Goal: Task Accomplishment & Management: Manage account settings

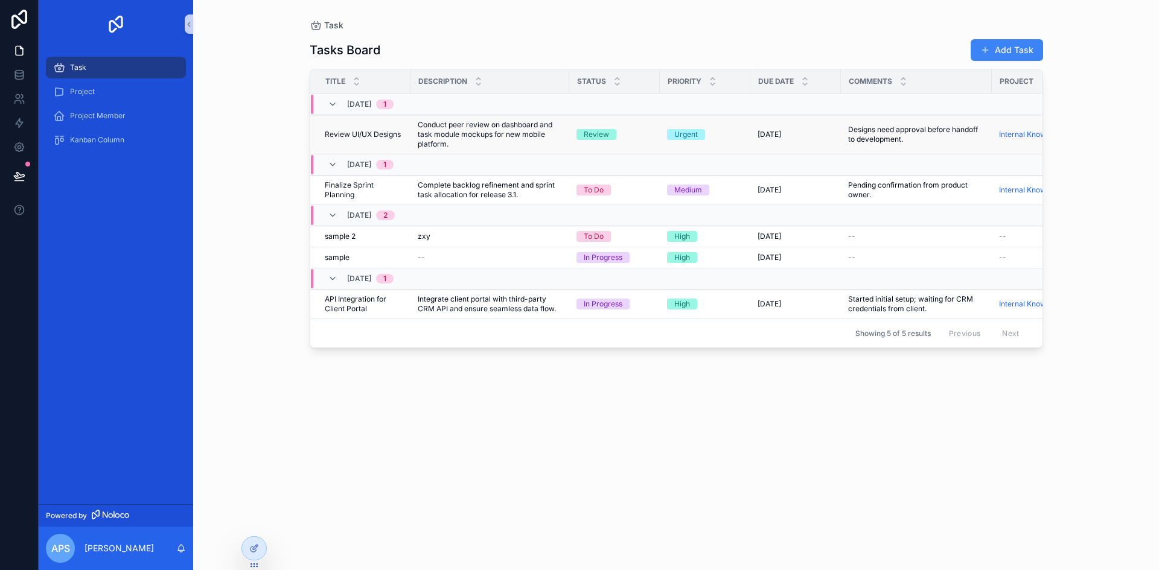
click at [432, 130] on span "Conduct peer review on dashboard and task module mockups for new mobile platfor…" at bounding box center [490, 134] width 144 height 29
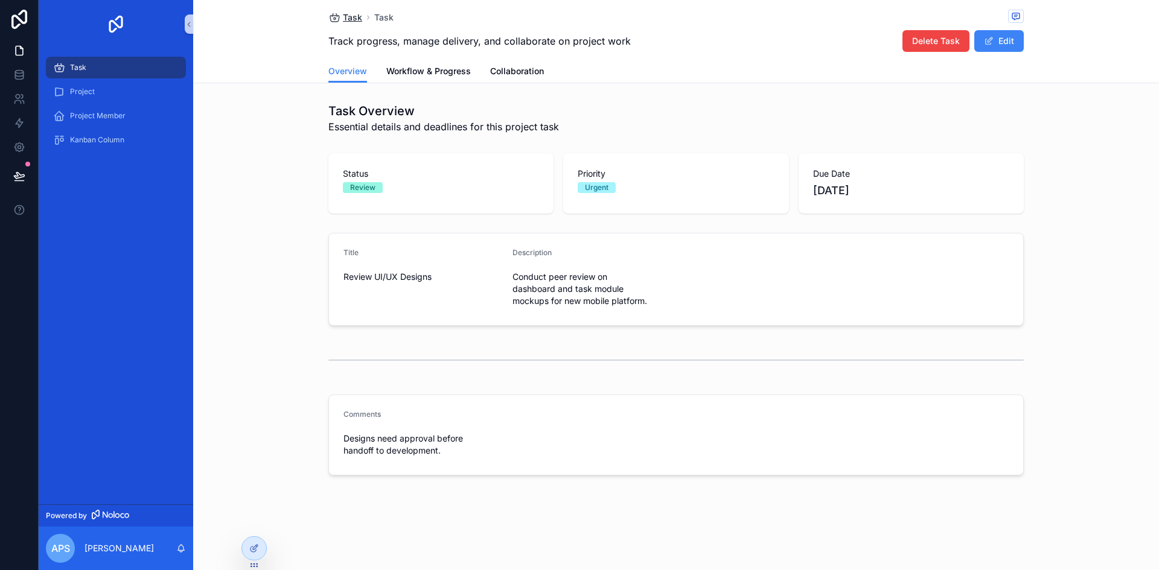
click at [346, 18] on span "Task" at bounding box center [352, 17] width 19 height 12
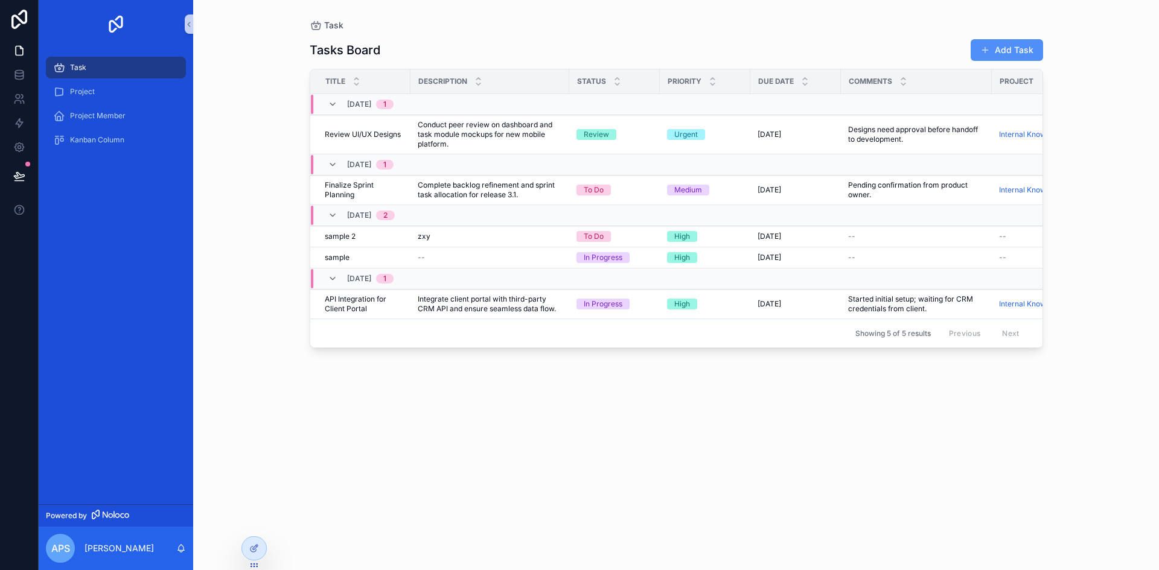
click at [1025, 46] on button "Add Task" at bounding box center [1007, 50] width 72 height 22
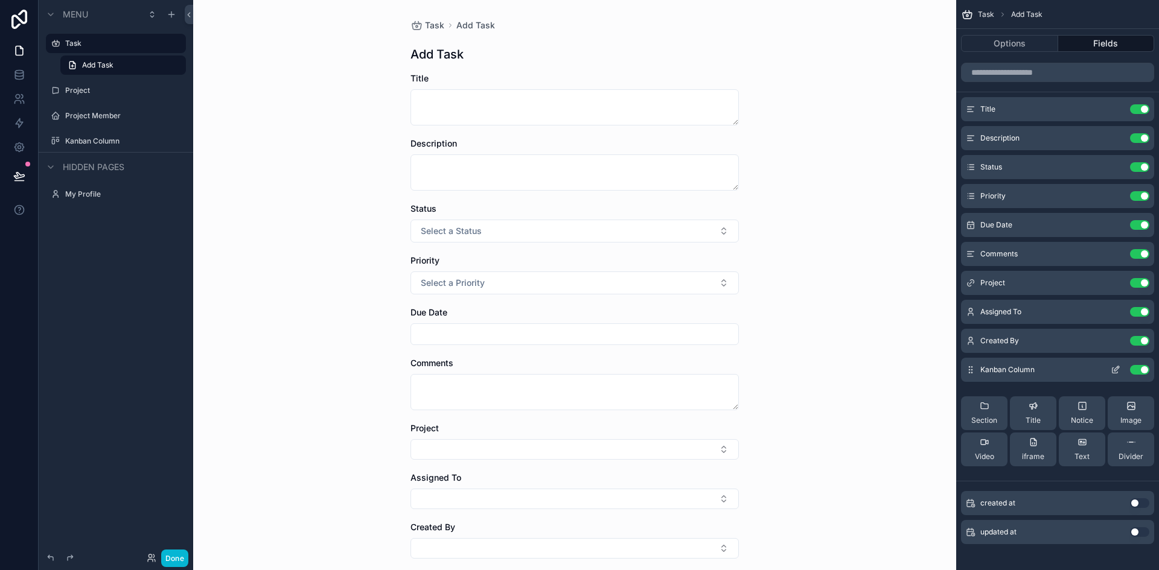
click at [1134, 365] on button "Use setting" at bounding box center [1139, 370] width 19 height 10
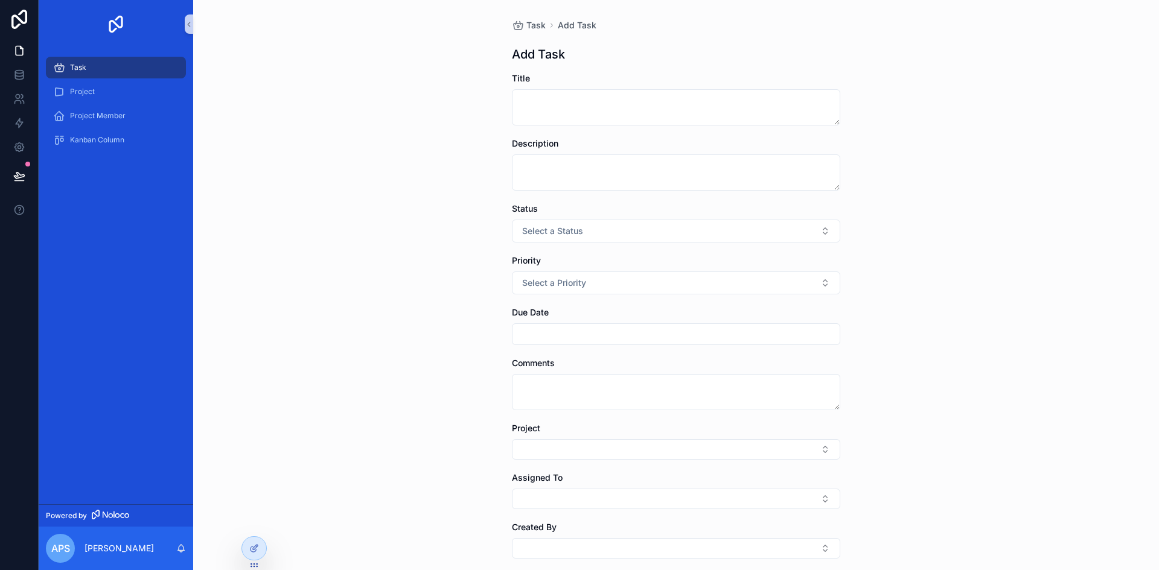
click at [904, 356] on div "Task Add Task Add Task Title Description Status Select a Status Priority Select…" at bounding box center [676, 285] width 966 height 570
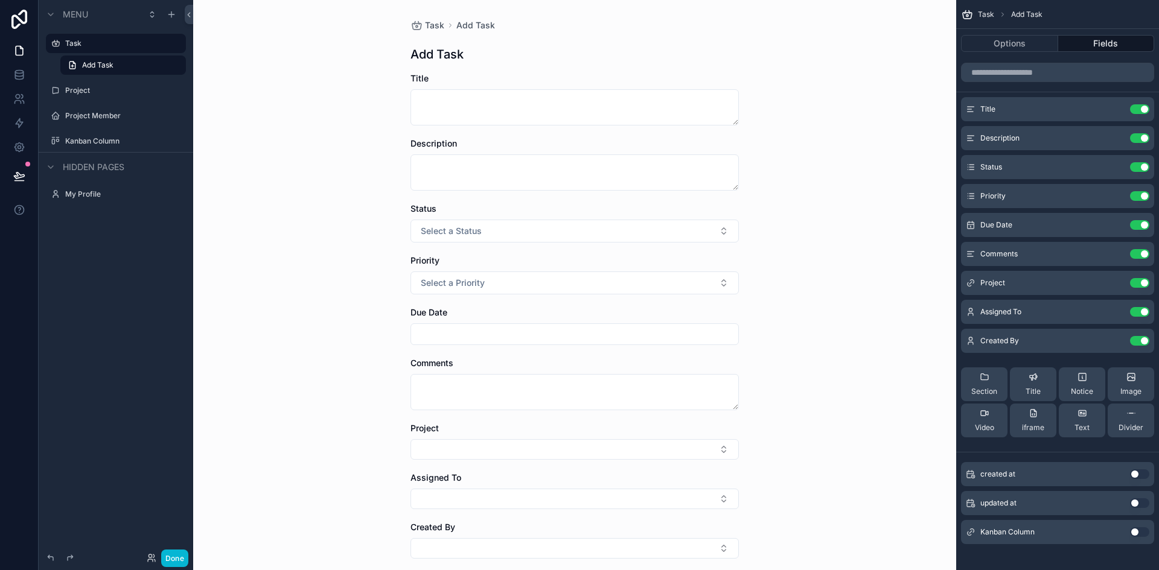
scroll to position [107, 0]
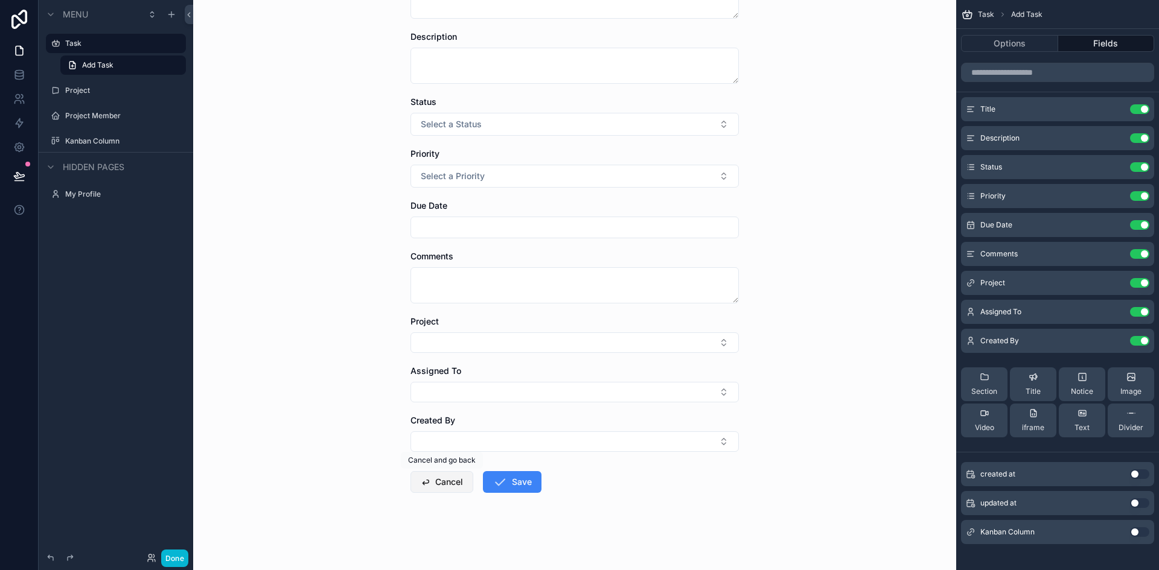
click at [448, 479] on button "Cancel" at bounding box center [441, 482] width 63 height 22
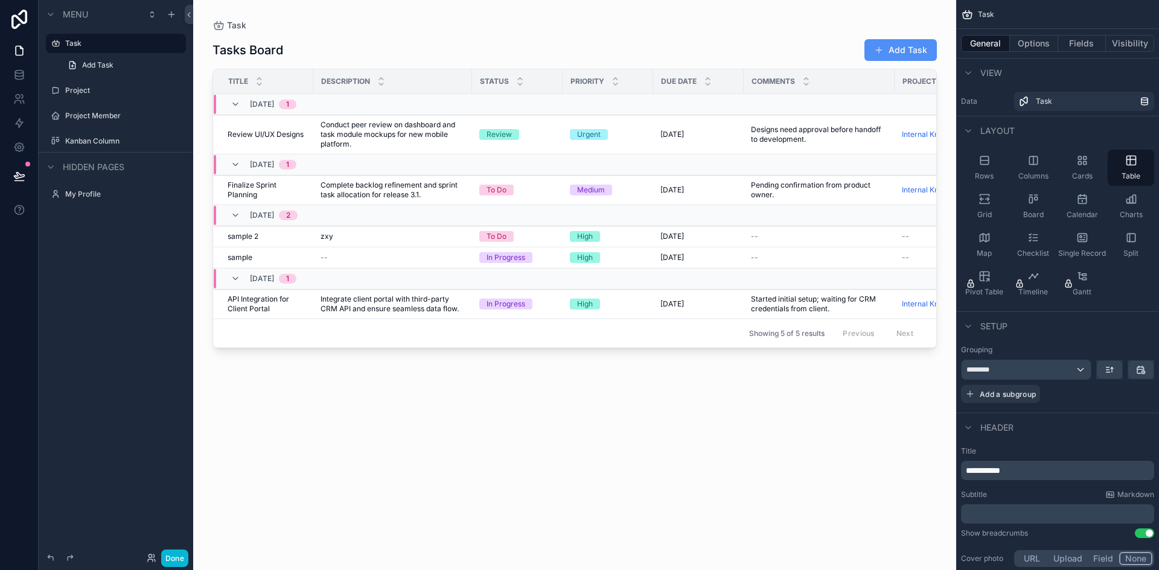
click at [916, 53] on button "Add Task" at bounding box center [900, 50] width 72 height 22
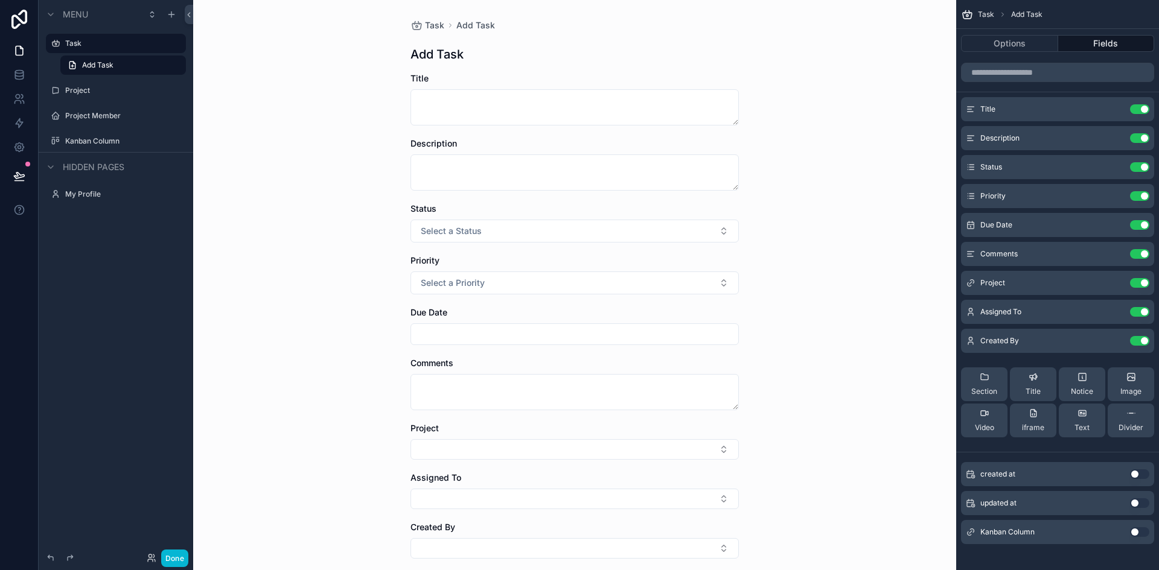
scroll to position [107, 0]
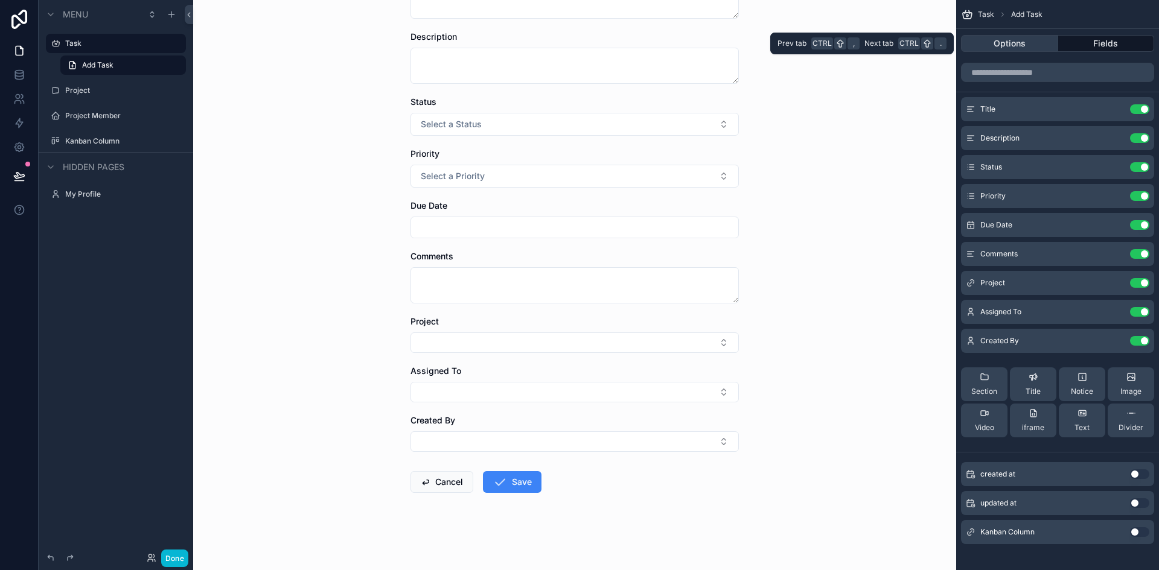
click at [1019, 36] on button "Options" at bounding box center [1009, 43] width 97 height 17
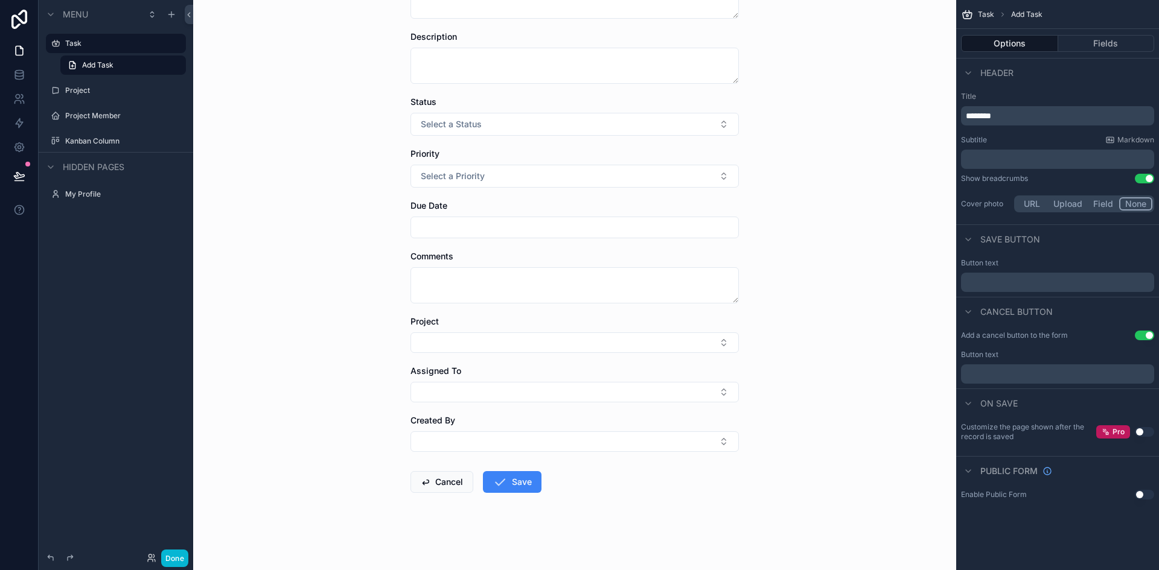
click at [1018, 372] on p "﻿" at bounding box center [1059, 374] width 186 height 10
click at [914, 423] on div "Task Add Task Add Task Title Description Status Select a Status Priority Select…" at bounding box center [574, 178] width 763 height 570
click at [999, 236] on span "Save button" at bounding box center [1010, 240] width 60 height 12
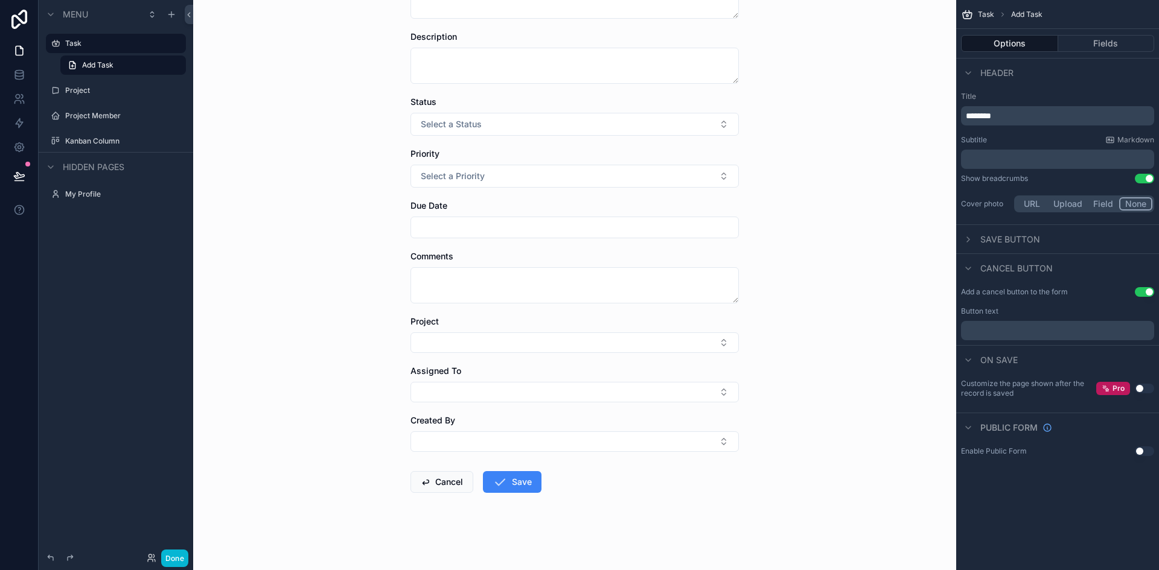
click at [986, 240] on span "Save button" at bounding box center [1010, 240] width 60 height 12
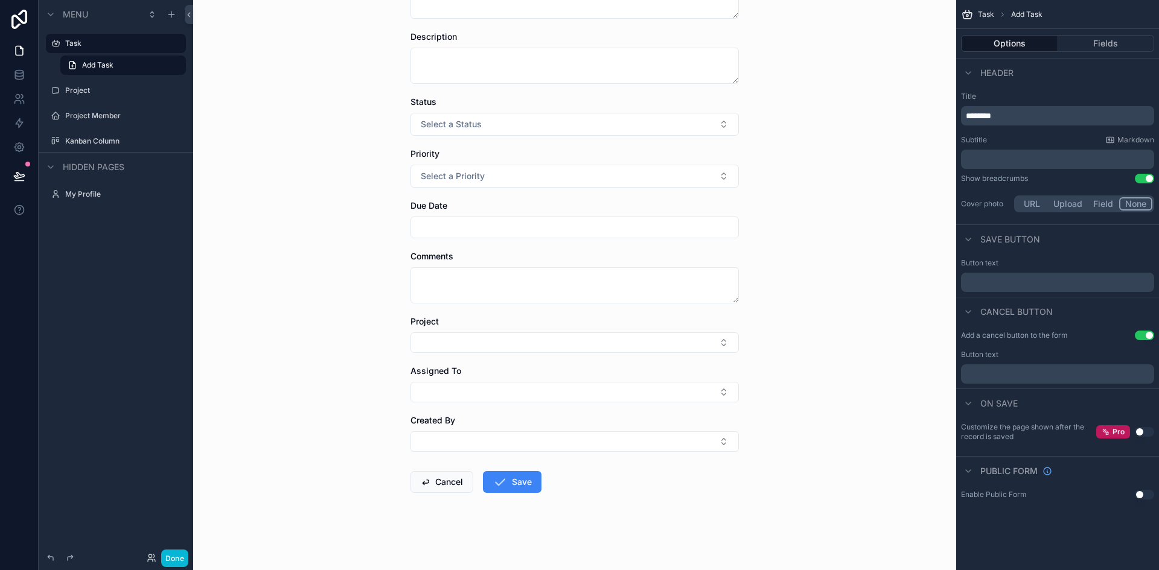
scroll to position [0, 0]
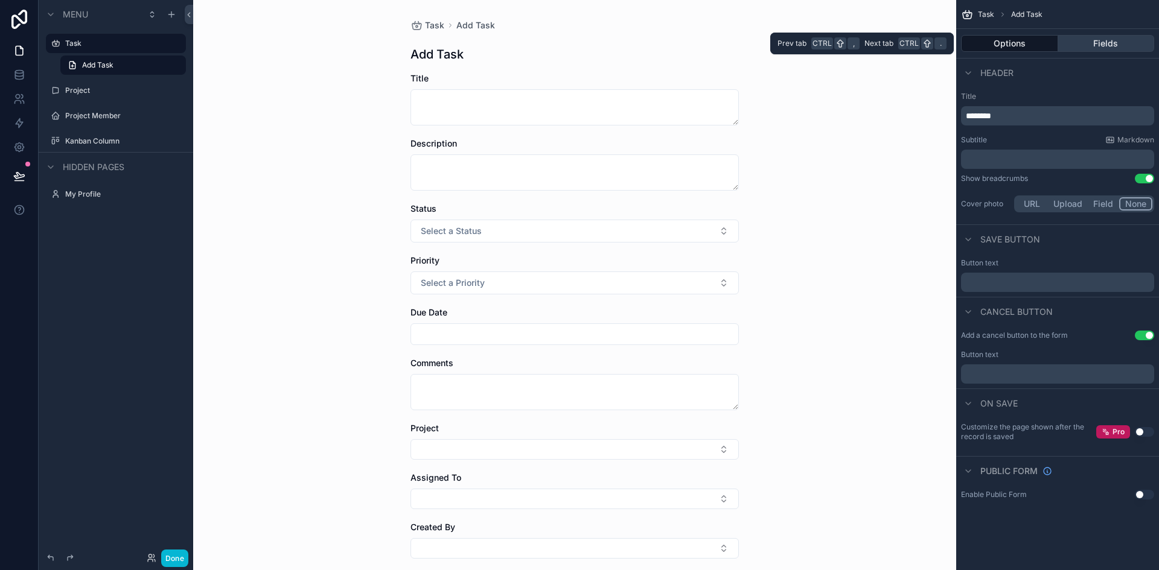
click at [1106, 40] on button "Fields" at bounding box center [1106, 43] width 97 height 17
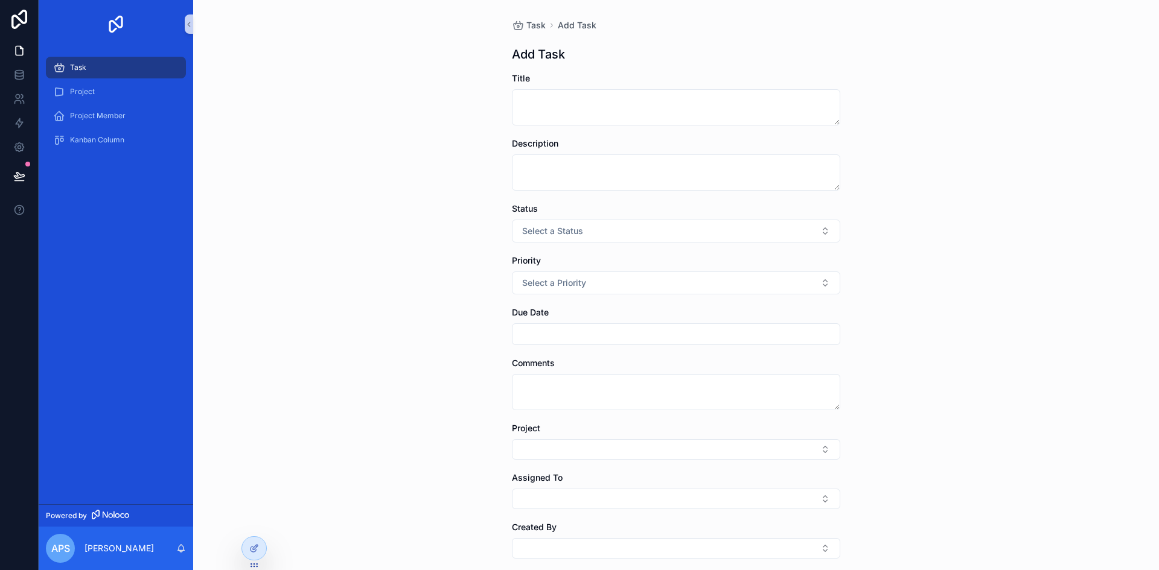
click at [336, 274] on div "Task Add Task Add Task Title Description Status Select a Status Priority Select…" at bounding box center [676, 285] width 966 height 570
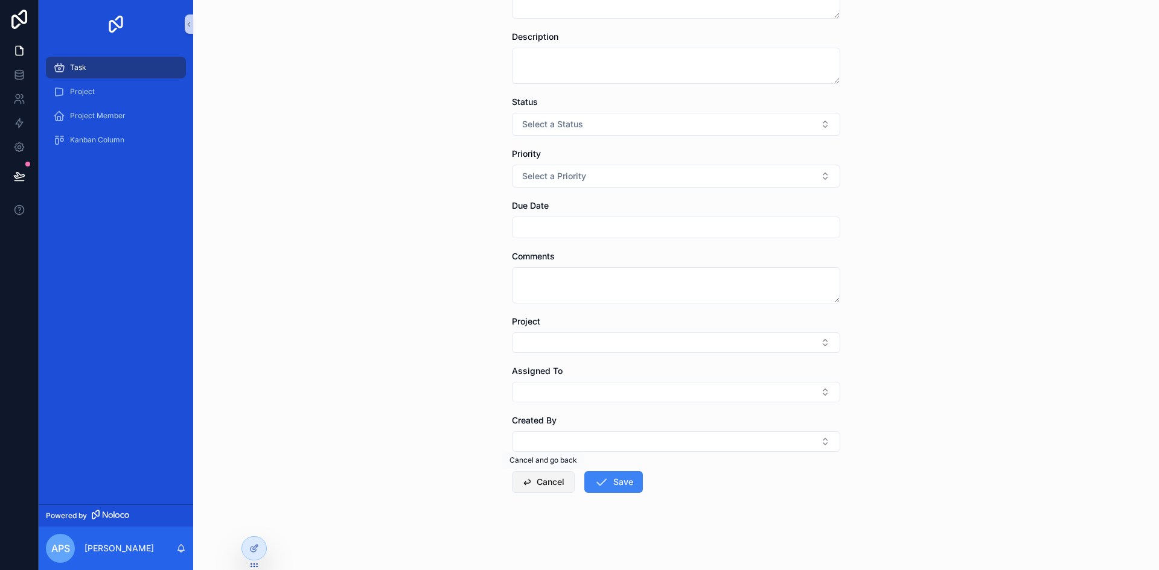
click at [535, 483] on button "Cancel" at bounding box center [543, 482] width 63 height 22
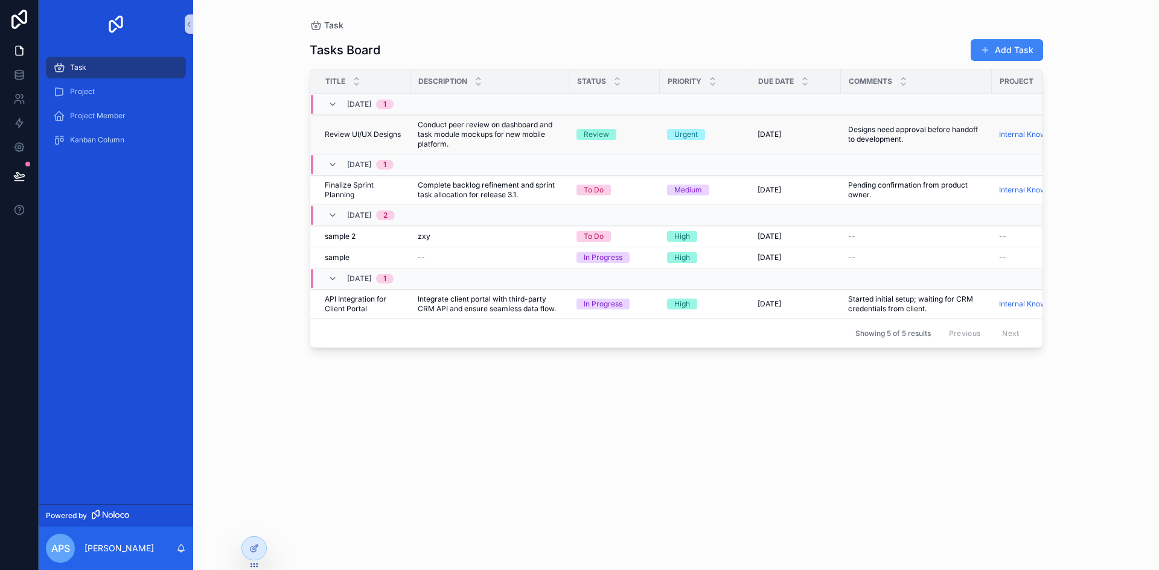
click at [543, 135] on span "Conduct peer review on dashboard and task module mockups for new mobile platfor…" at bounding box center [490, 134] width 144 height 29
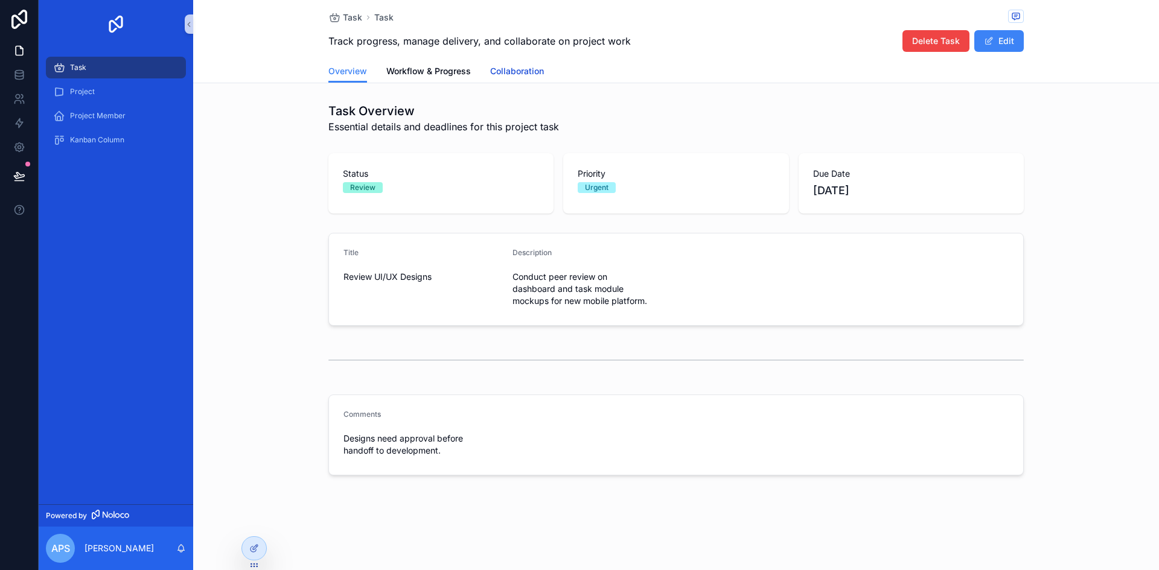
click at [517, 74] on span "Collaboration" at bounding box center [517, 71] width 54 height 12
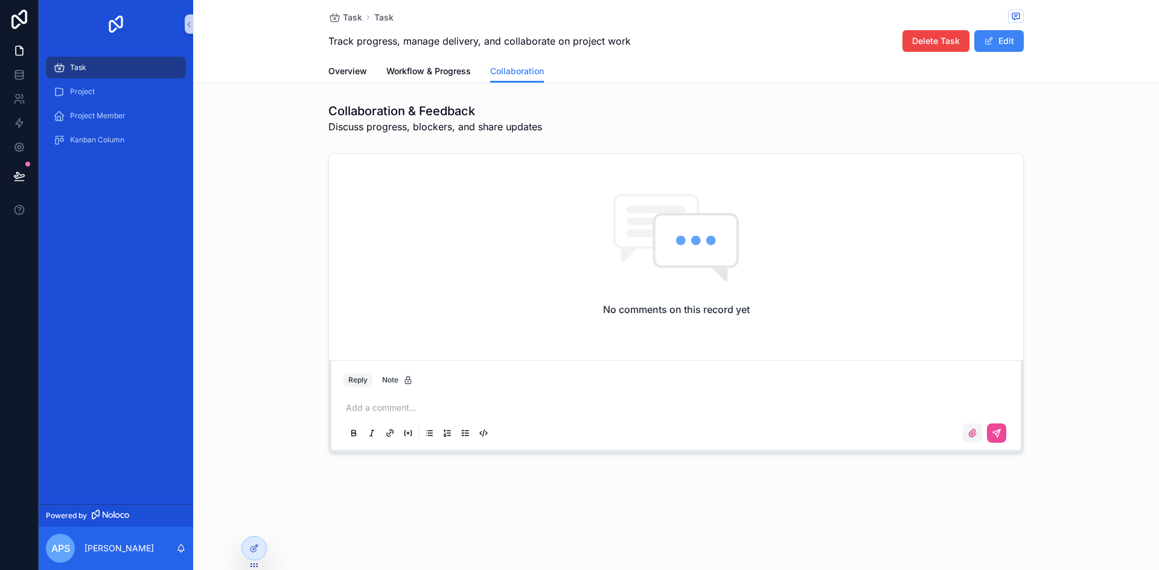
click at [969, 440] on label "scrollable content" at bounding box center [972, 433] width 19 height 19
click at [0, 0] on input "scrollable content" at bounding box center [0, 0] width 0 height 0
click at [263, 439] on div "No comments on this record yet Reply Note Add a comment..." at bounding box center [676, 303] width 966 height 310
click at [336, 69] on span "Overview" at bounding box center [347, 71] width 39 height 12
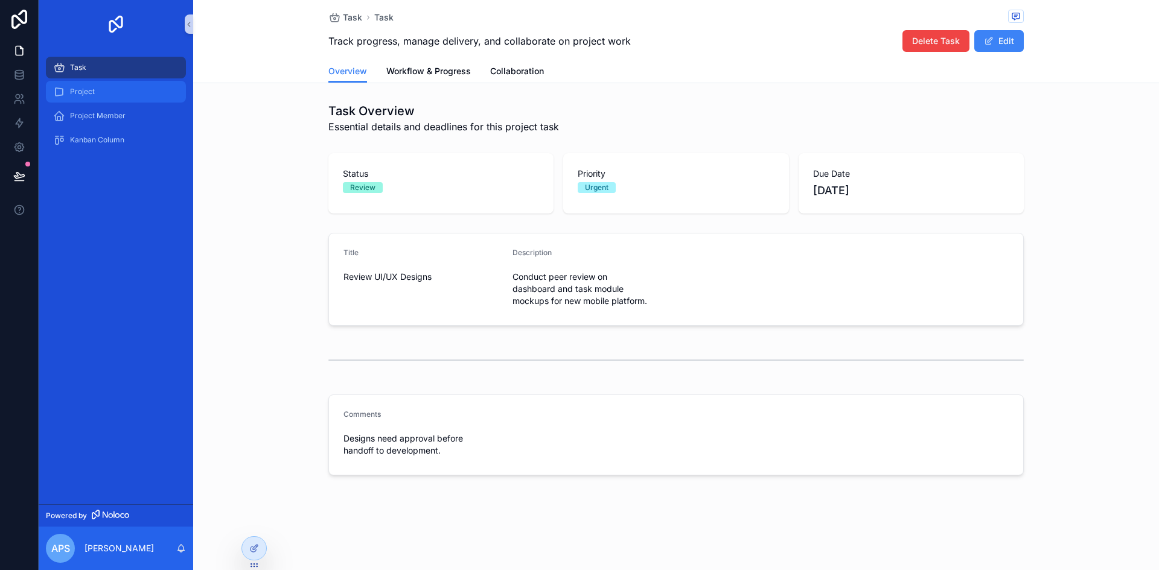
click at [118, 91] on div "Project" at bounding box center [116, 91] width 126 height 19
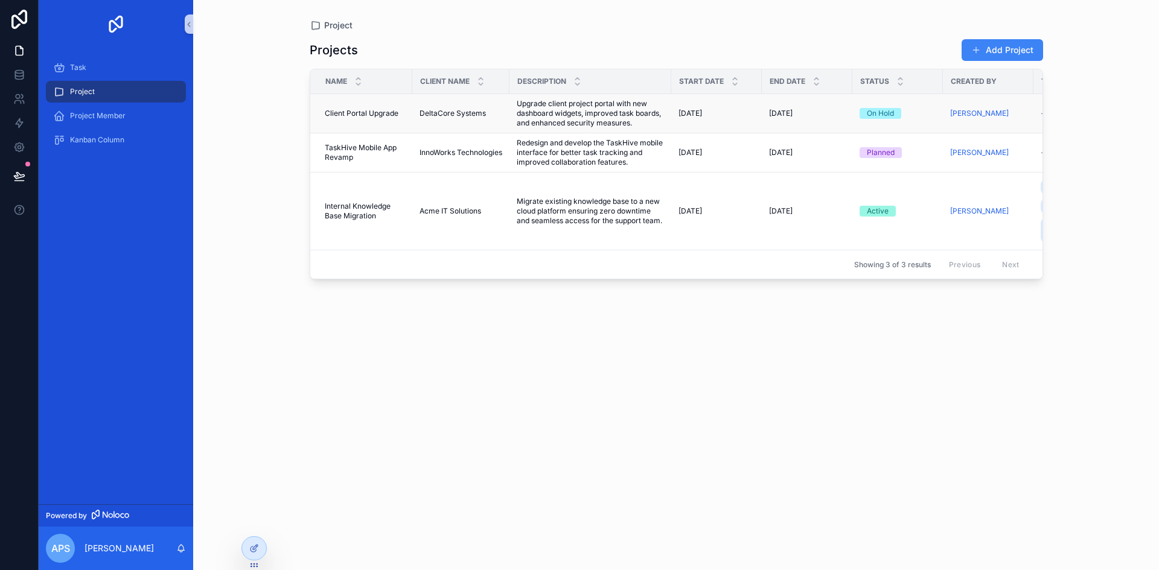
click at [428, 123] on td "DeltaCore Systems DeltaCore Systems" at bounding box center [460, 113] width 97 height 39
click at [398, 110] on div "Client Portal Upgrade Client Portal Upgrade" at bounding box center [365, 114] width 80 height 10
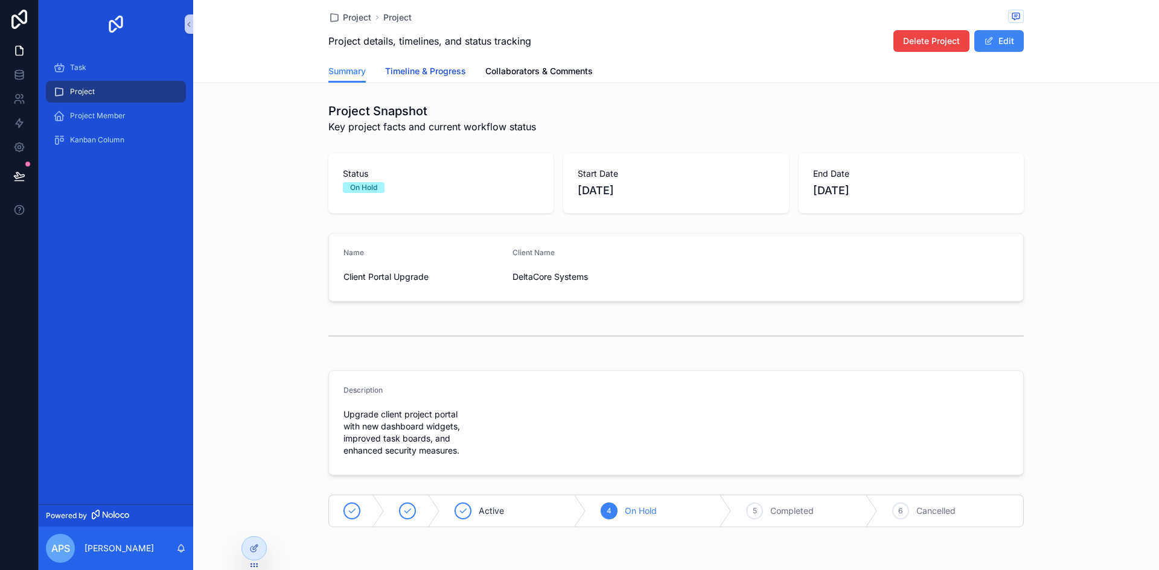
click at [447, 68] on span "Timeline & Progress" at bounding box center [425, 71] width 81 height 12
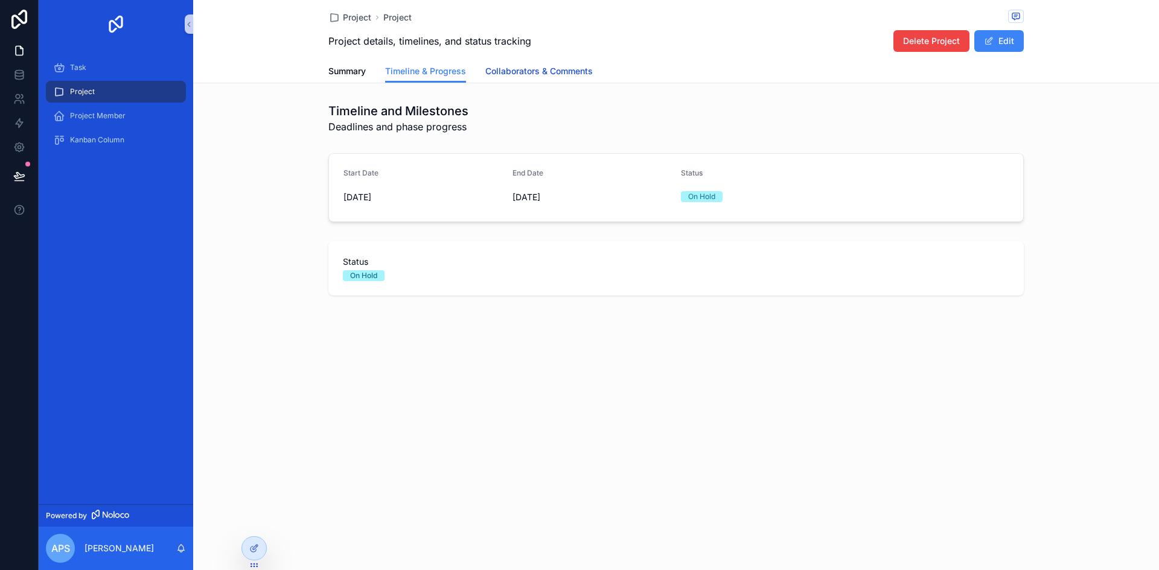
click at [531, 79] on link "Collaborators & Comments" at bounding box center [538, 72] width 107 height 24
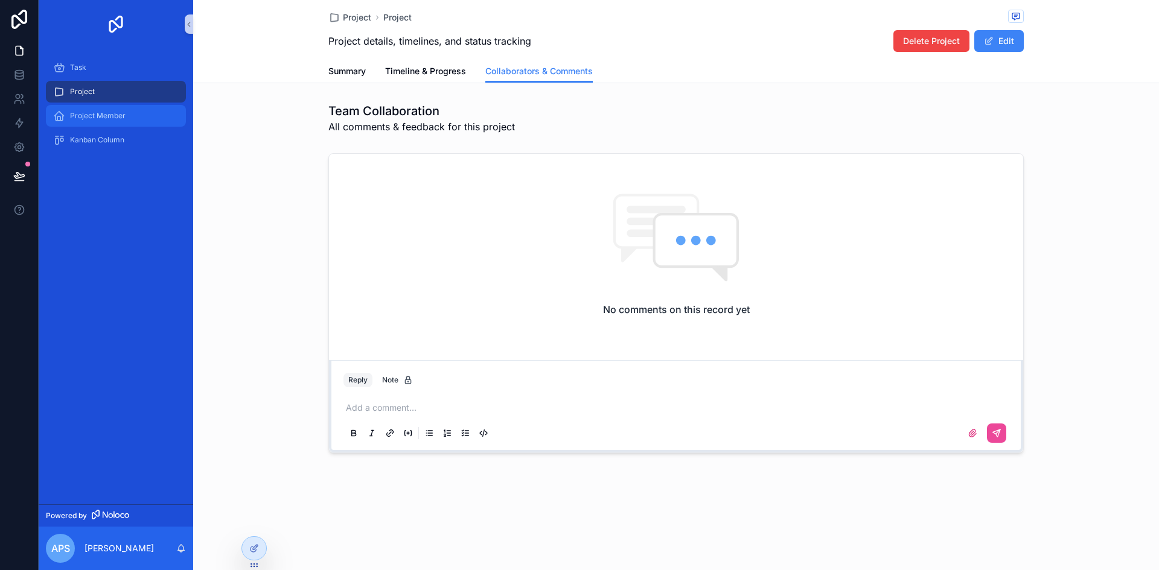
click at [110, 109] on div "Project Member" at bounding box center [116, 115] width 126 height 19
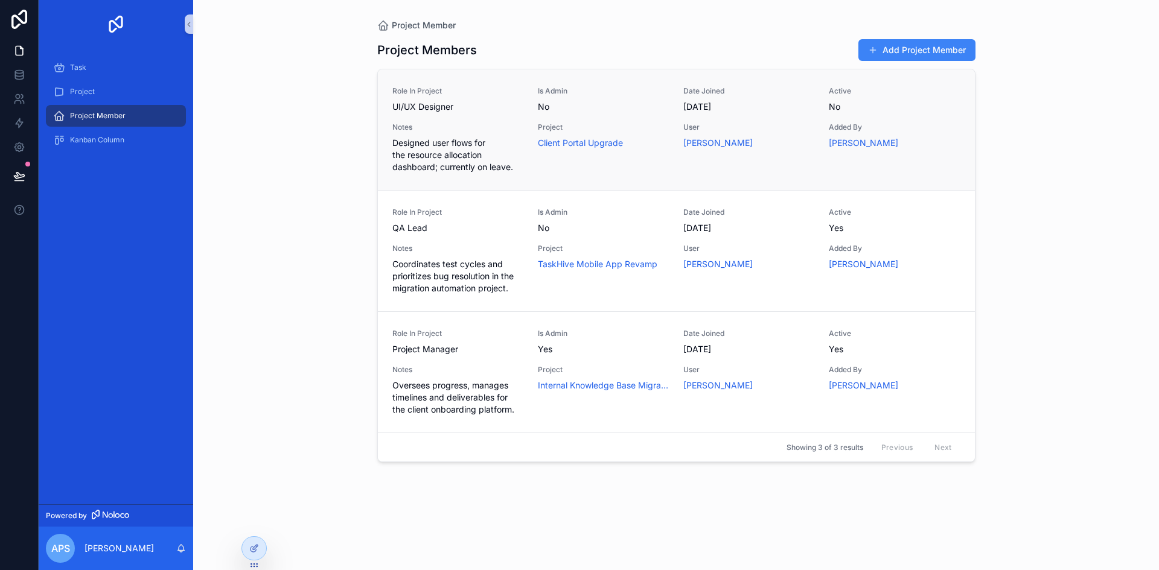
click at [429, 125] on span "Notes" at bounding box center [457, 128] width 131 height 10
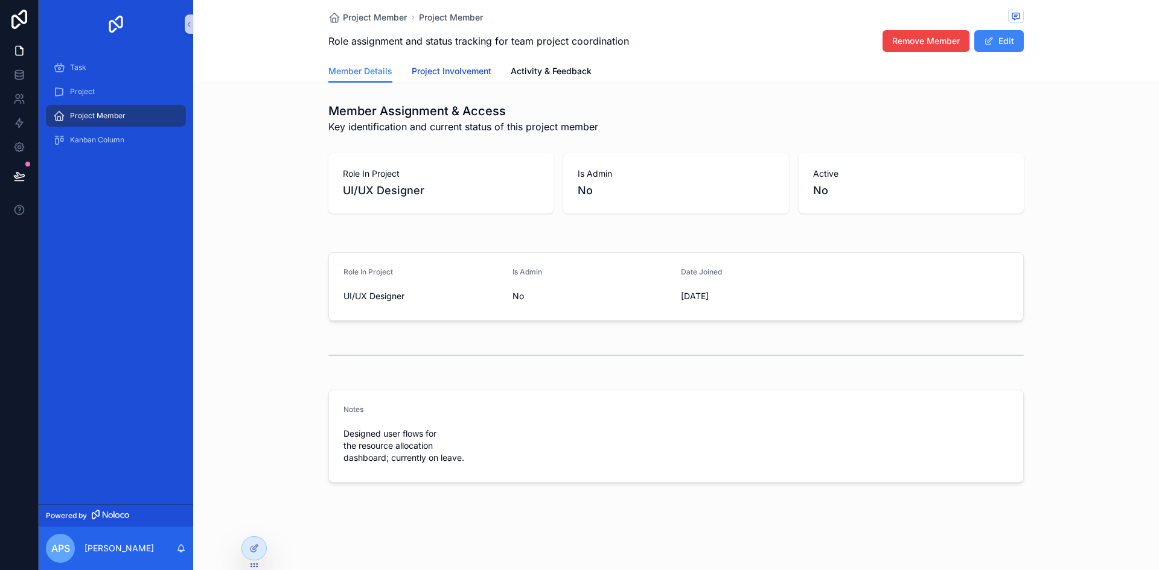
click at [457, 75] on span "Project Involvement" at bounding box center [452, 71] width 80 height 12
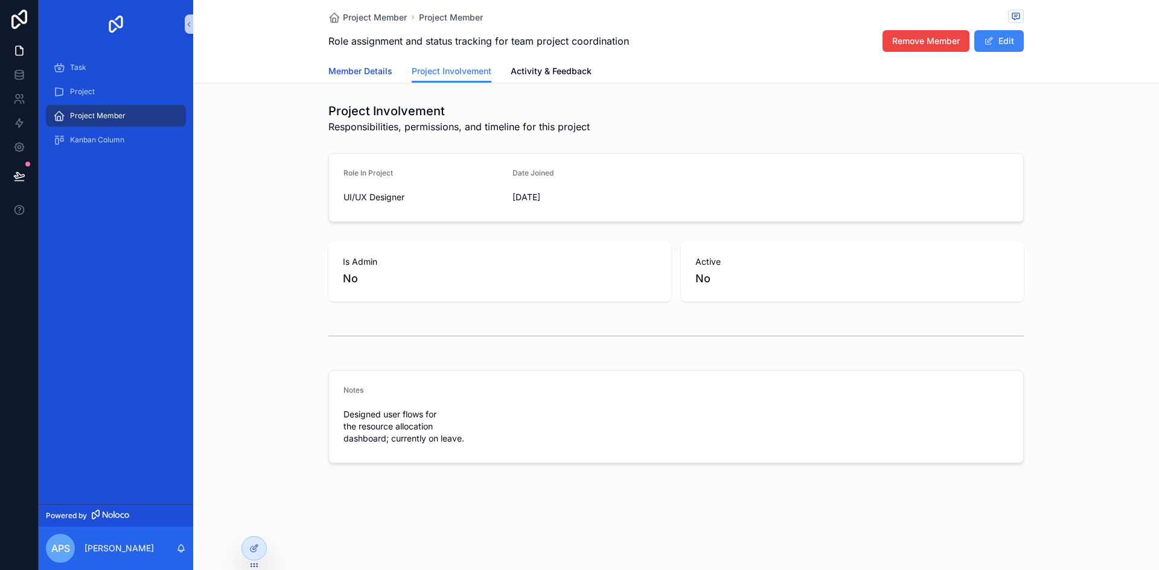
click at [360, 74] on span "Member Details" at bounding box center [360, 71] width 64 height 12
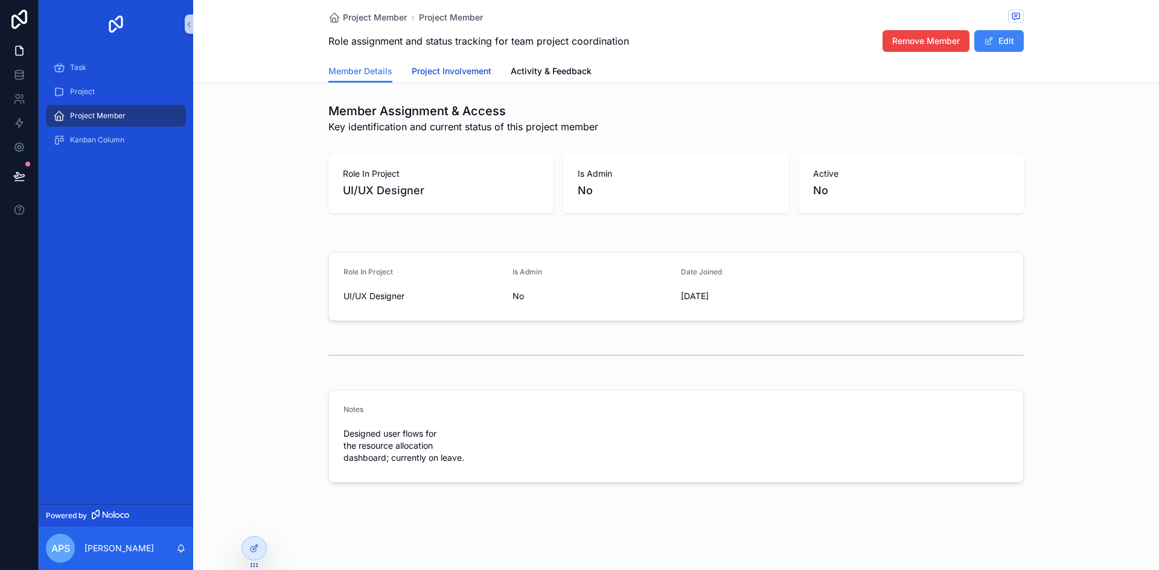
click at [441, 70] on span "Project Involvement" at bounding box center [452, 71] width 80 height 12
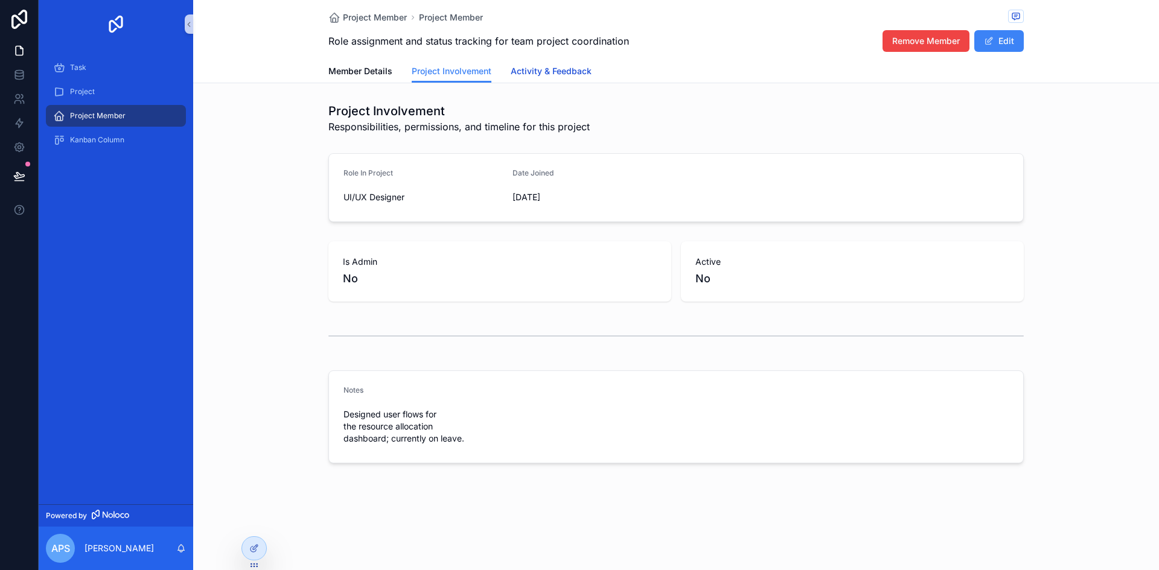
click at [551, 70] on span "Activity & Feedback" at bounding box center [551, 71] width 81 height 12
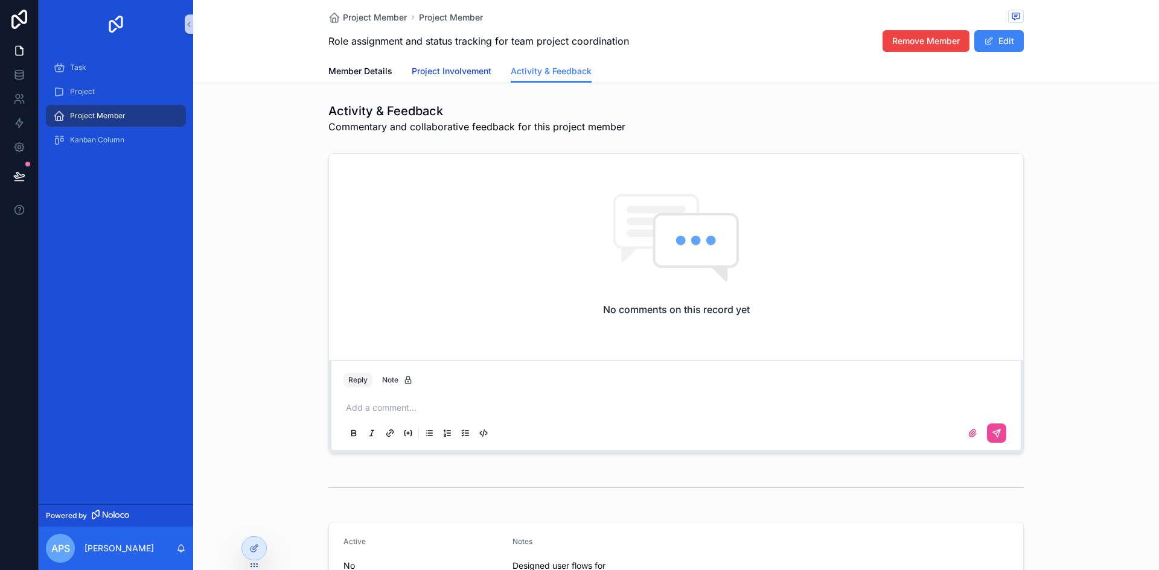
click at [433, 72] on span "Project Involvement" at bounding box center [452, 71] width 80 height 12
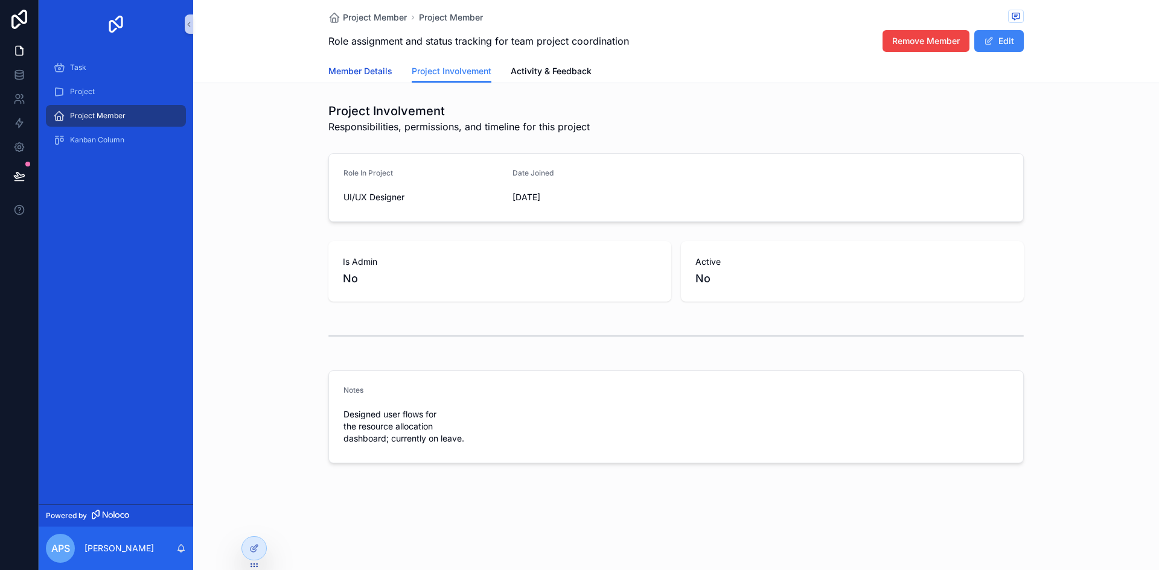
click at [349, 78] on link "Member Details" at bounding box center [360, 72] width 64 height 24
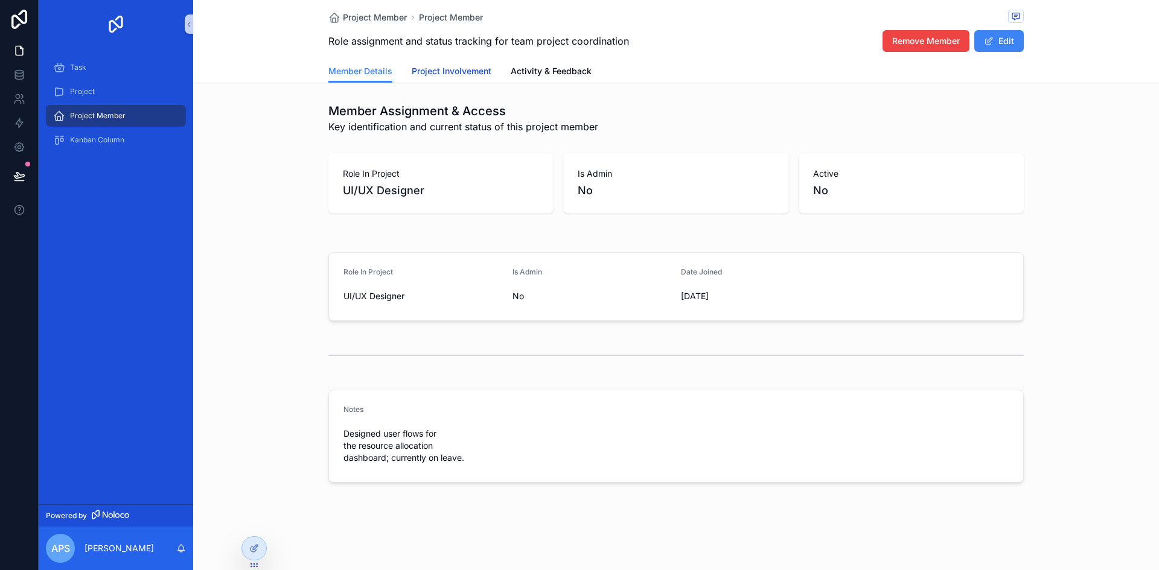
click at [449, 72] on span "Project Involvement" at bounding box center [452, 71] width 80 height 12
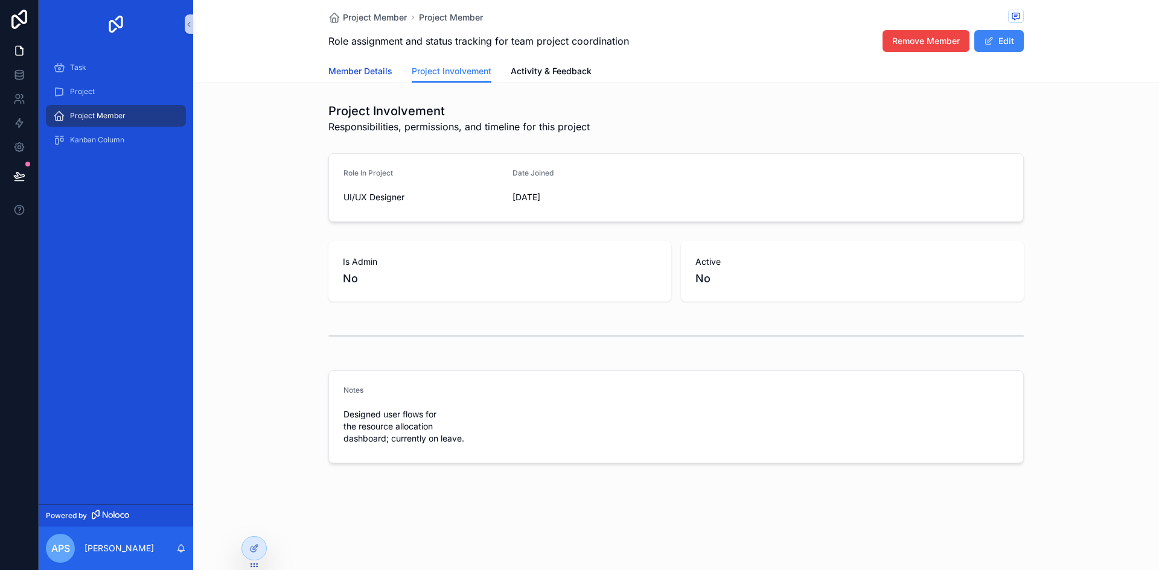
click at [378, 75] on span "Member Details" at bounding box center [360, 71] width 64 height 12
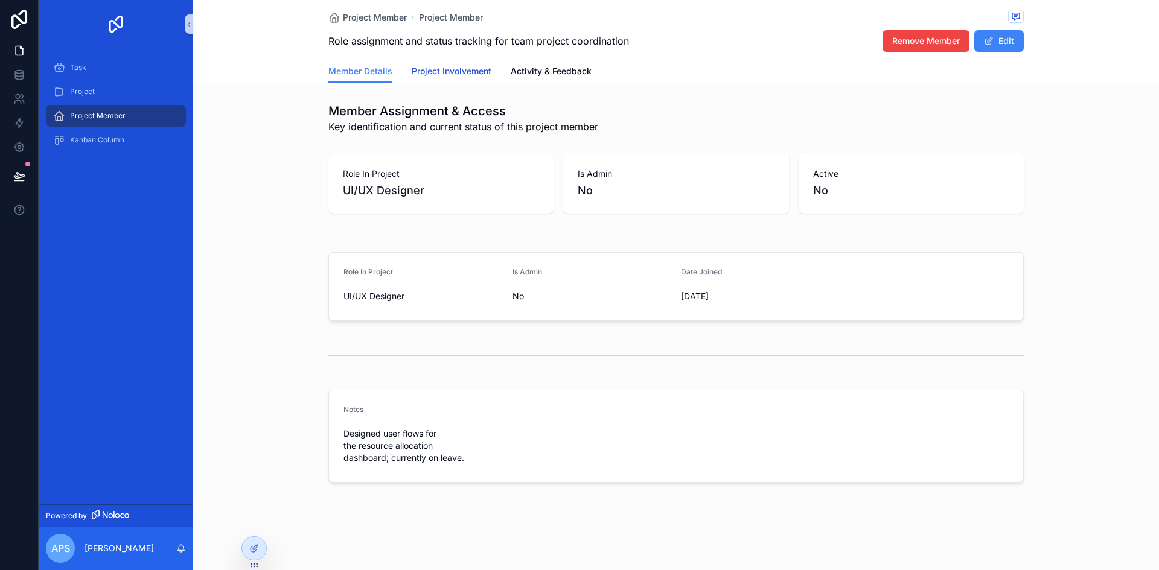
click at [438, 74] on span "Project Involvement" at bounding box center [452, 71] width 80 height 12
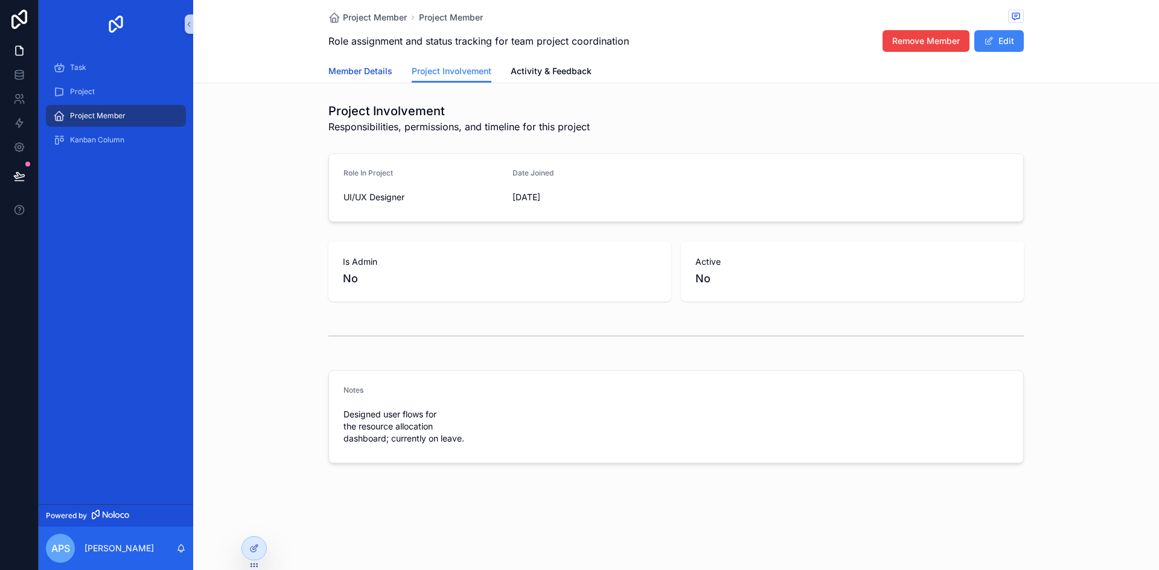
click at [374, 70] on span "Member Details" at bounding box center [360, 71] width 64 height 12
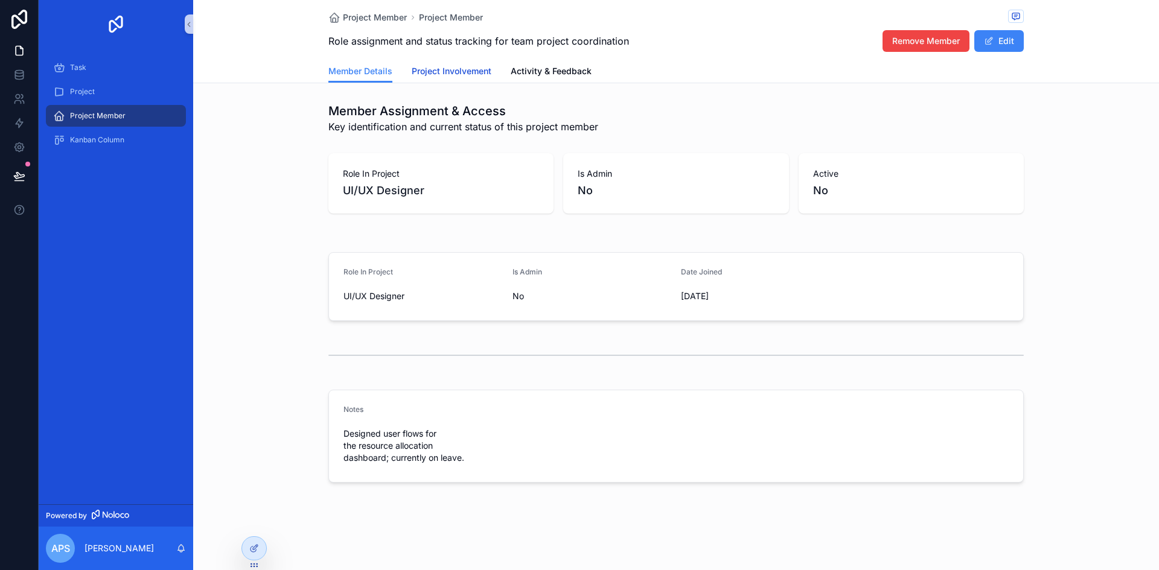
click at [443, 68] on span "Project Involvement" at bounding box center [452, 71] width 80 height 12
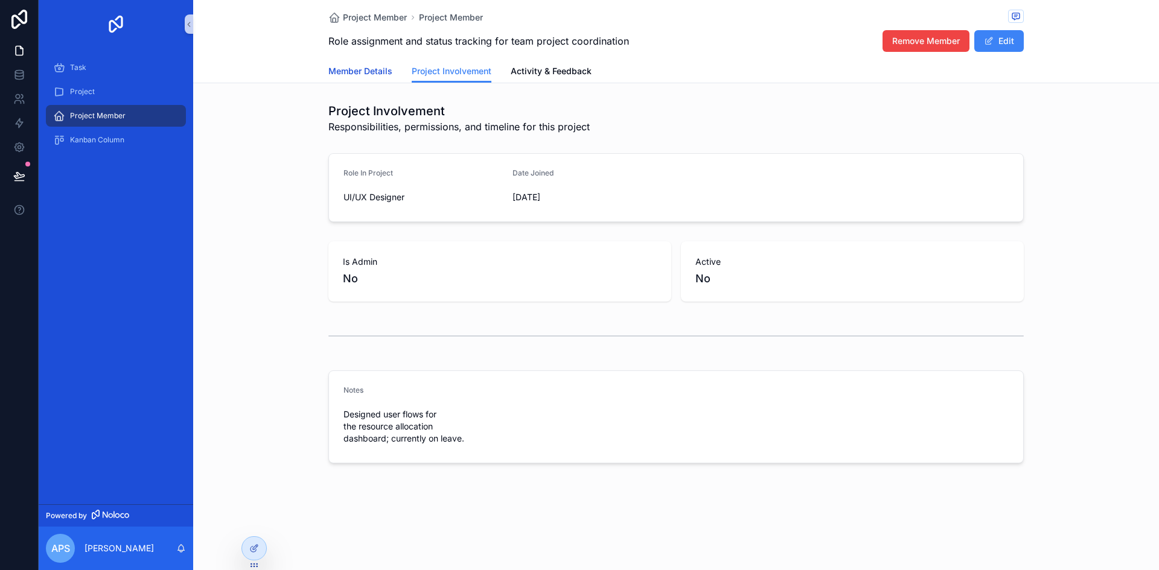
click at [380, 75] on span "Member Details" at bounding box center [360, 71] width 64 height 12
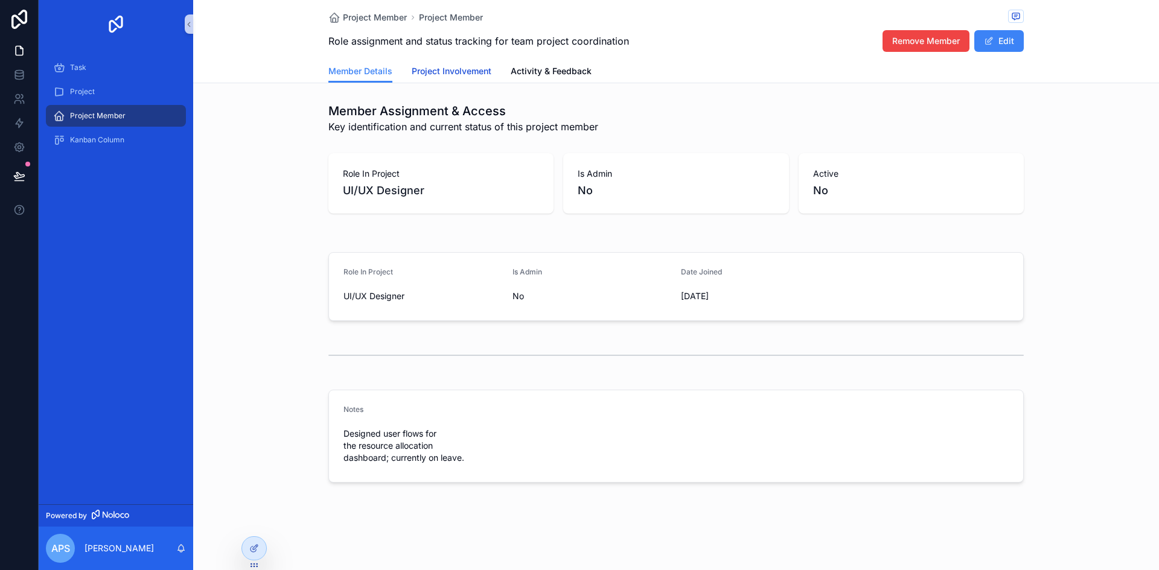
click at [429, 72] on span "Project Involvement" at bounding box center [452, 71] width 80 height 12
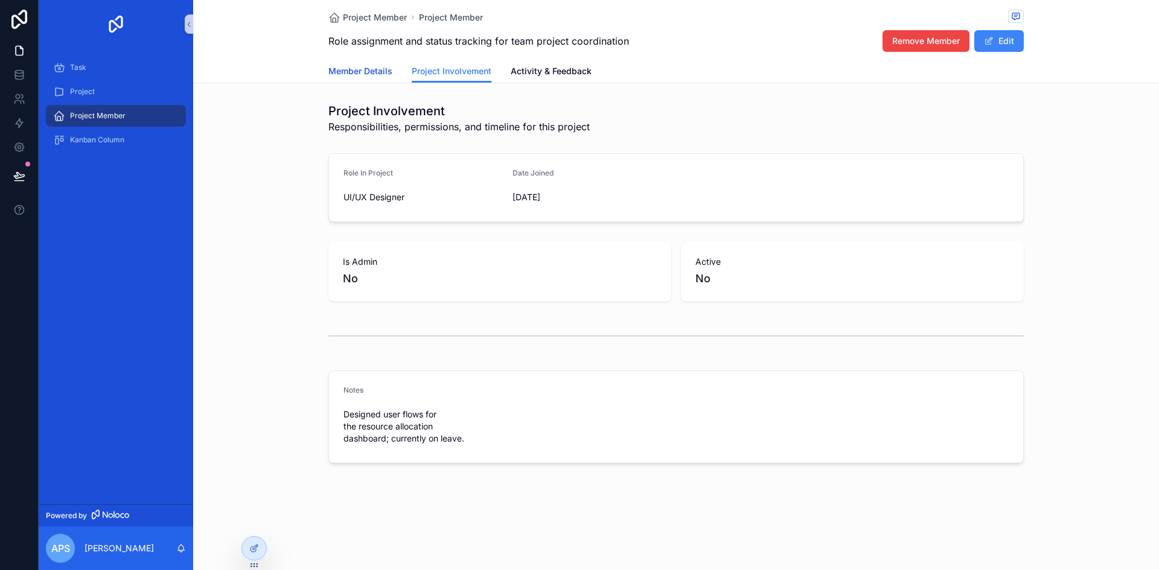
click at [383, 69] on span "Member Details" at bounding box center [360, 71] width 64 height 12
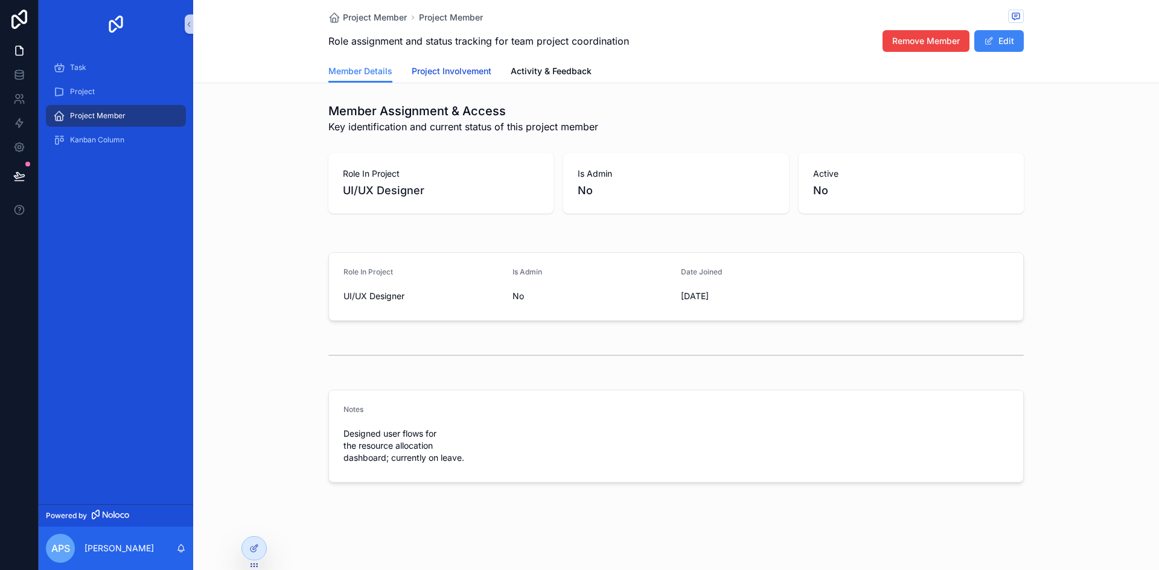
click at [434, 73] on span "Project Involvement" at bounding box center [452, 71] width 80 height 12
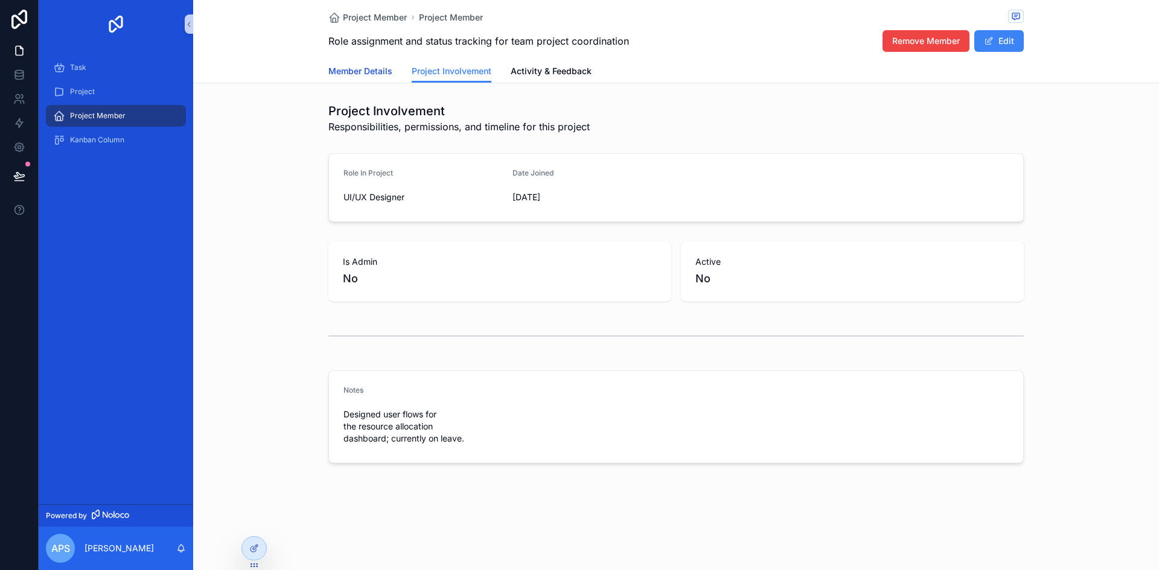
click at [381, 68] on span "Member Details" at bounding box center [360, 71] width 64 height 12
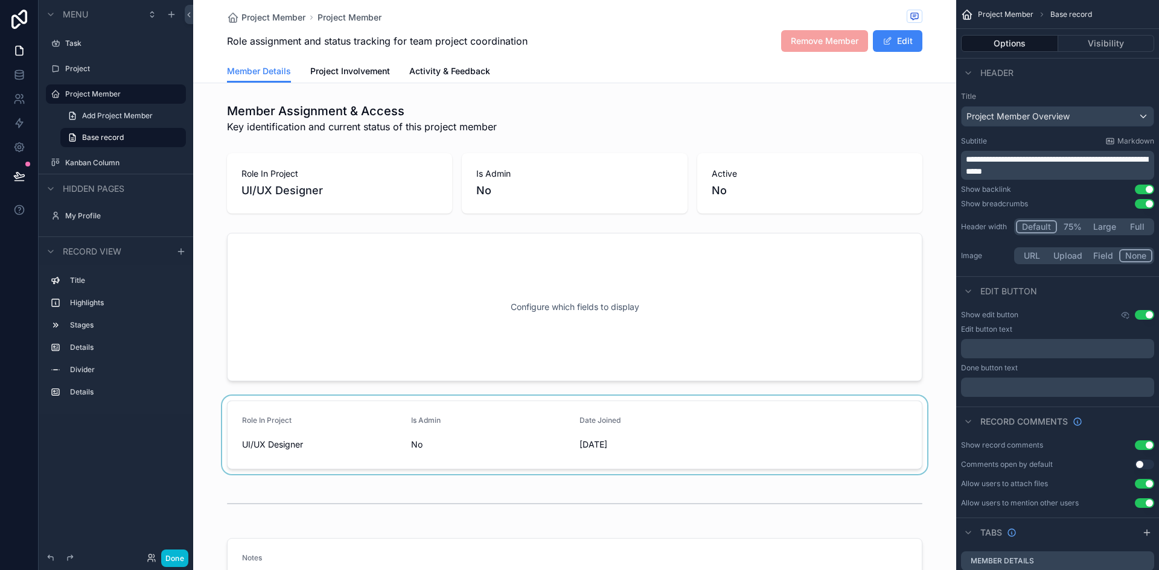
click at [557, 451] on div "scrollable content" at bounding box center [574, 435] width 763 height 78
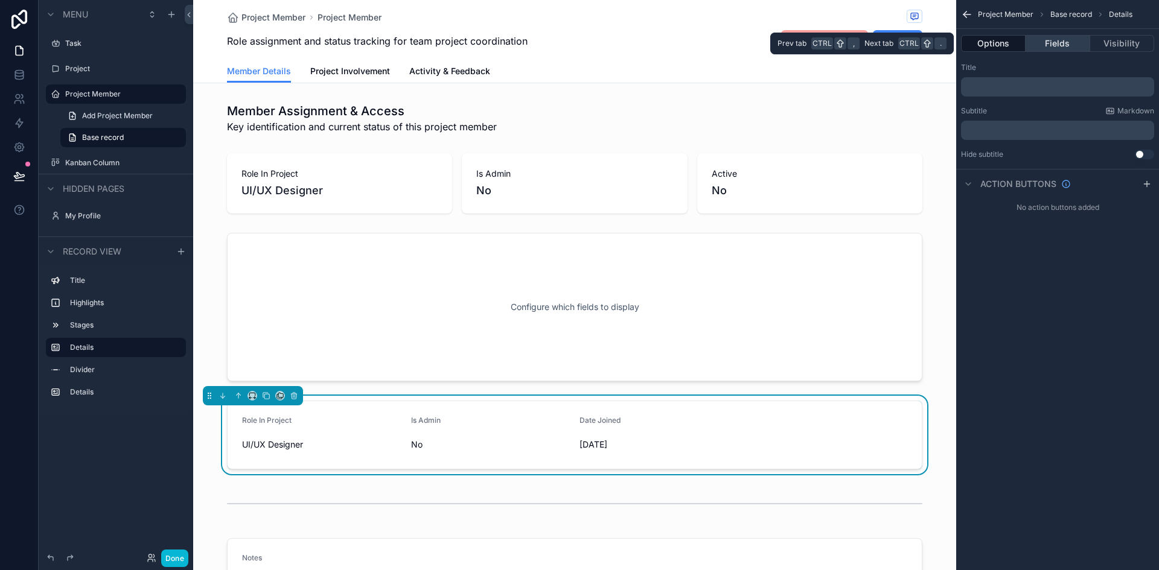
click at [1059, 43] on button "Fields" at bounding box center [1058, 43] width 64 height 17
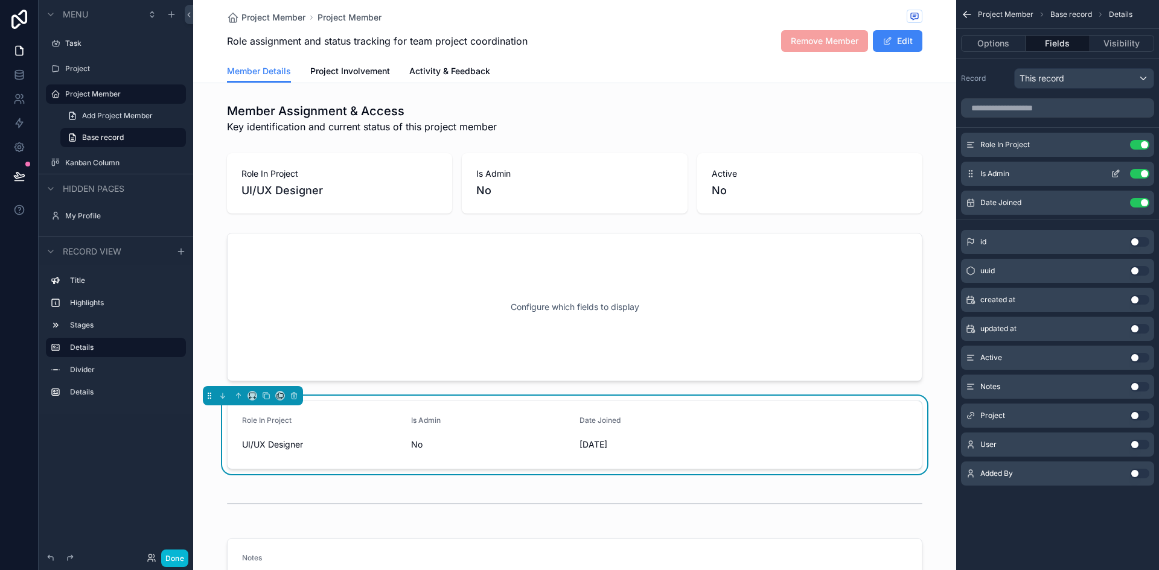
click at [1142, 173] on button "Use setting" at bounding box center [1139, 174] width 19 height 10
click at [1135, 145] on button "Use setting" at bounding box center [1139, 145] width 19 height 10
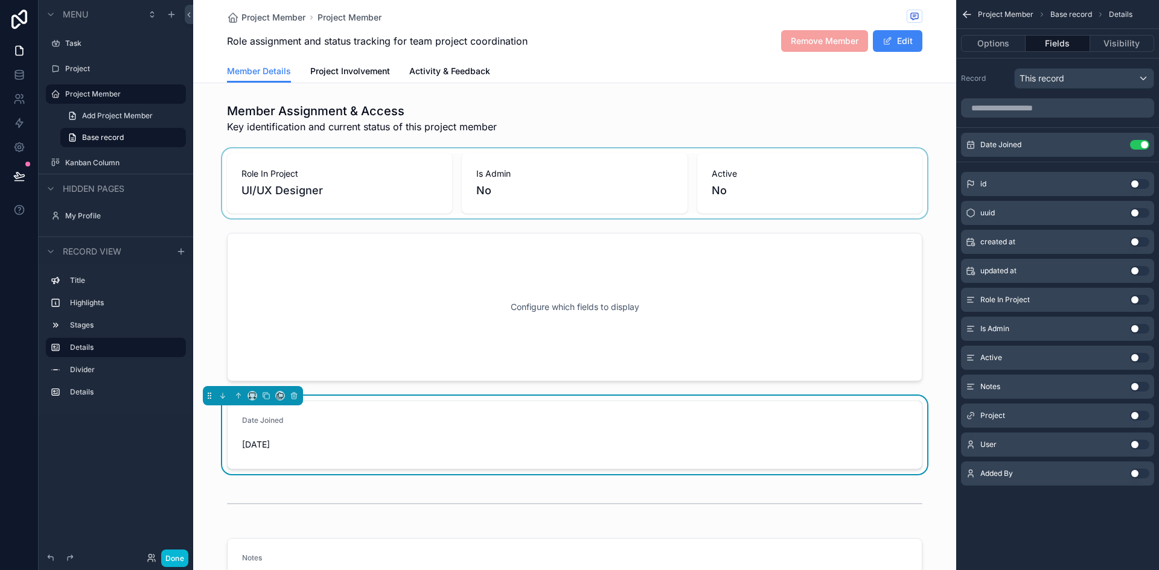
click at [689, 203] on div "scrollable content" at bounding box center [574, 183] width 763 height 70
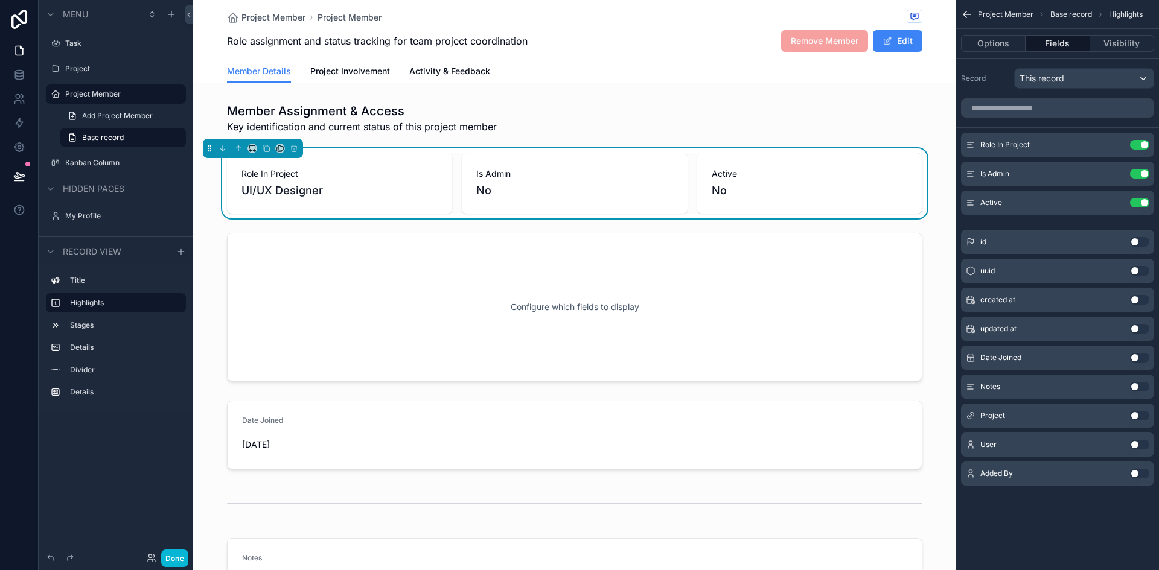
click at [1134, 359] on button "Use setting" at bounding box center [1139, 358] width 19 height 10
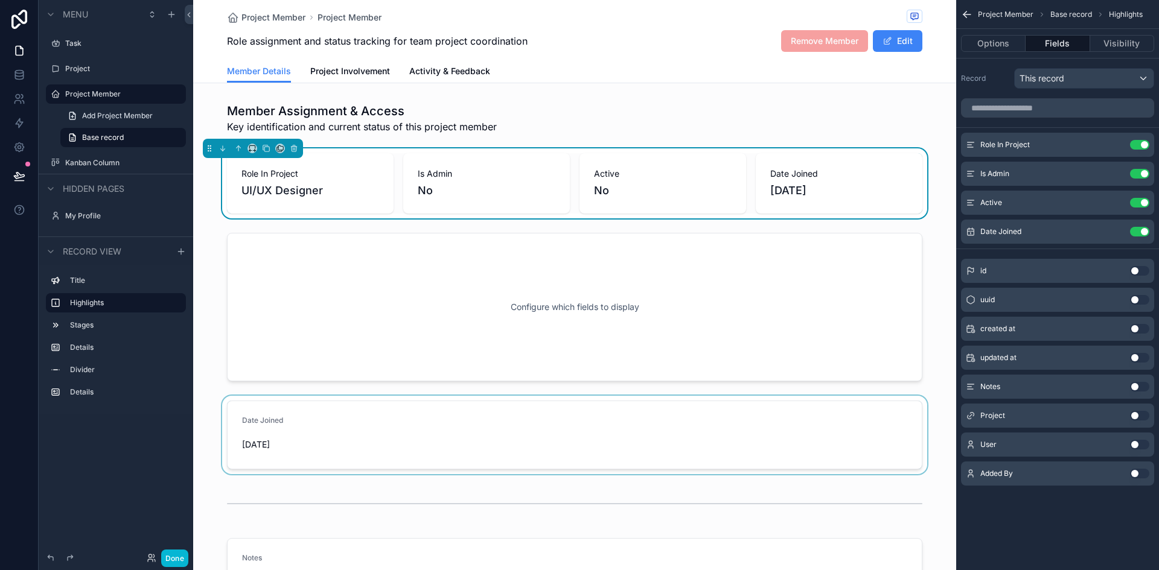
click at [771, 428] on div "scrollable content" at bounding box center [574, 435] width 763 height 78
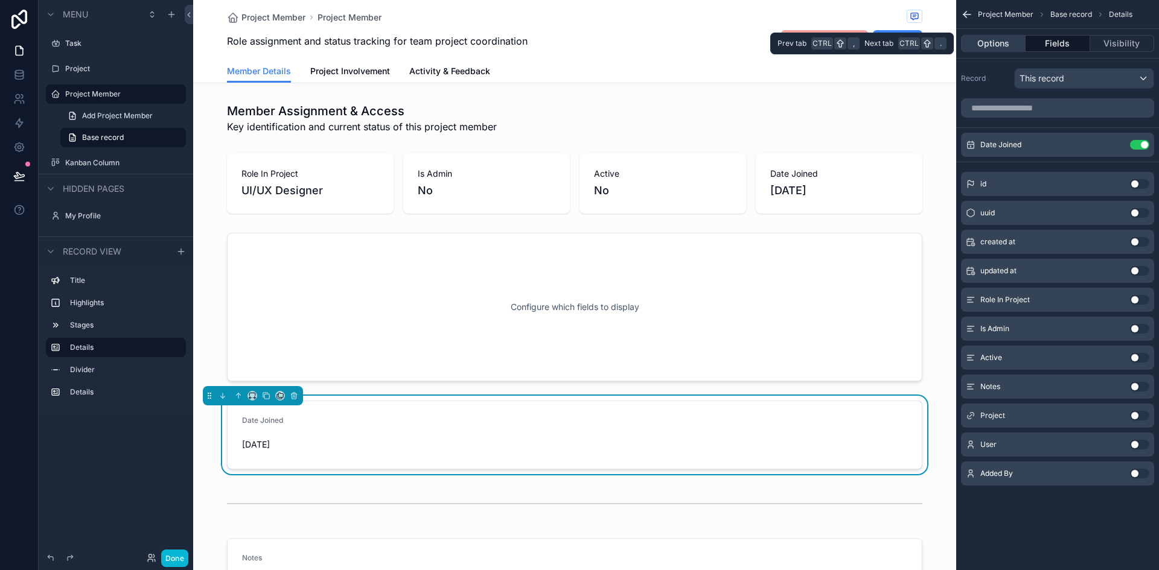
click at [991, 48] on button "Options" at bounding box center [993, 43] width 65 height 17
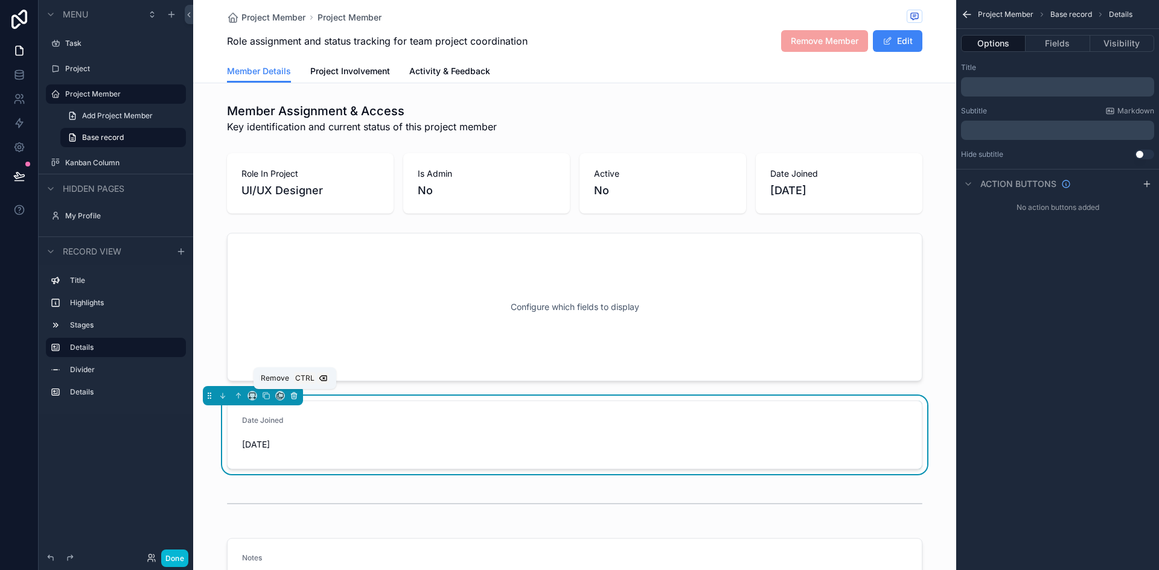
click at [293, 395] on icon "scrollable content" at bounding box center [294, 396] width 8 height 8
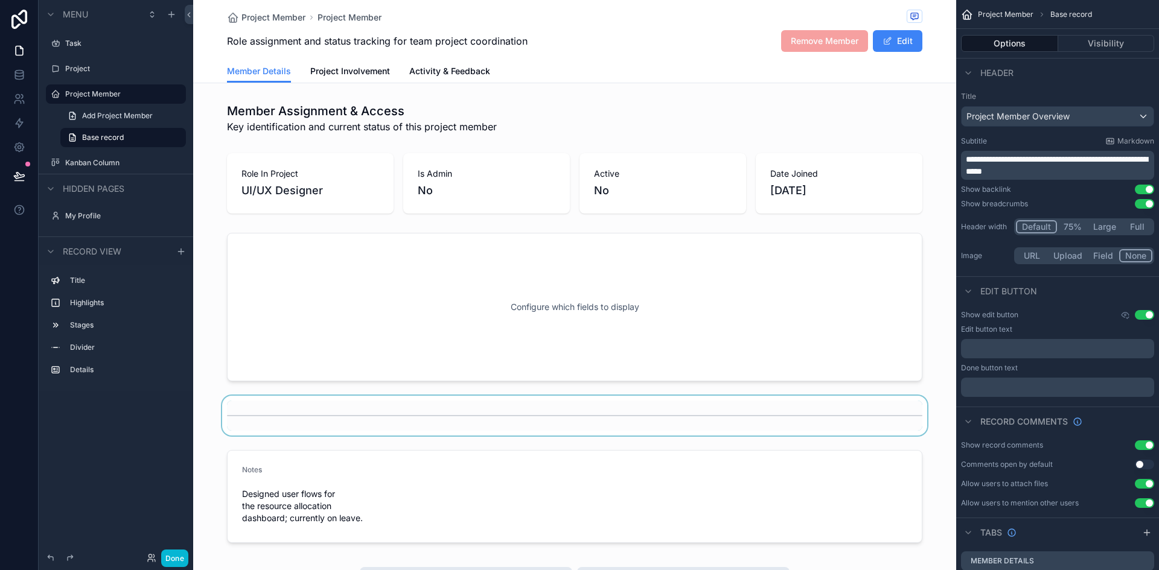
click at [522, 429] on div "scrollable content" at bounding box center [574, 416] width 763 height 40
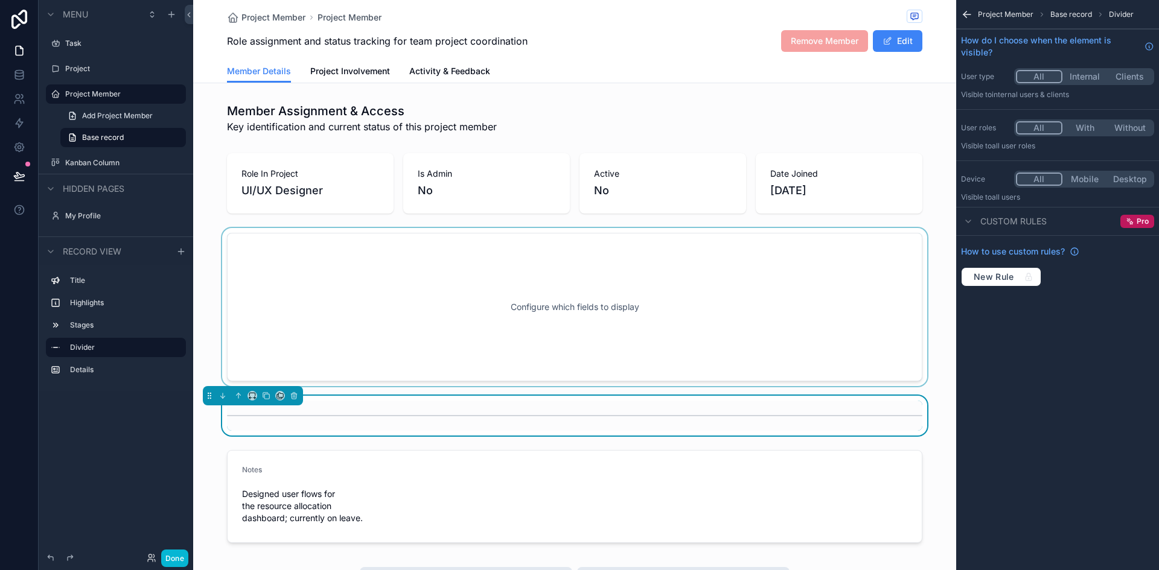
click at [943, 362] on div "scrollable content" at bounding box center [574, 307] width 763 height 158
click at [736, 61] on div "Member Details Project Involvement Activity & Feedback" at bounding box center [574, 71] width 695 height 23
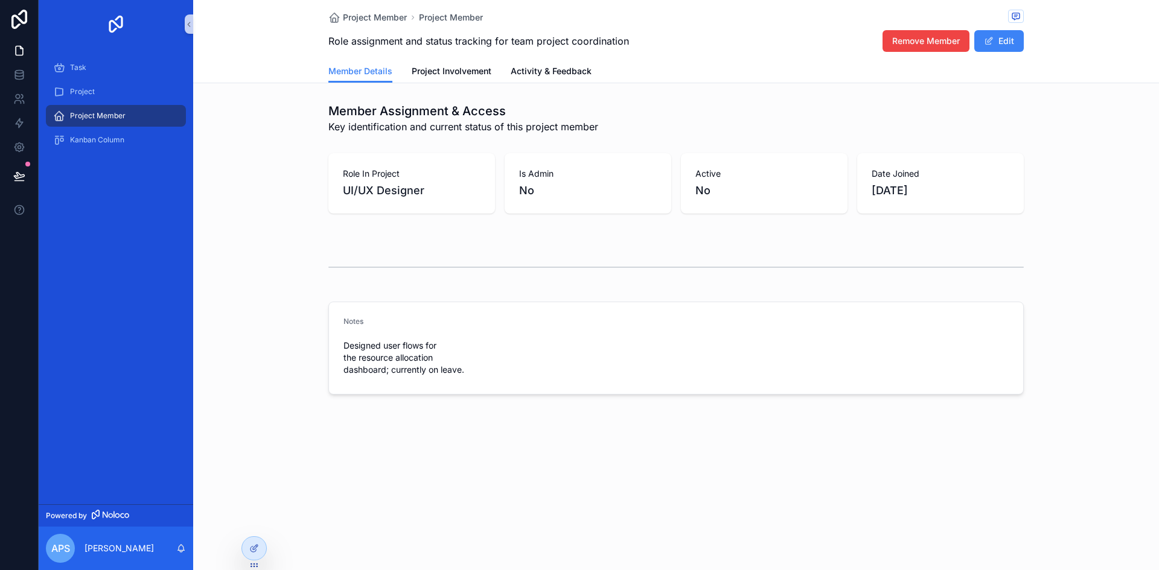
click at [265, 325] on div "Notes Designed user flows for the resource allocation dashboard; currently on l…" at bounding box center [676, 348] width 966 height 103
click at [448, 76] on span "Project Involvement" at bounding box center [452, 71] width 80 height 12
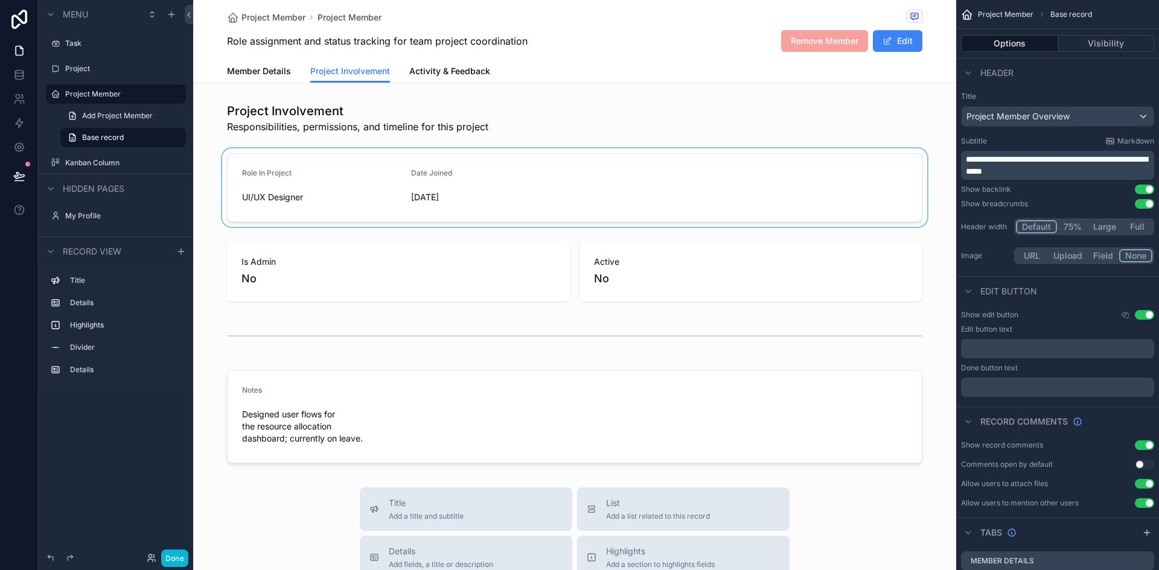
click at [490, 205] on div "scrollable content" at bounding box center [574, 187] width 763 height 78
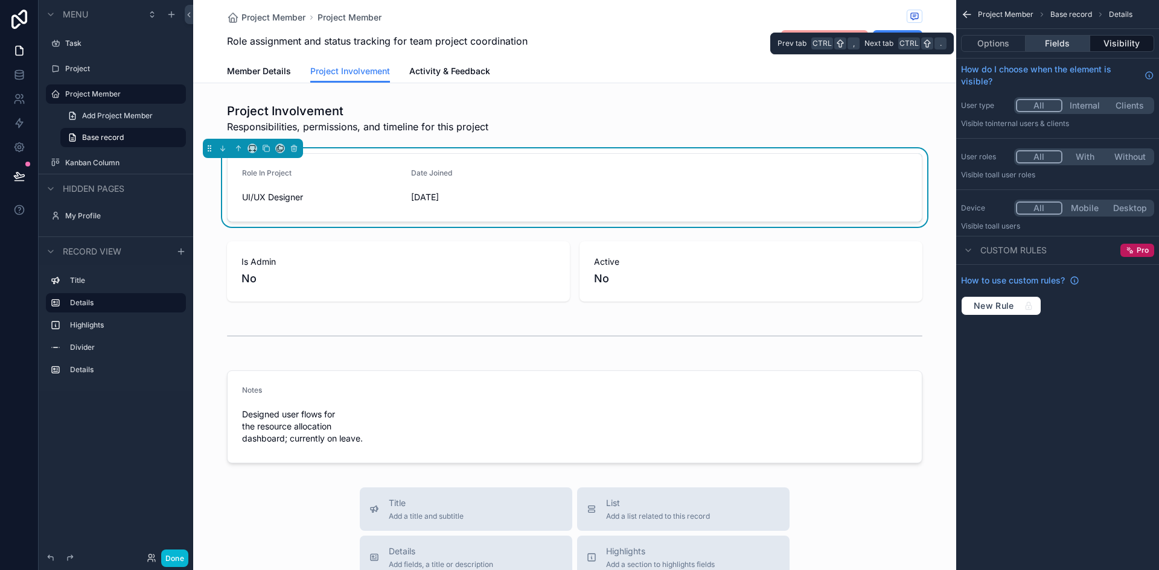
click at [1050, 39] on button "Fields" at bounding box center [1058, 43] width 64 height 17
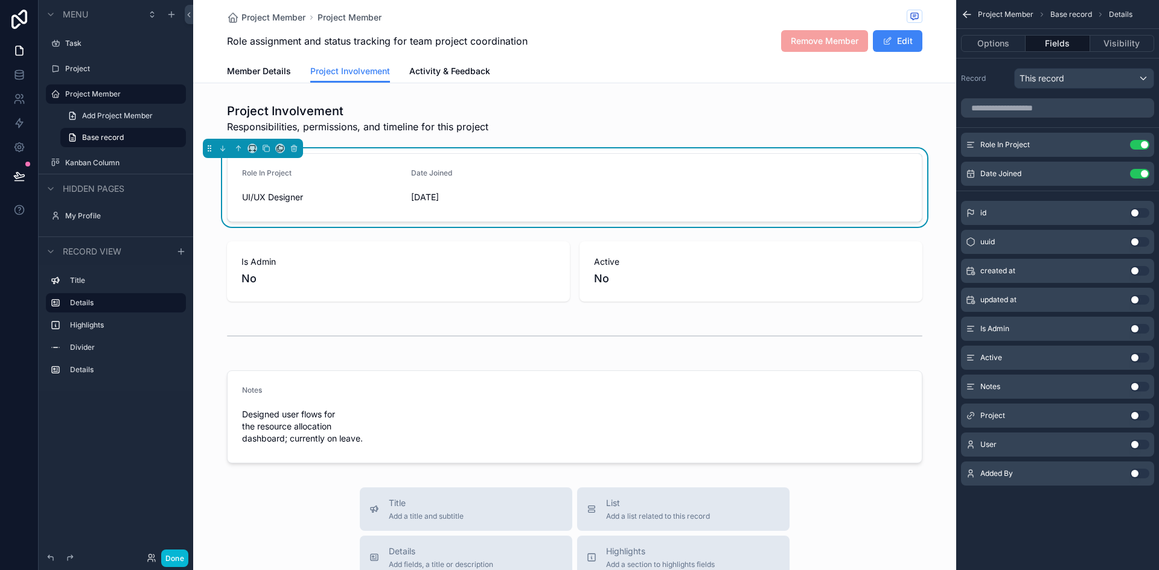
click at [1141, 329] on button "Use setting" at bounding box center [1139, 329] width 19 height 10
click at [1139, 356] on button "Use setting" at bounding box center [1139, 358] width 19 height 10
click at [1139, 271] on button "Use setting" at bounding box center [1139, 271] width 19 height 10
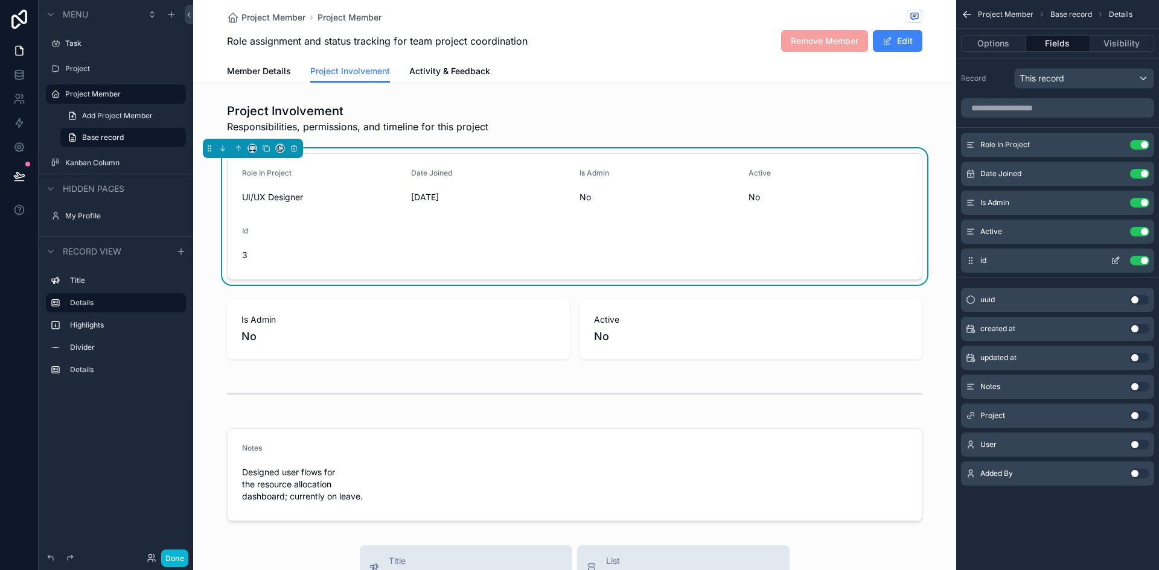
click at [1137, 260] on button "Use setting" at bounding box center [1139, 261] width 19 height 10
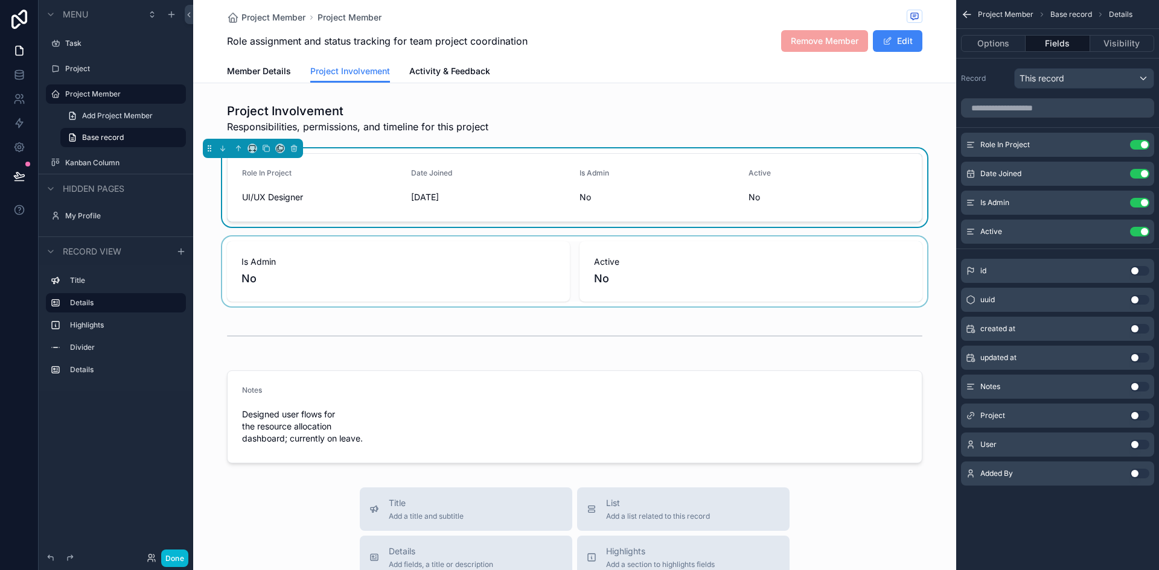
click at [562, 273] on div "scrollable content" at bounding box center [574, 272] width 763 height 70
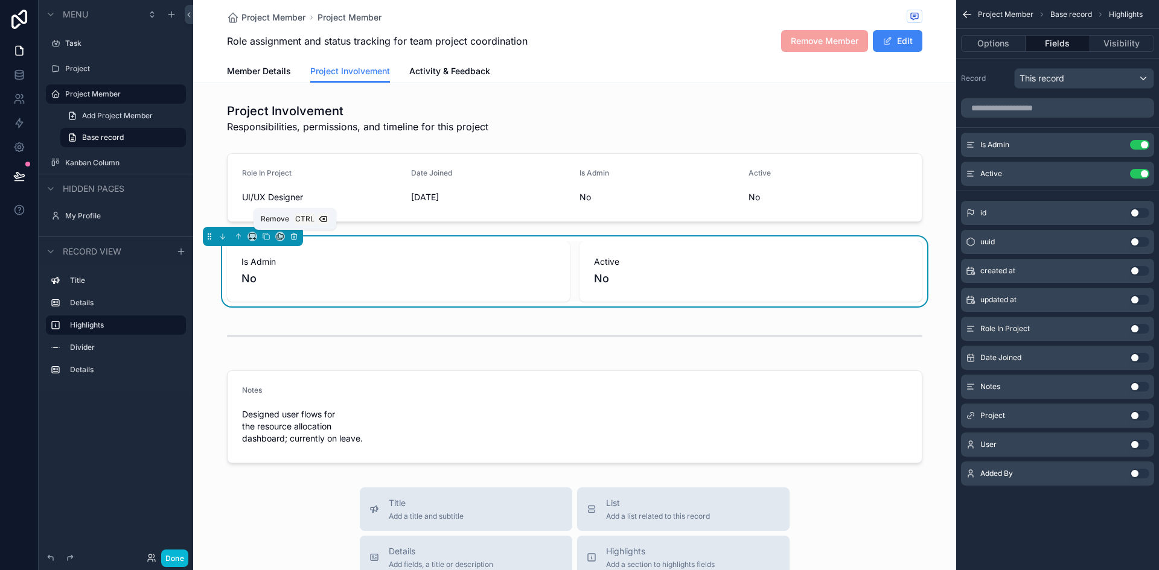
click at [292, 237] on icon "scrollable content" at bounding box center [294, 236] width 8 height 8
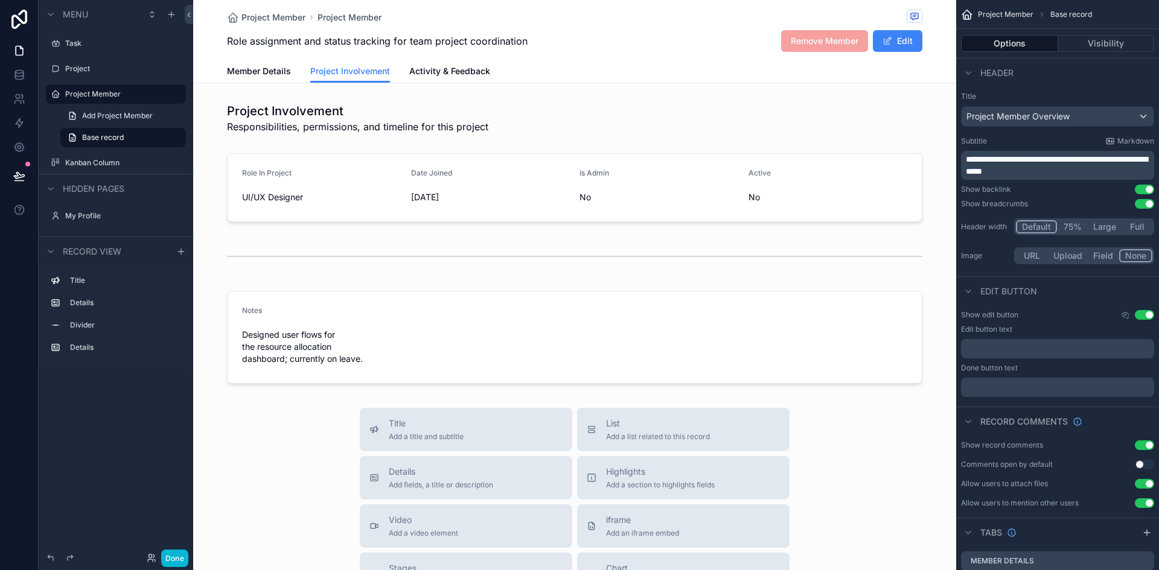
click at [666, 86] on div "Project Member Project Member Role assignment and status tracking for team proj…" at bounding box center [574, 467] width 763 height 934
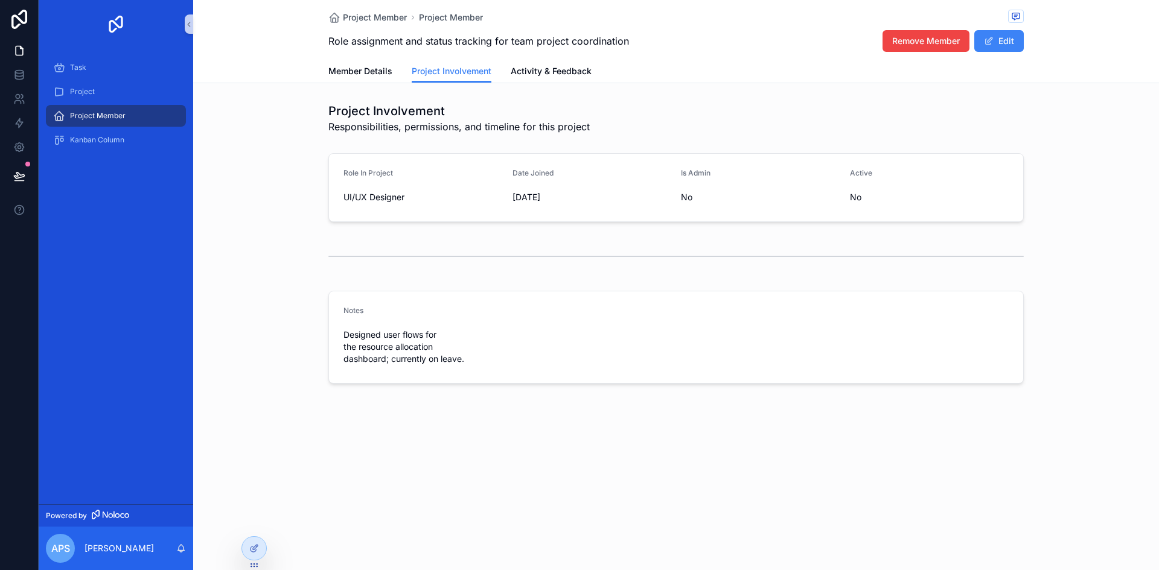
click at [511, 467] on div "Project Member Project Member Role assignment and status tracking for team proj…" at bounding box center [676, 285] width 966 height 570
click at [550, 69] on span "Activity & Feedback" at bounding box center [551, 71] width 81 height 12
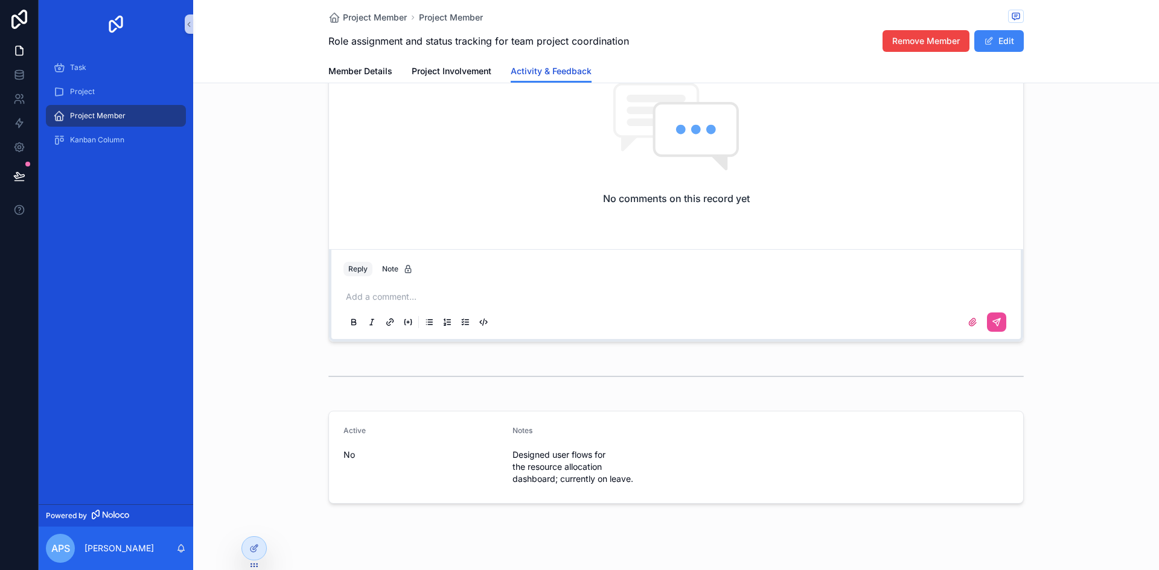
scroll to position [112, 0]
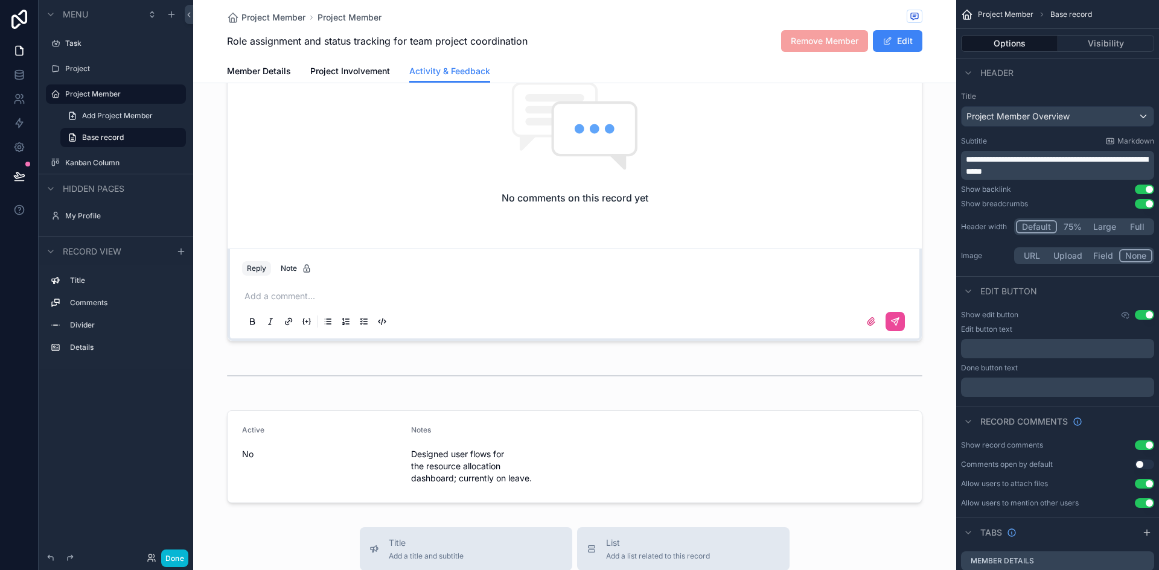
click at [662, 476] on div "scrollable content" at bounding box center [574, 457] width 763 height 103
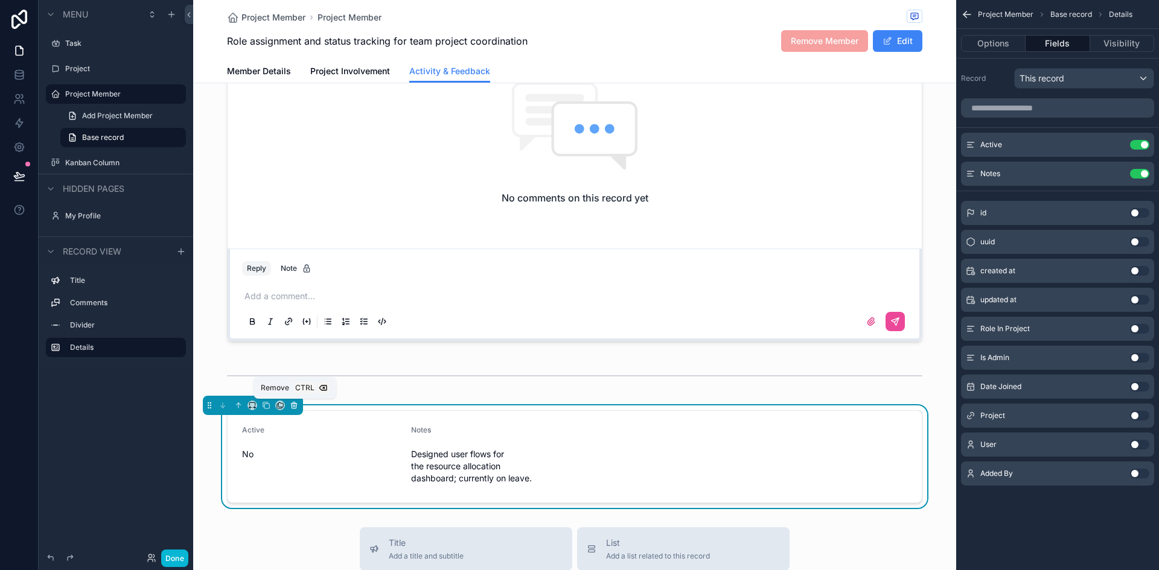
click at [293, 403] on icon "scrollable content" at bounding box center [294, 403] width 2 height 1
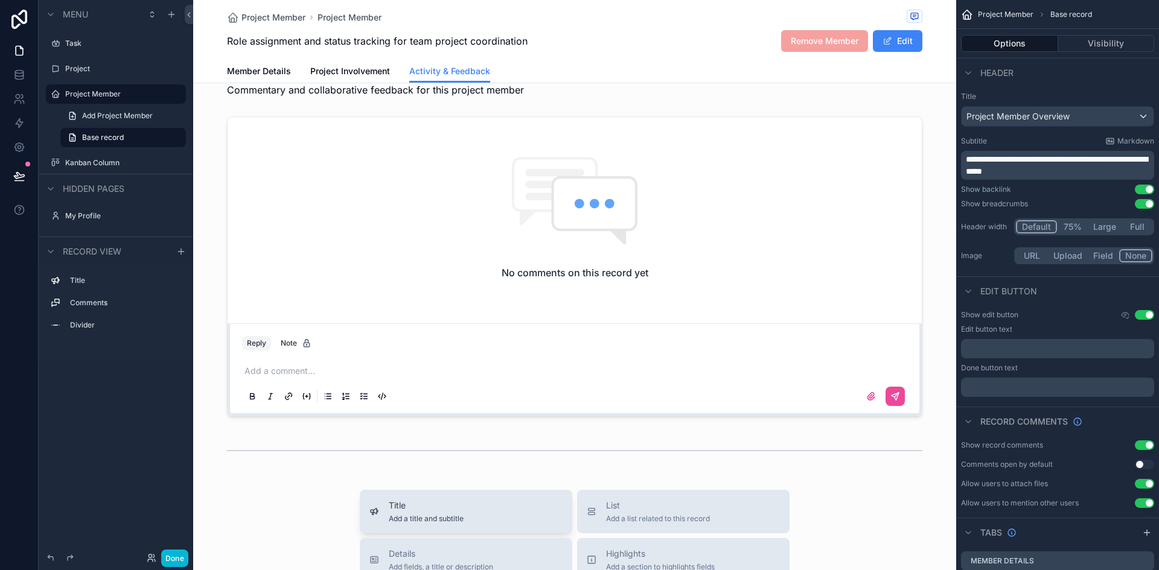
scroll to position [0, 0]
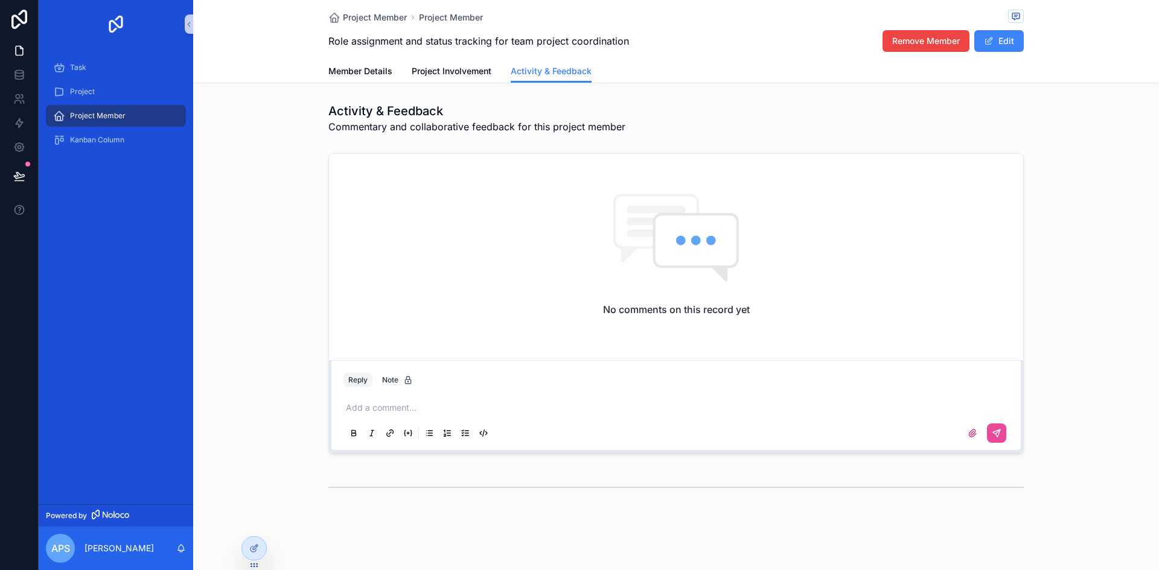
click at [311, 451] on div "No comments on this record yet Reply Note Add a comment..." at bounding box center [676, 303] width 966 height 310
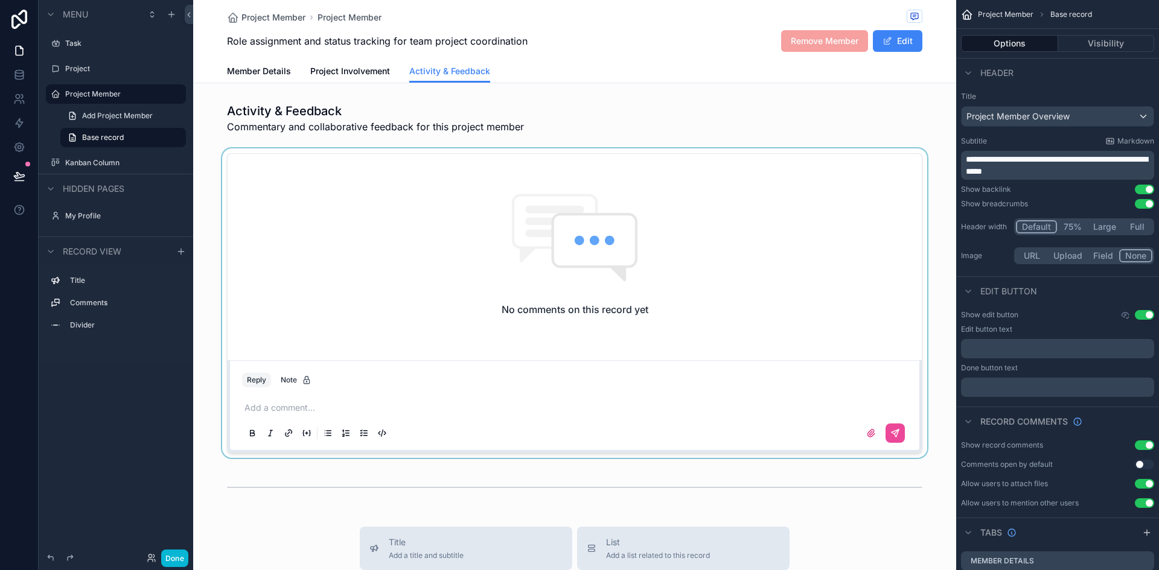
click at [566, 363] on div "scrollable content" at bounding box center [574, 303] width 763 height 310
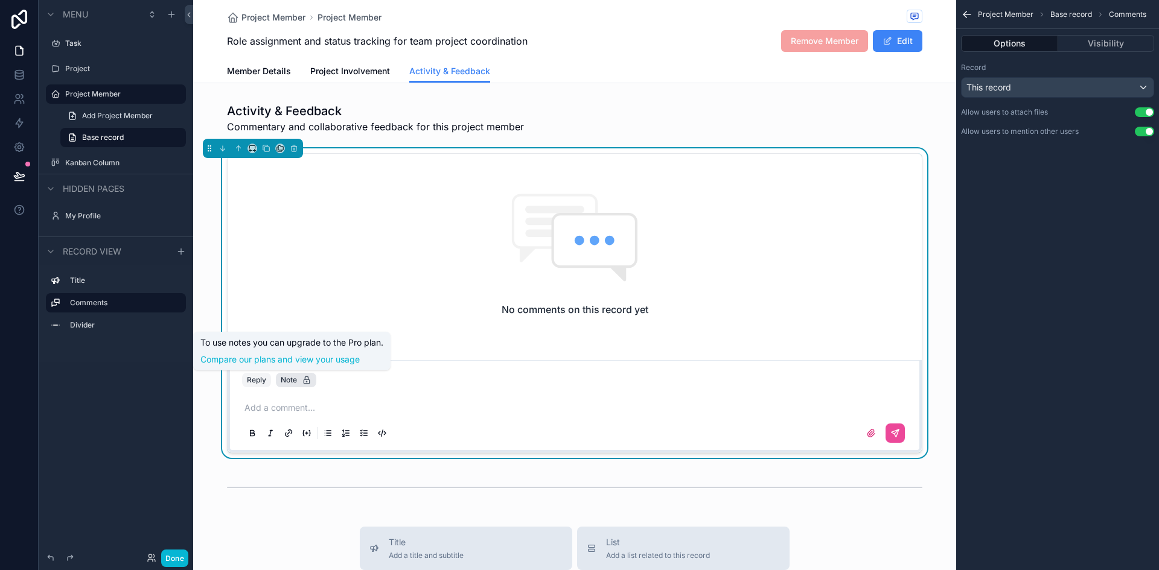
click at [288, 385] on button "Note" at bounding box center [296, 380] width 40 height 14
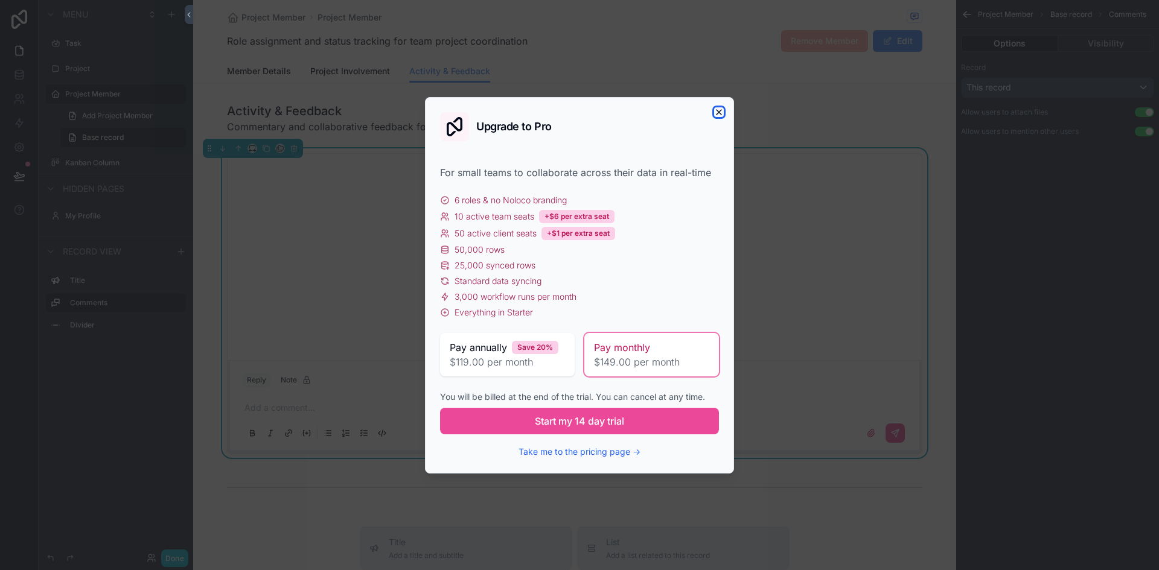
click at [716, 114] on icon "scrollable content" at bounding box center [719, 112] width 10 height 10
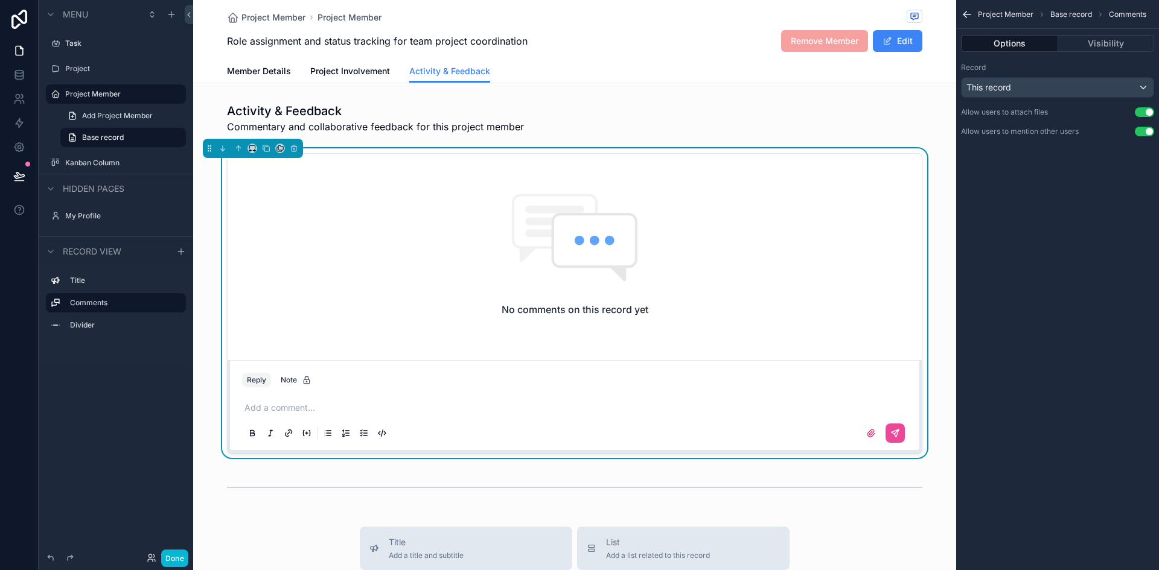
click at [330, 298] on div "No comments on this record yet" at bounding box center [575, 255] width 694 height 202
click at [88, 284] on label "Title" at bounding box center [123, 281] width 106 height 10
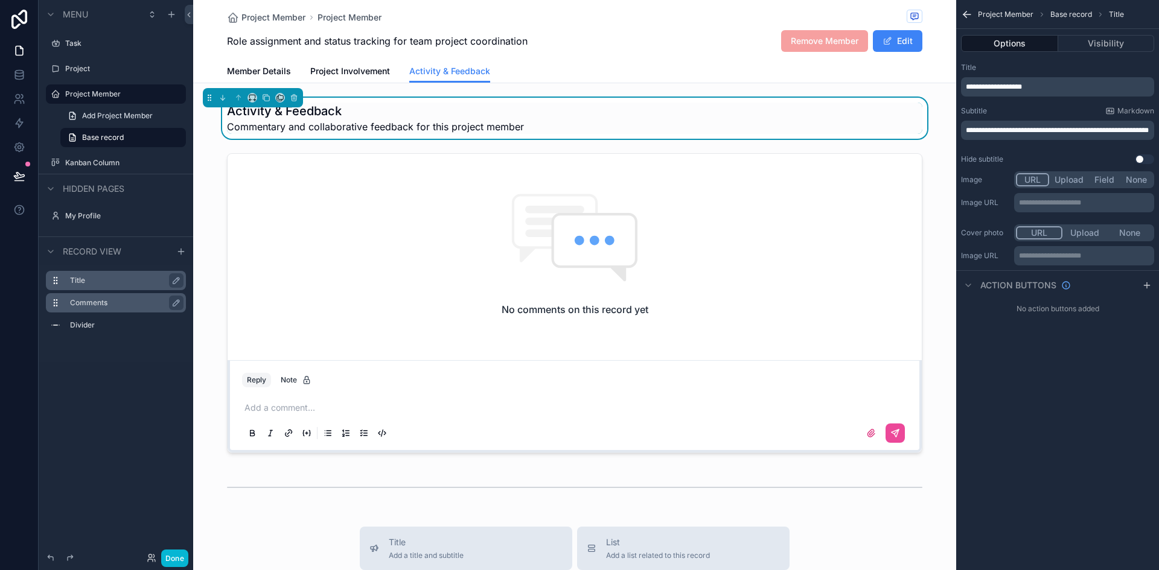
click at [95, 302] on label "Comments" at bounding box center [123, 303] width 106 height 10
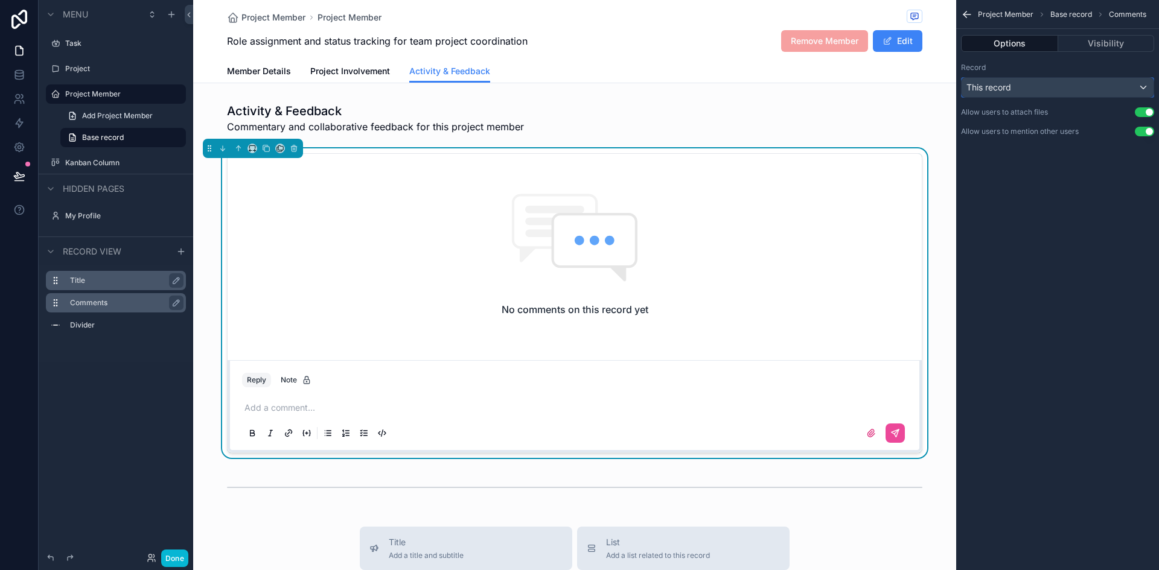
click at [1047, 86] on div "This record" at bounding box center [1058, 87] width 192 height 19
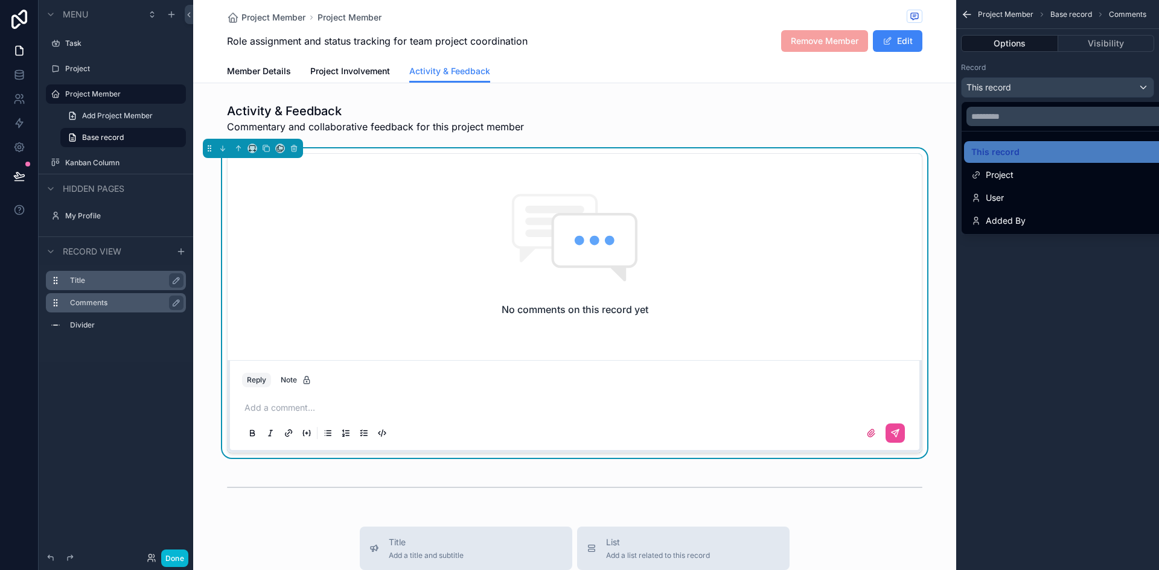
click at [1047, 86] on div "scrollable content" at bounding box center [579, 285] width 1159 height 570
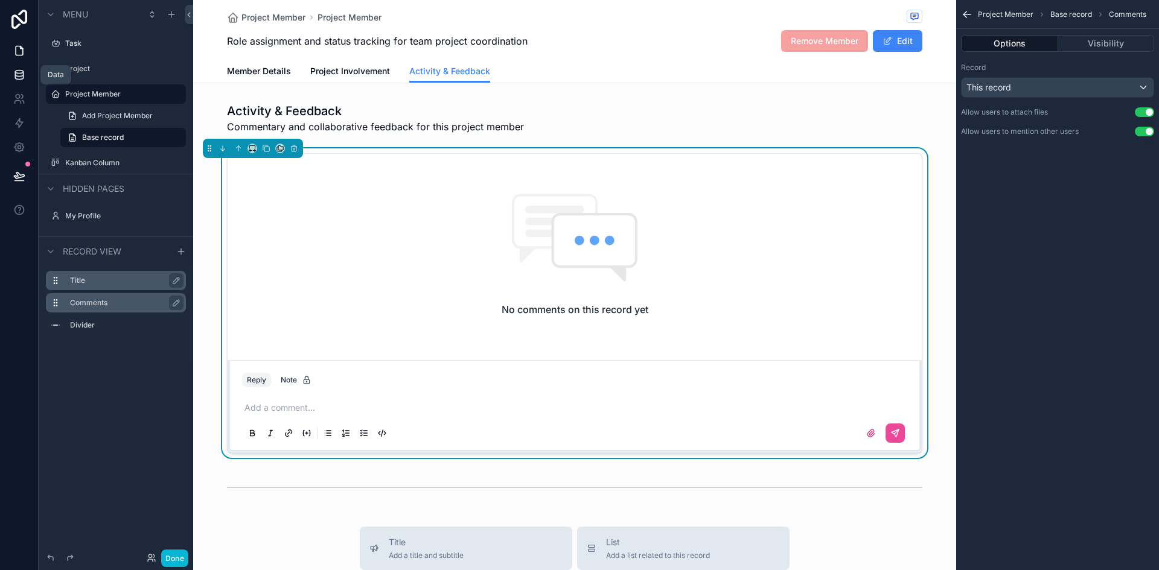
click at [24, 71] on icon at bounding box center [19, 75] width 12 height 12
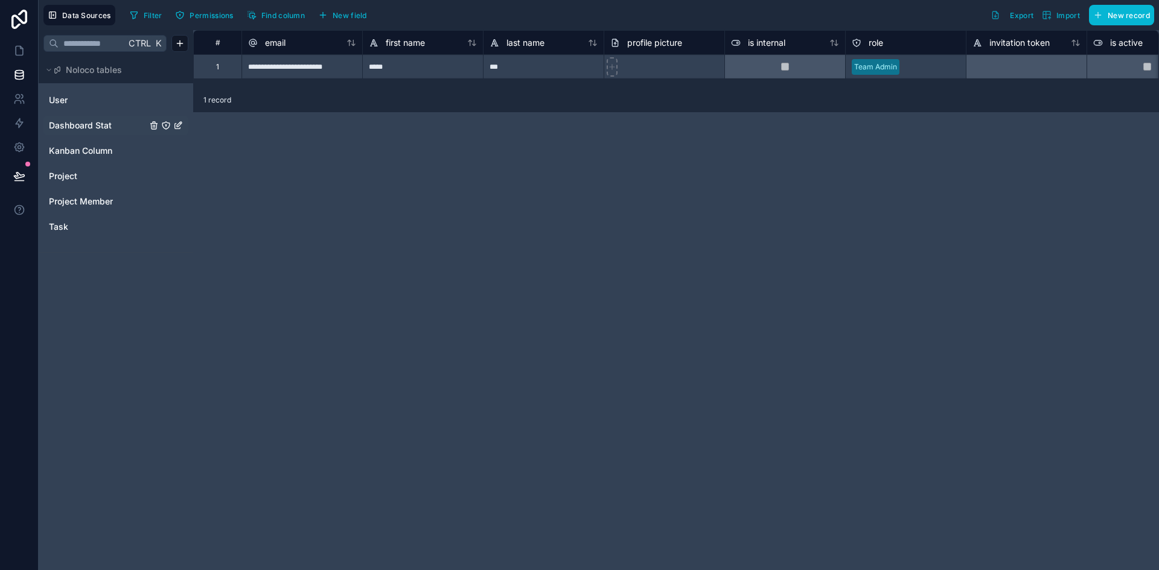
click at [73, 126] on span "Dashboard Stat" at bounding box center [80, 126] width 63 height 12
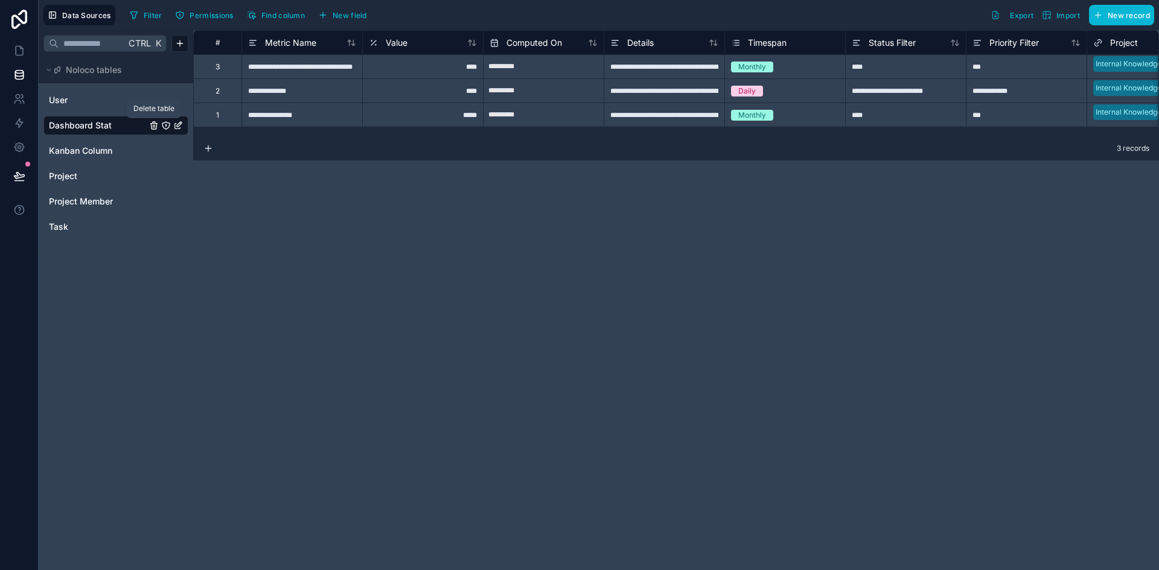
click at [153, 126] on icon "Dashboard Stat" at bounding box center [153, 126] width 0 height 2
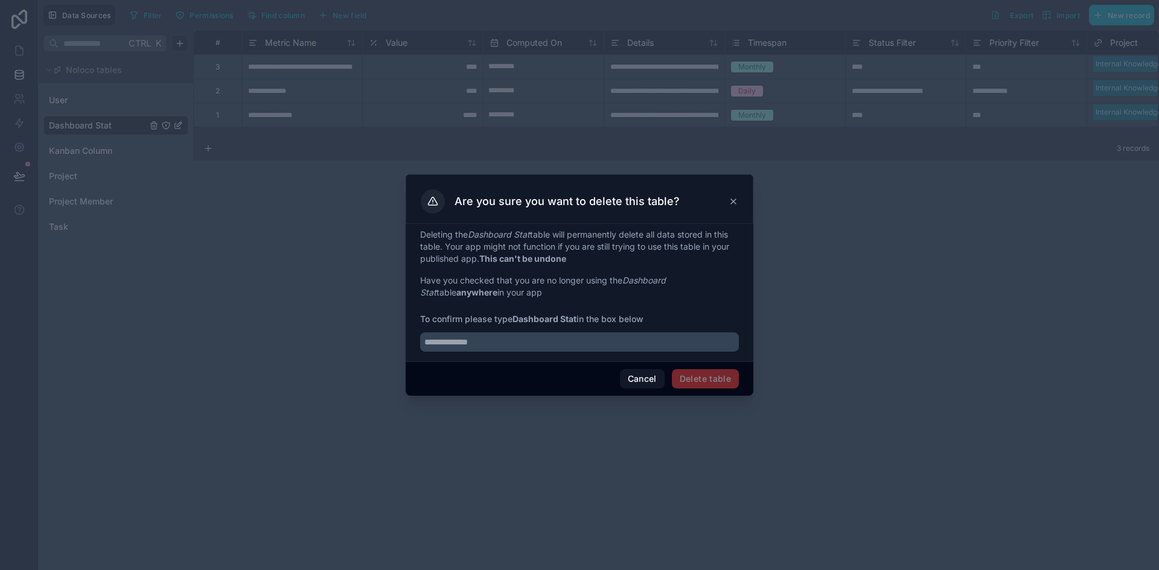
click at [710, 380] on span "Delete table" at bounding box center [705, 378] width 67 height 19
click at [535, 345] on input "text" at bounding box center [579, 342] width 319 height 19
type input "*"
type input "**********"
click at [717, 377] on button "Delete table" at bounding box center [705, 378] width 67 height 19
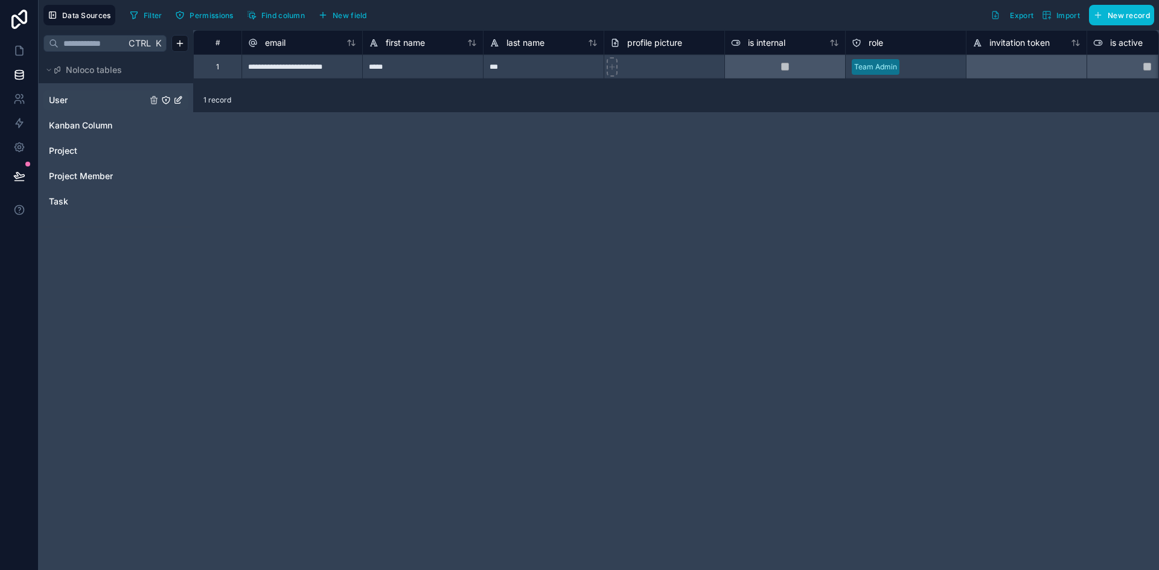
click at [78, 98] on link "User" at bounding box center [98, 100] width 98 height 12
click at [105, 122] on span "Kanban Column" at bounding box center [80, 126] width 63 height 12
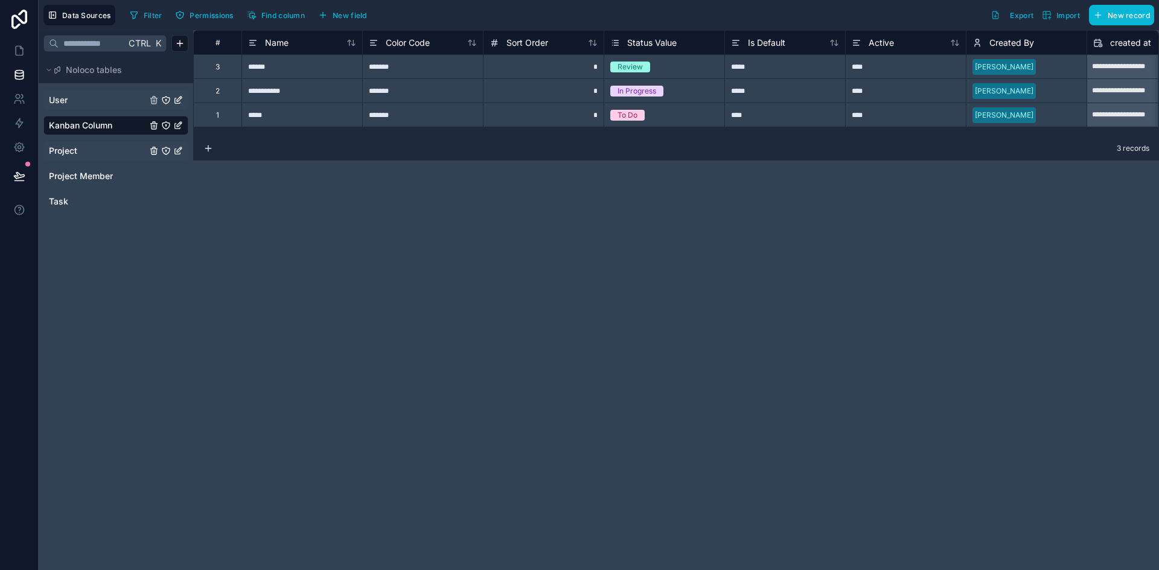
click at [105, 148] on link "Project" at bounding box center [98, 151] width 98 height 12
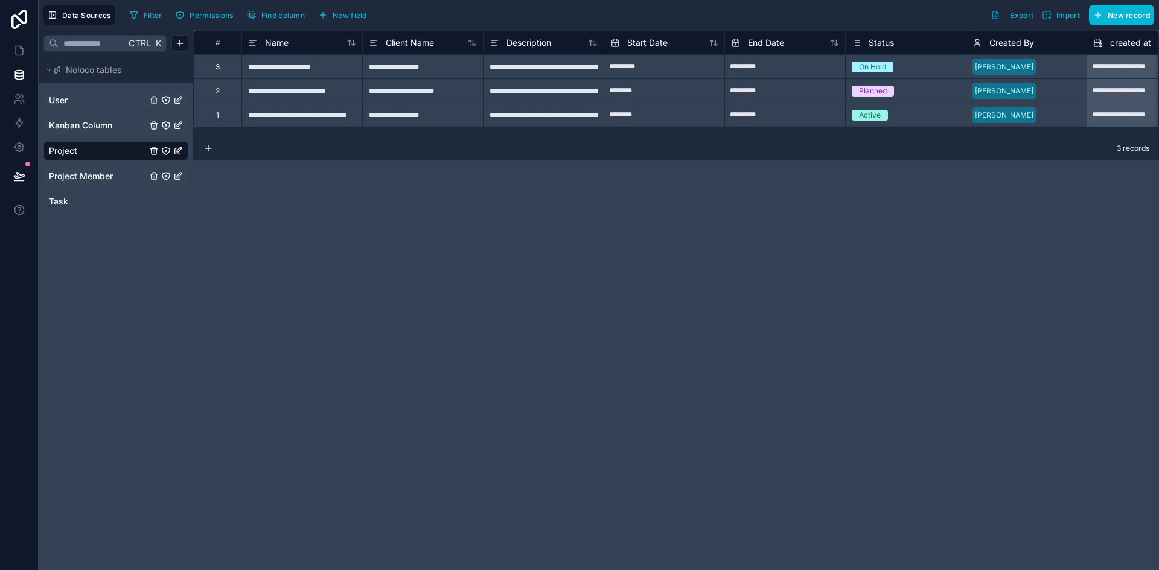
click at [101, 173] on span "Project Member" at bounding box center [81, 176] width 64 height 12
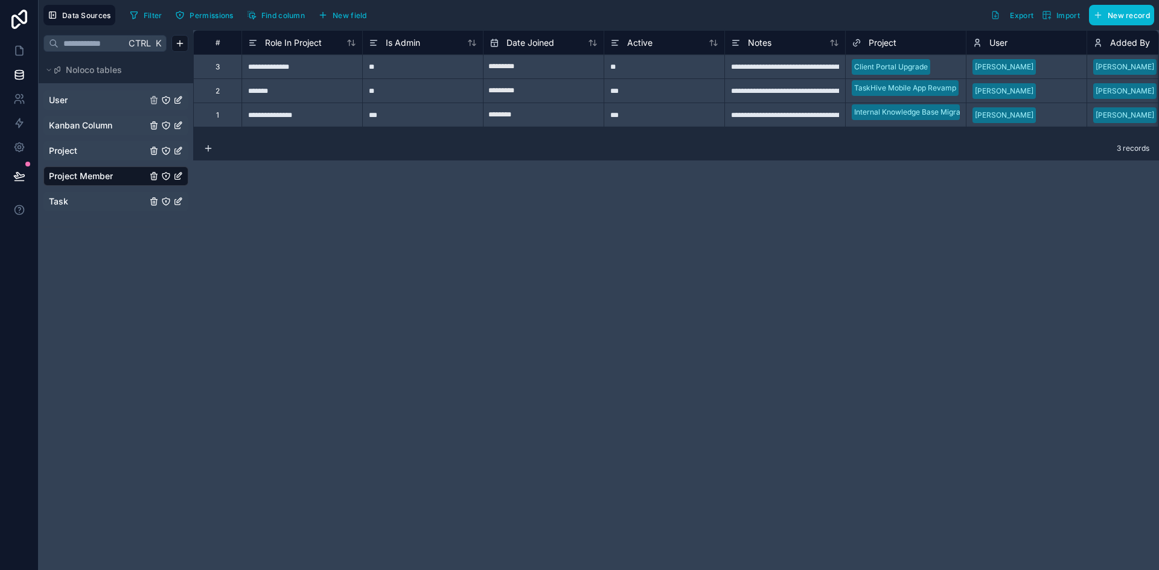
click at [83, 196] on link "Task" at bounding box center [98, 202] width 98 height 12
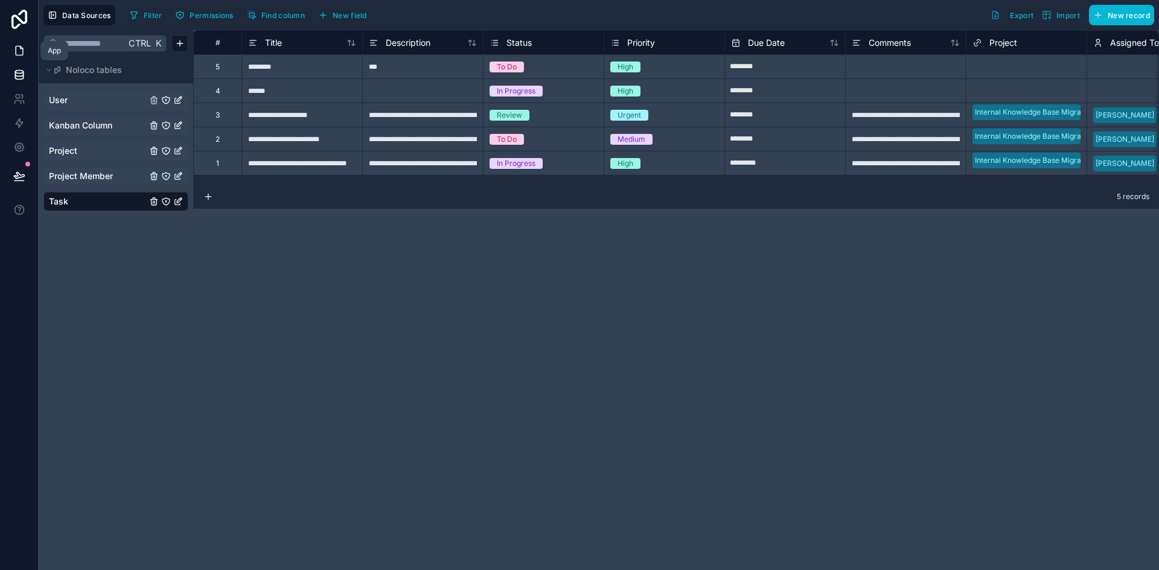
click at [21, 46] on icon at bounding box center [19, 51] width 12 height 12
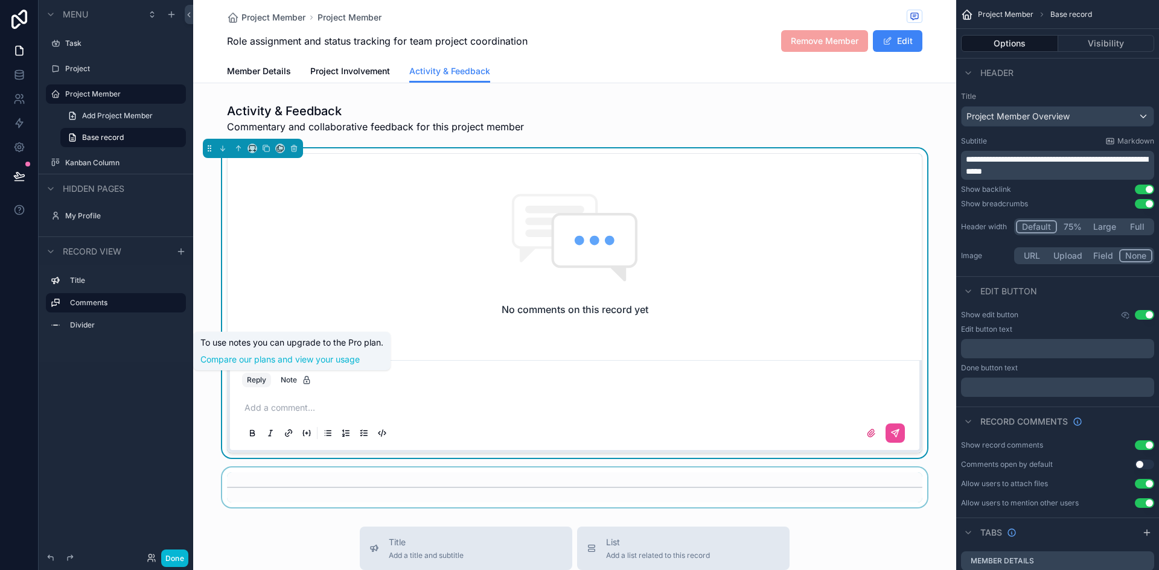
drag, startPoint x: 286, startPoint y: 379, endPoint x: 586, endPoint y: 482, distance: 317.3
click at [586, 482] on div "scrollable content" at bounding box center [574, 488] width 763 height 40
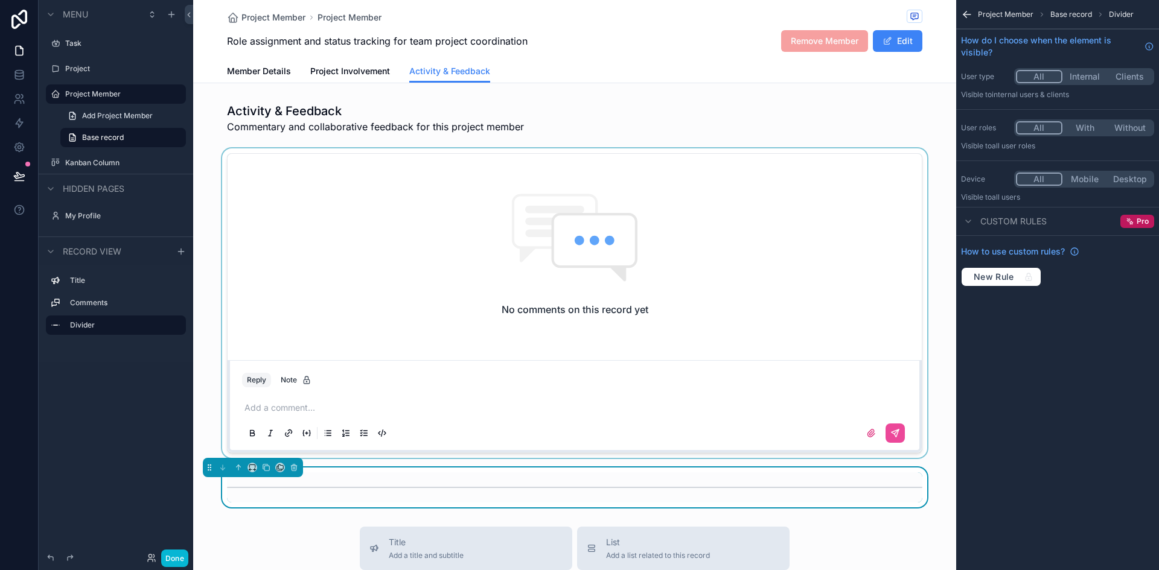
click at [483, 439] on div "scrollable content" at bounding box center [574, 303] width 763 height 310
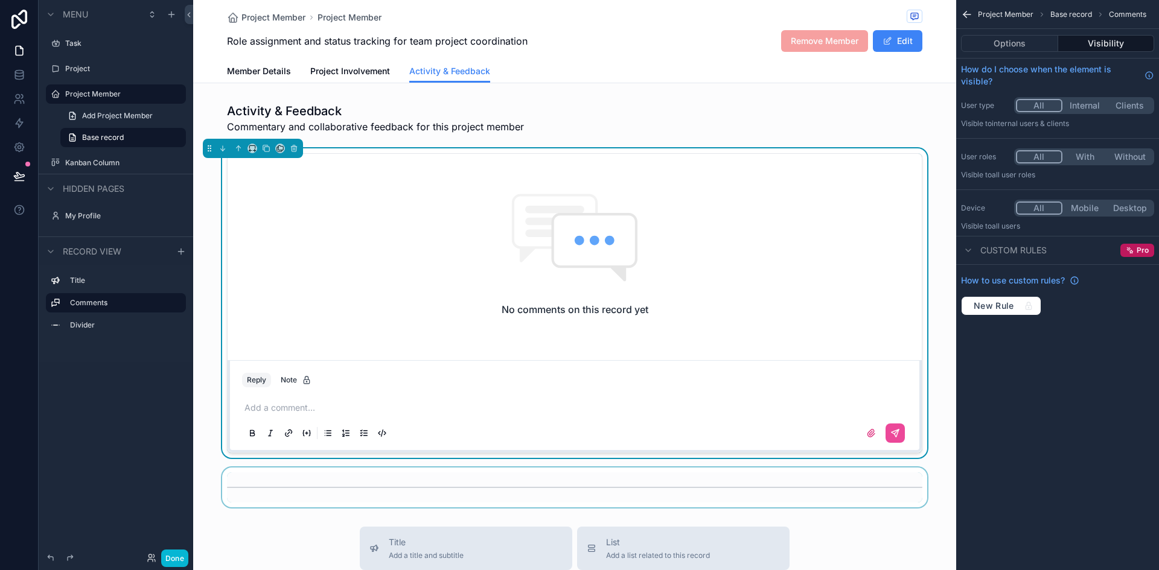
click at [646, 65] on div "Member Details Project Involvement Activity & Feedback" at bounding box center [574, 71] width 695 height 23
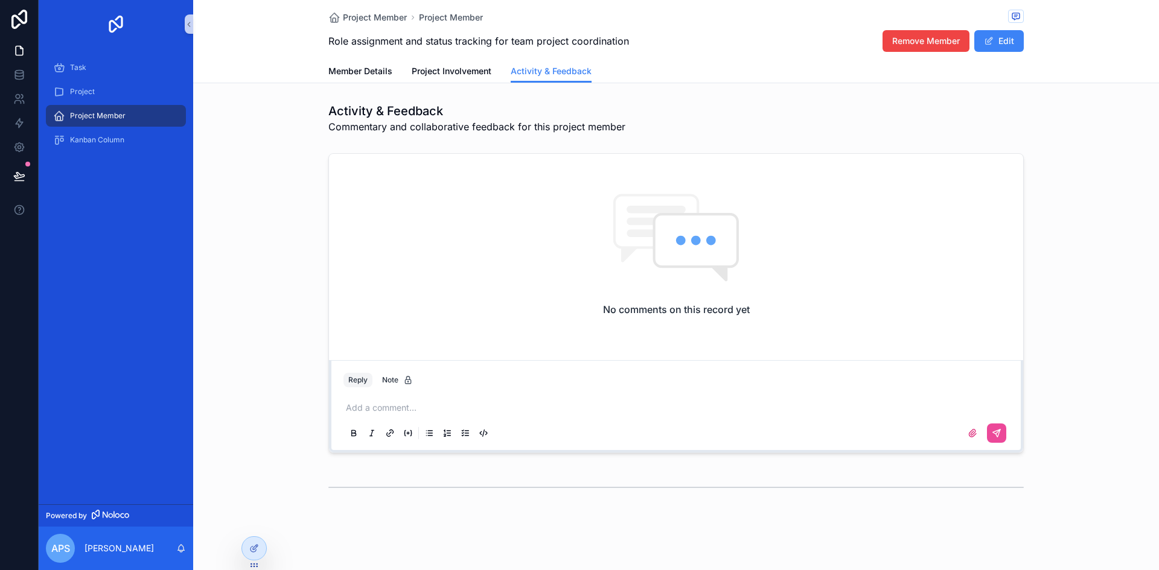
click at [269, 280] on div "No comments on this record yet Reply Note Add a comment..." at bounding box center [676, 303] width 966 height 310
click at [370, 71] on span "Member Details" at bounding box center [360, 71] width 64 height 12
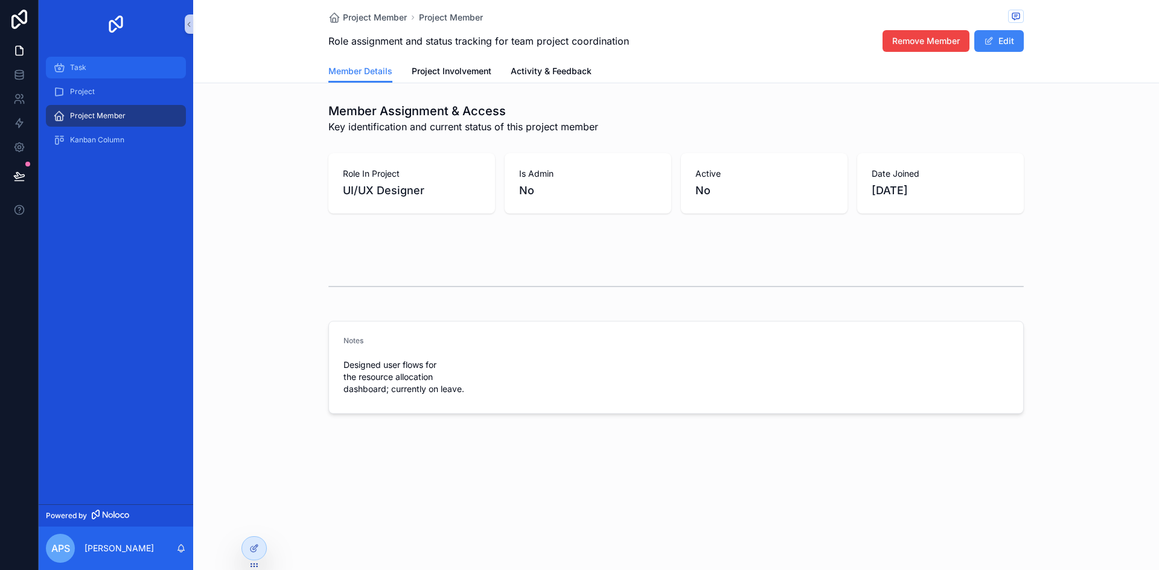
click at [120, 71] on div "Task" at bounding box center [116, 67] width 126 height 19
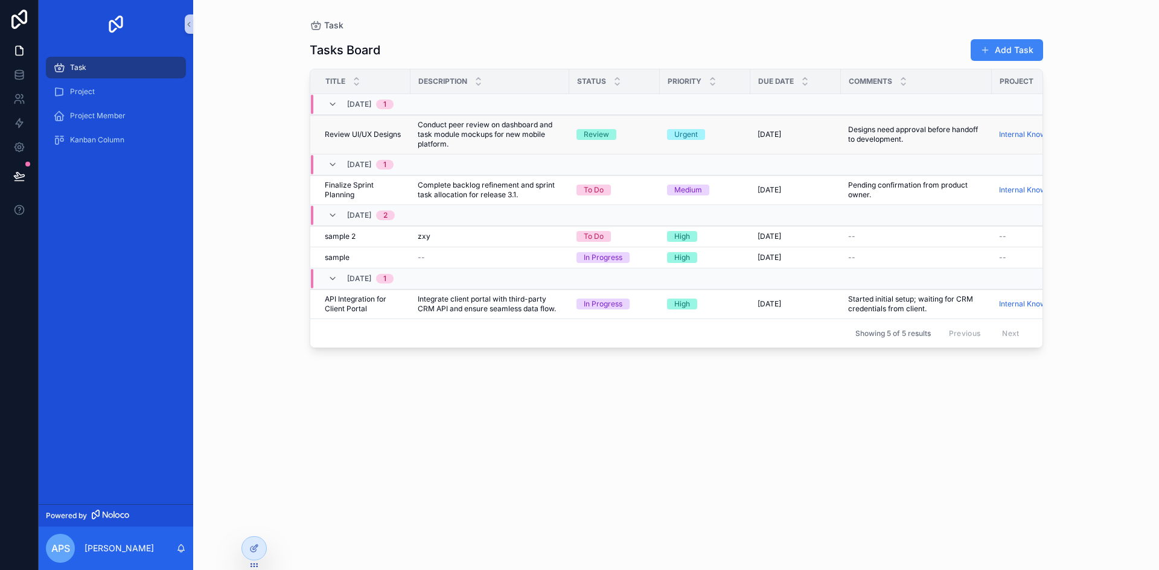
click at [435, 134] on span "Conduct peer review on dashboard and task module mockups for new mobile platfor…" at bounding box center [490, 134] width 144 height 29
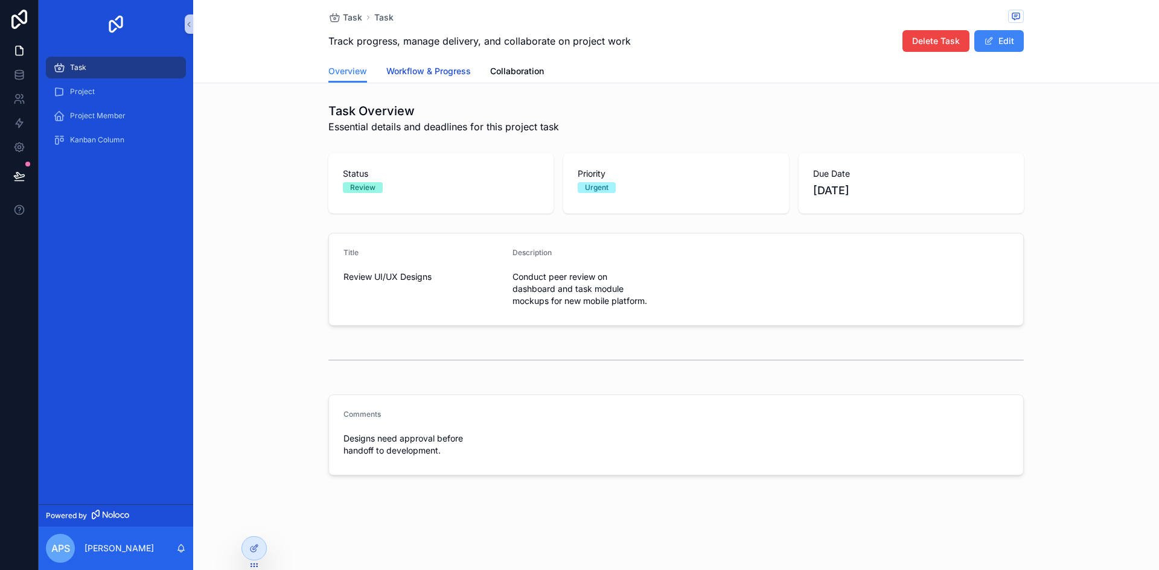
click at [439, 67] on span "Workflow & Progress" at bounding box center [428, 71] width 85 height 12
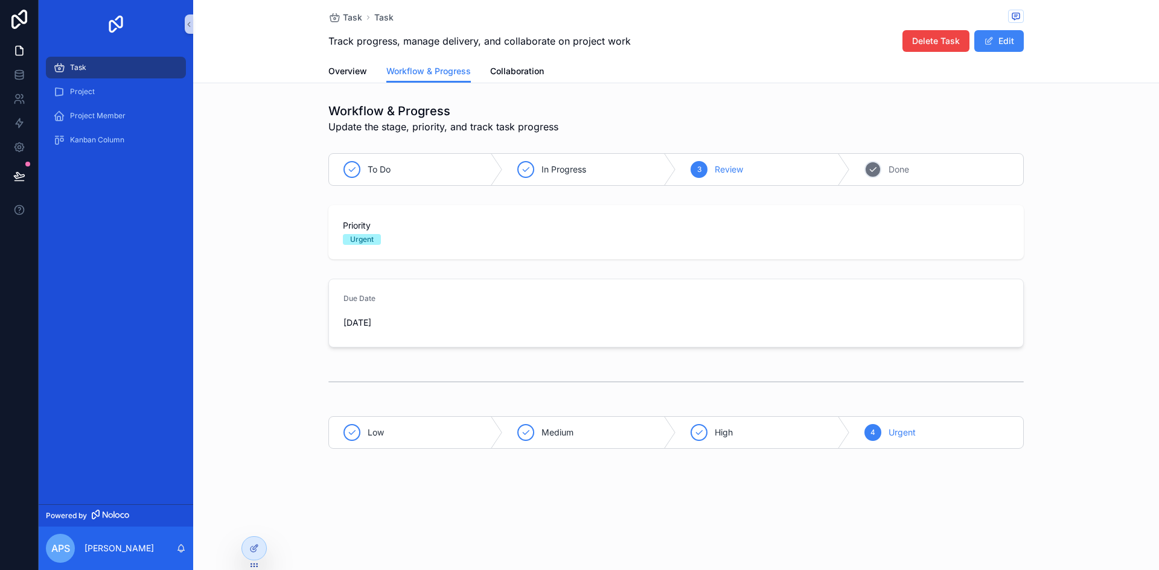
click at [872, 168] on icon "scrollable content" at bounding box center [873, 170] width 10 height 10
click at [706, 173] on div "scrollable content" at bounding box center [699, 169] width 17 height 17
click at [357, 78] on link "Overview" at bounding box center [347, 72] width 39 height 24
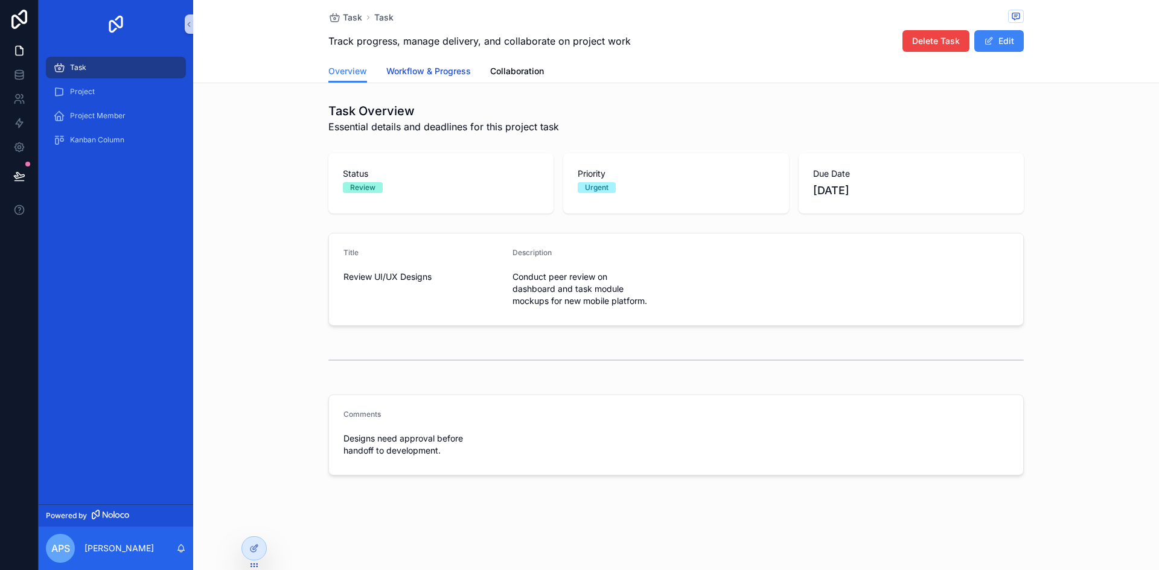
click at [421, 65] on link "Workflow & Progress" at bounding box center [428, 72] width 85 height 24
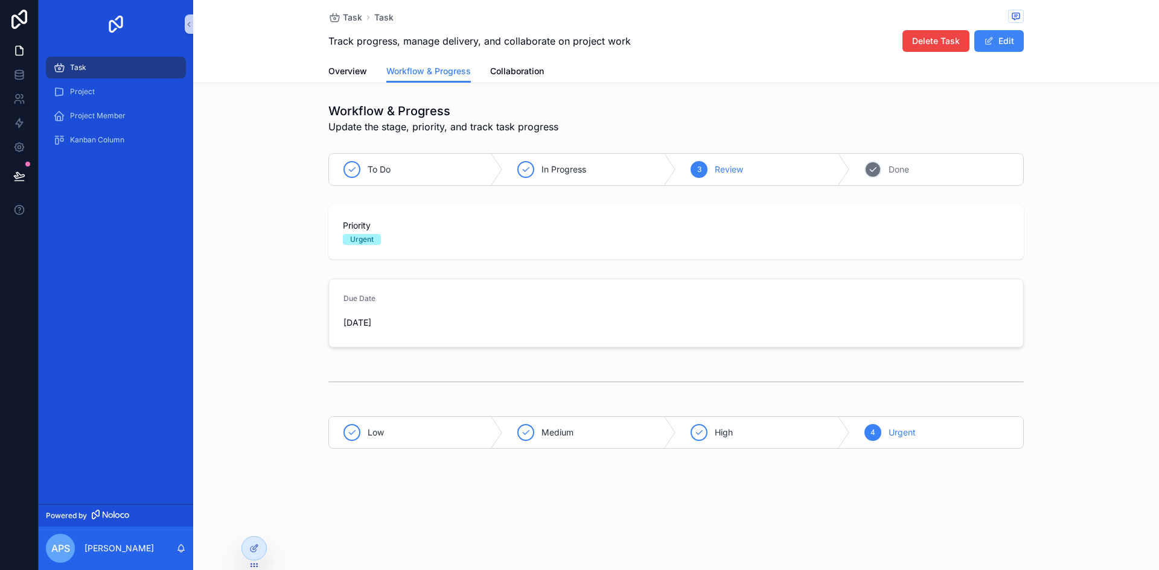
click at [876, 176] on div "4" at bounding box center [872, 169] width 17 height 17
click at [711, 432] on div "High" at bounding box center [763, 432] width 174 height 31
click at [878, 434] on div "4" at bounding box center [872, 432] width 17 height 17
click at [710, 166] on div "Review" at bounding box center [763, 169] width 174 height 31
click at [348, 75] on span "Overview" at bounding box center [347, 71] width 39 height 12
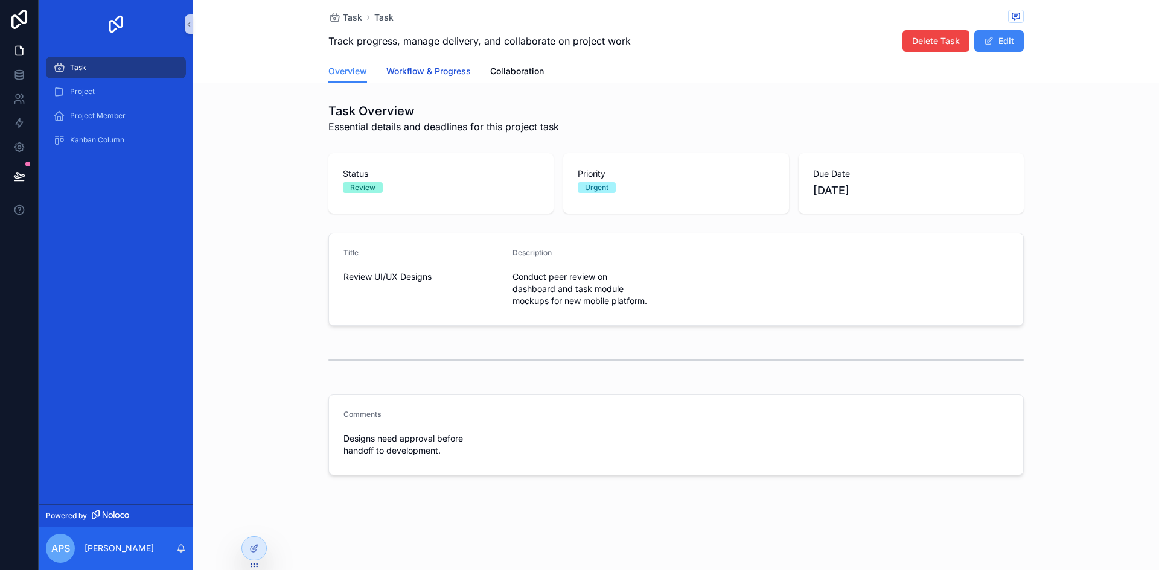
click at [403, 74] on span "Workflow & Progress" at bounding box center [428, 71] width 85 height 12
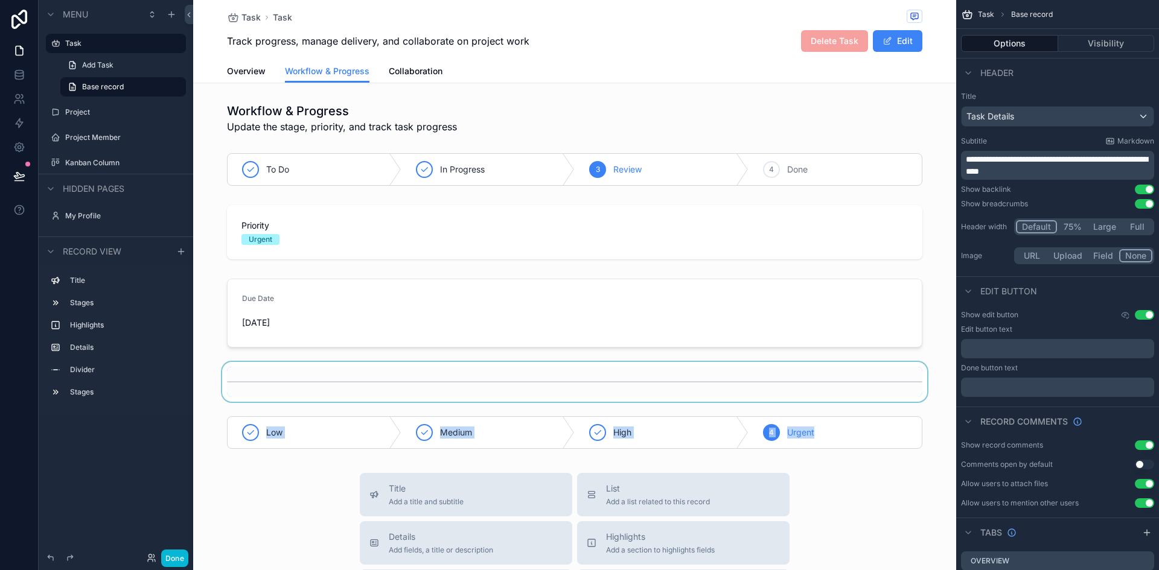
drag, startPoint x: 560, startPoint y: 429, endPoint x: 561, endPoint y: 390, distance: 38.7
click at [561, 390] on div "Workflow & Progress Update the stage, priority, and track task progress To Do I…" at bounding box center [574, 276] width 763 height 356
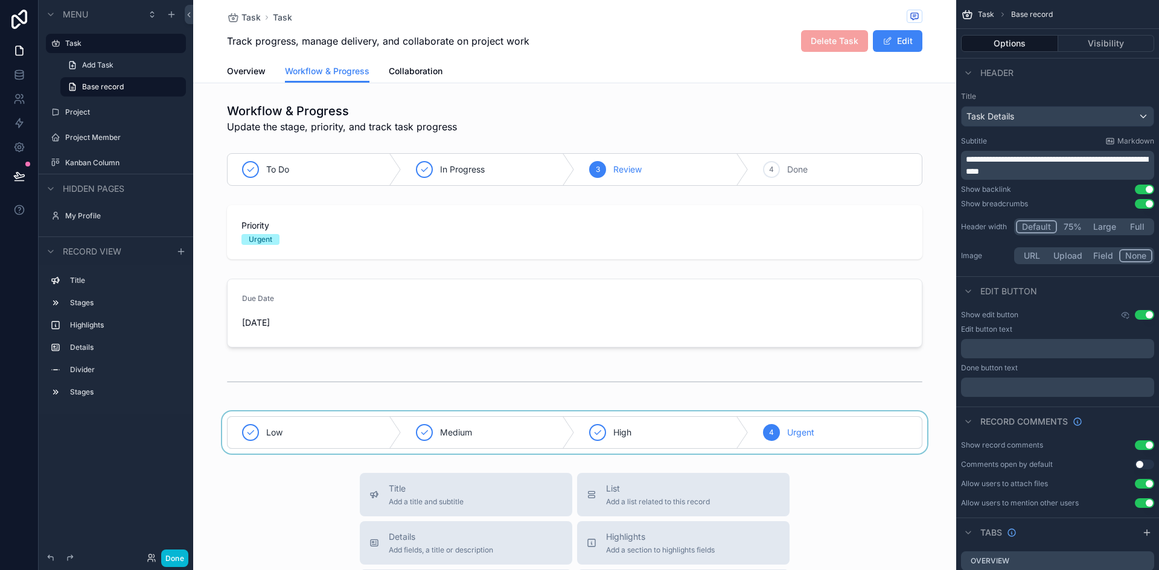
click at [571, 425] on div "scrollable content" at bounding box center [574, 433] width 763 height 42
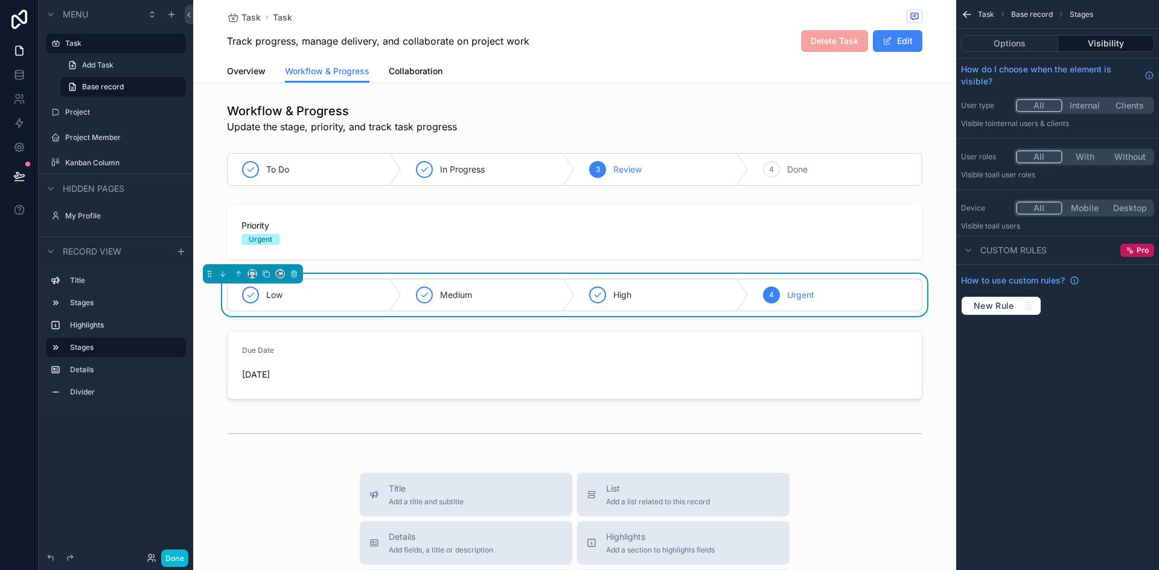
click at [611, 59] on div "Task Task Track progress, manage delivery, and collaborate on project work Dele…" at bounding box center [574, 30] width 695 height 60
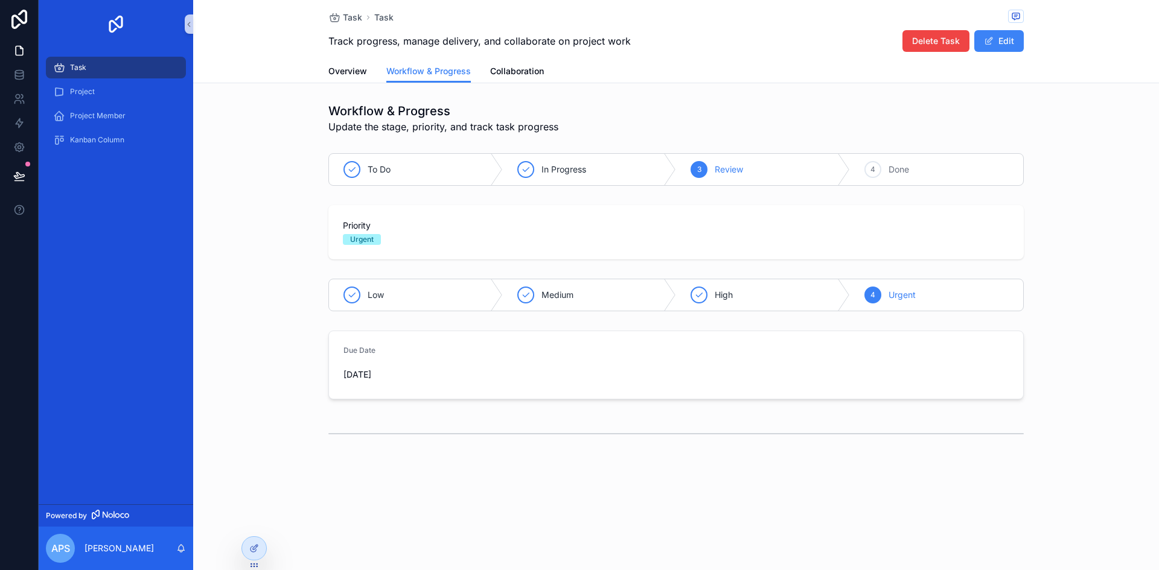
click at [259, 317] on div "Workflow & Progress Update the stage, priority, and track task progress To Do I…" at bounding box center [676, 276] width 966 height 356
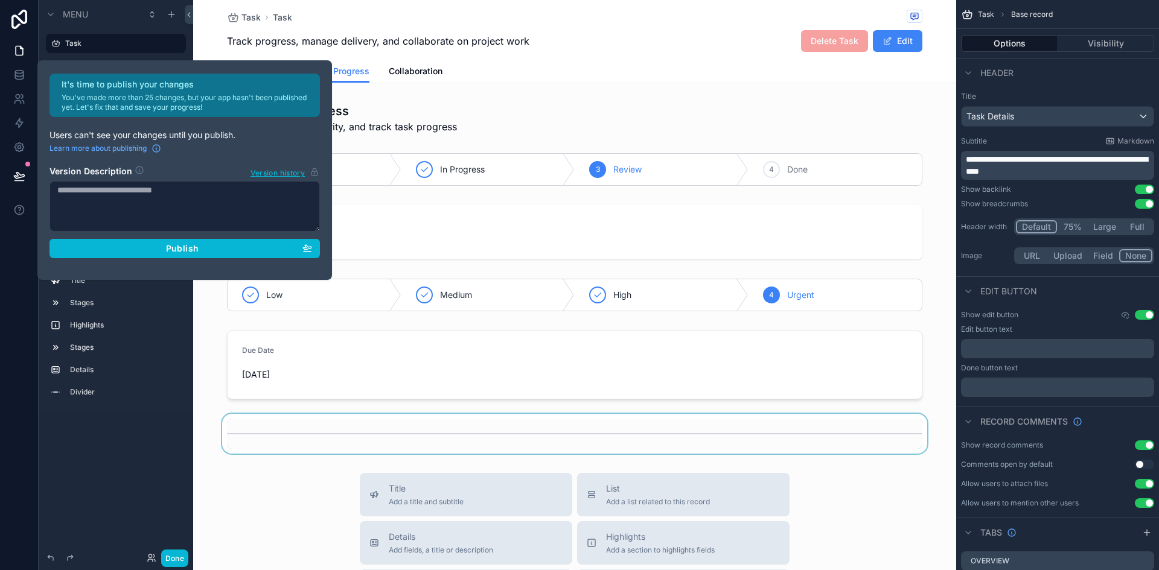
click at [394, 438] on div "scrollable content" at bounding box center [574, 434] width 763 height 40
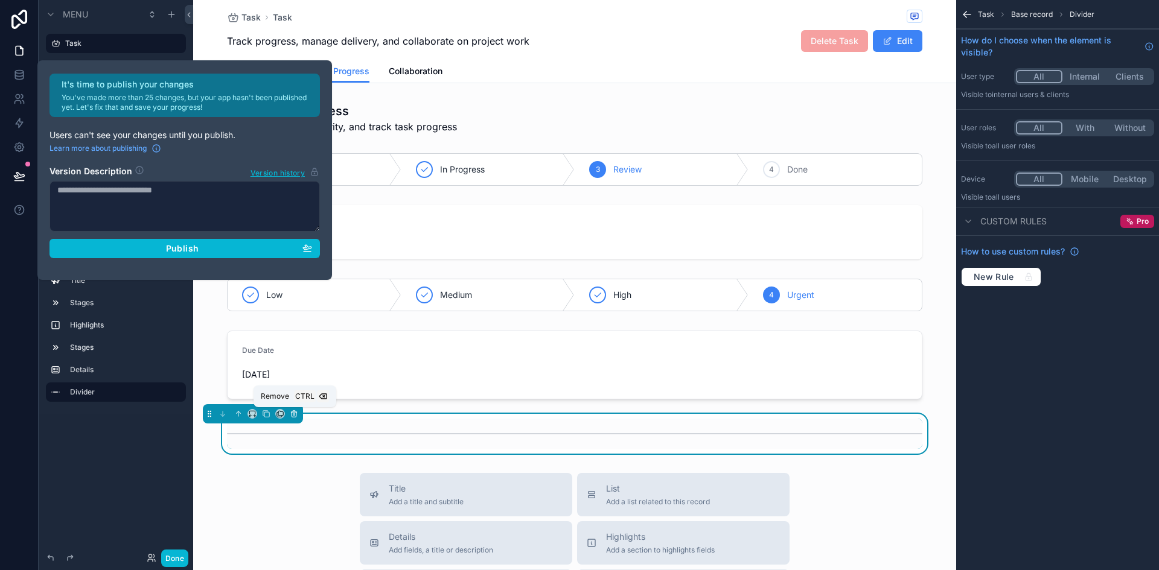
click at [294, 414] on icon "scrollable content" at bounding box center [294, 414] width 8 height 8
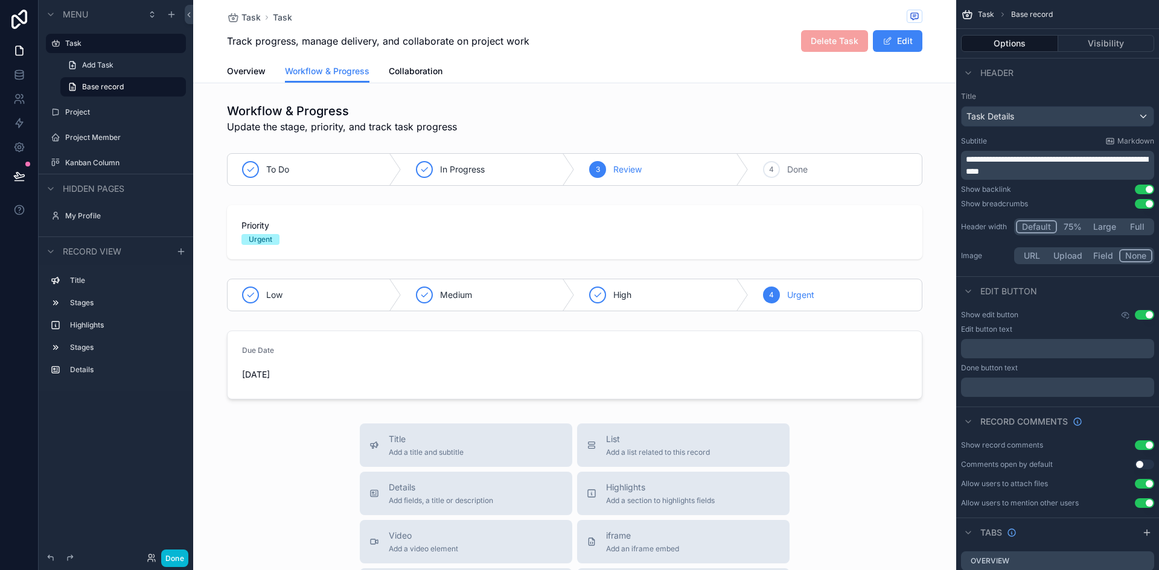
click at [583, 30] on div "Track progress, manage delivery, and collaborate on project work Delete Task Ed…" at bounding box center [574, 41] width 695 height 23
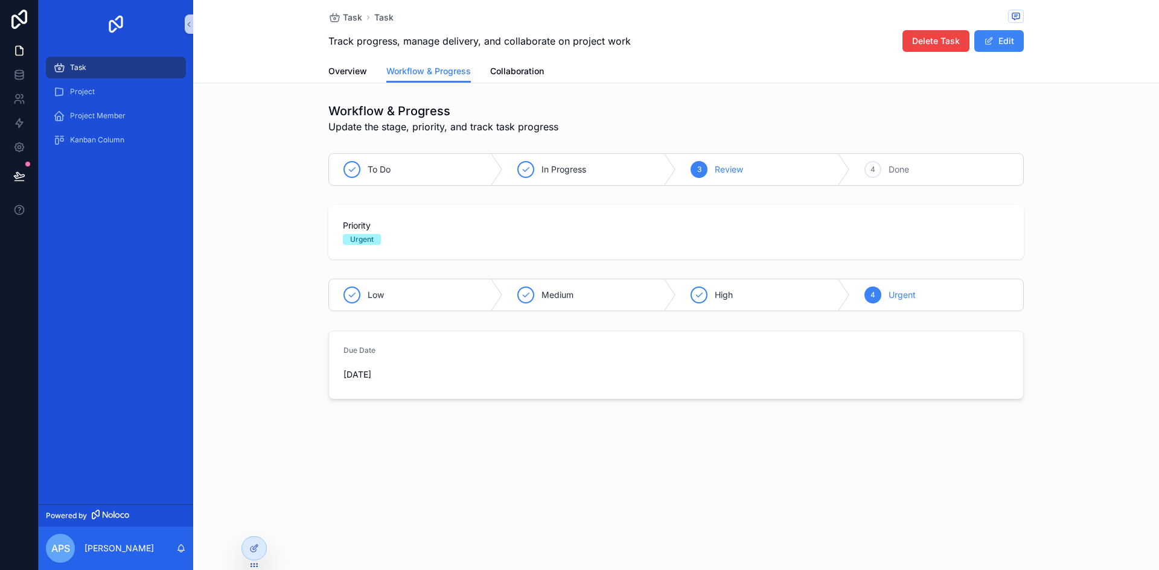
click at [453, 479] on div "Task Task Track progress, manage delivery, and collaborate on project work Dele…" at bounding box center [676, 241] width 966 height 482
click at [516, 75] on span "Collaboration" at bounding box center [517, 71] width 54 height 12
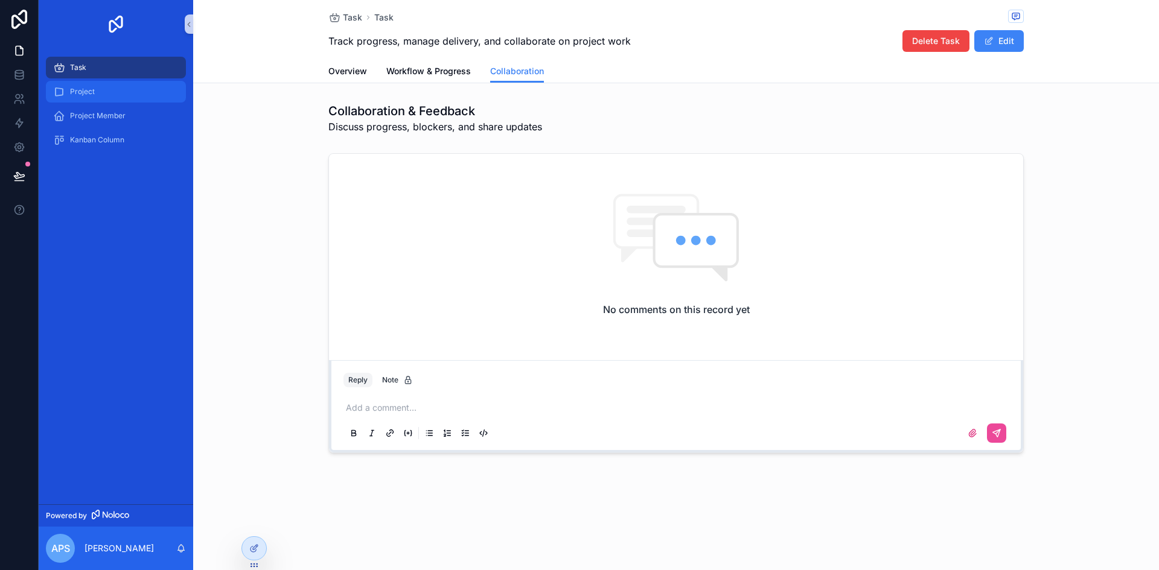
click at [81, 86] on div "Project" at bounding box center [116, 91] width 126 height 19
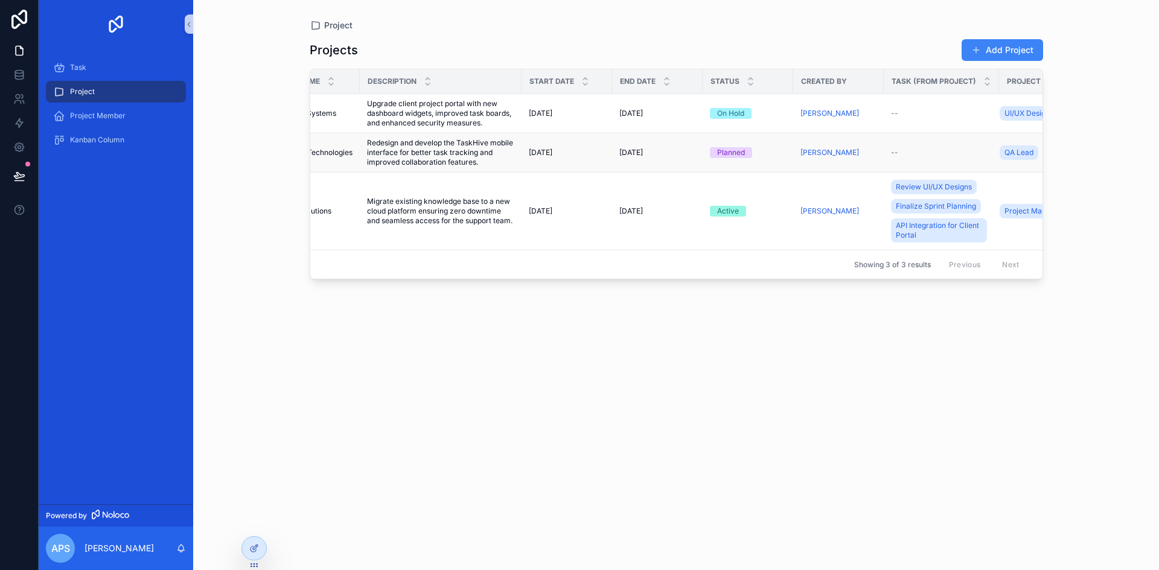
scroll to position [0, 213]
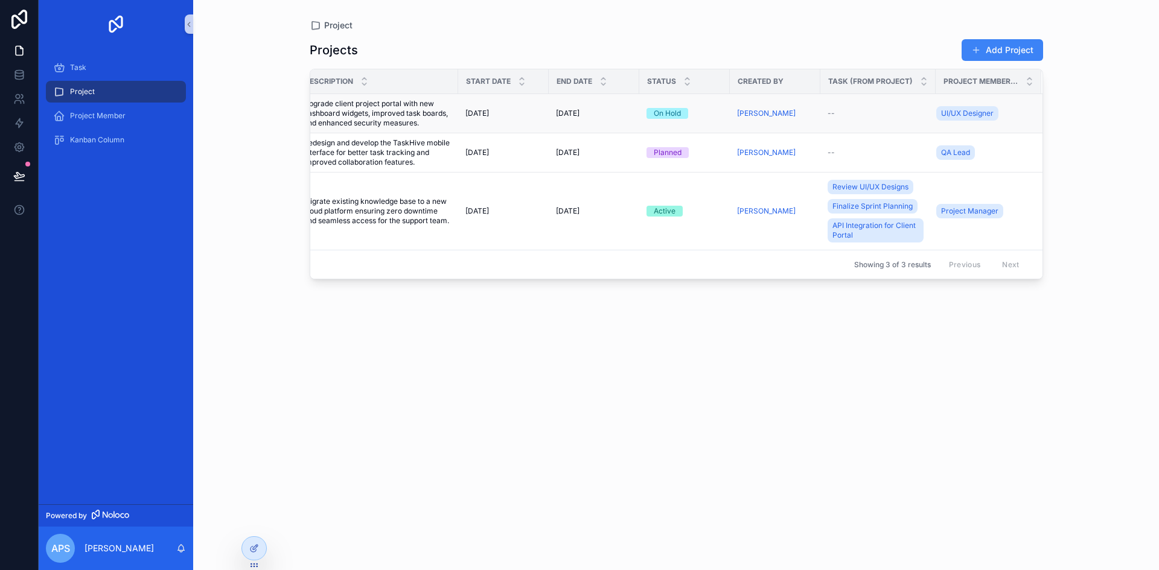
click at [393, 117] on span "Upgrade client project portal with new dashboard widgets, improved task boards,…" at bounding box center [377, 113] width 147 height 29
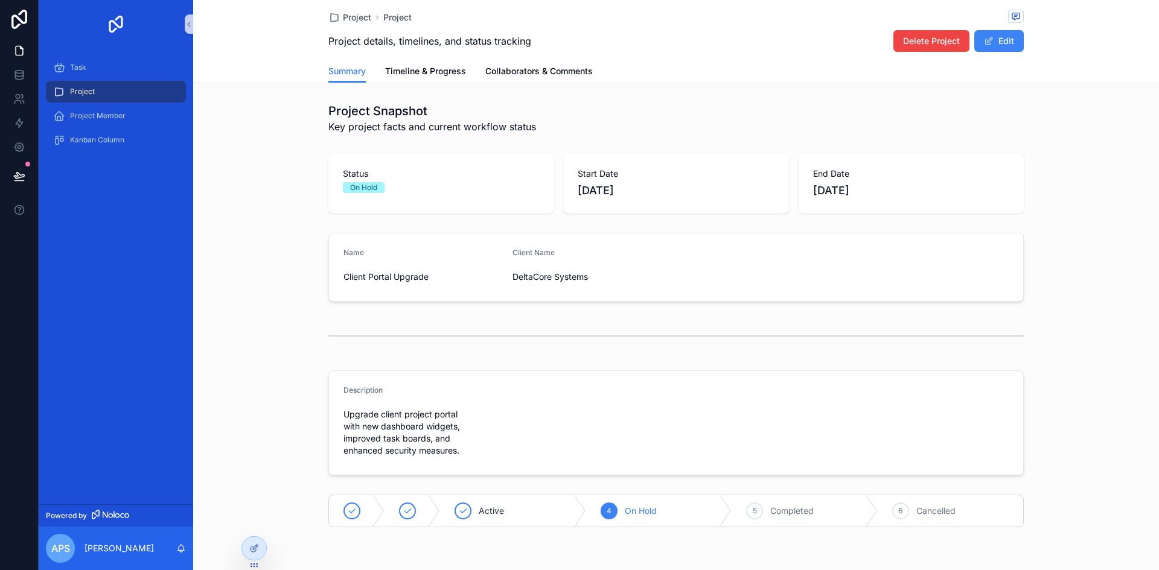
scroll to position [39, 0]
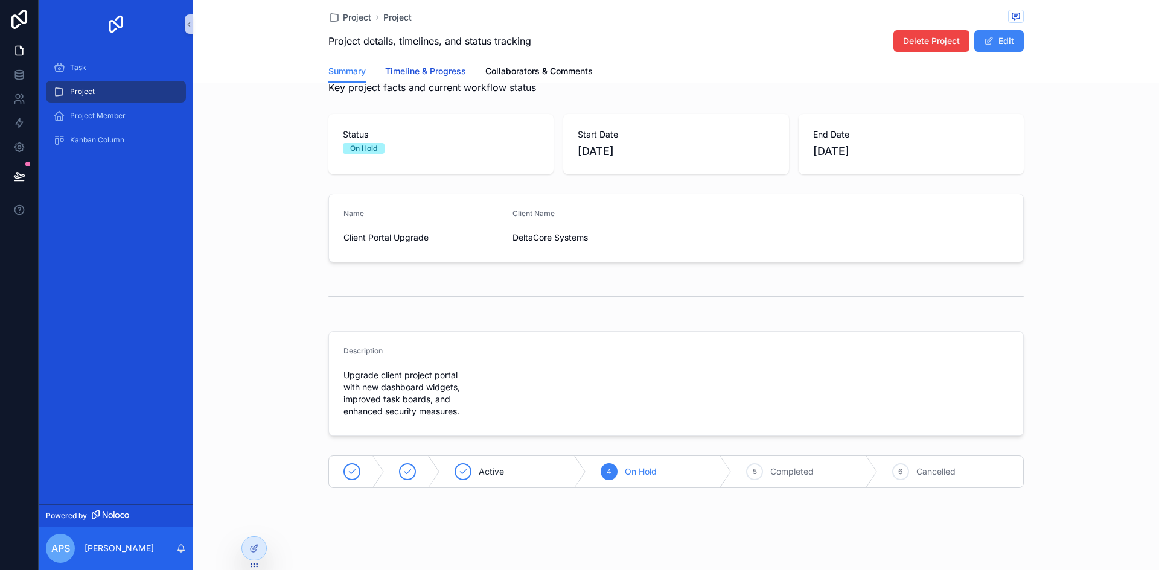
click at [423, 73] on span "Timeline & Progress" at bounding box center [425, 71] width 81 height 12
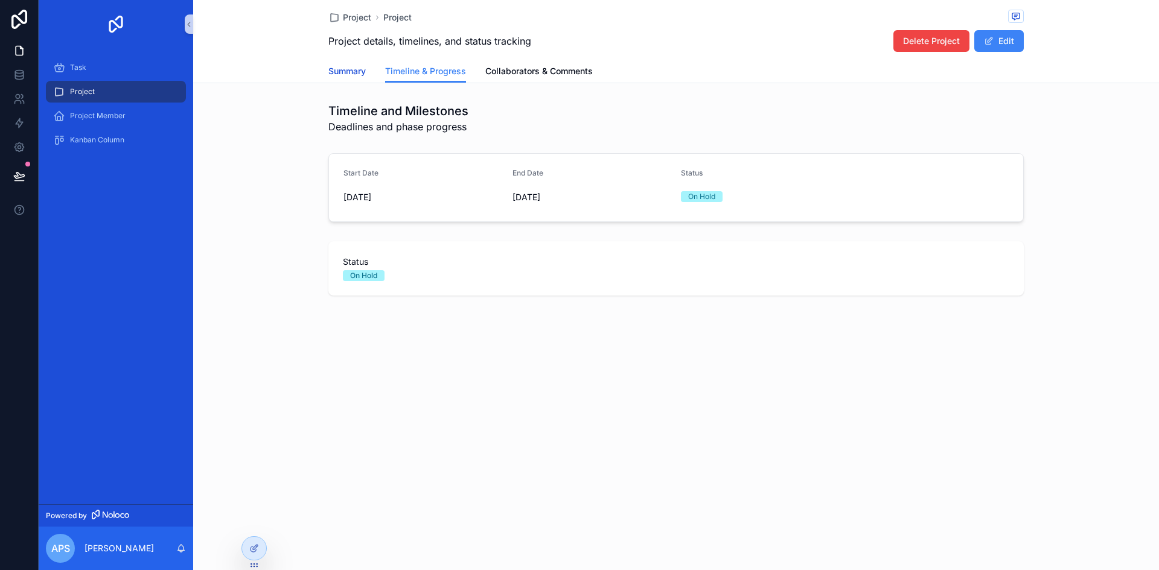
click at [343, 74] on span "Summary" at bounding box center [346, 71] width 37 height 12
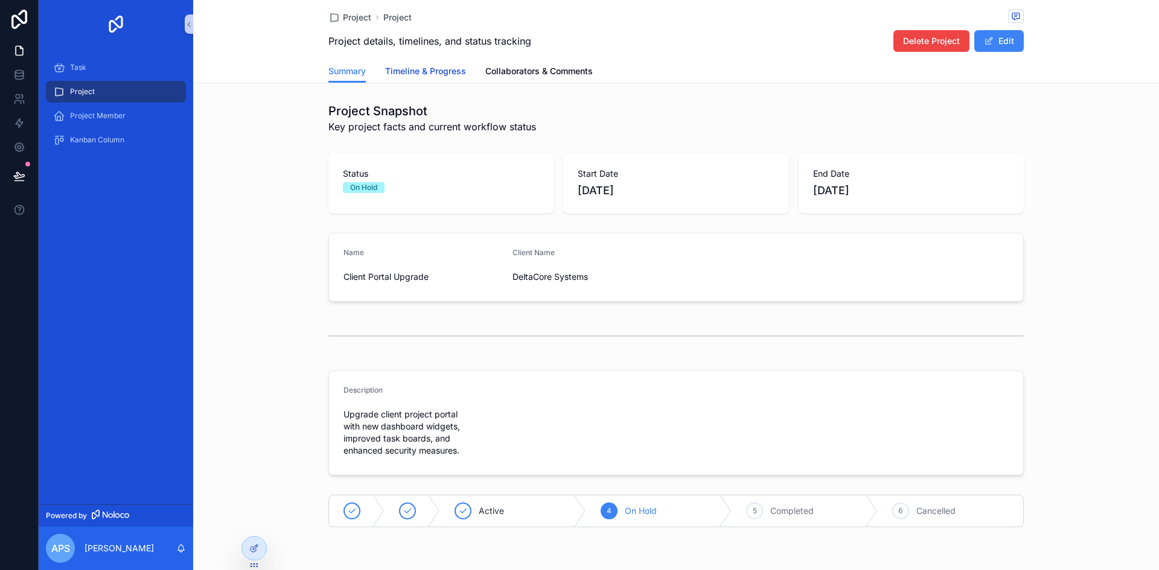
click at [415, 77] on span "Timeline & Progress" at bounding box center [425, 71] width 81 height 12
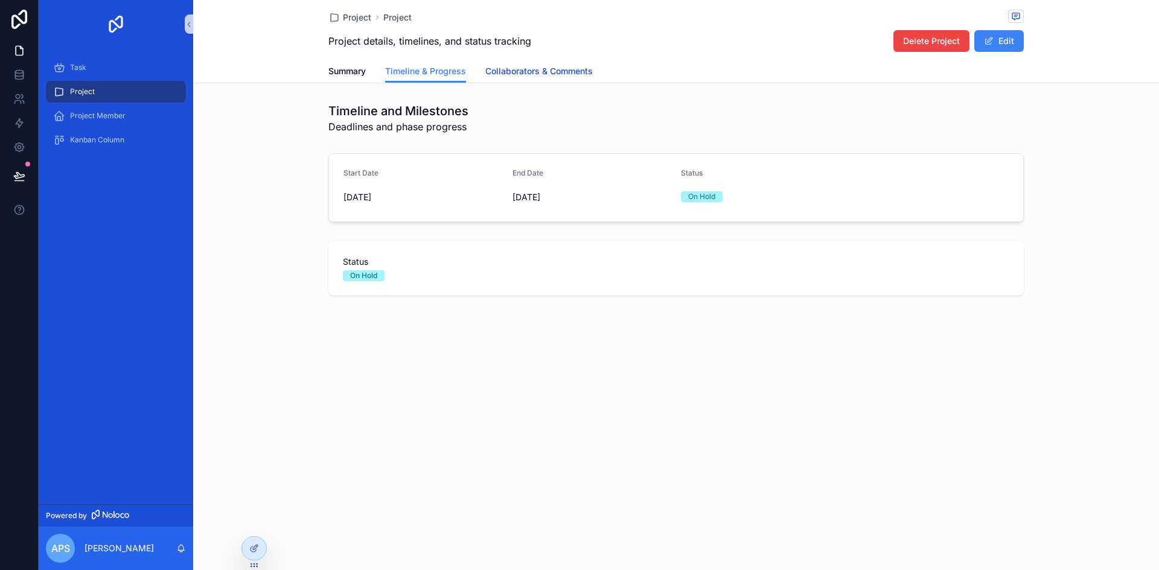
click at [517, 74] on span "Collaborators & Comments" at bounding box center [538, 71] width 107 height 12
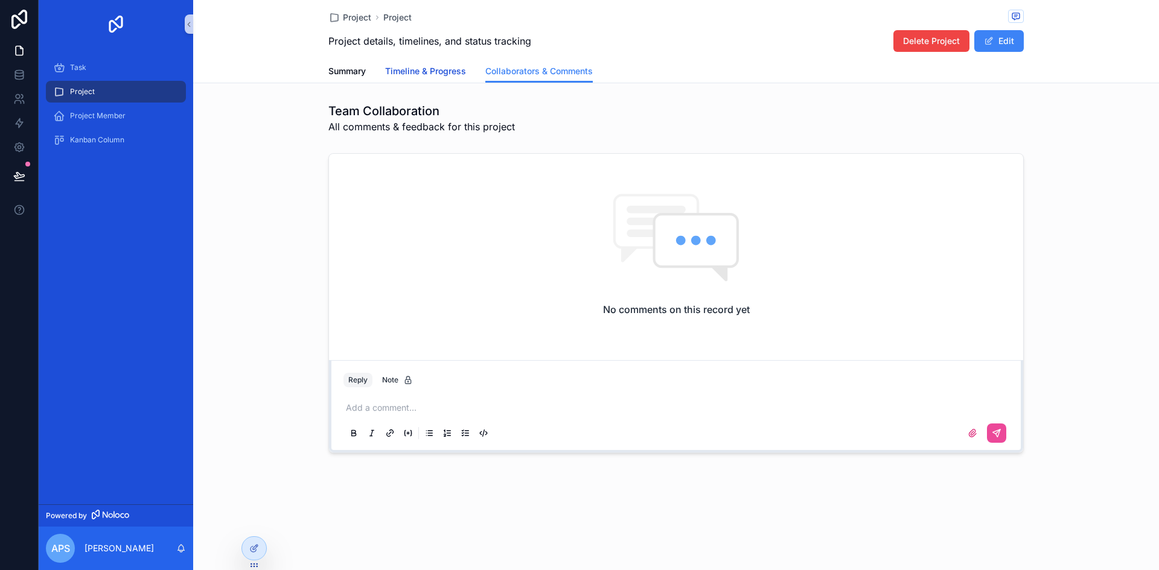
click at [423, 67] on span "Timeline & Progress" at bounding box center [425, 71] width 81 height 12
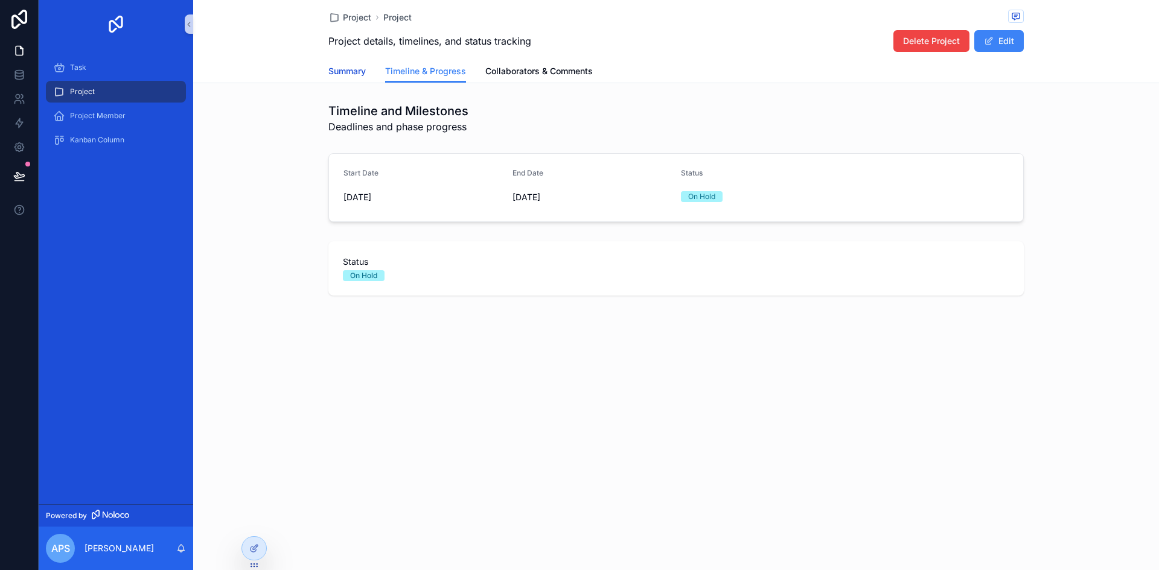
click at [343, 66] on span "Summary" at bounding box center [346, 71] width 37 height 12
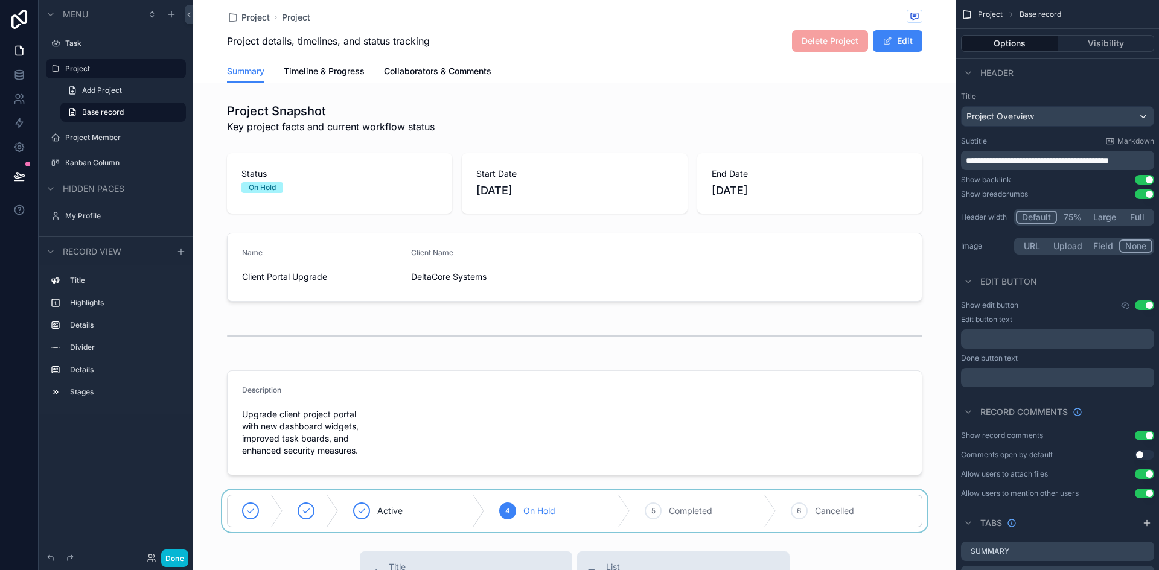
click at [488, 497] on div "scrollable content" at bounding box center [574, 511] width 763 height 42
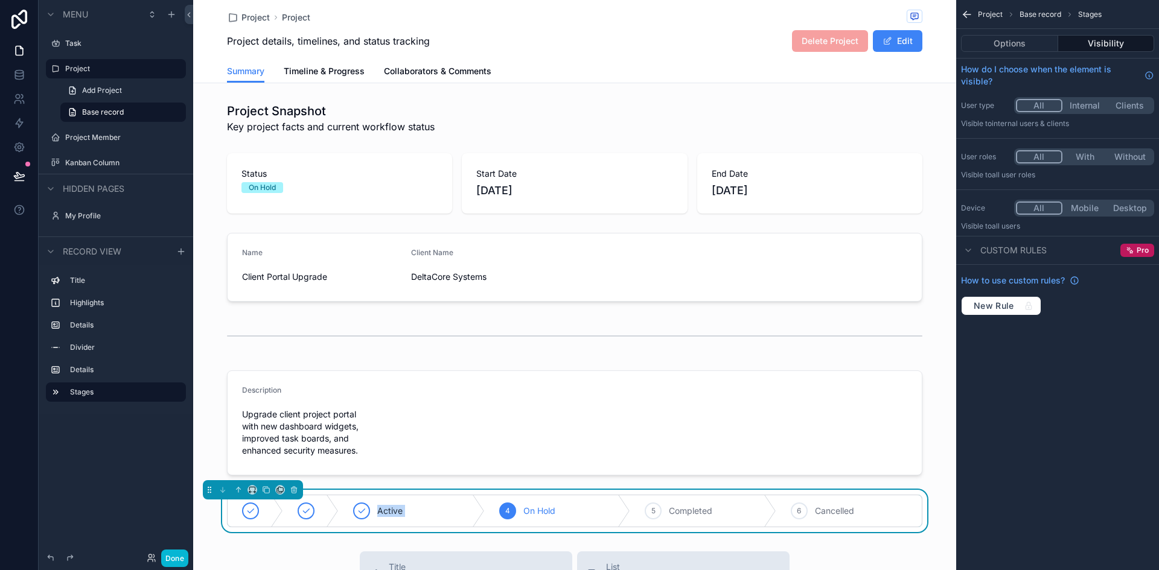
drag, startPoint x: 479, startPoint y: 513, endPoint x: 473, endPoint y: 486, distance: 27.8
click at [473, 484] on div "Project Snapshot Key project facts and current workflow status Status On Hold S…" at bounding box center [574, 315] width 763 height 435
drag, startPoint x: 564, startPoint y: 494, endPoint x: 570, endPoint y: 509, distance: 15.5
click at [570, 506] on div "Active 4 On Hold 5 Completed 6 Cancelled" at bounding box center [574, 511] width 763 height 42
drag, startPoint x: 570, startPoint y: 511, endPoint x: 624, endPoint y: 479, distance: 61.7
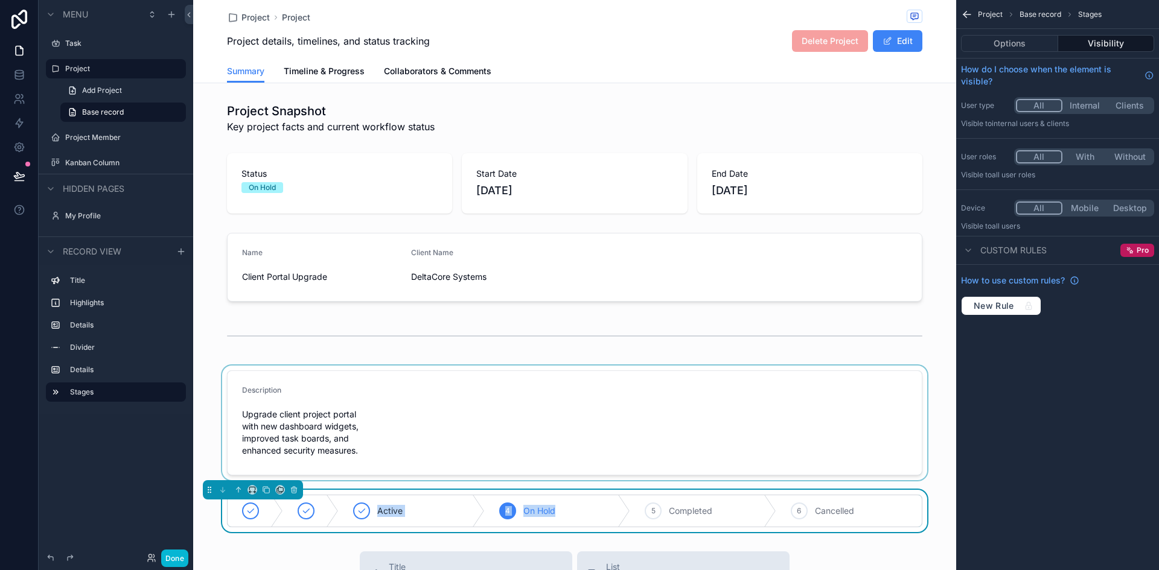
click at [624, 479] on div "Project Snapshot Key project facts and current workflow status Status On Hold S…" at bounding box center [574, 315] width 763 height 435
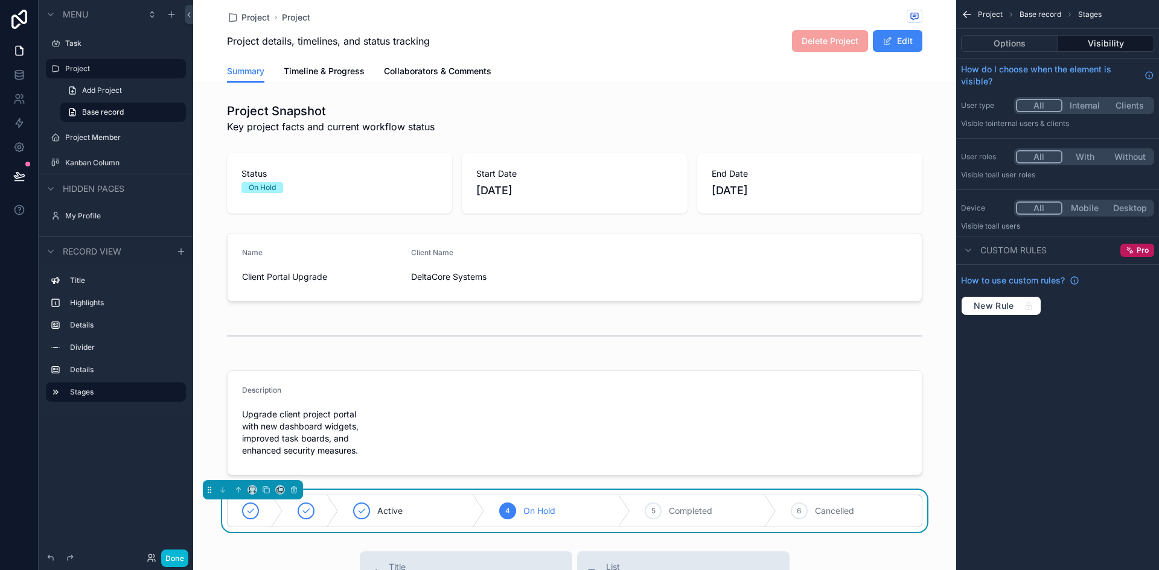
click at [325, 545] on div "Project Project Project details, timelines, and status tracking Delete Project …" at bounding box center [574, 539] width 763 height 1078
drag, startPoint x: 440, startPoint y: 520, endPoint x: 442, endPoint y: 478, distance: 42.3
click at [442, 478] on div "Project Snapshot Key project facts and current workflow status Status On Hold S…" at bounding box center [574, 315] width 763 height 435
click at [238, 485] on button "scrollable content" at bounding box center [238, 489] width 13 height 13
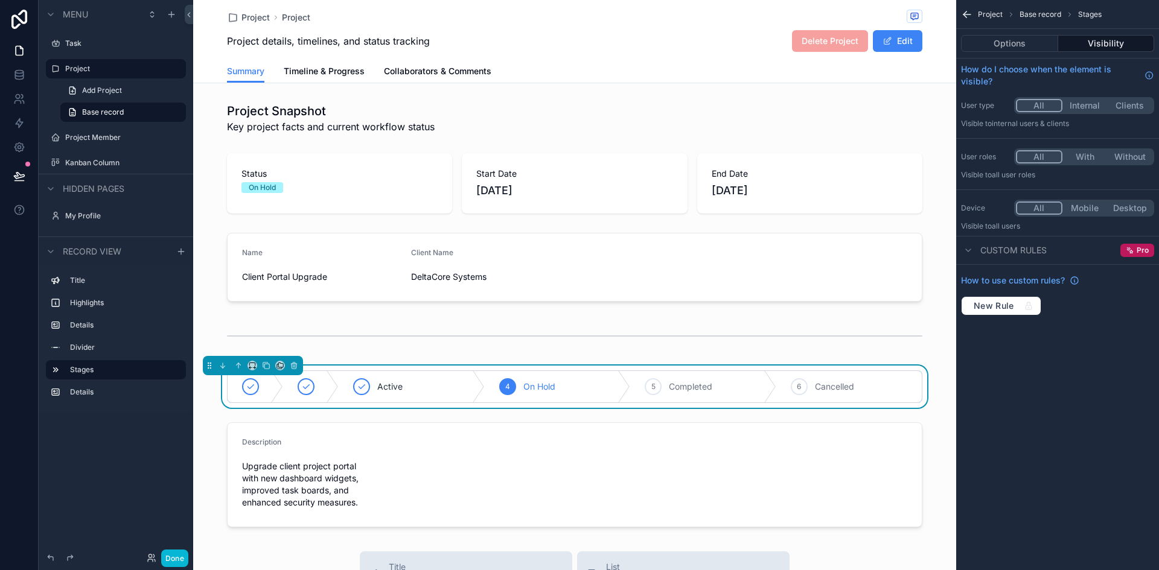
click at [238, 485] on div "scrollable content" at bounding box center [574, 475] width 763 height 115
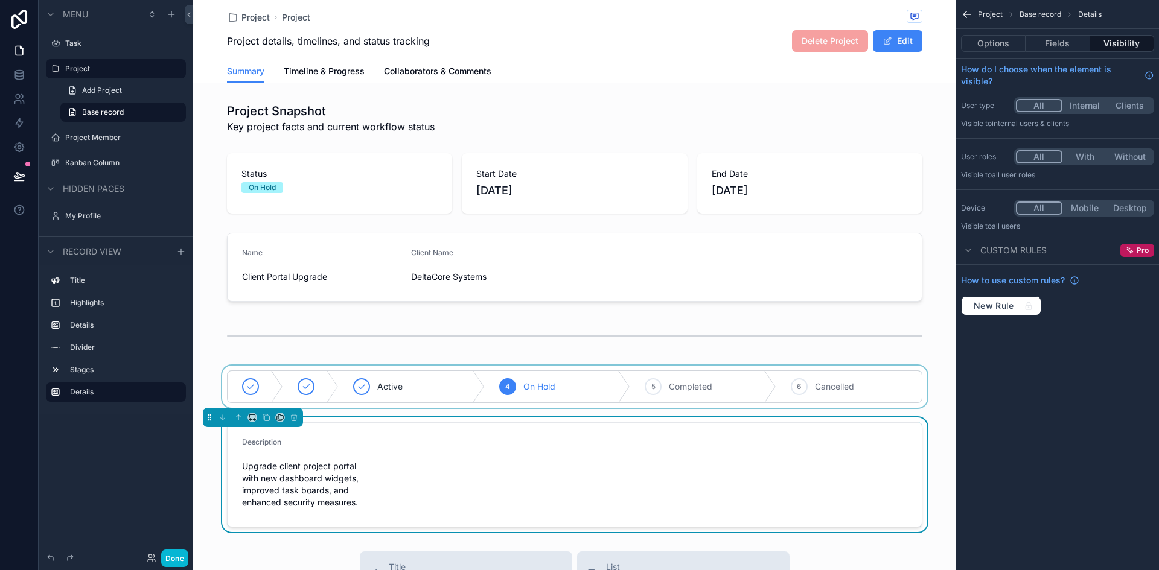
click at [355, 397] on div "scrollable content" at bounding box center [574, 387] width 763 height 42
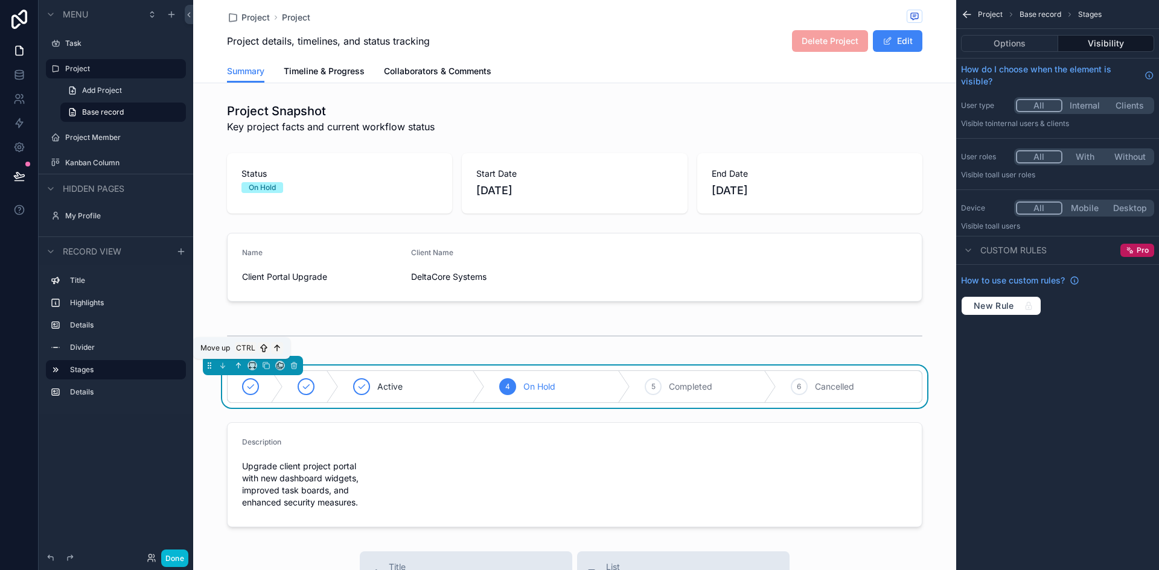
click at [238, 361] on button "scrollable content" at bounding box center [238, 365] width 13 height 13
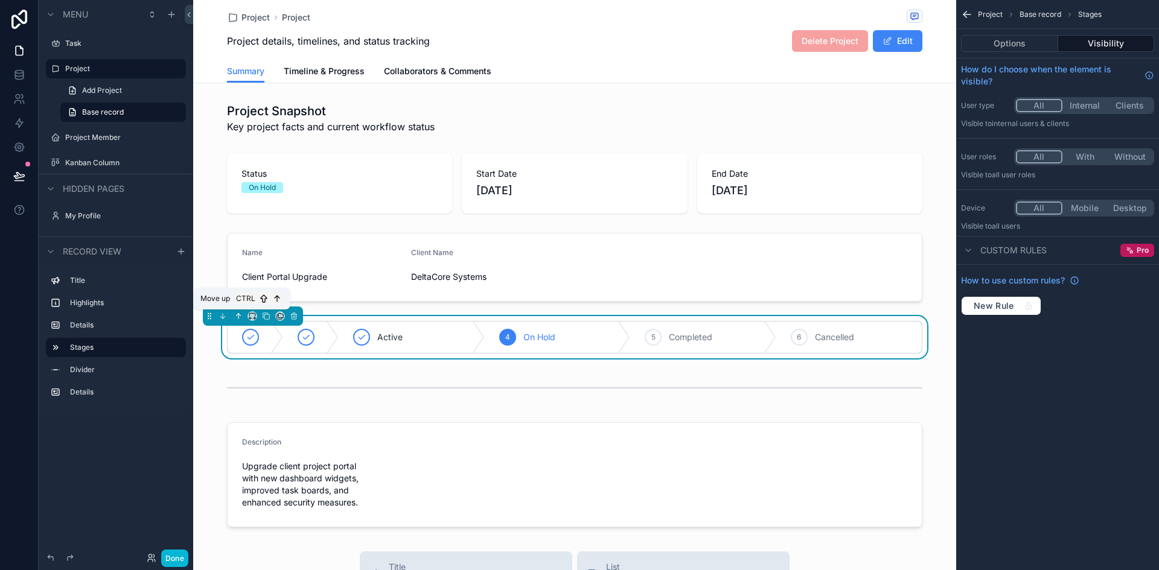
click at [238, 316] on icon "scrollable content" at bounding box center [238, 316] width 8 height 8
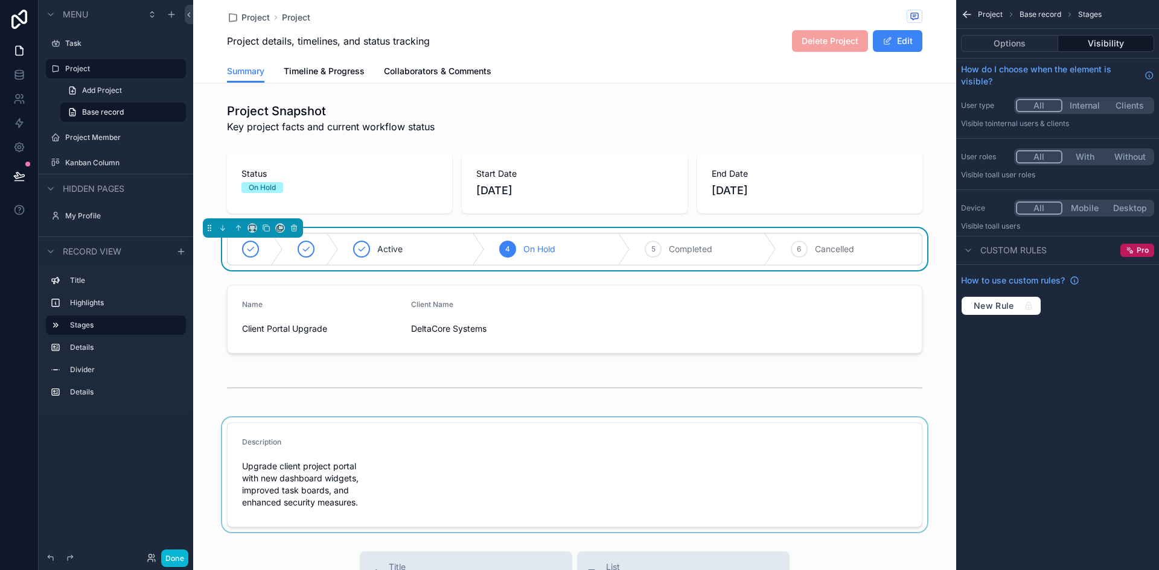
click at [933, 464] on div "scrollable content" at bounding box center [574, 475] width 763 height 115
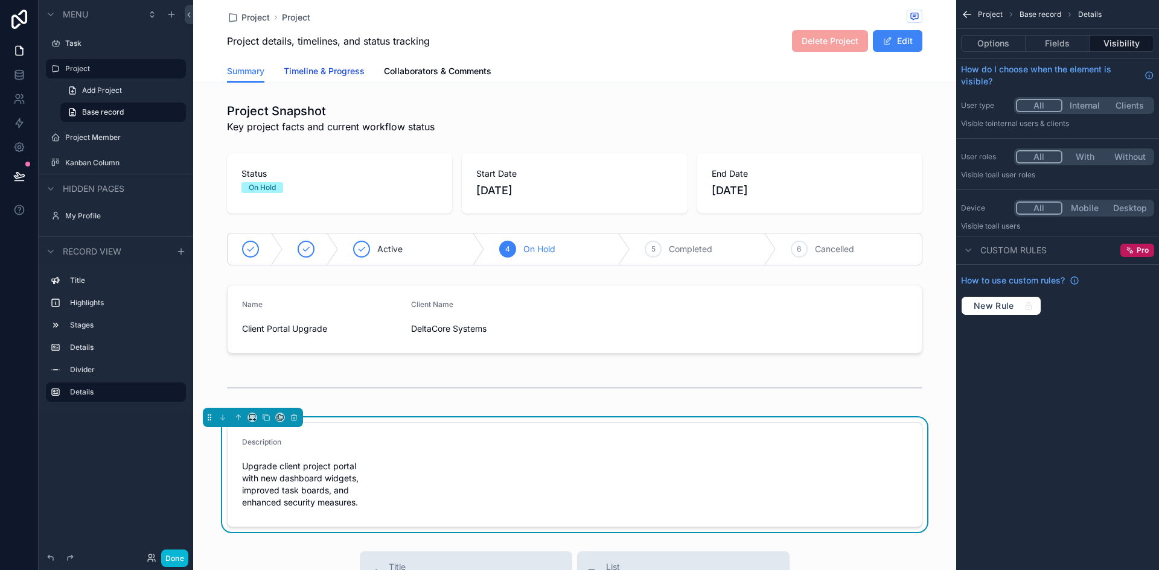
click at [336, 64] on link "Timeline & Progress" at bounding box center [324, 72] width 81 height 24
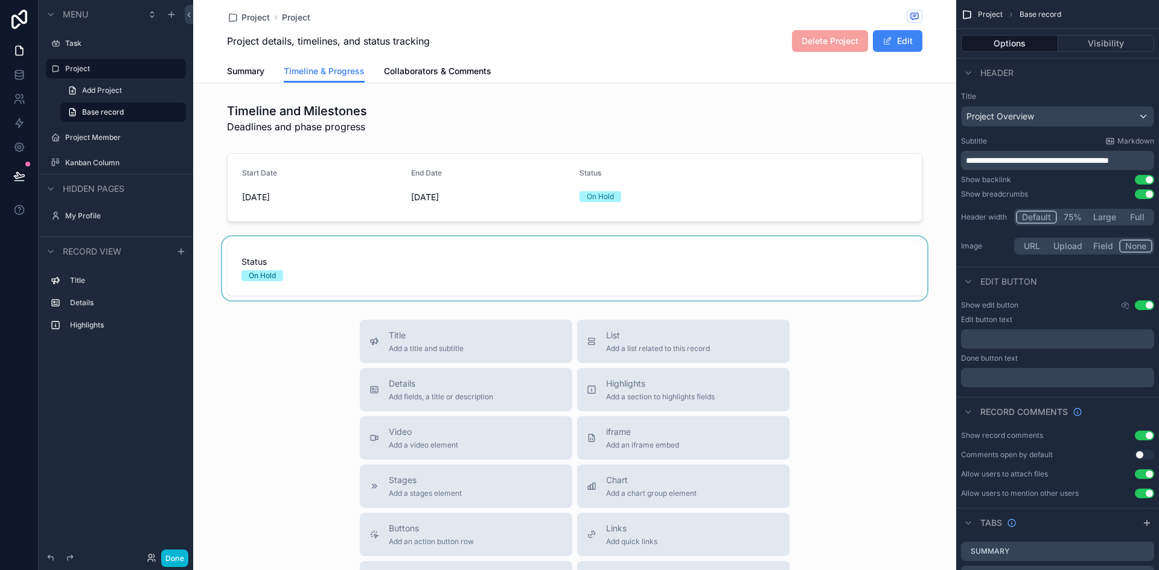
click at [441, 252] on div "scrollable content" at bounding box center [574, 269] width 763 height 64
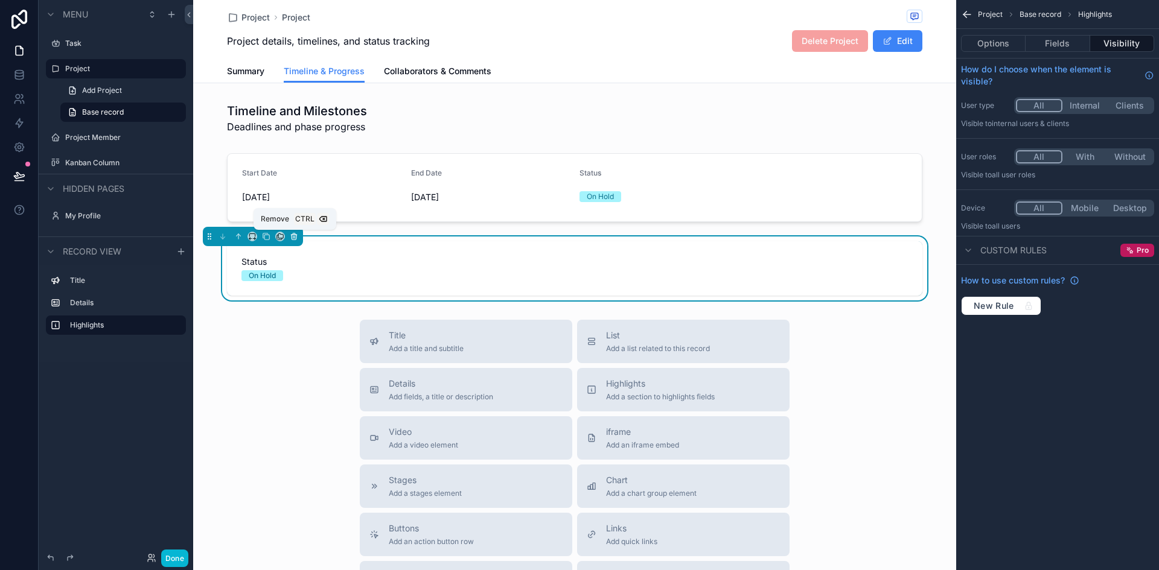
click at [295, 235] on icon "scrollable content" at bounding box center [293, 235] width 5 height 0
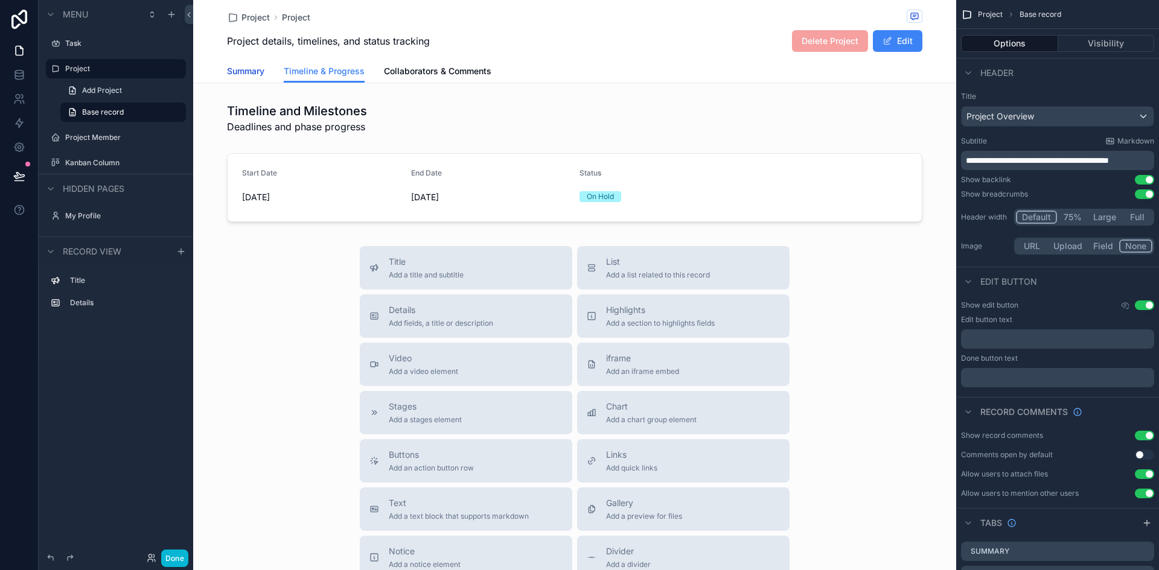
click at [241, 75] on span "Summary" at bounding box center [245, 71] width 37 height 12
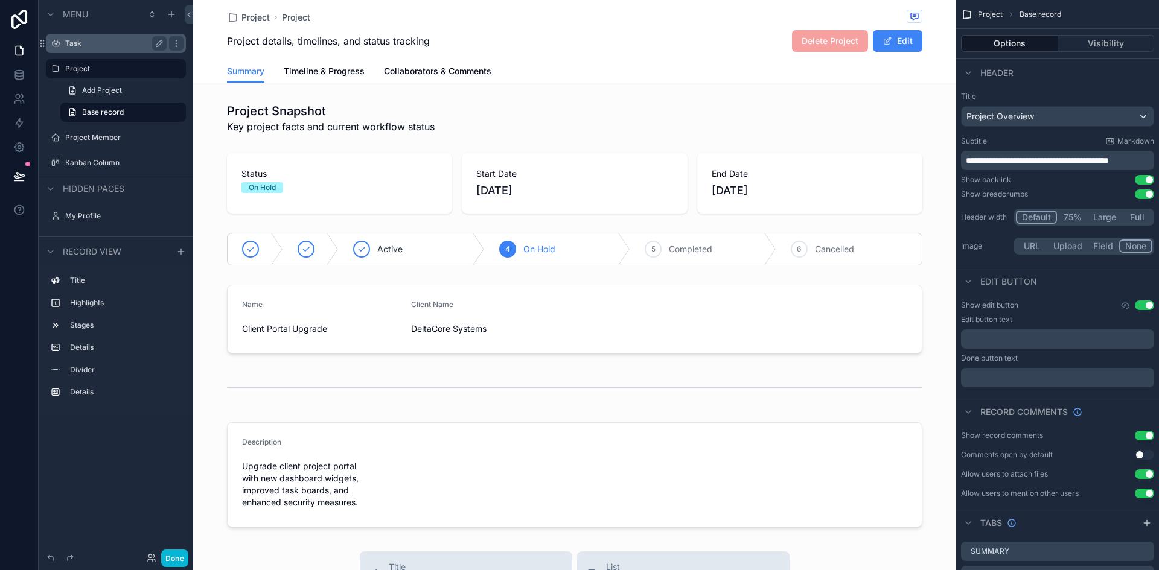
click at [124, 48] on label "Task" at bounding box center [113, 44] width 97 height 10
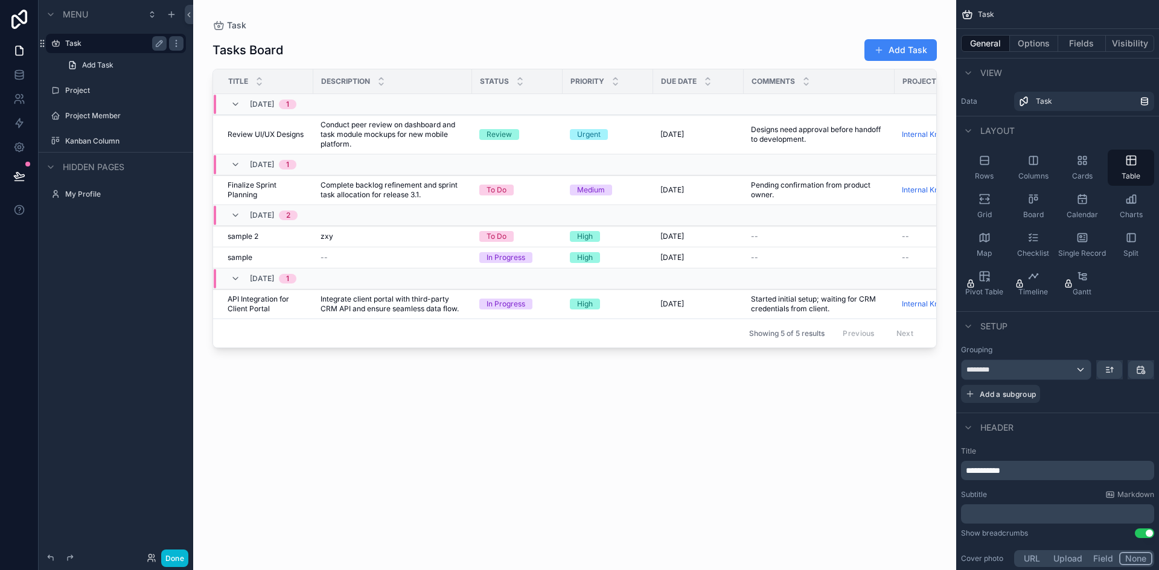
click at [403, 131] on div "scrollable content" at bounding box center [574, 278] width 763 height 556
click at [403, 131] on span "Conduct peer review on dashboard and task module mockups for new mobile platfor…" at bounding box center [393, 134] width 144 height 29
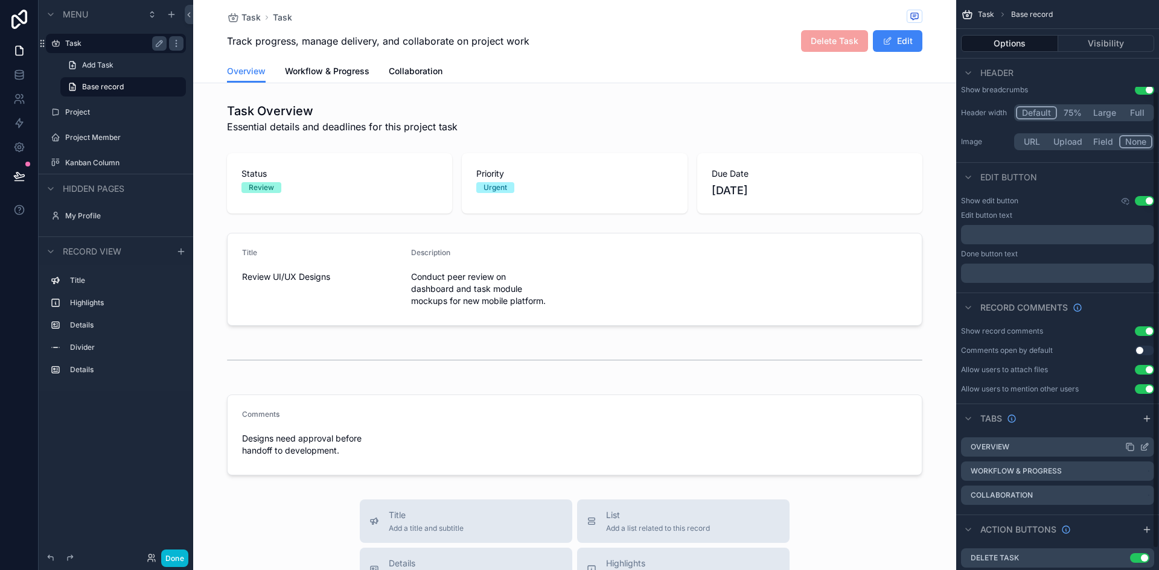
scroll to position [115, 0]
click at [83, 112] on label "Project" at bounding box center [113, 112] width 97 height 10
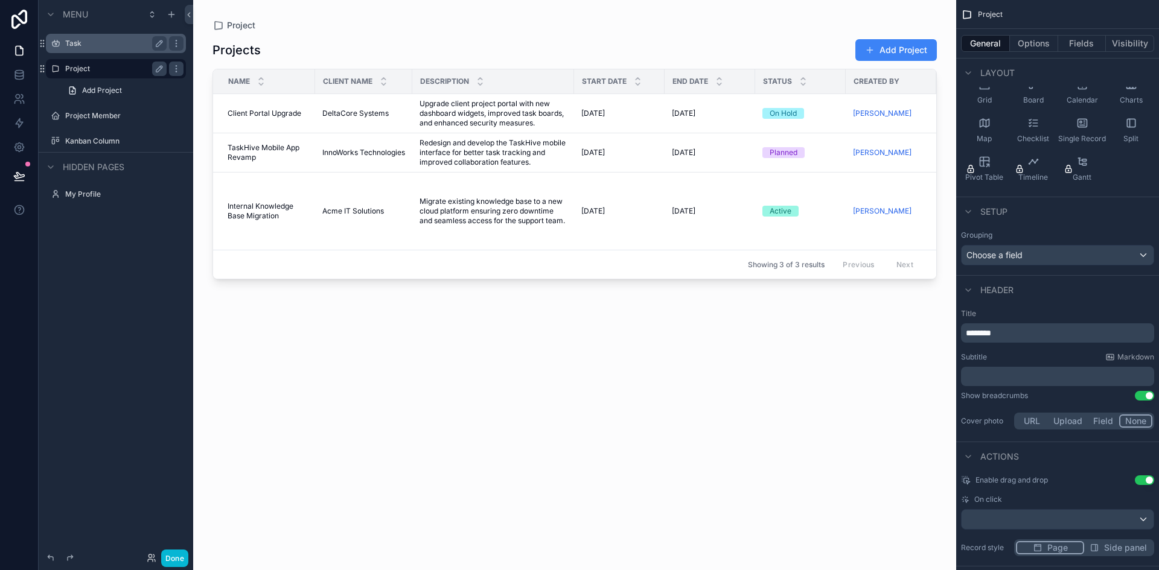
click at [468, 115] on div "scrollable content" at bounding box center [574, 278] width 763 height 556
click at [468, 115] on span "Upgrade client project portal with new dashboard widgets, improved task boards,…" at bounding box center [493, 113] width 147 height 29
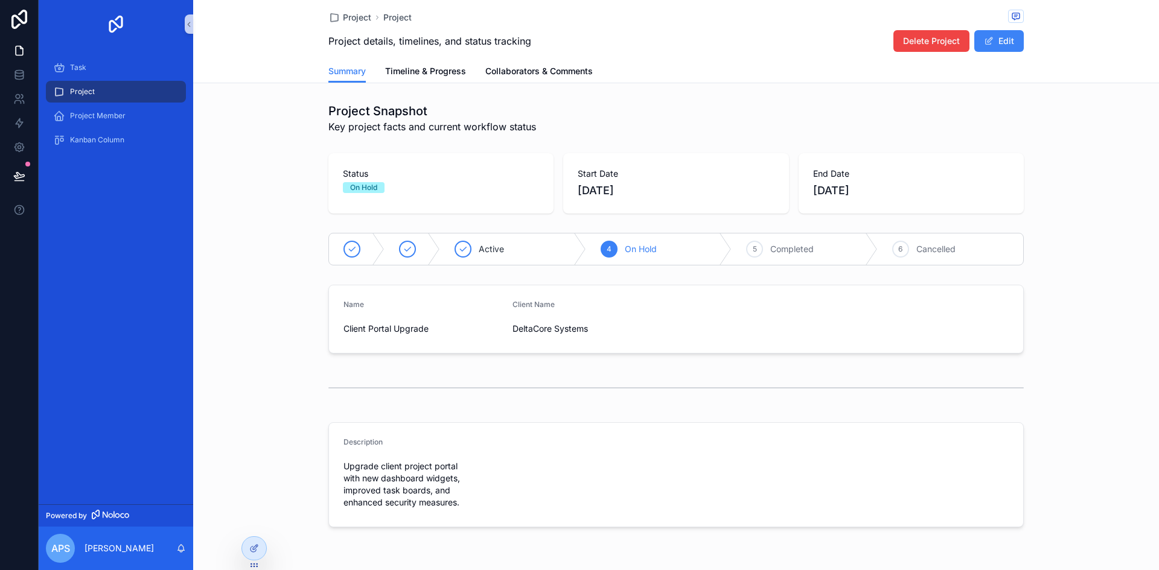
click at [1050, 396] on div "scrollable content" at bounding box center [676, 388] width 966 height 40
click at [409, 249] on div "scrollable content" at bounding box center [407, 249] width 17 height 17
click at [357, 247] on div "Draft" at bounding box center [387, 249] width 116 height 31
click at [294, 277] on div "Project Snapshot Key project facts and current workflow status Status Draft Sta…" at bounding box center [676, 315] width 966 height 435
click at [593, 250] on div "3 Active" at bounding box center [618, 249] width 116 height 31
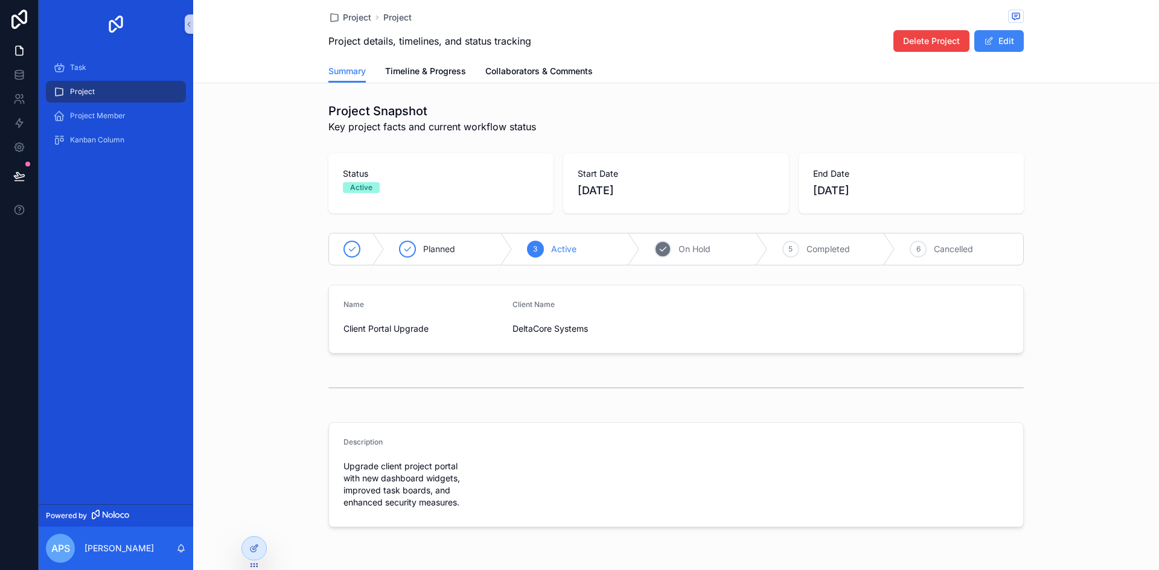
click at [732, 244] on div "4 On Hold" at bounding box center [704, 249] width 128 height 31
click at [898, 258] on div "6 Cancelled" at bounding box center [951, 249] width 146 height 31
click at [684, 243] on div "Completed" at bounding box center [669, 249] width 236 height 31
click at [415, 244] on div "scrollable content" at bounding box center [412, 249] width 56 height 31
click at [347, 247] on icon "scrollable content" at bounding box center [352, 249] width 10 height 10
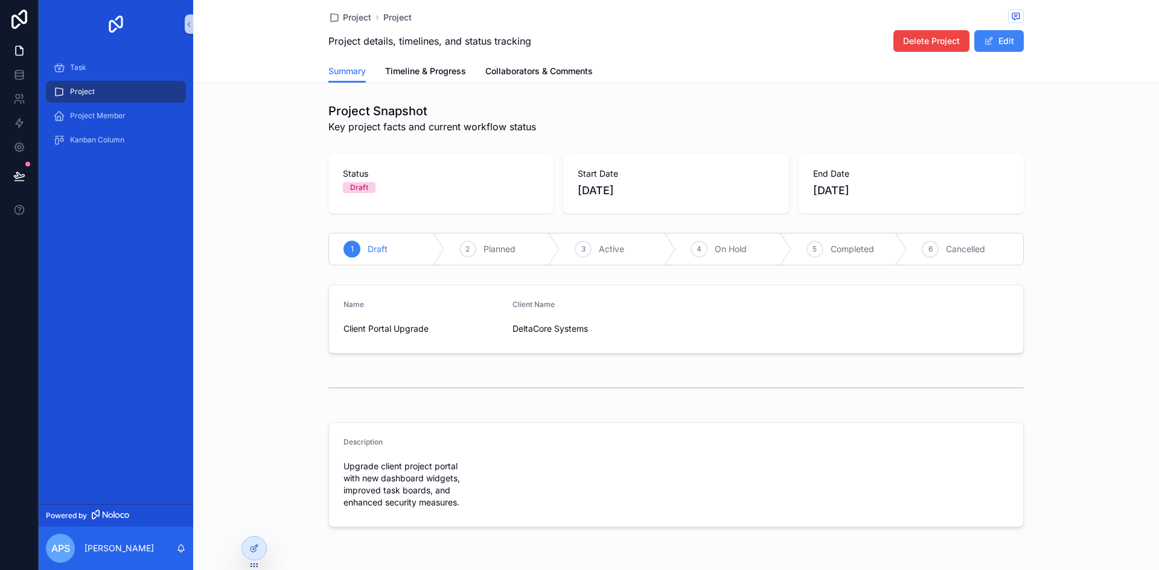
click at [287, 305] on div "Name Client Portal Upgrade Client Name DeltaCore Systems" at bounding box center [676, 319] width 966 height 78
click at [418, 70] on span "Timeline & Progress" at bounding box center [425, 71] width 81 height 12
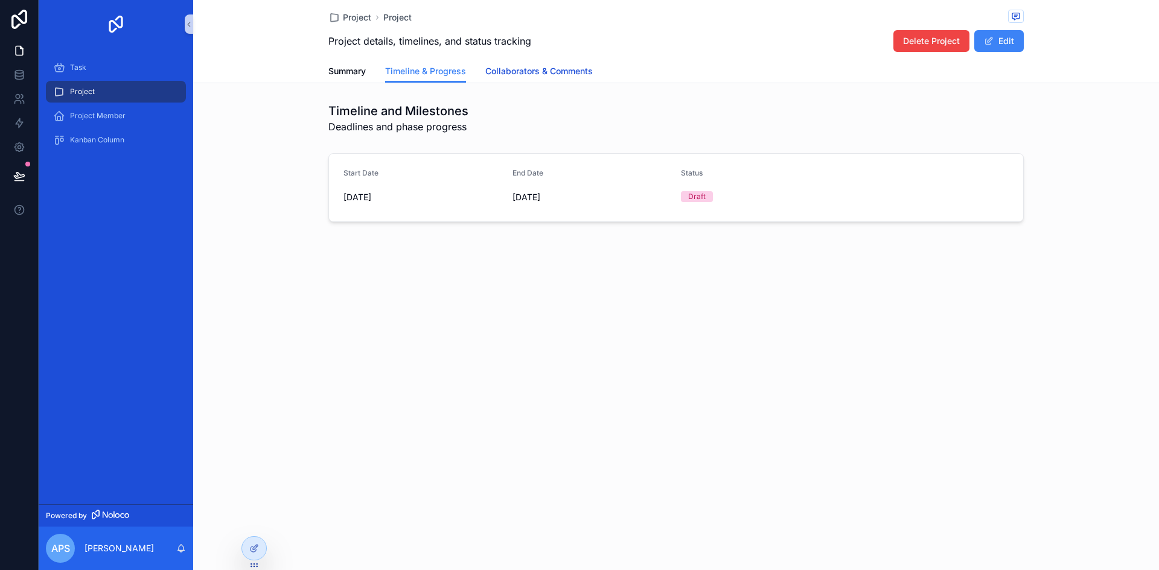
click at [504, 74] on span "Collaborators & Comments" at bounding box center [538, 71] width 107 height 12
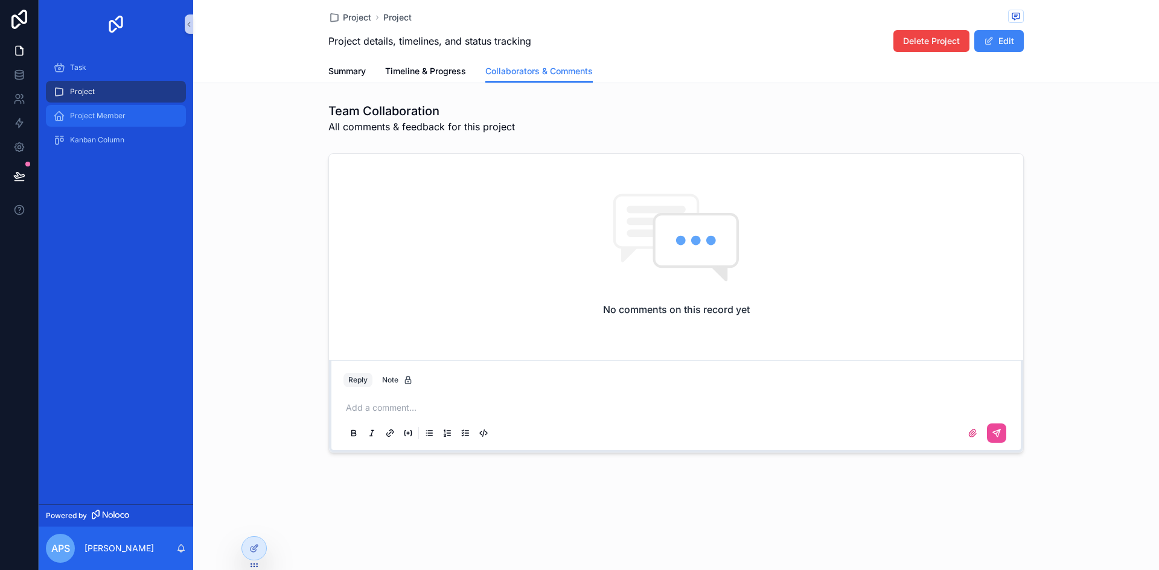
click at [103, 113] on span "Project Member" at bounding box center [98, 116] width 56 height 10
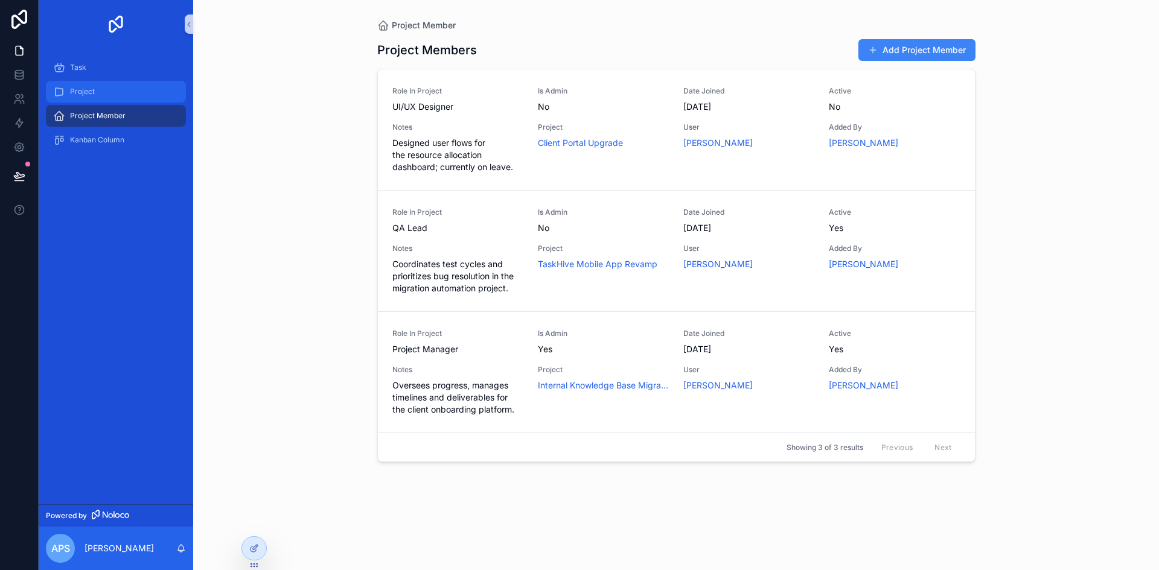
click at [107, 94] on div "Project" at bounding box center [116, 91] width 126 height 19
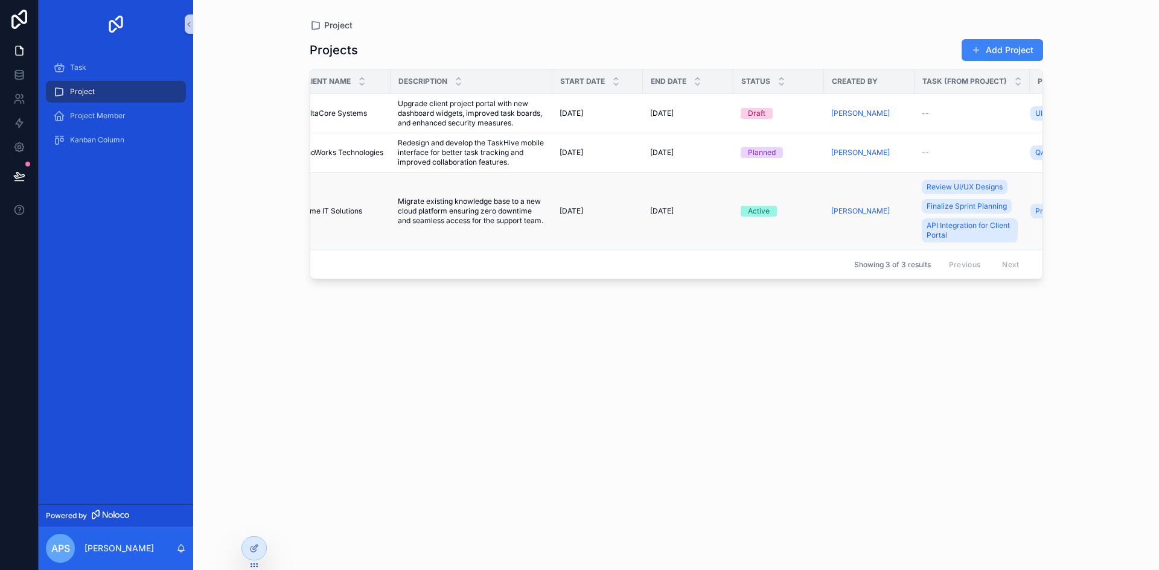
scroll to position [0, 213]
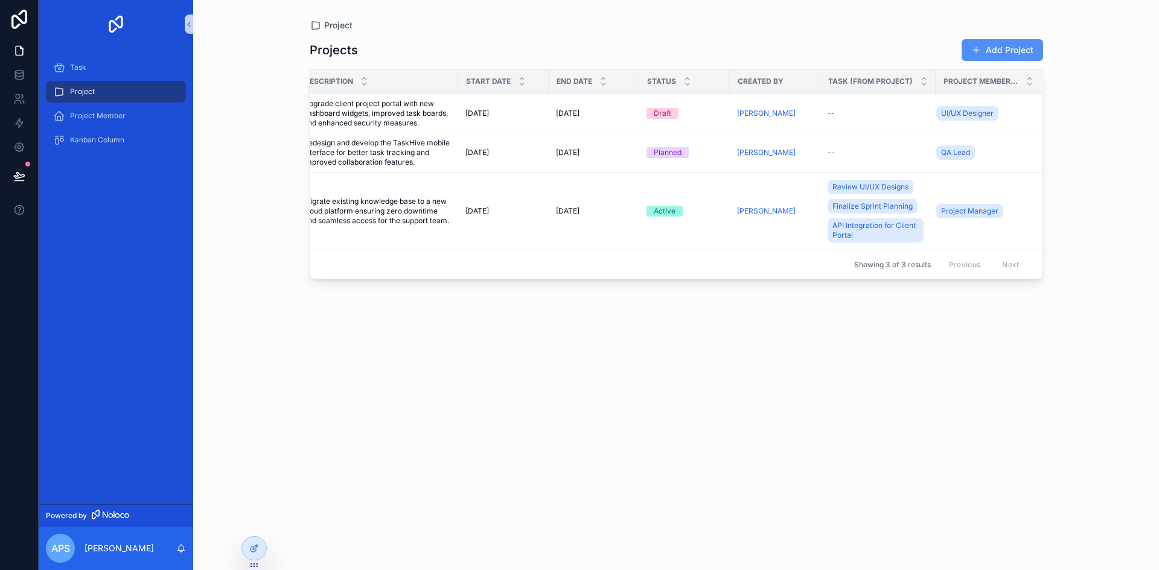
click at [994, 51] on button "Add Project" at bounding box center [1002, 50] width 81 height 22
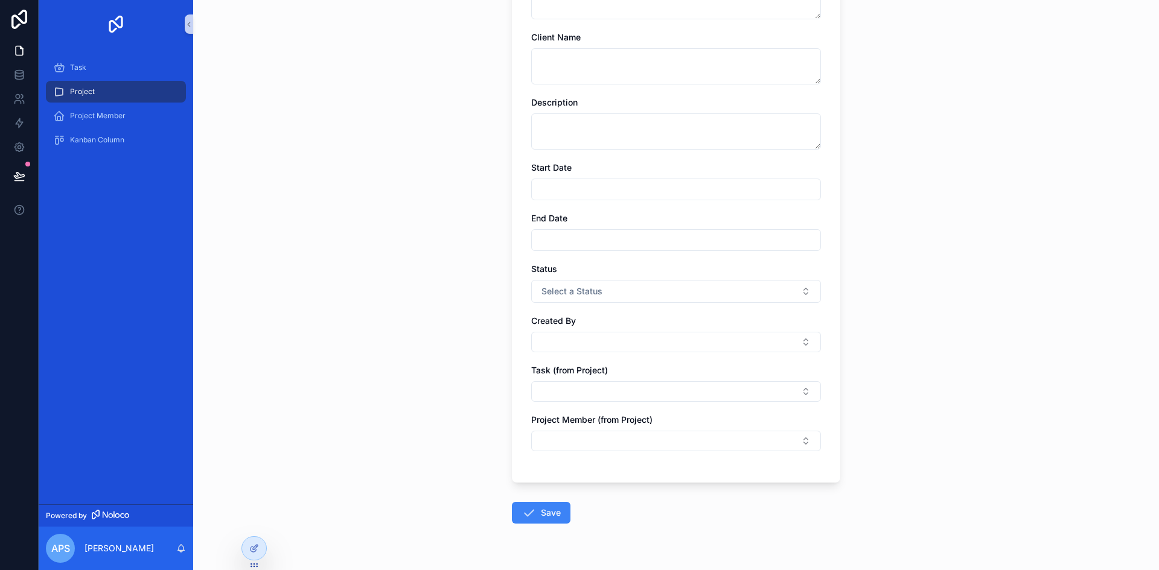
scroll to position [145, 0]
click at [716, 388] on button "Select Button" at bounding box center [676, 391] width 290 height 21
click at [400, 408] on div "Project Add Project Add Project Name Client Name Description Start Date End Dat…" at bounding box center [676, 140] width 966 height 570
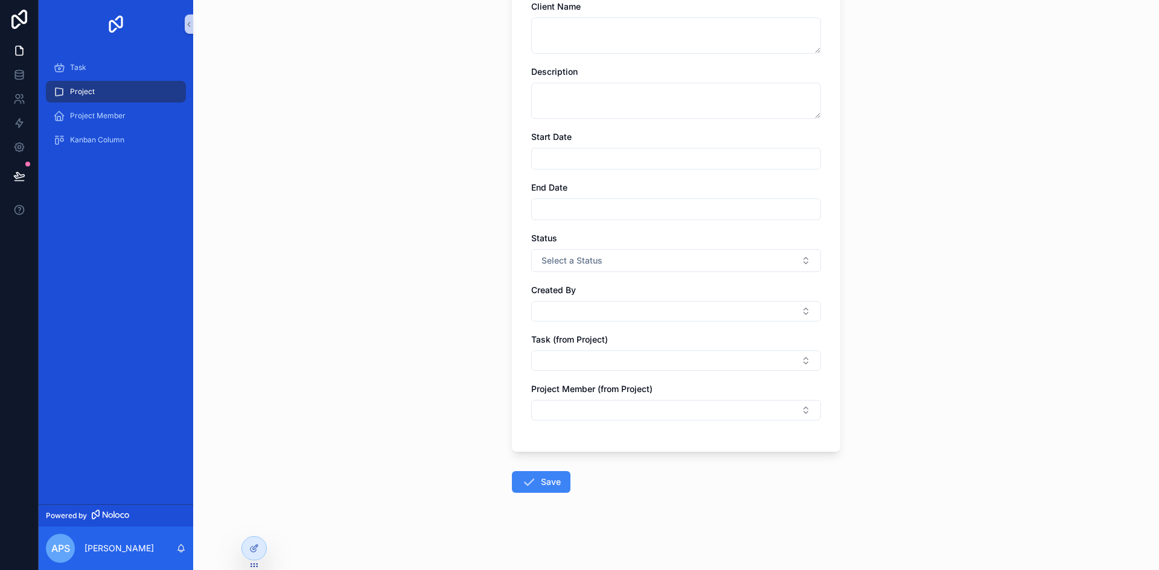
scroll to position [0, 0]
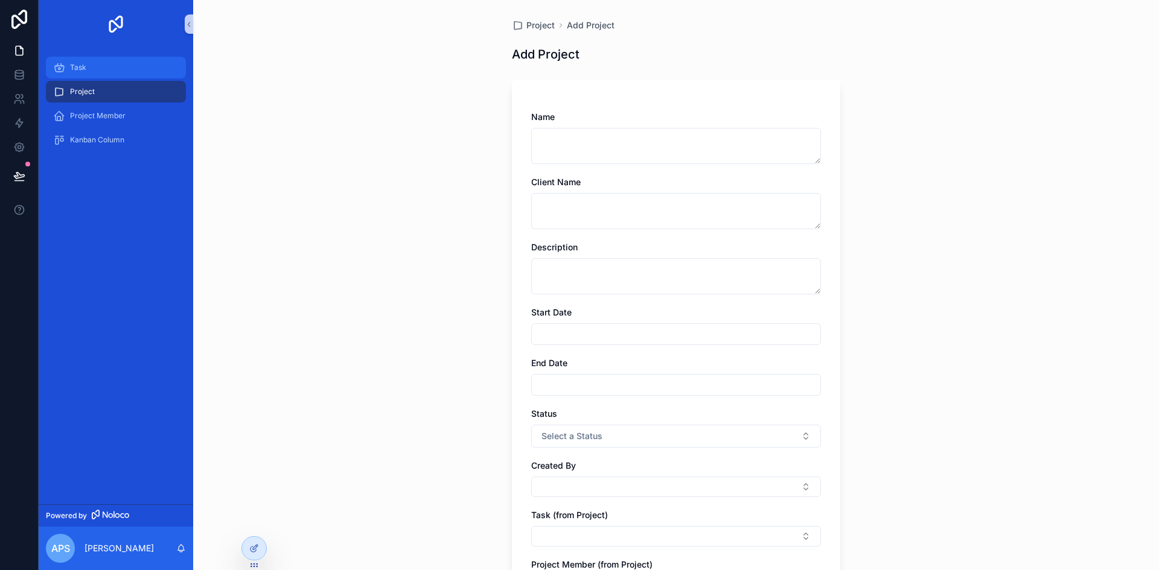
click at [96, 66] on div "Task" at bounding box center [116, 67] width 126 height 19
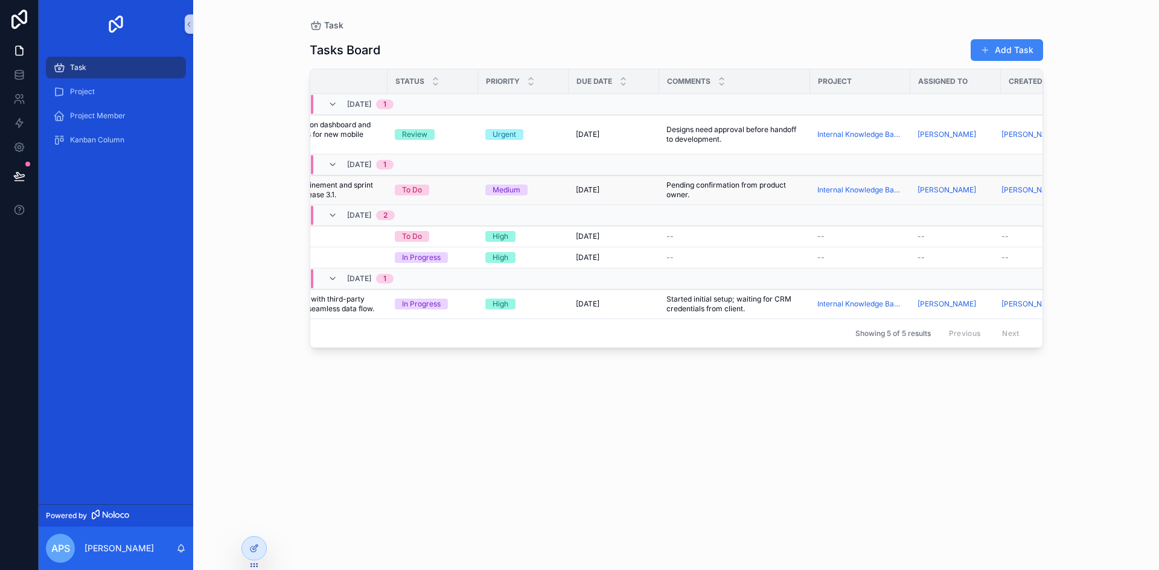
scroll to position [0, 232]
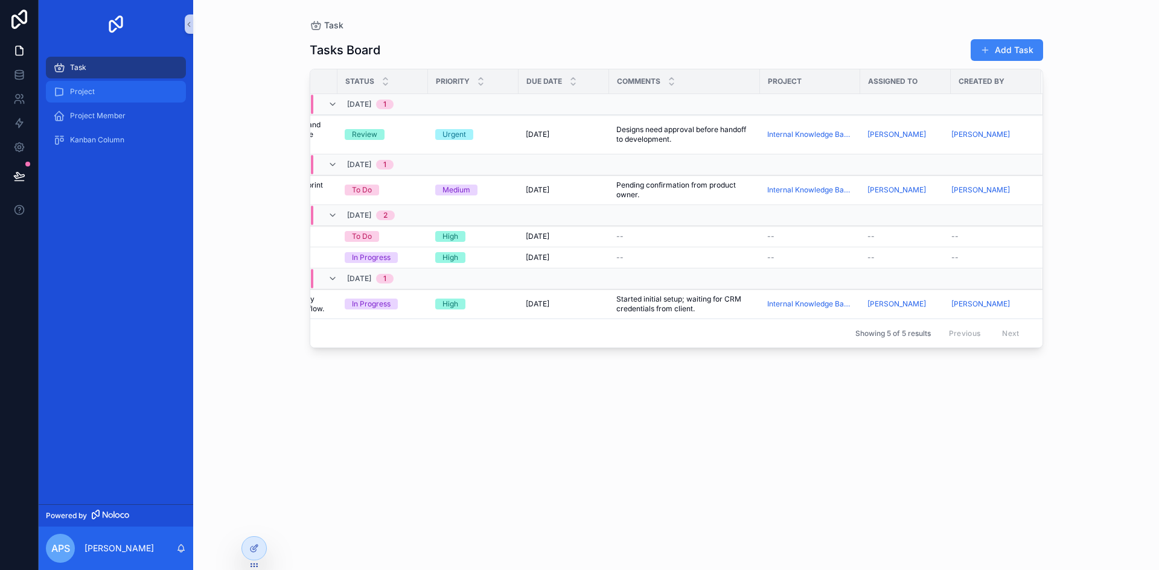
click at [101, 91] on div "Project" at bounding box center [116, 91] width 126 height 19
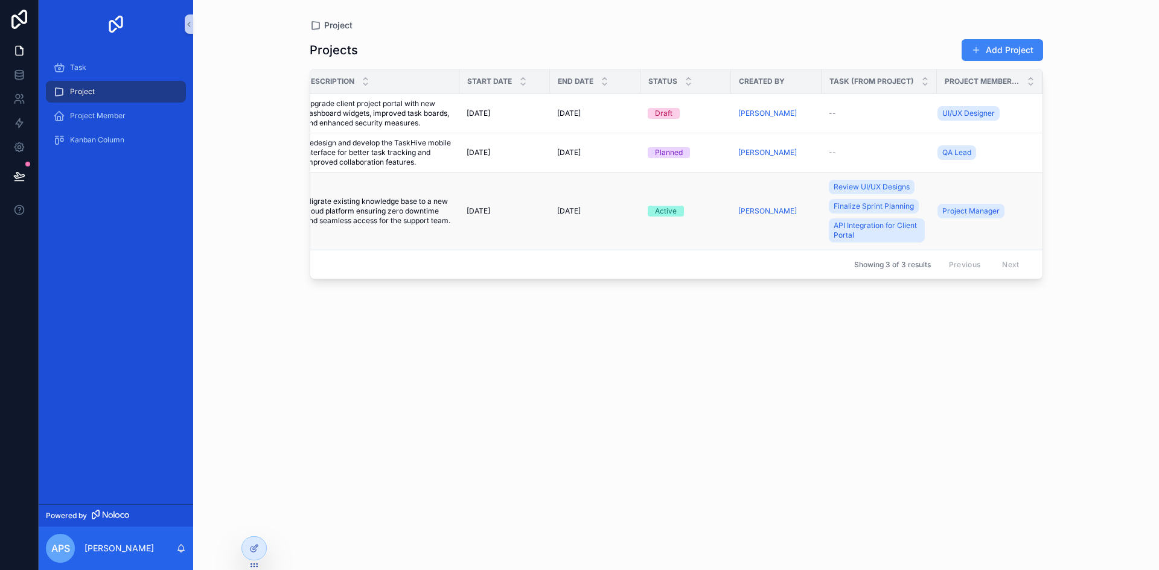
scroll to position [0, 213]
click at [118, 67] on div "Task" at bounding box center [116, 67] width 126 height 19
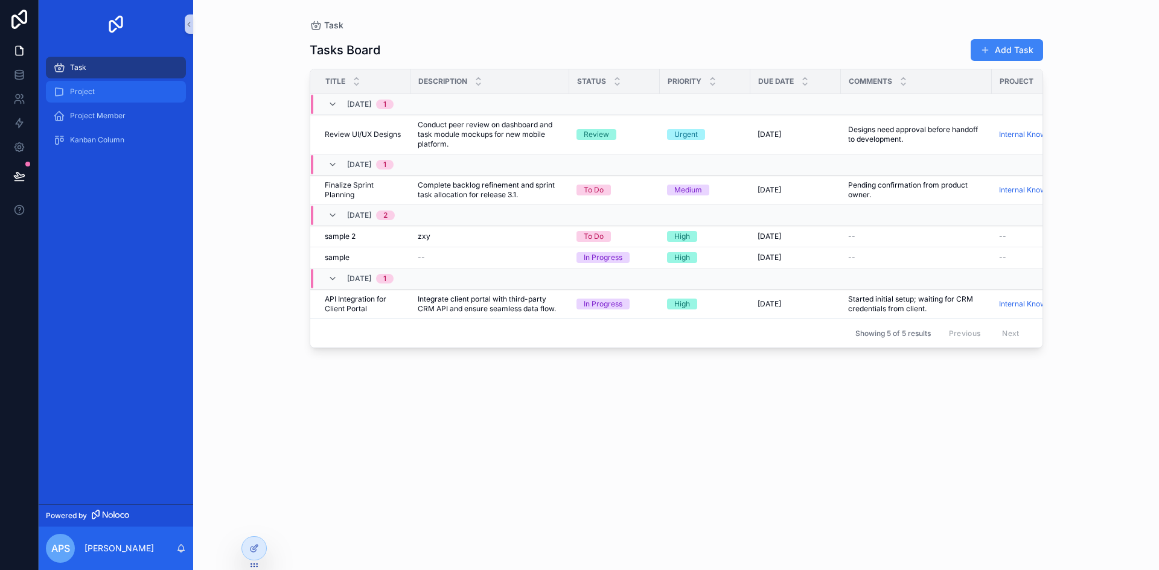
click at [120, 89] on div "Project" at bounding box center [116, 91] width 126 height 19
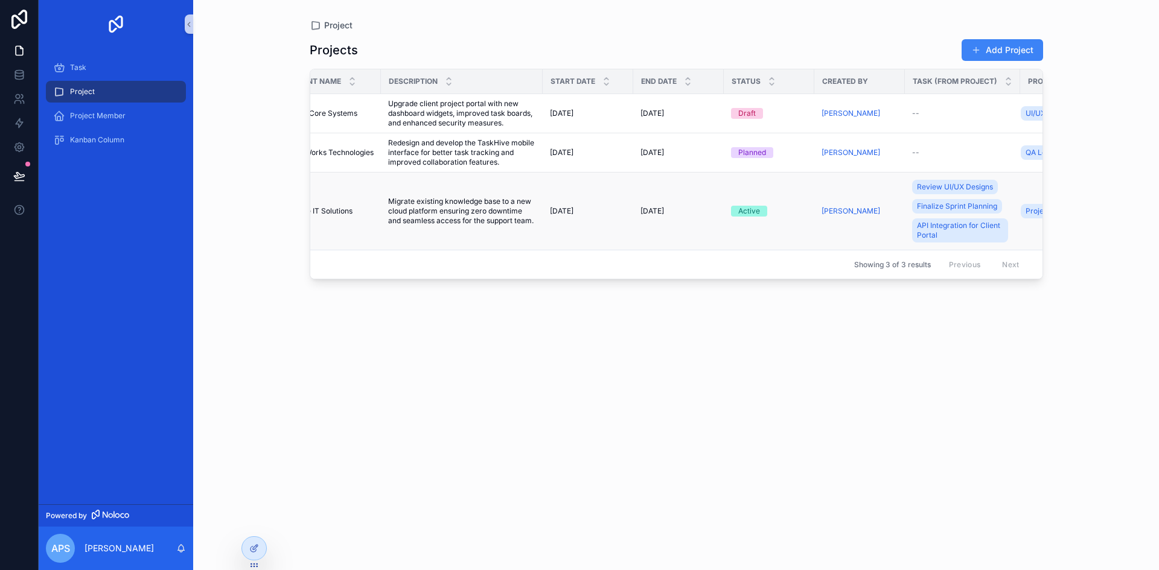
scroll to position [0, 213]
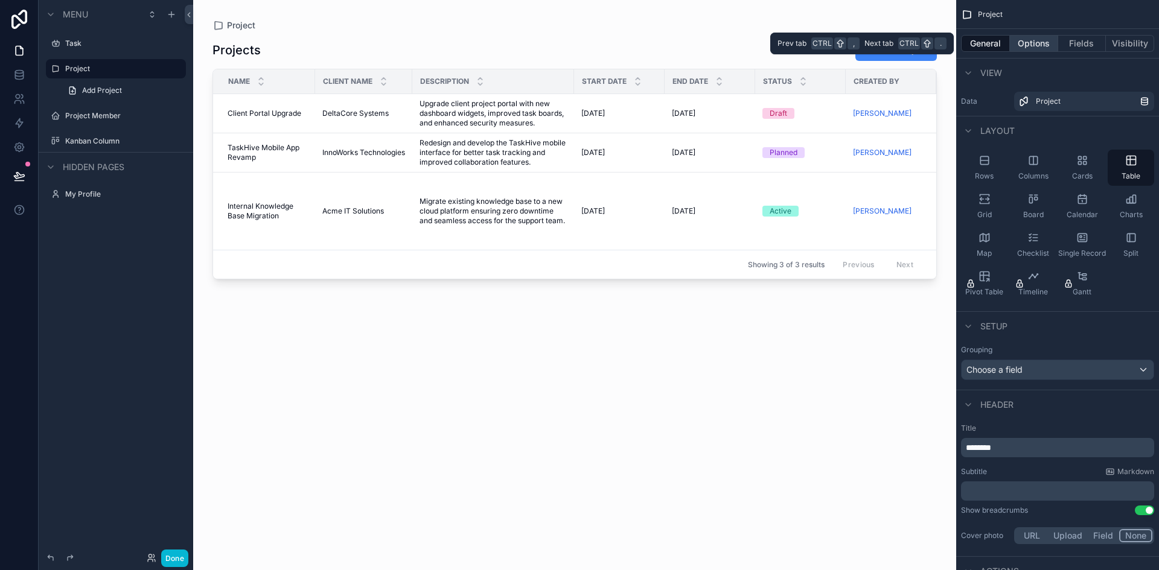
click at [1031, 43] on button "Options" at bounding box center [1034, 43] width 48 height 17
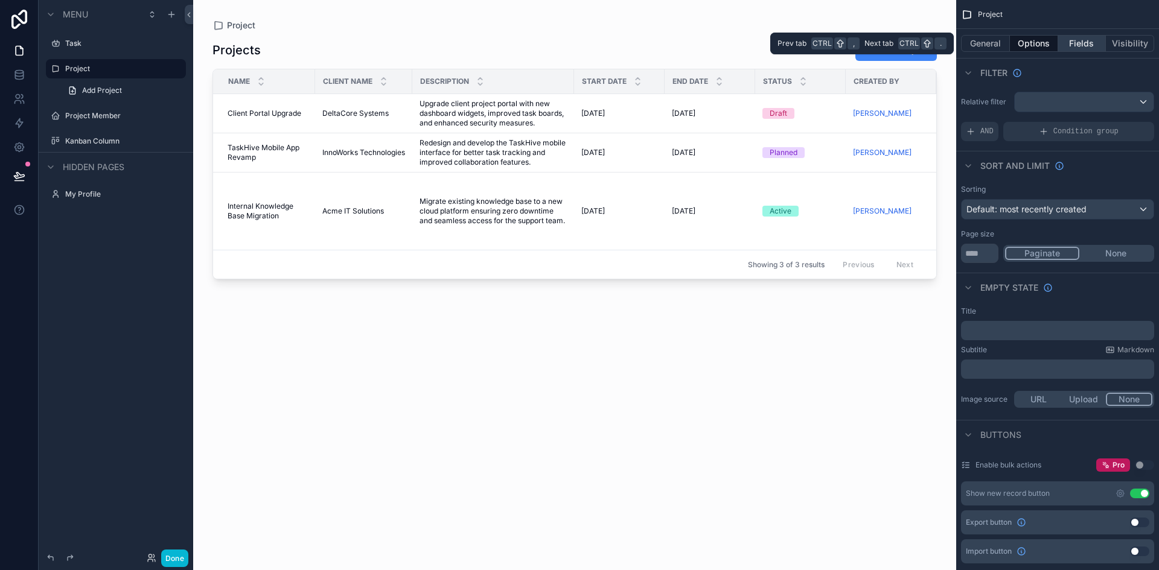
click at [1074, 43] on button "Fields" at bounding box center [1082, 43] width 48 height 17
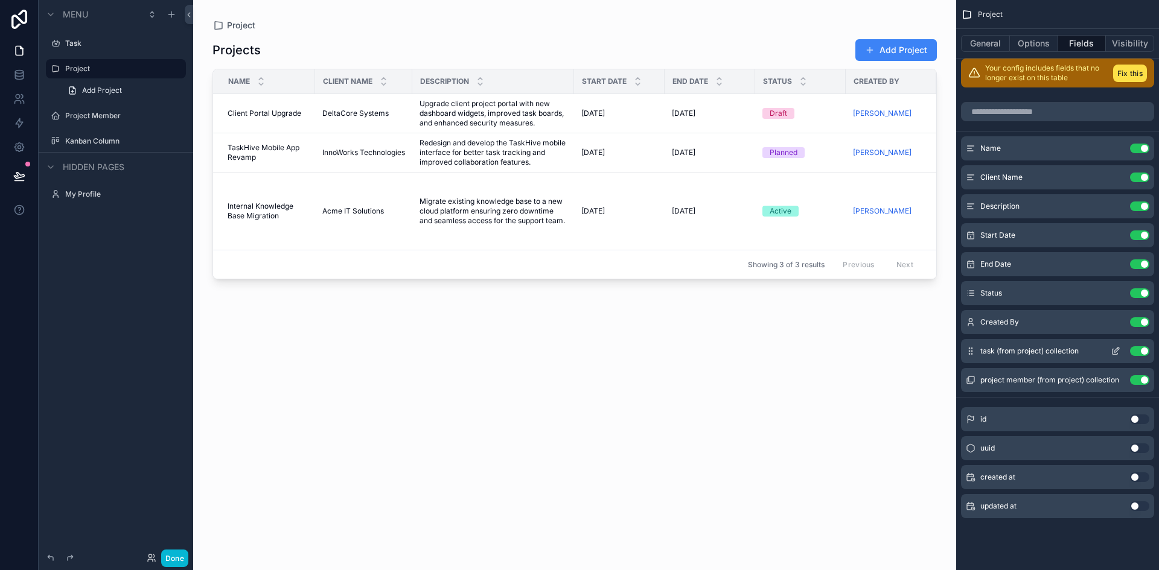
click at [1135, 347] on button "Use setting" at bounding box center [1139, 351] width 19 height 10
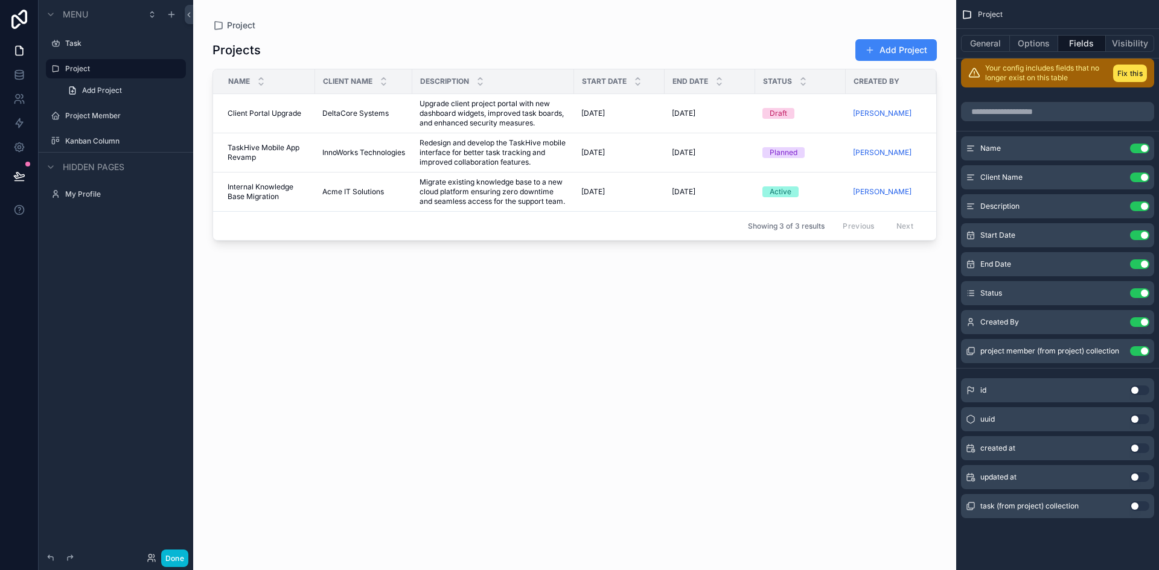
click at [905, 50] on div "scrollable content" at bounding box center [574, 278] width 763 height 556
click at [905, 50] on button "Add Project" at bounding box center [895, 50] width 81 height 22
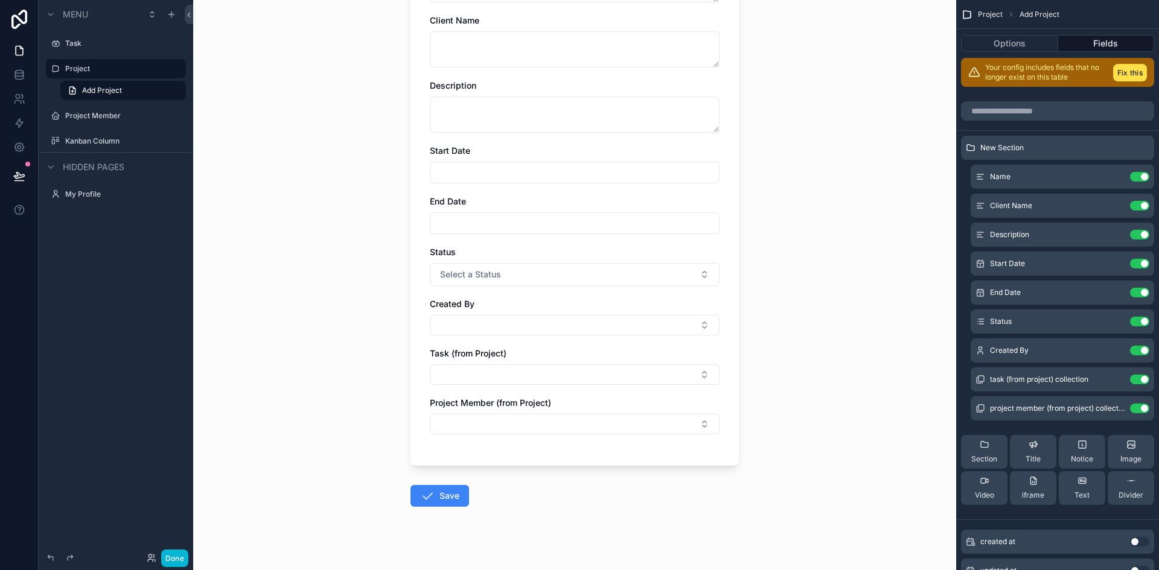
scroll to position [176, 0]
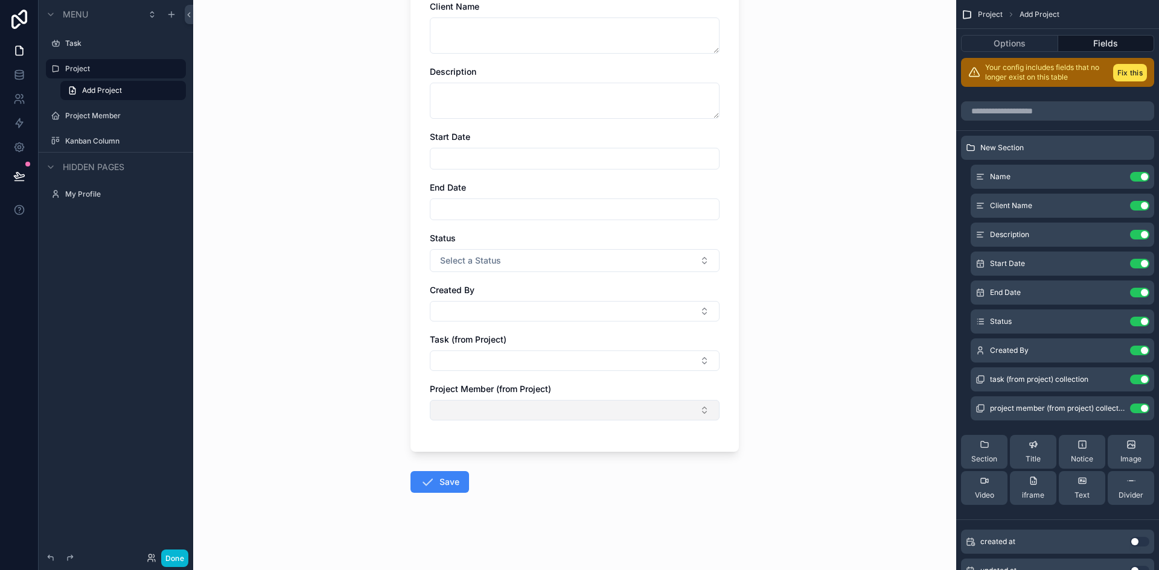
click at [598, 404] on button "Select Button" at bounding box center [575, 410] width 290 height 21
click at [810, 407] on div "Project Add Project Add Project Name Client Name Description Start Date End Dat…" at bounding box center [574, 285] width 763 height 570
click at [1134, 380] on button "Use setting" at bounding box center [1139, 380] width 19 height 10
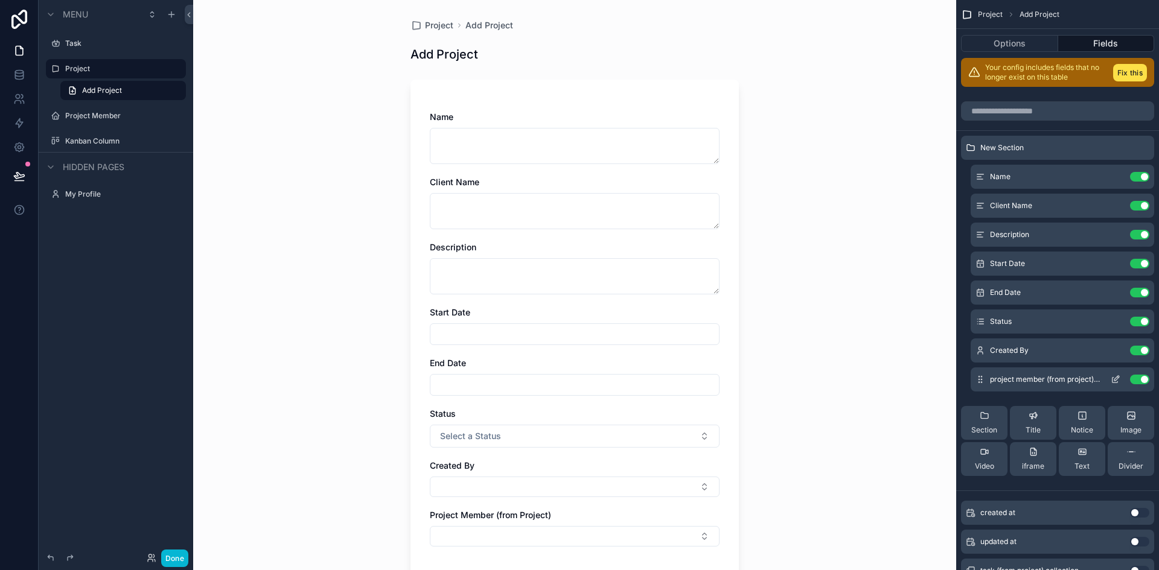
click at [1138, 378] on button "Use setting" at bounding box center [1139, 380] width 19 height 10
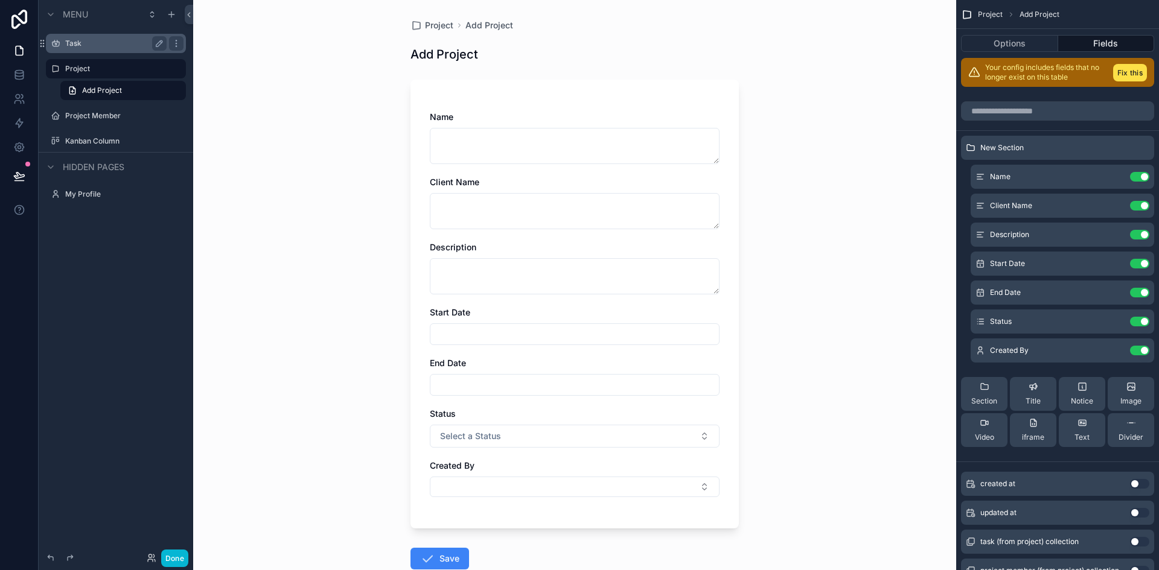
click at [101, 41] on label "Task" at bounding box center [113, 44] width 97 height 10
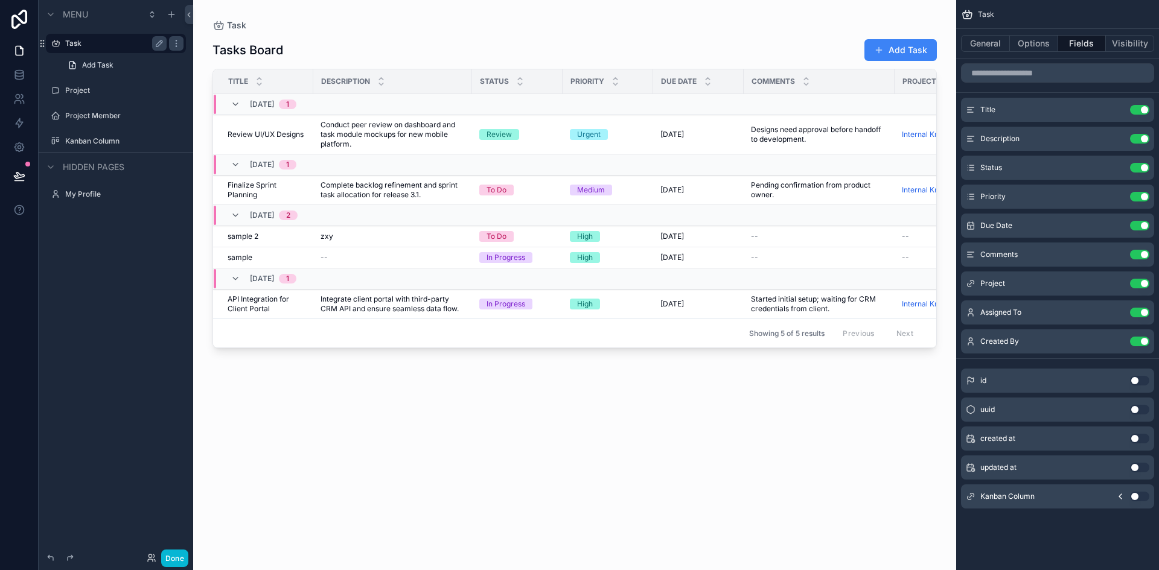
click at [625, 386] on div "scrollable content" at bounding box center [574, 278] width 763 height 556
click at [897, 54] on button "Add Task" at bounding box center [900, 50] width 72 height 22
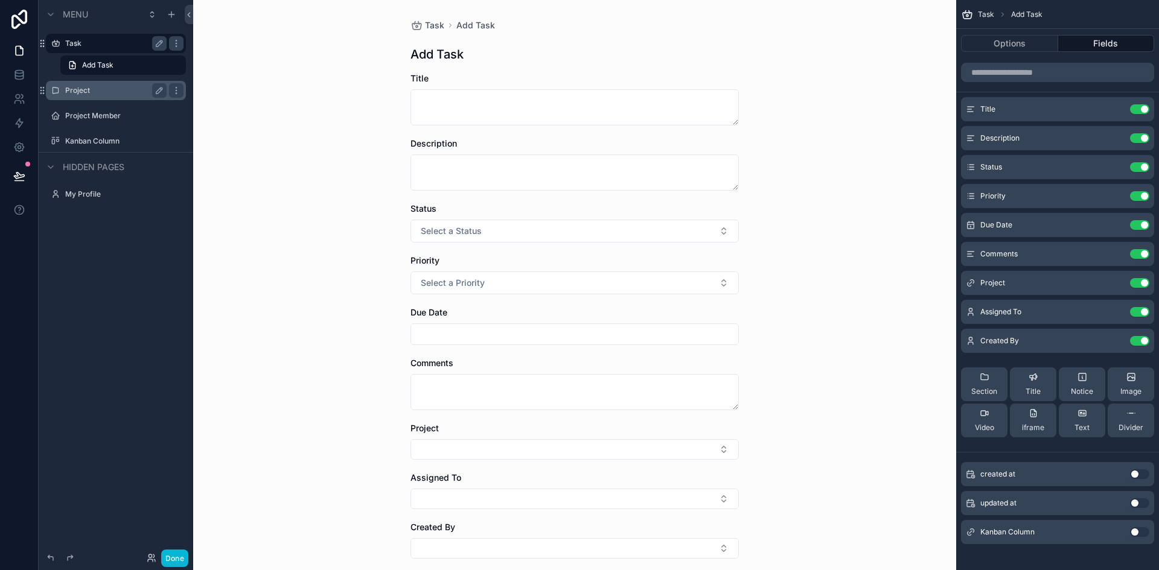
click at [86, 90] on label "Project" at bounding box center [113, 91] width 97 height 10
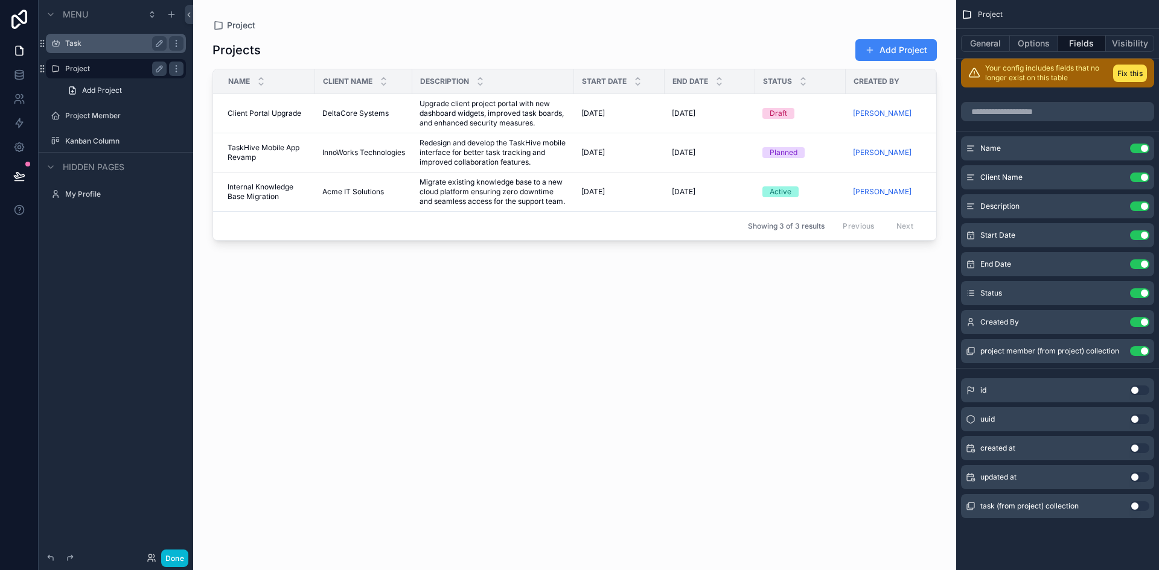
click at [759, 407] on div "scrollable content" at bounding box center [574, 278] width 763 height 556
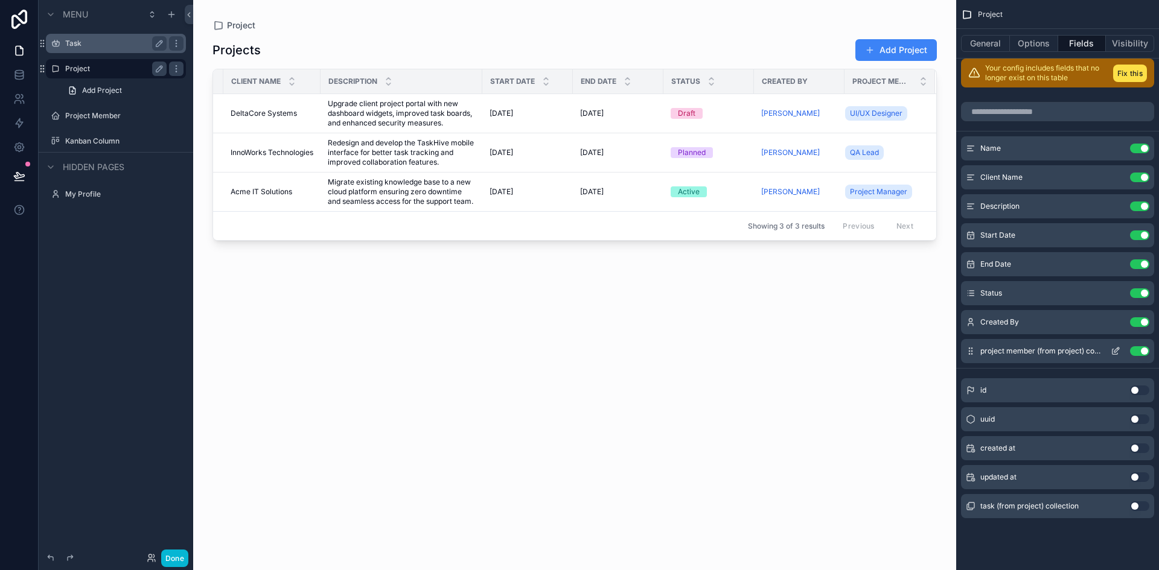
click at [1136, 353] on button "Use setting" at bounding box center [1139, 351] width 19 height 10
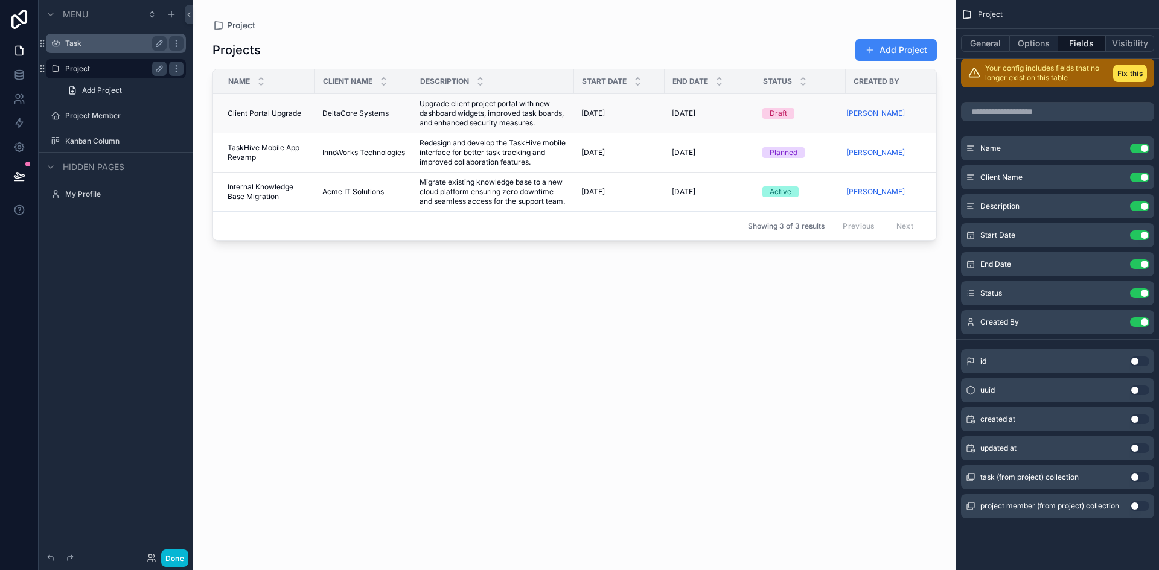
scroll to position [0, 2]
click at [846, 330] on div "Projects Add Project Name Client Name Description Start Date End Date Status Cr…" at bounding box center [574, 293] width 724 height 525
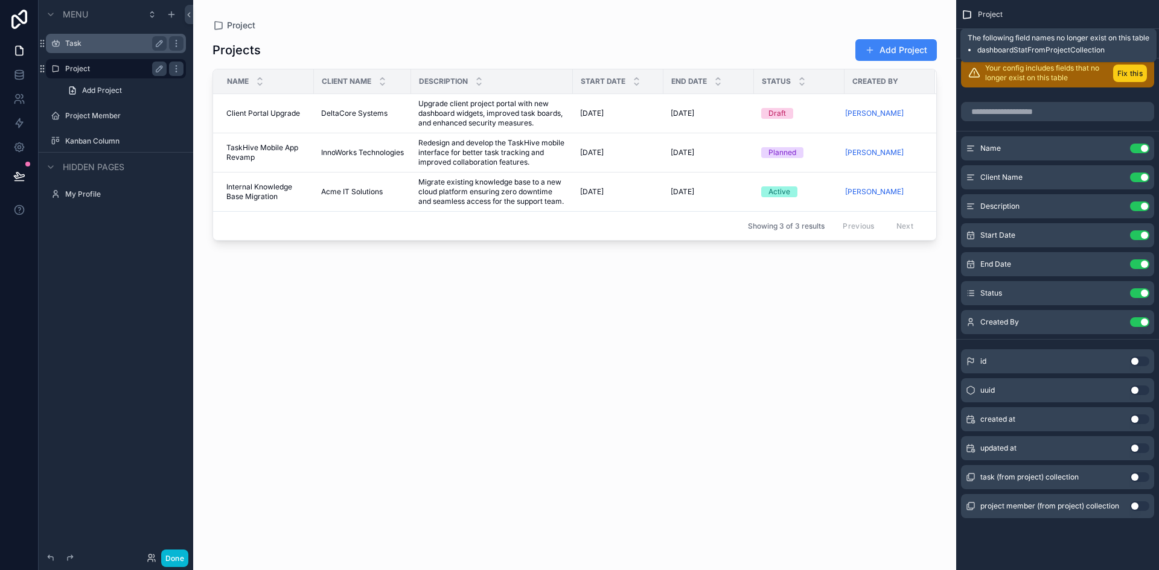
click at [1131, 73] on button "Fix this" at bounding box center [1130, 74] width 34 height 18
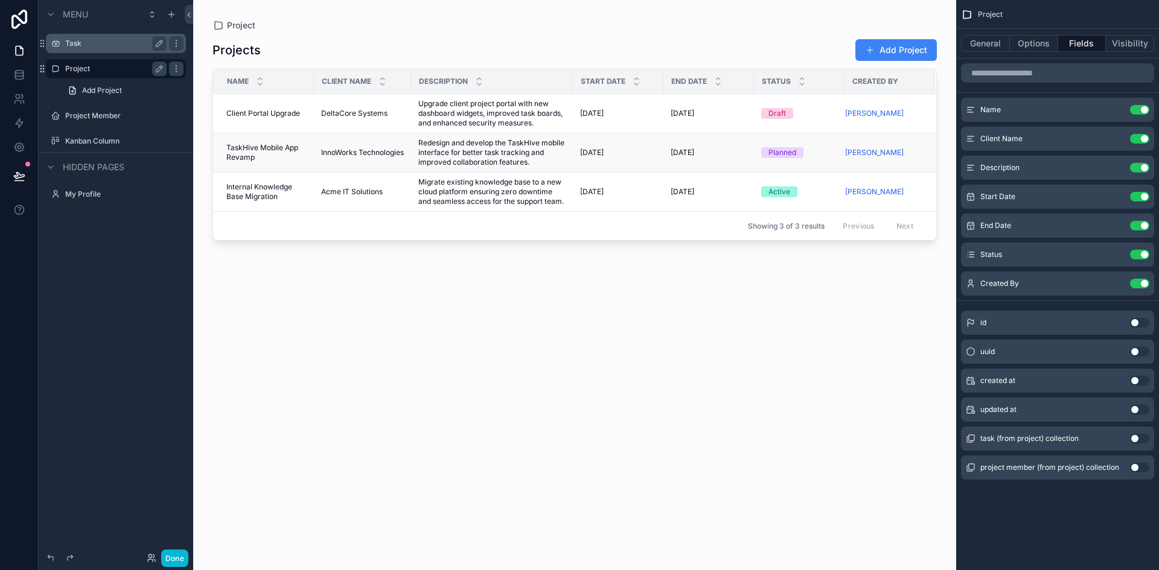
scroll to position [0, 0]
click at [1140, 465] on button "Use setting" at bounding box center [1139, 468] width 19 height 10
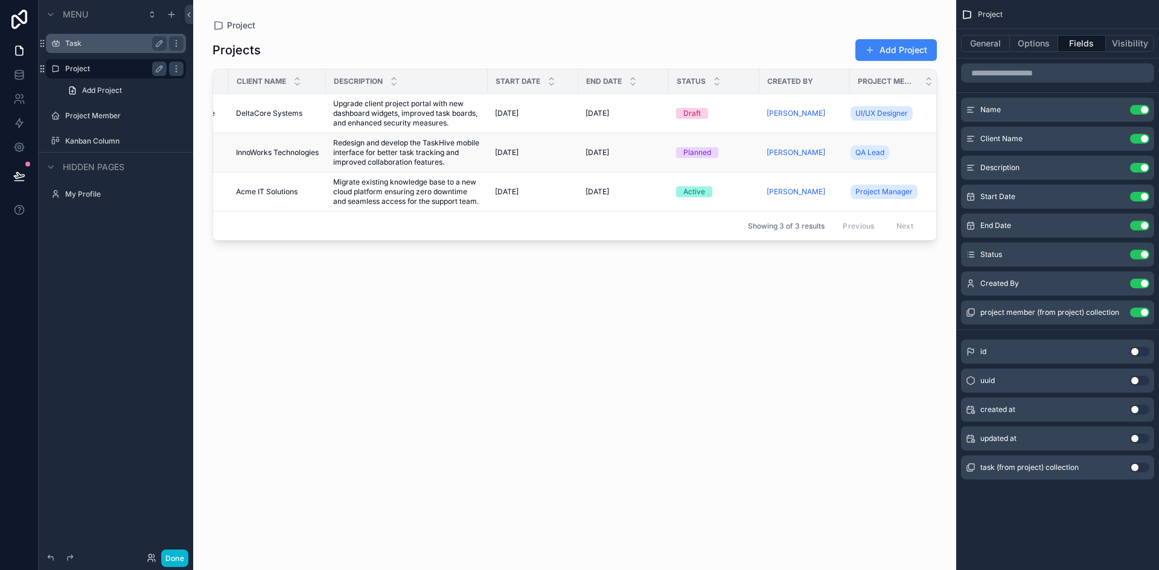
scroll to position [0, 93]
click at [895, 45] on button "Add Project" at bounding box center [895, 50] width 81 height 22
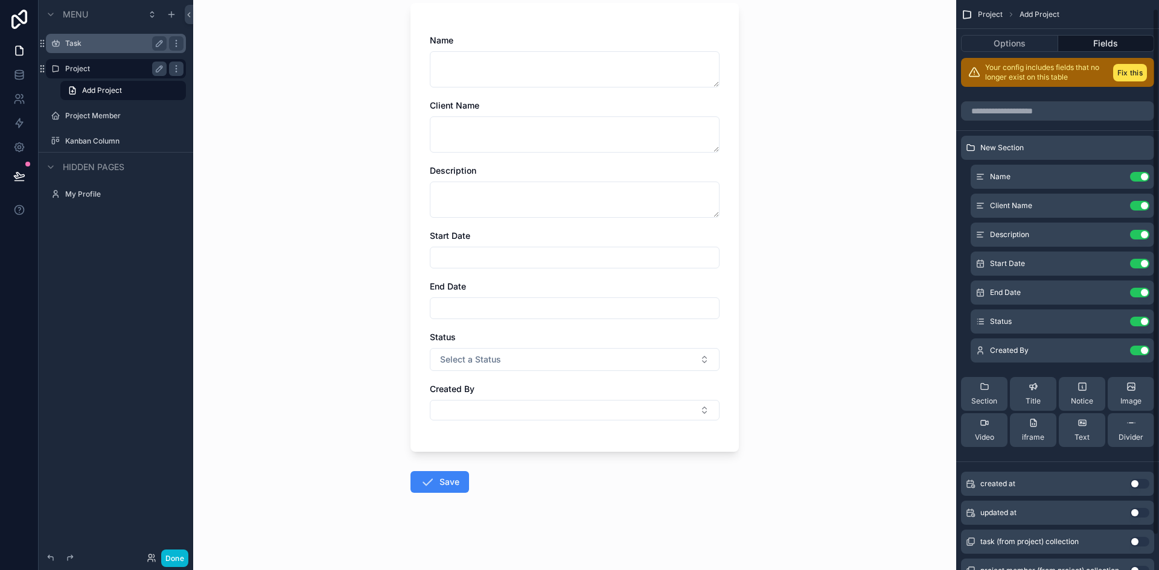
scroll to position [46, 0]
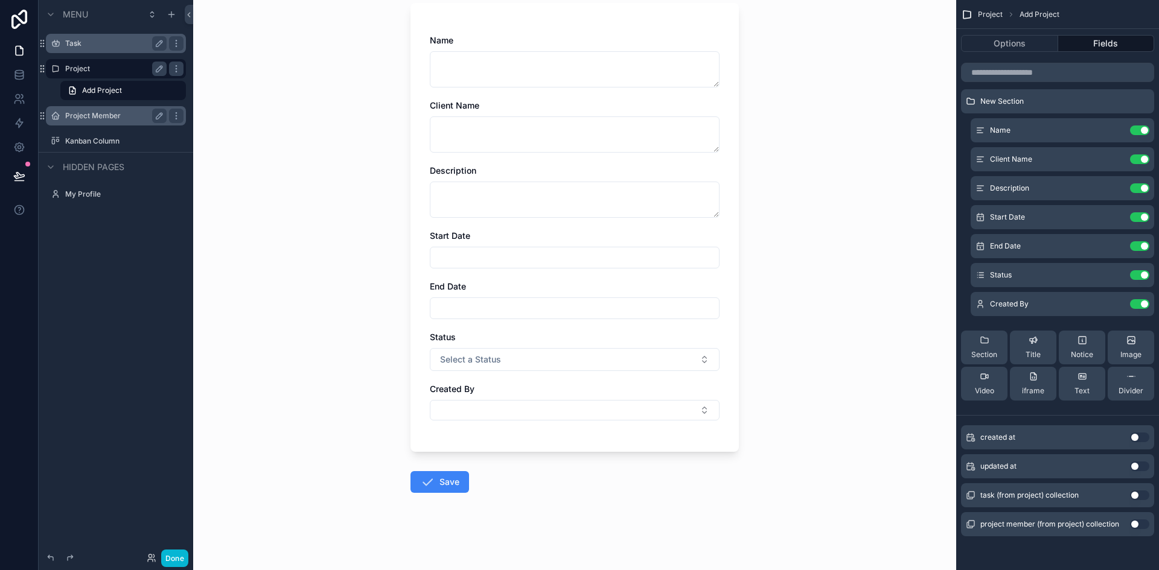
click at [82, 113] on label "Project Member" at bounding box center [113, 116] width 97 height 10
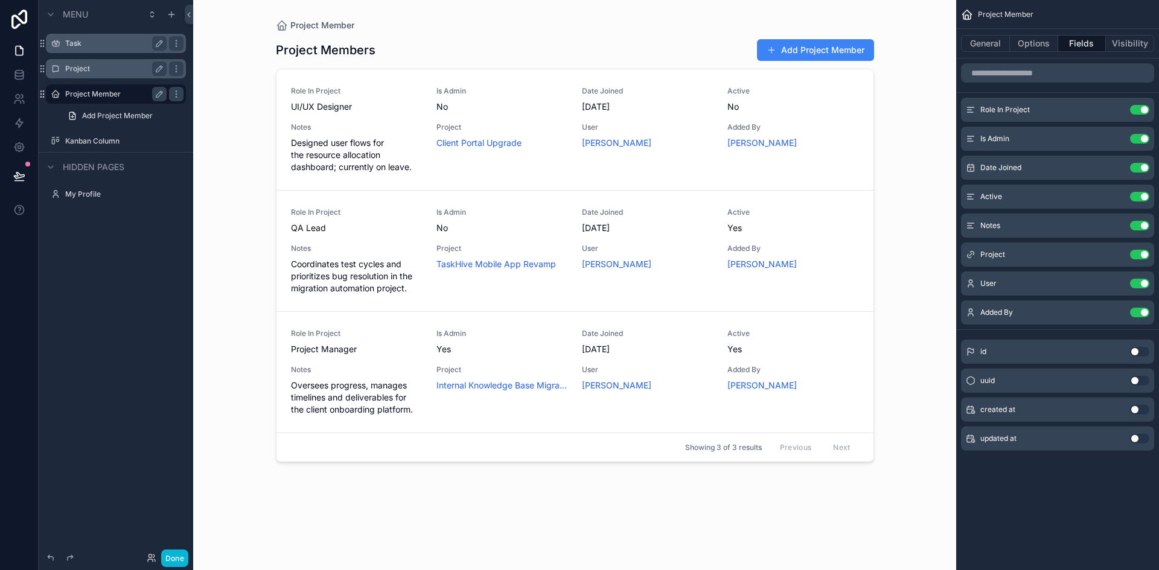
click at [823, 46] on div "scrollable content" at bounding box center [574, 278] width 617 height 556
click at [823, 46] on button "Add Project Member" at bounding box center [815, 50] width 117 height 22
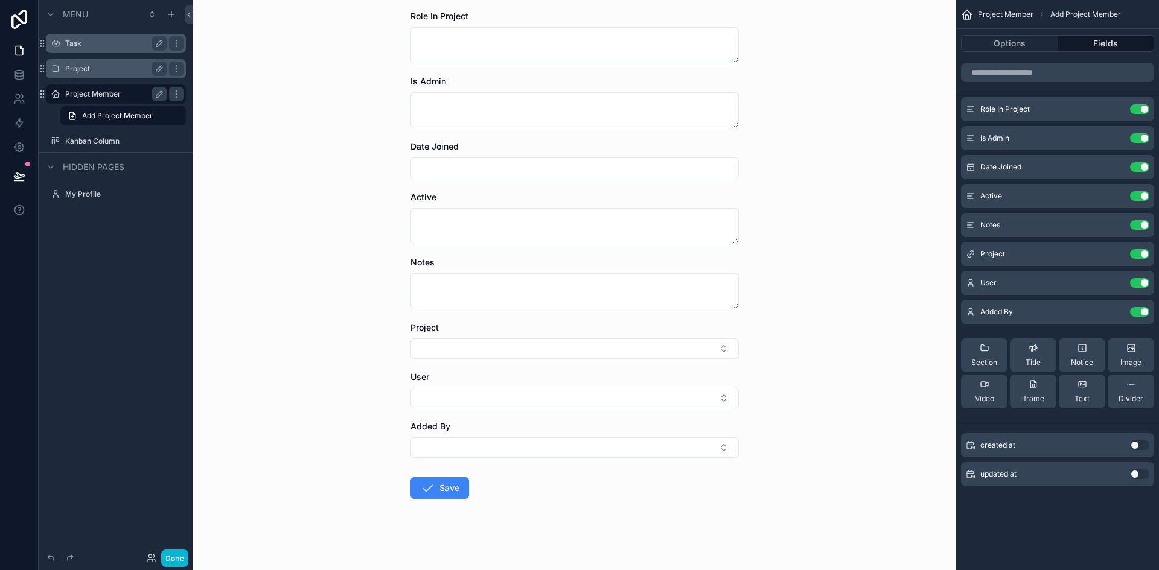
scroll to position [63, 0]
click at [667, 452] on button "Select Button" at bounding box center [574, 447] width 328 height 21
click at [862, 491] on div "Project Member Add Project Member Add Project Member Role In Project Is Admin D…" at bounding box center [574, 222] width 763 height 570
click at [444, 401] on button "Select Button" at bounding box center [574, 398] width 328 height 21
click at [345, 383] on div "Project Member Add Project Member Add Project Member Role In Project Is Admin D…" at bounding box center [574, 222] width 763 height 570
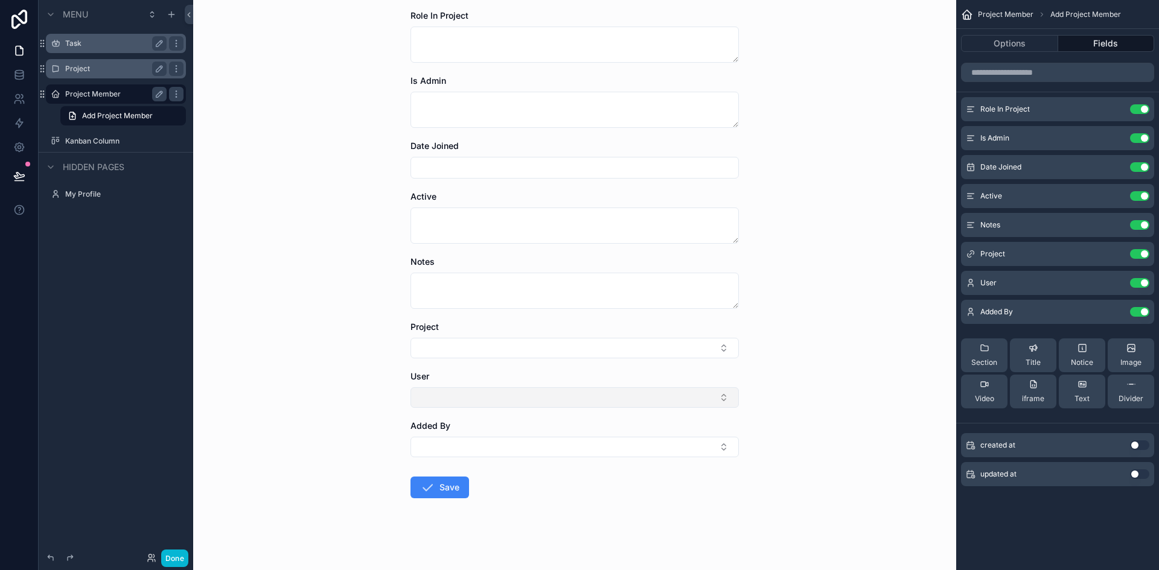
click at [455, 395] on button "Select Button" at bounding box center [574, 398] width 328 height 21
type input "*"
type input "**"
click at [339, 426] on div "Project Member Add Project Member Add Project Member Role In Project Is Admin D…" at bounding box center [574, 222] width 763 height 570
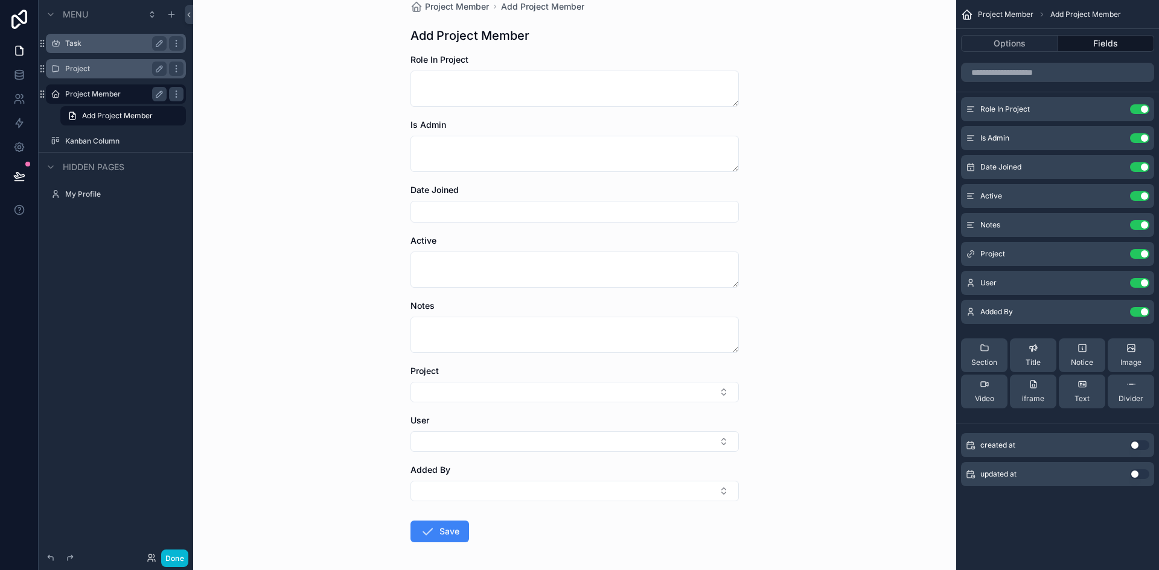
scroll to position [0, 0]
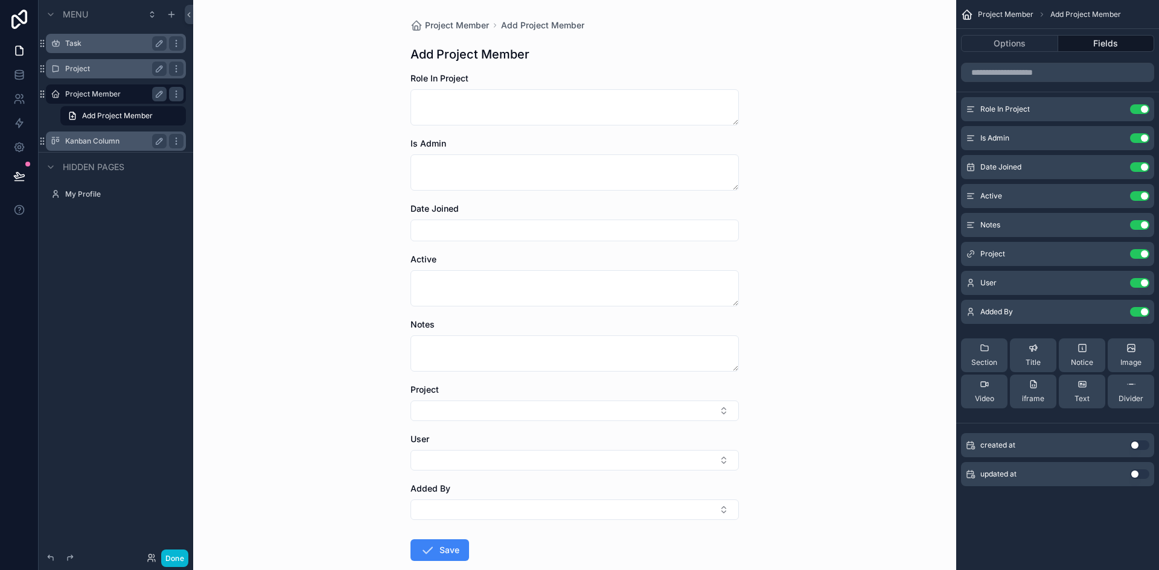
click at [111, 142] on label "Kanban Column" at bounding box center [113, 141] width 97 height 10
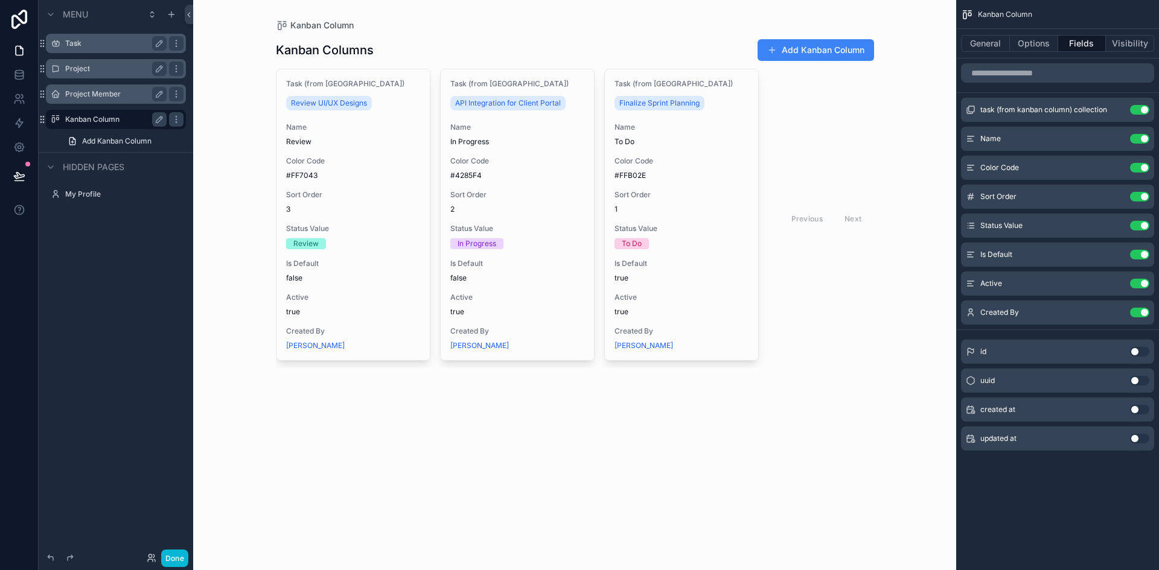
click at [336, 464] on div "Kanban Column Kanban Columns Add Kanban Column Task (from Kanban Column) Review…" at bounding box center [574, 285] width 763 height 570
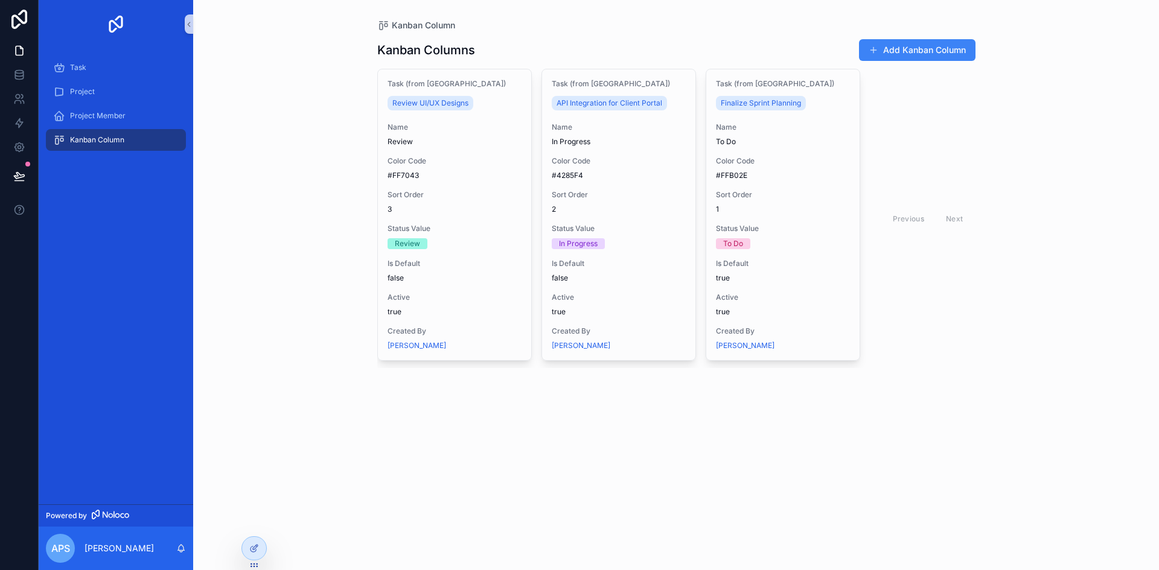
click at [298, 438] on div "Kanban Column Kanban Columns Add Kanban Column Task (from Kanban Column) Review…" at bounding box center [676, 285] width 966 height 570
click at [113, 108] on div "Project Member" at bounding box center [116, 115] width 126 height 19
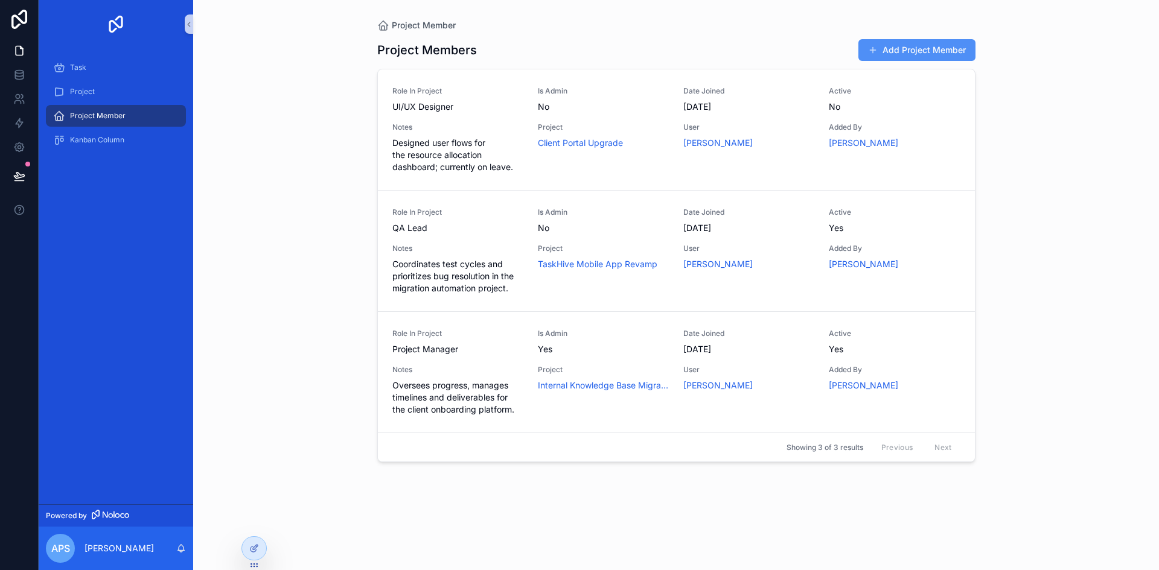
click at [890, 49] on button "Add Project Member" at bounding box center [916, 50] width 117 height 22
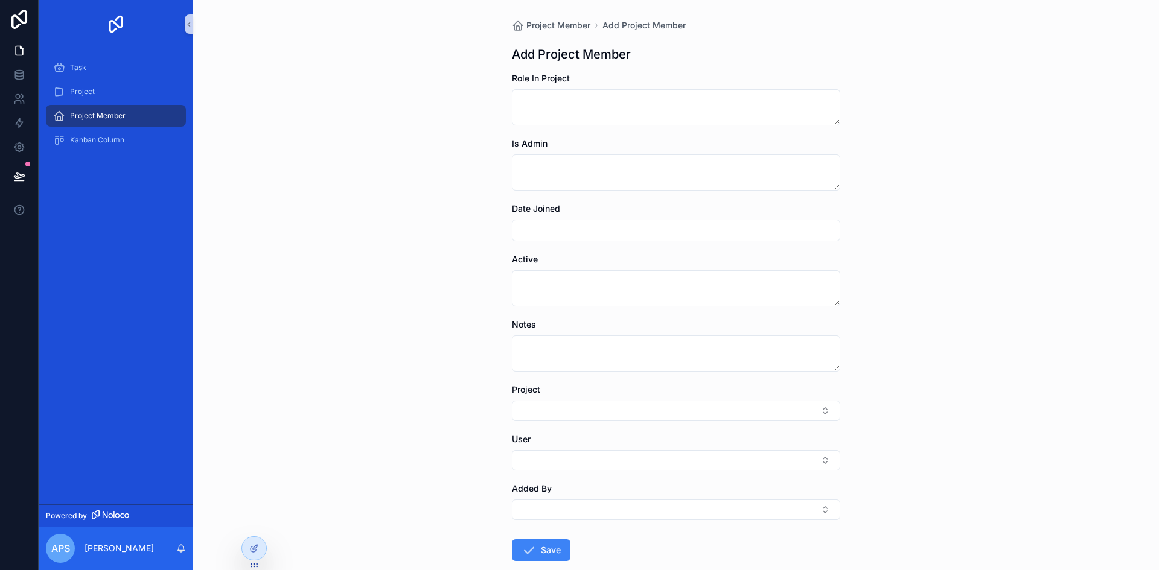
scroll to position [68, 0]
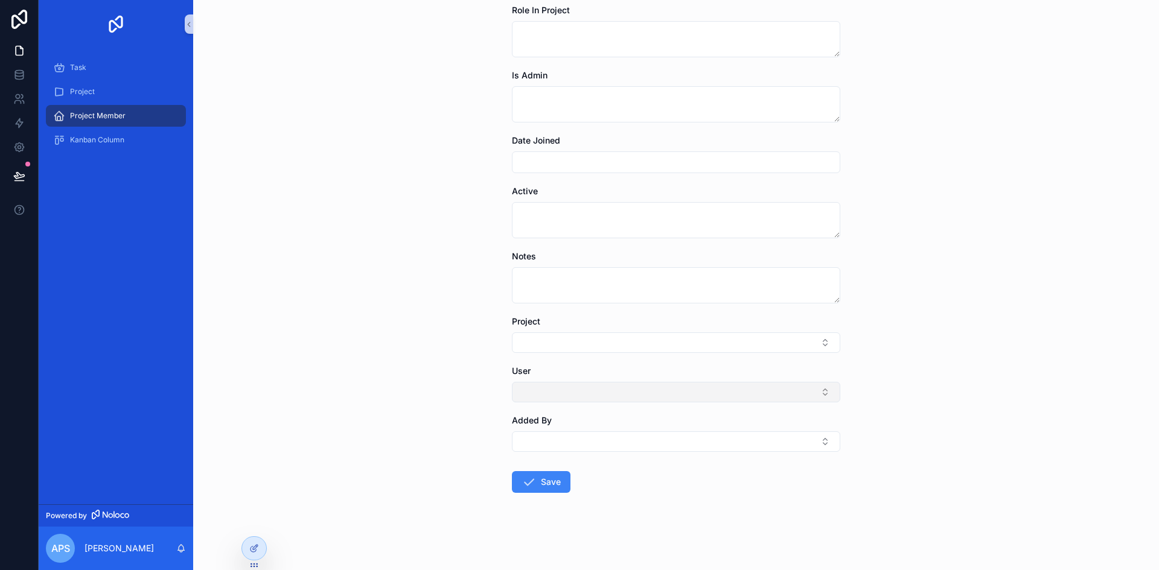
click at [648, 387] on button "Select Button" at bounding box center [676, 392] width 328 height 21
click at [429, 391] on div "Project Member Add Project Member Add Project Member Role In Project Is Admin D…" at bounding box center [676, 217] width 966 height 570
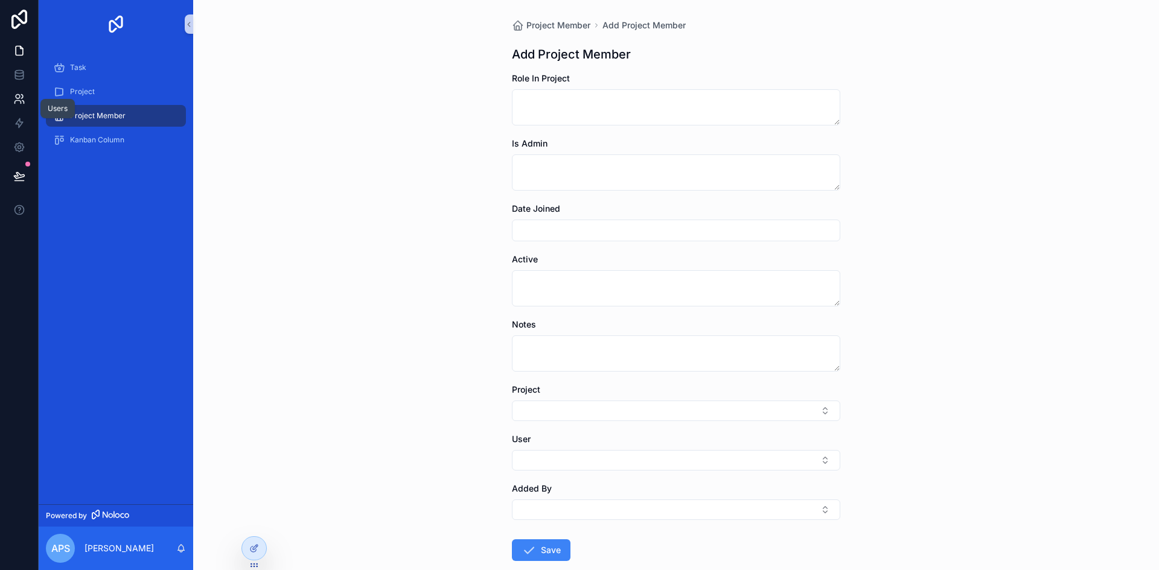
click at [11, 95] on link at bounding box center [19, 99] width 38 height 24
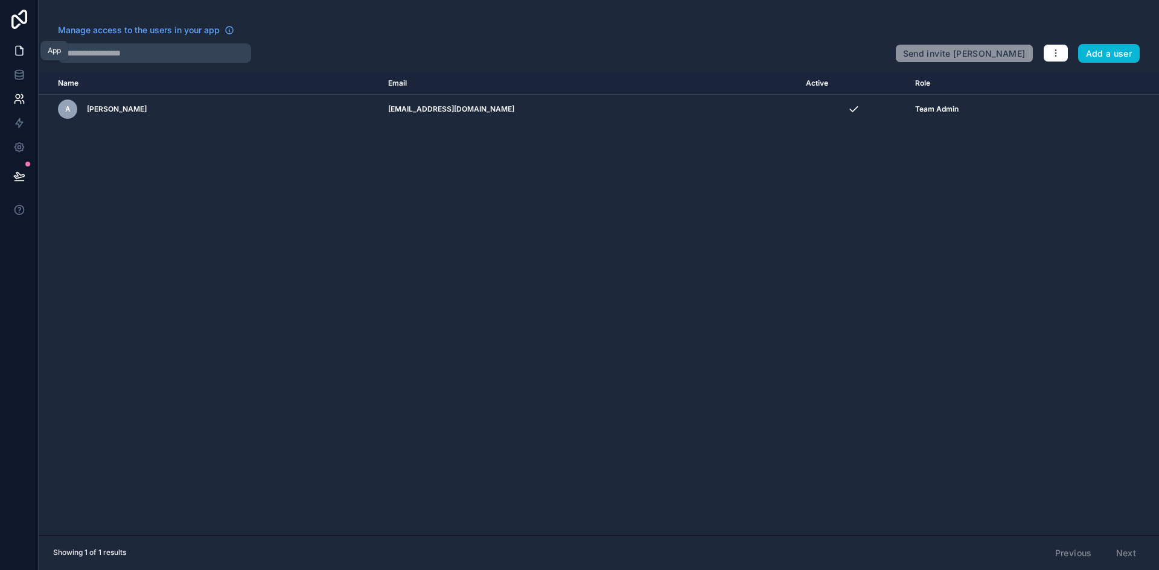
click at [14, 47] on icon at bounding box center [19, 51] width 12 height 12
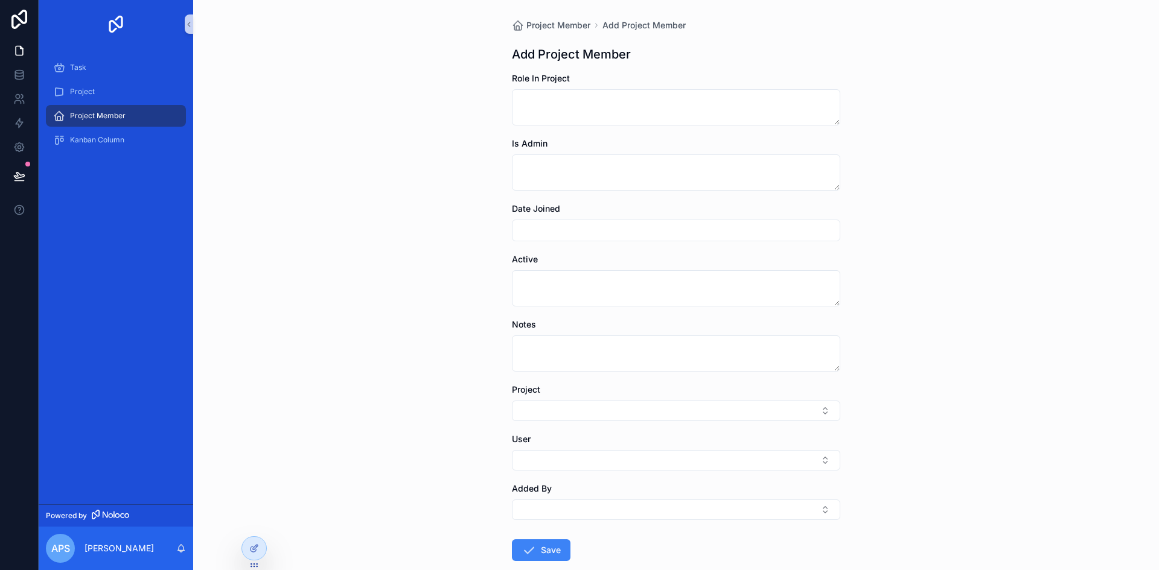
scroll to position [68, 0]
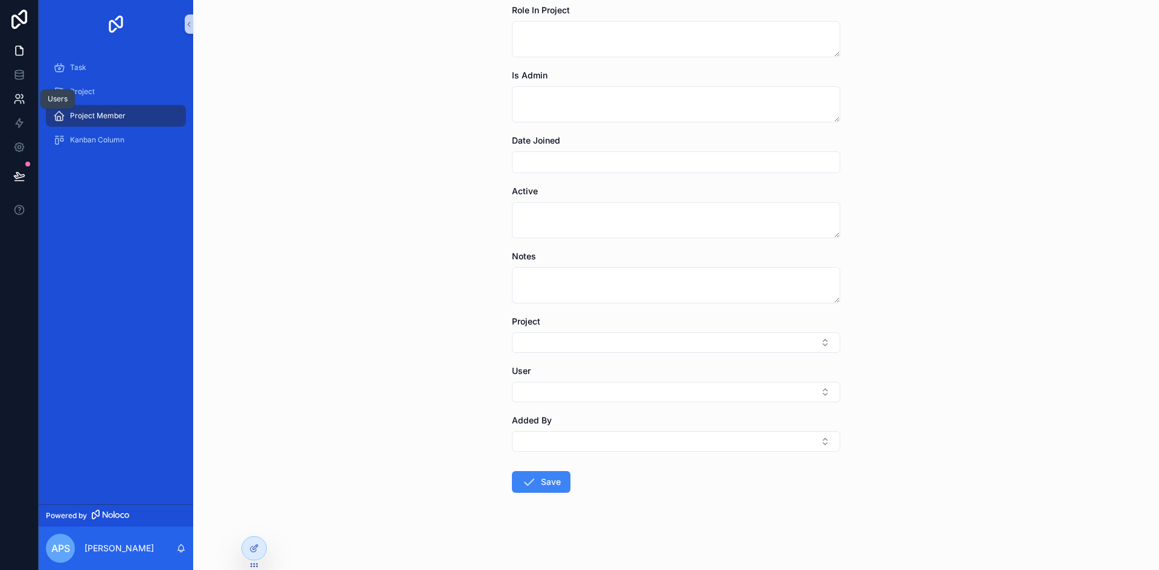
click at [18, 107] on link at bounding box center [19, 99] width 38 height 24
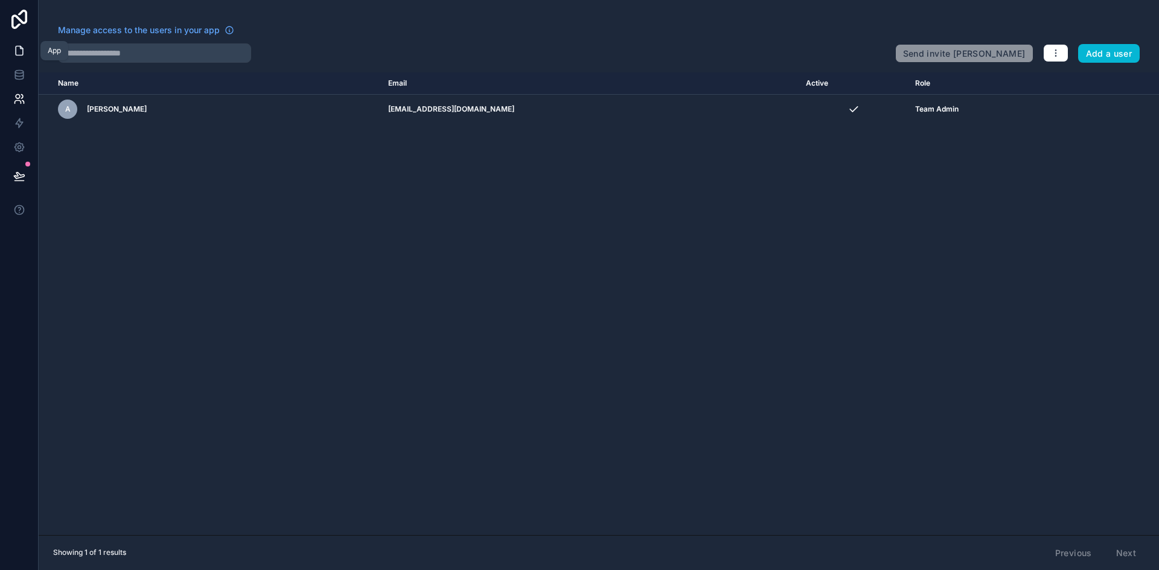
click at [21, 45] on icon at bounding box center [19, 51] width 12 height 12
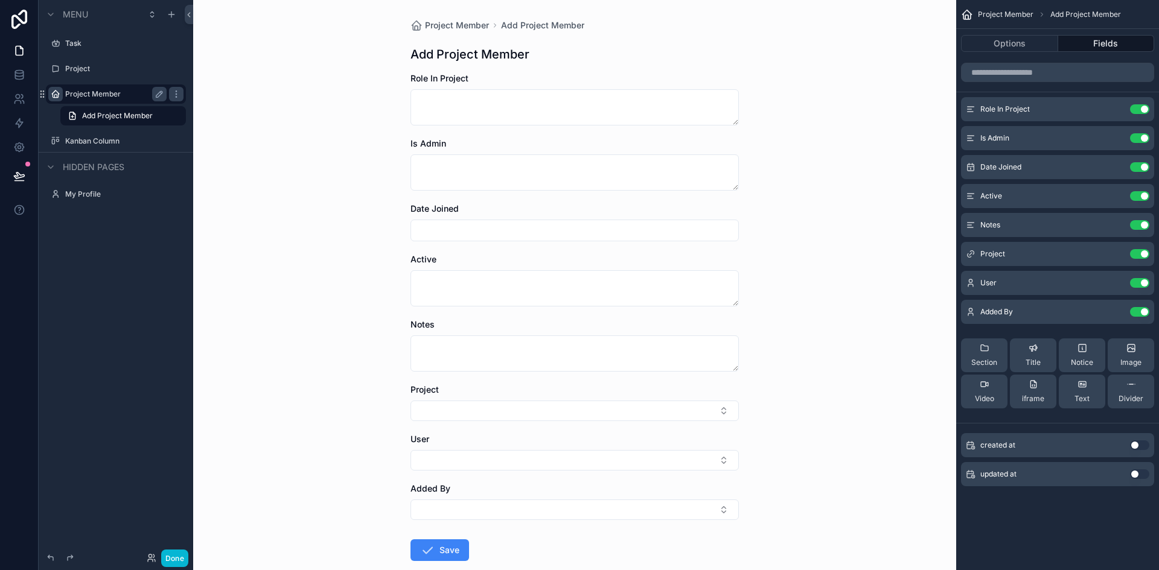
click at [53, 97] on icon "scrollable content" at bounding box center [56, 94] width 10 height 10
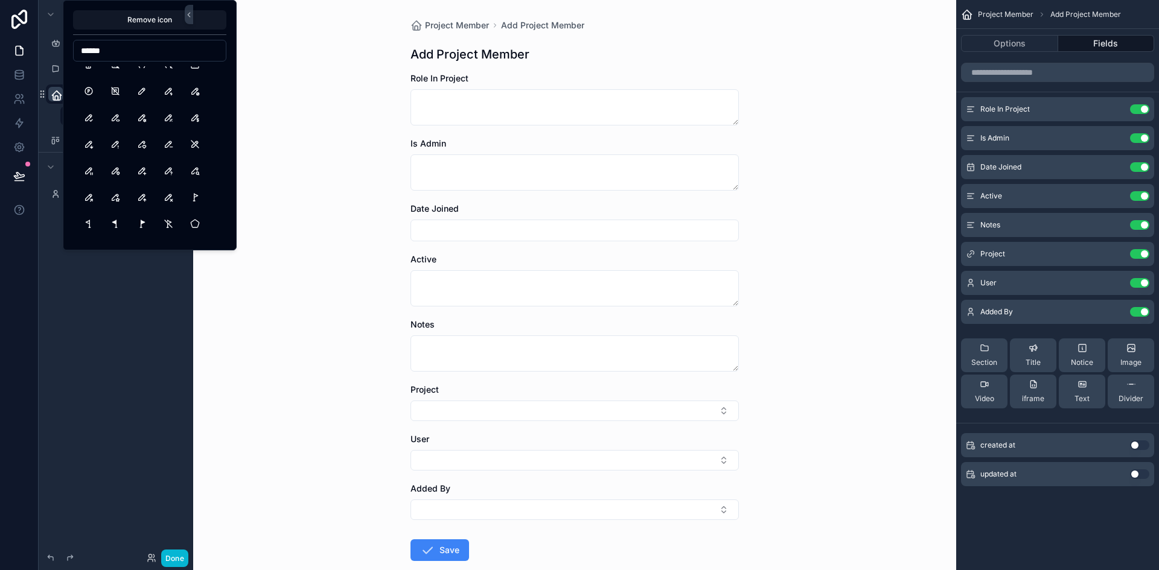
scroll to position [279, 0]
type input "*"
type input "****"
click at [95, 239] on button "Users" at bounding box center [89, 237] width 22 height 22
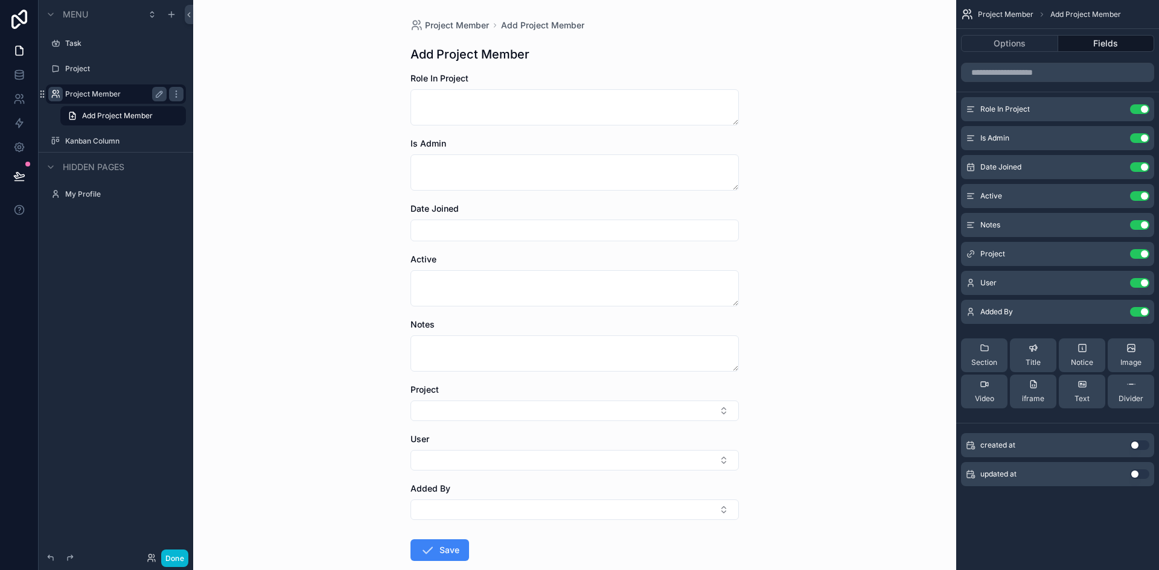
click at [151, 308] on div "Menu Task Project Project Member Add Project Member Kanban Column Hidden pages …" at bounding box center [116, 278] width 155 height 556
click at [422, 31] on div "Project Member Add Project Member Add Project Member Role In Project User Is Ad…" at bounding box center [575, 319] width 348 height 639
click at [435, 26] on span "Project Member" at bounding box center [457, 25] width 64 height 12
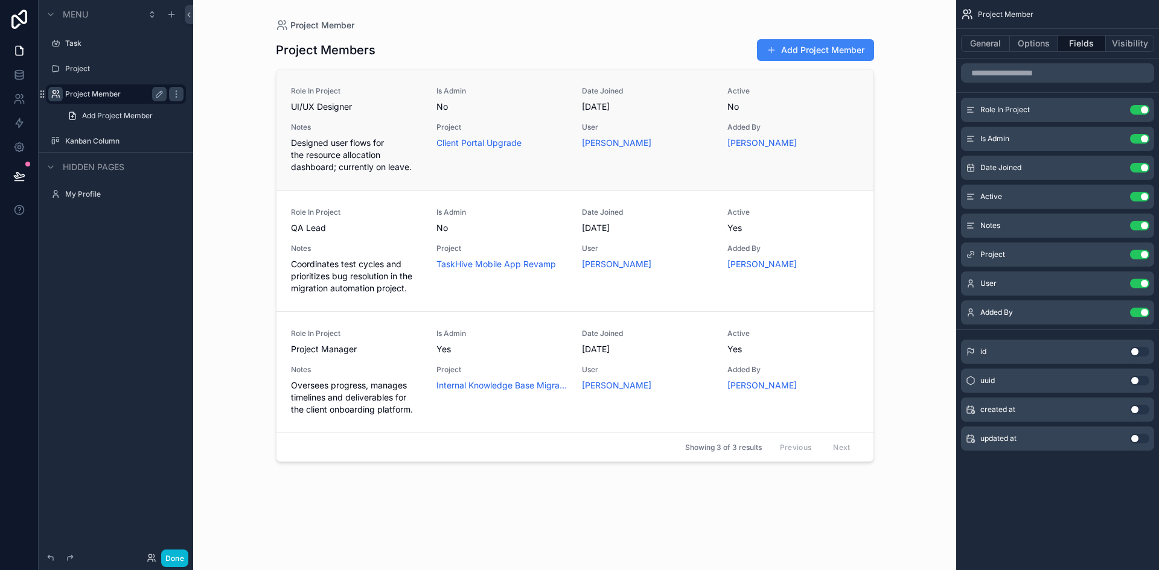
click at [345, 136] on div "Notes Designed user flows for the resource allocation dashboard; currently on l…" at bounding box center [356, 148] width 131 height 51
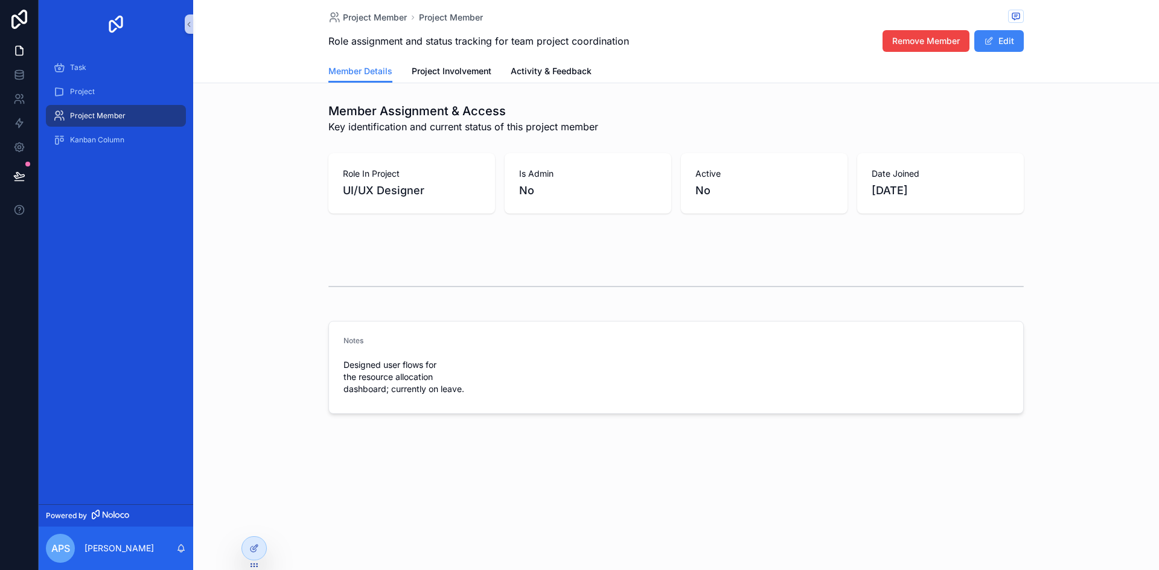
click at [320, 314] on div "Member Assignment & Access Key identification and current status of this projec…" at bounding box center [676, 258] width 966 height 321
click at [453, 71] on span "Project Involvement" at bounding box center [452, 71] width 80 height 12
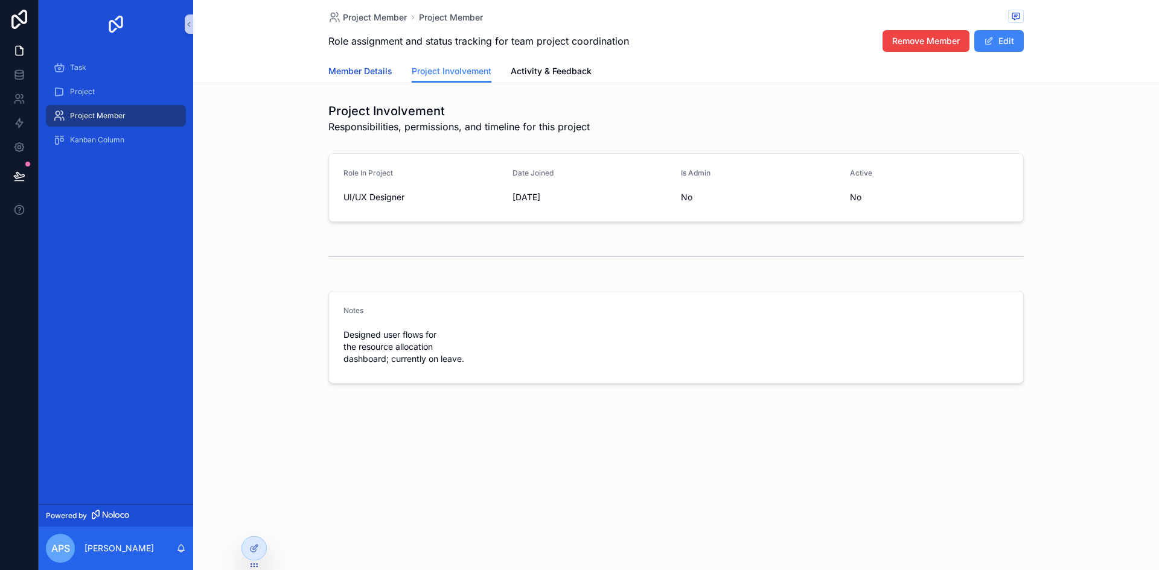
click at [380, 68] on span "Member Details" at bounding box center [360, 71] width 64 height 12
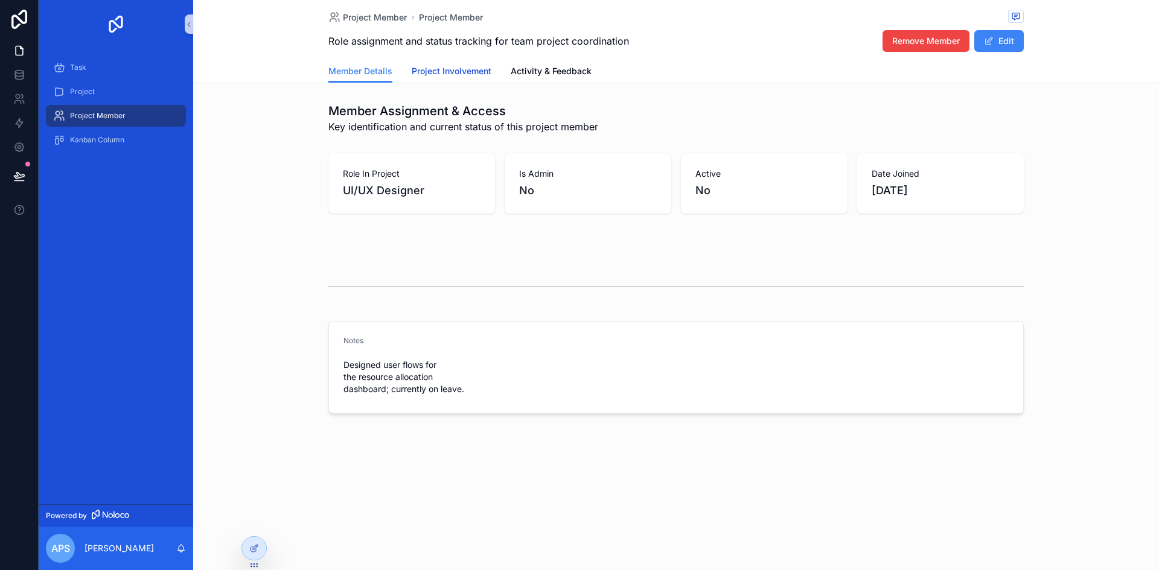
click at [433, 70] on span "Project Involvement" at bounding box center [452, 71] width 80 height 12
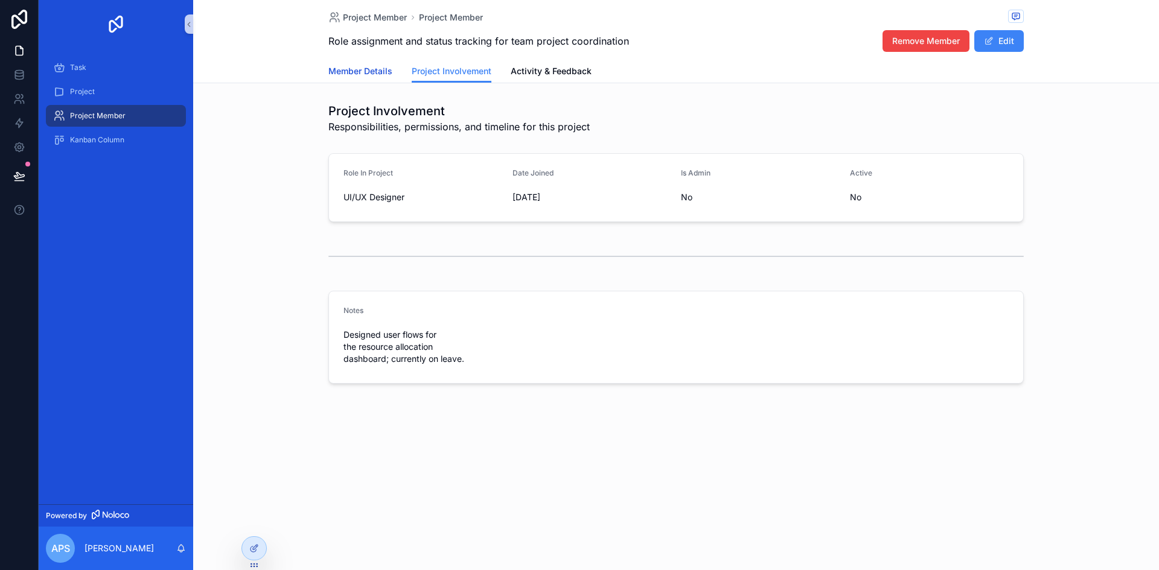
click at [369, 75] on span "Member Details" at bounding box center [360, 71] width 64 height 12
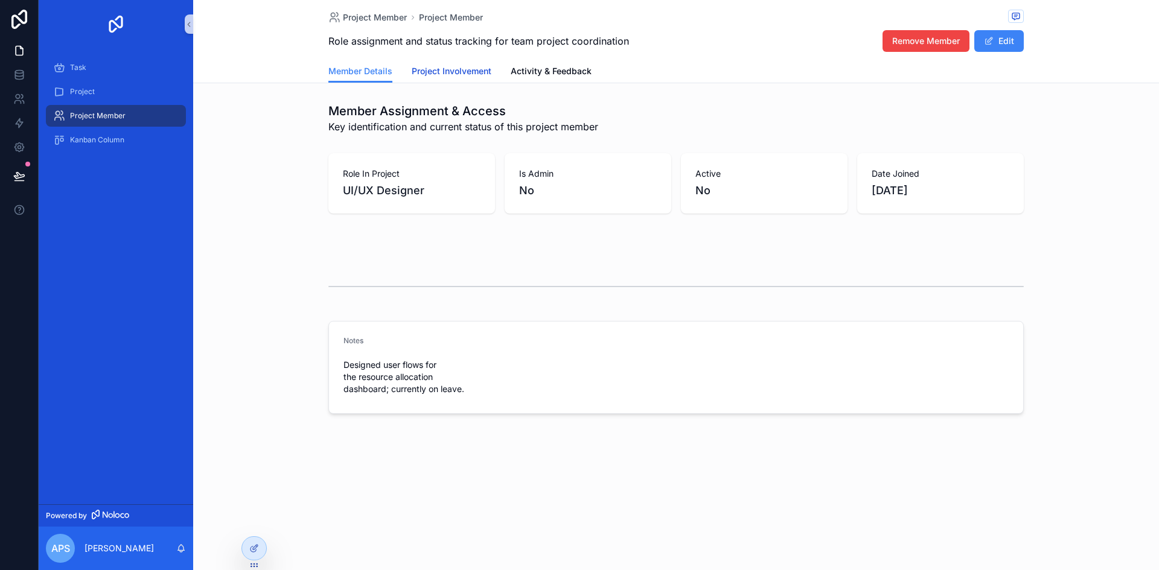
click at [436, 75] on span "Project Involvement" at bounding box center [452, 71] width 80 height 12
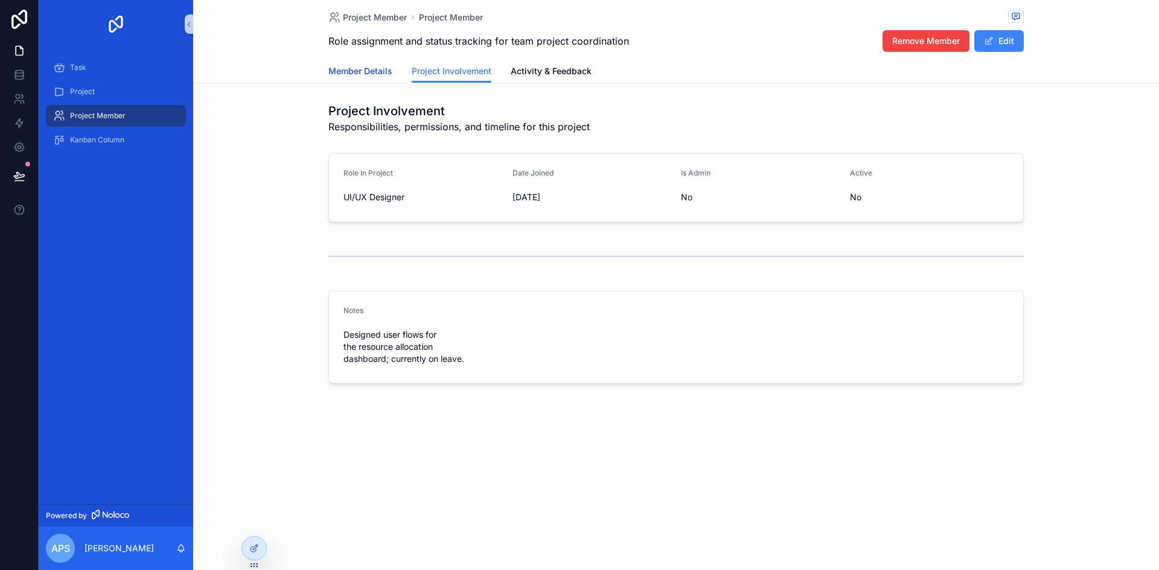
click at [376, 68] on span "Member Details" at bounding box center [360, 71] width 64 height 12
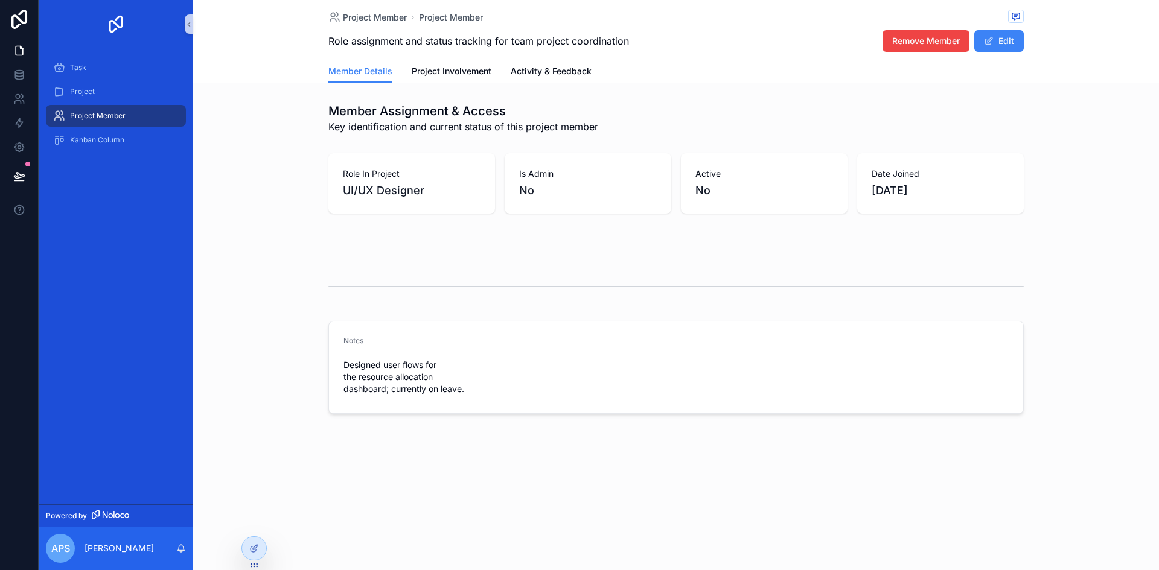
click at [409, 71] on div "Member Details Project Involvement Activity & Feedback" at bounding box center [675, 71] width 695 height 23
click at [426, 71] on span "Project Involvement" at bounding box center [452, 71] width 80 height 12
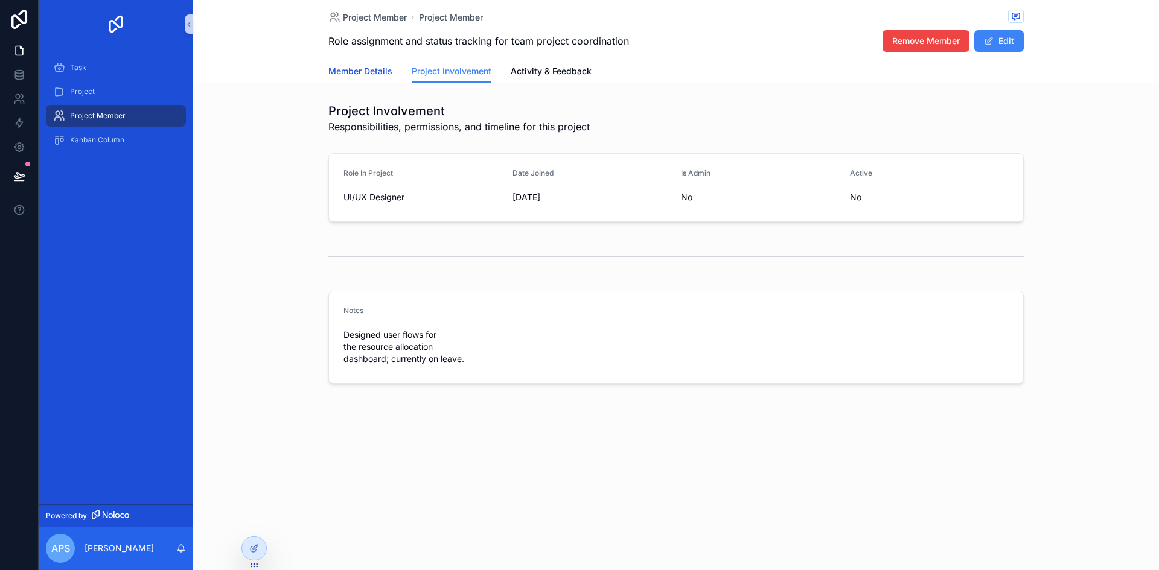
click at [357, 67] on span "Member Details" at bounding box center [360, 71] width 64 height 12
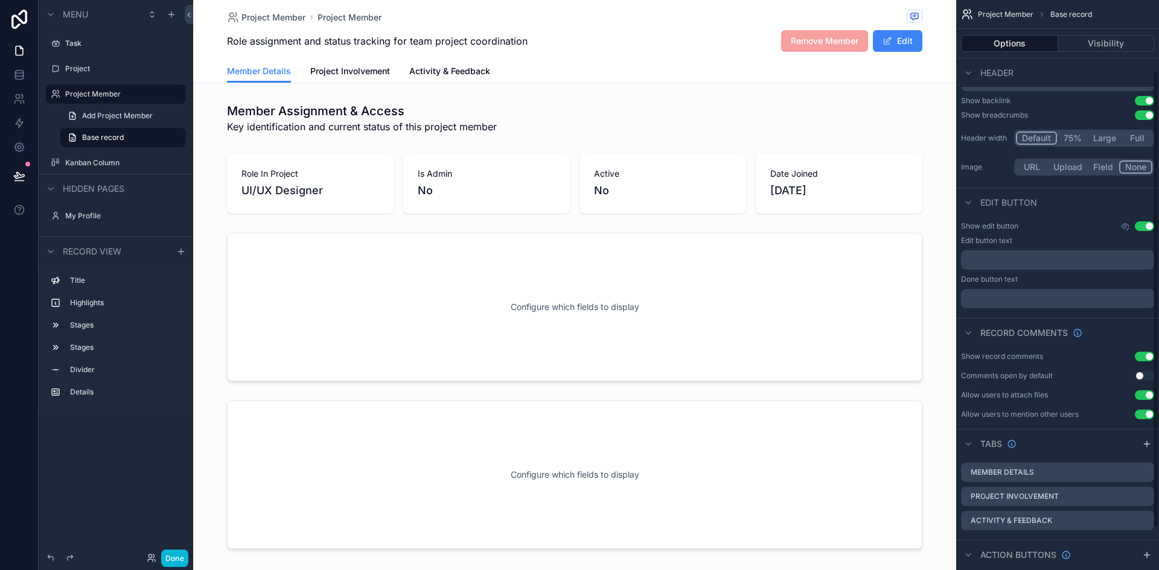
scroll to position [141, 0]
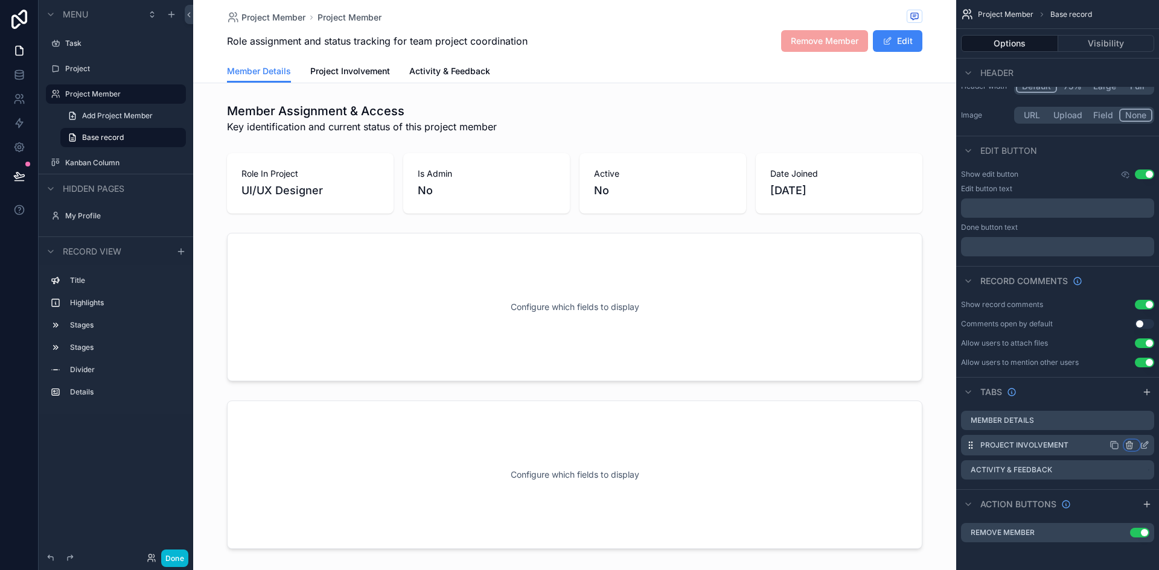
click at [1131, 444] on icon "scrollable content" at bounding box center [1129, 443] width 2 height 2
click at [1083, 465] on span "Remove tab and contents" at bounding box center [1078, 468] width 102 height 14
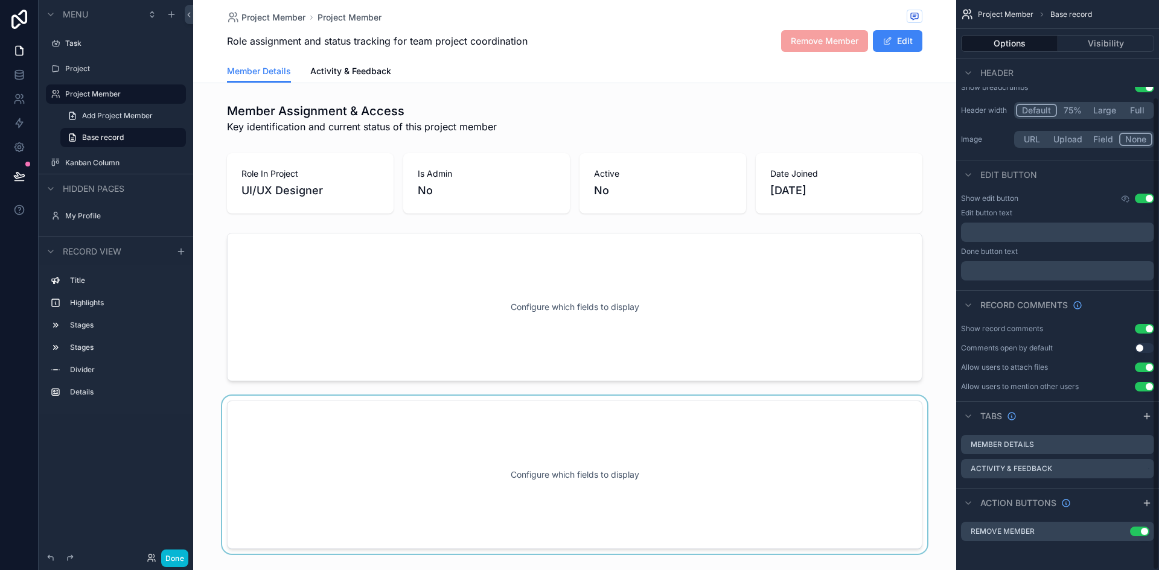
scroll to position [116, 0]
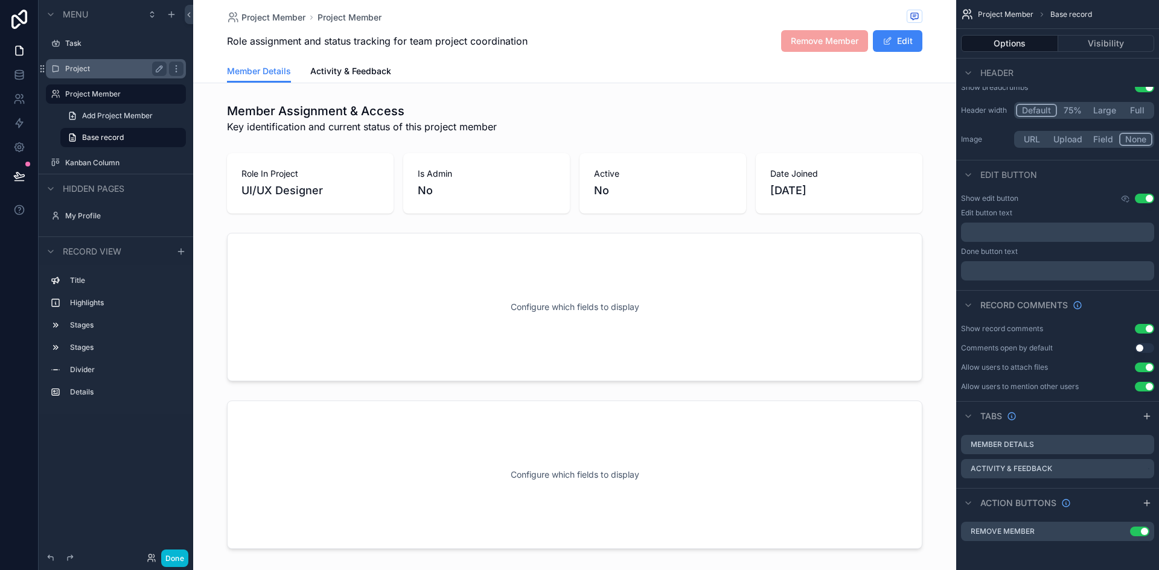
click at [97, 66] on label "Project" at bounding box center [113, 69] width 97 height 10
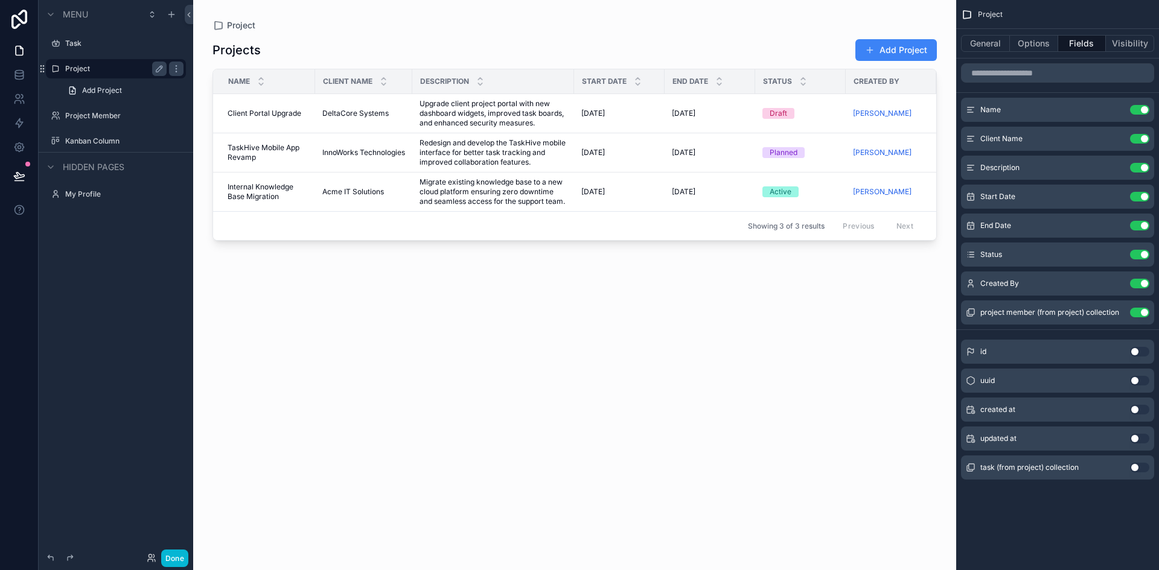
click at [263, 114] on div "scrollable content" at bounding box center [574, 278] width 763 height 556
click at [263, 114] on span "Client Portal Upgrade" at bounding box center [265, 114] width 74 height 10
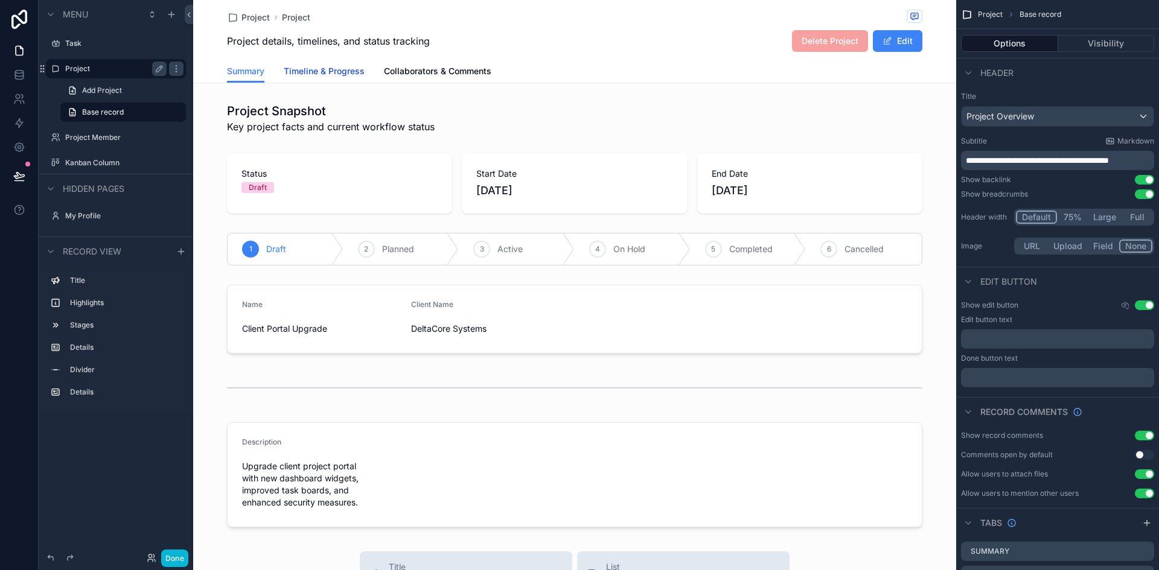
click at [346, 74] on span "Timeline & Progress" at bounding box center [324, 71] width 81 height 12
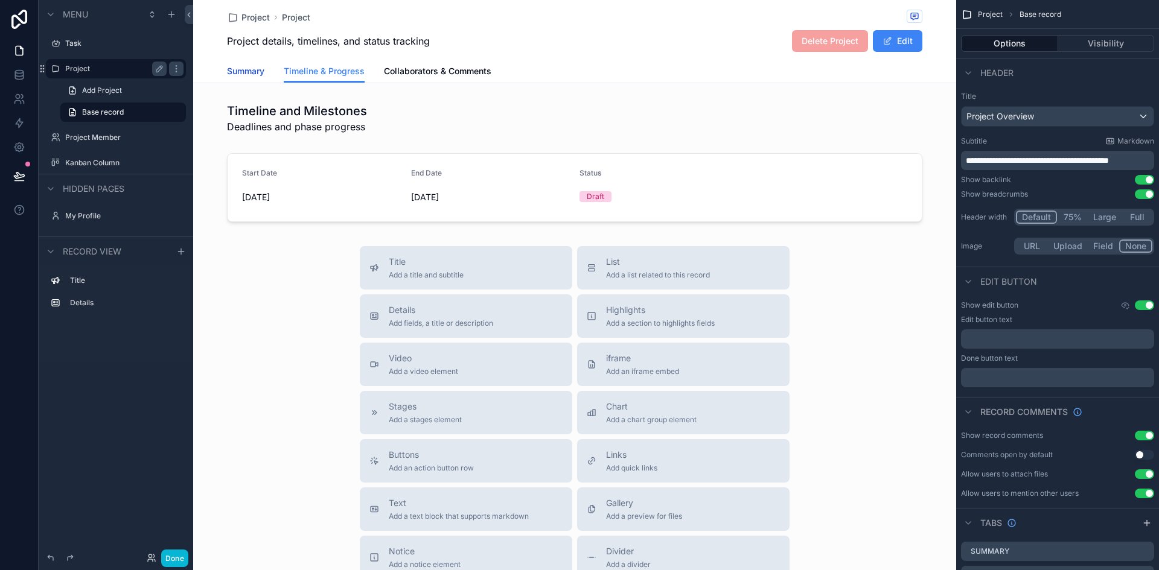
click at [247, 68] on span "Summary" at bounding box center [245, 71] width 37 height 12
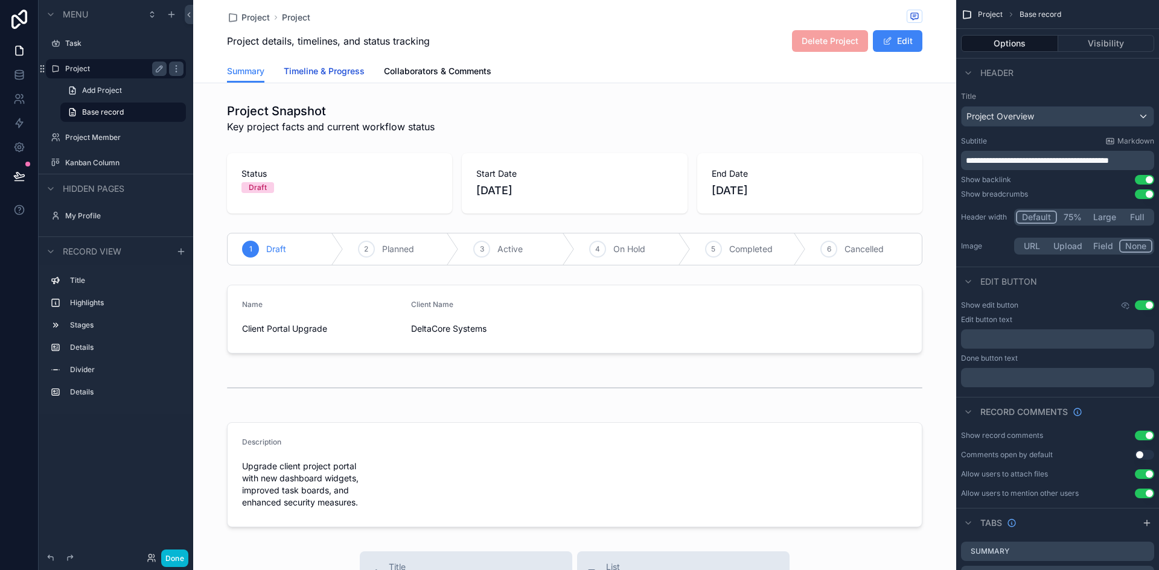
click at [298, 75] on span "Timeline & Progress" at bounding box center [324, 71] width 81 height 12
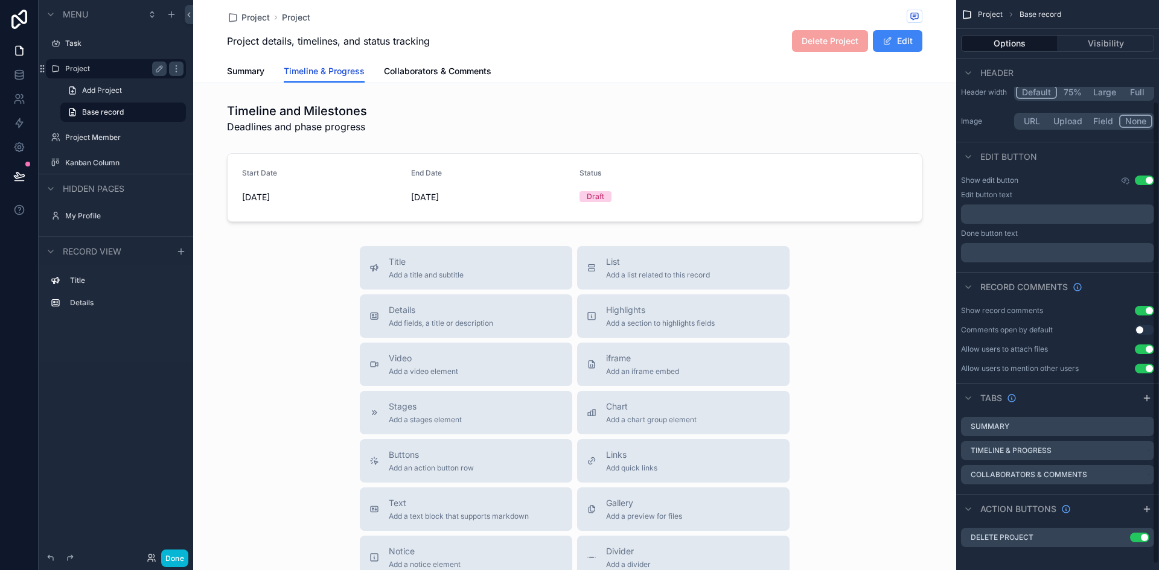
scroll to position [126, 0]
click at [1130, 451] on icon "scrollable content" at bounding box center [1130, 451] width 0 height 2
click at [1088, 470] on span "Remove tab and contents" at bounding box center [1078, 474] width 102 height 14
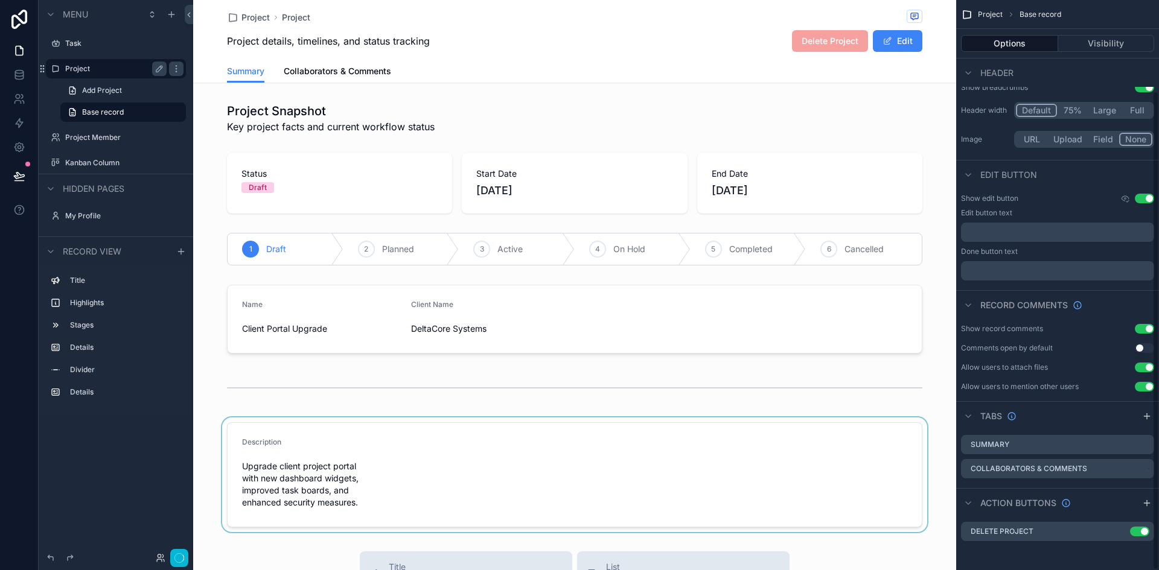
scroll to position [107, 0]
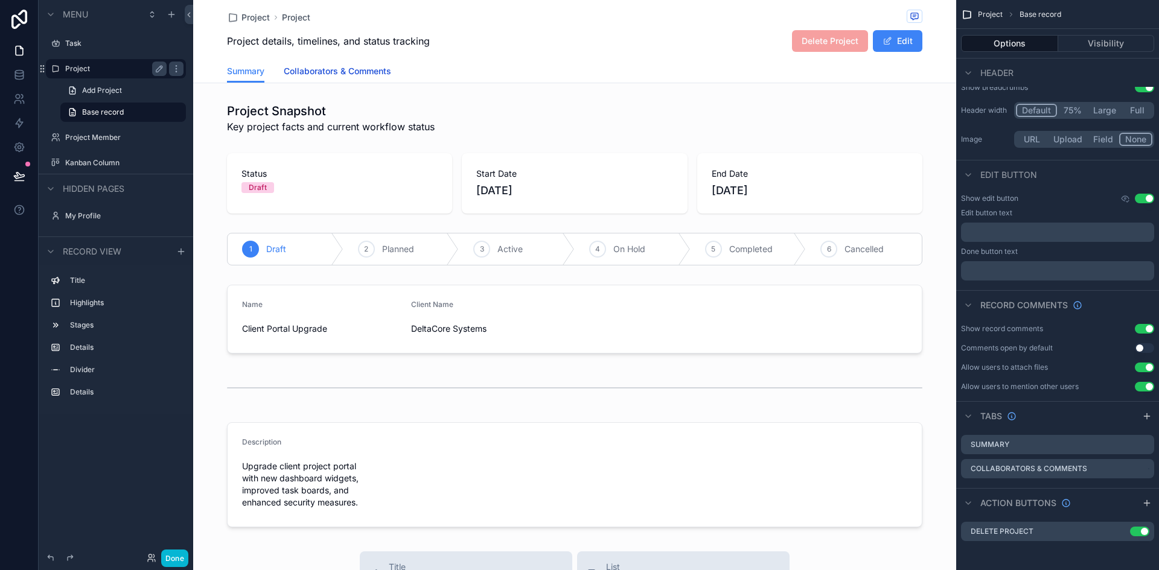
click at [313, 72] on span "Collaborators & Comments" at bounding box center [337, 71] width 107 height 12
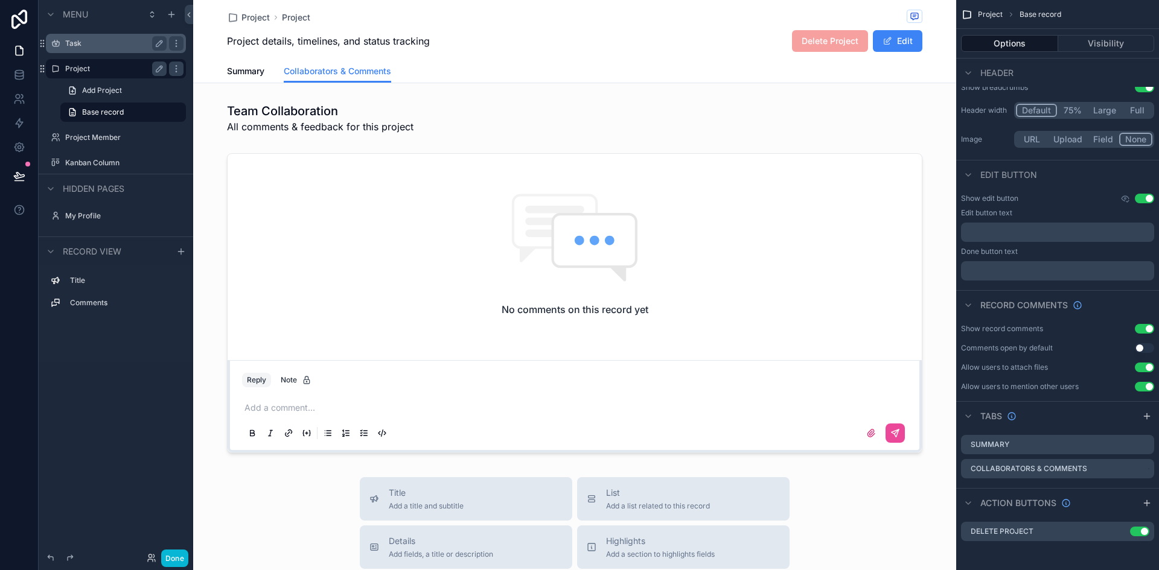
click at [90, 42] on label "Task" at bounding box center [113, 44] width 97 height 10
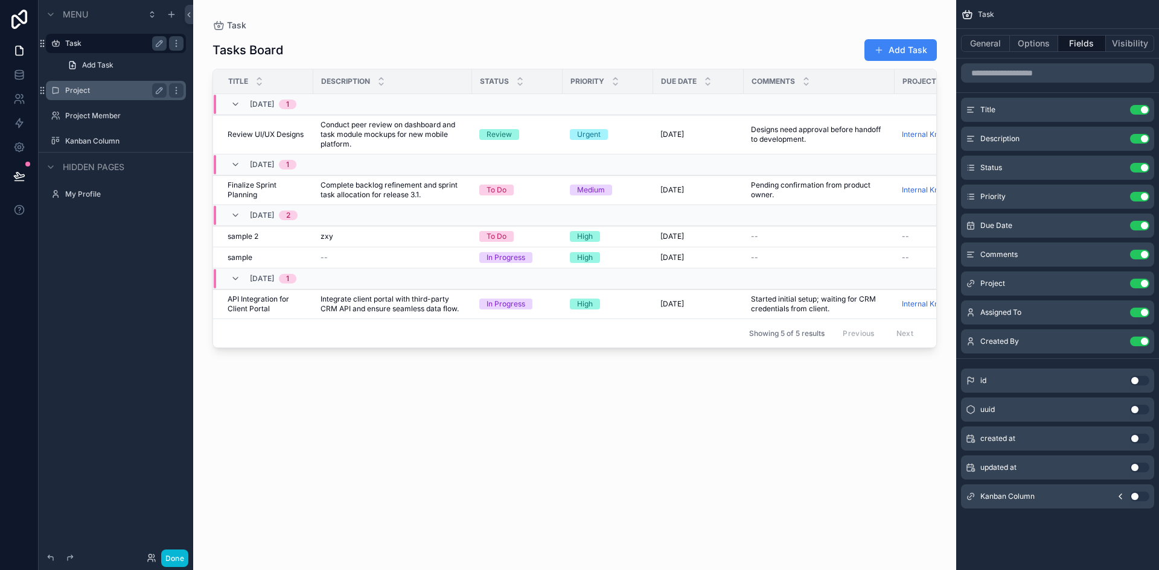
click at [899, 52] on div "scrollable content" at bounding box center [574, 278] width 763 height 556
click at [898, 45] on button "Add Task" at bounding box center [900, 50] width 72 height 22
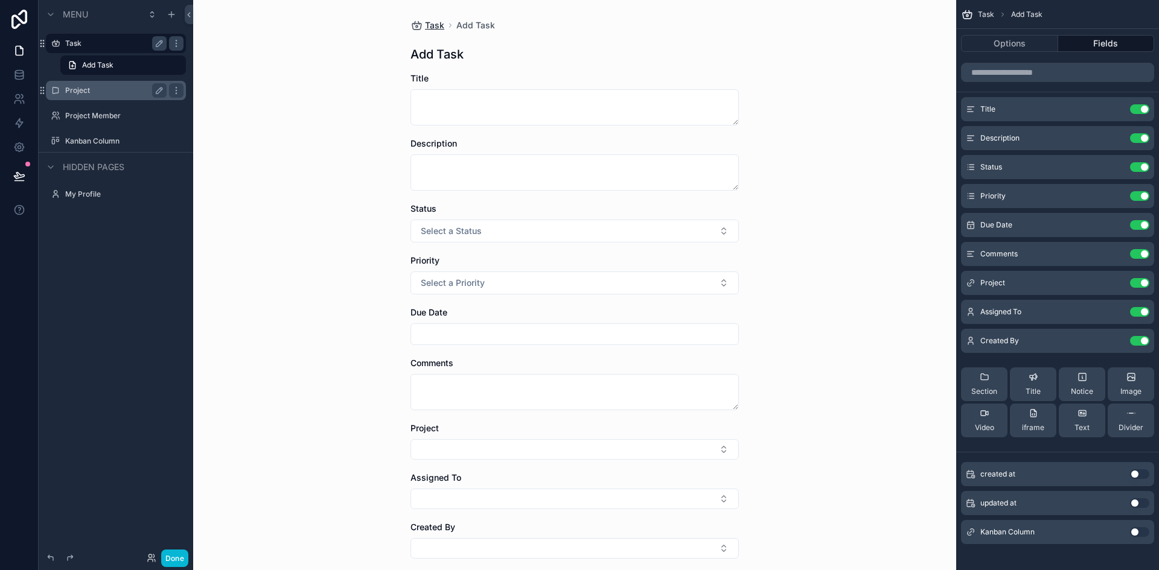
click at [425, 25] on span "Task" at bounding box center [434, 25] width 19 height 12
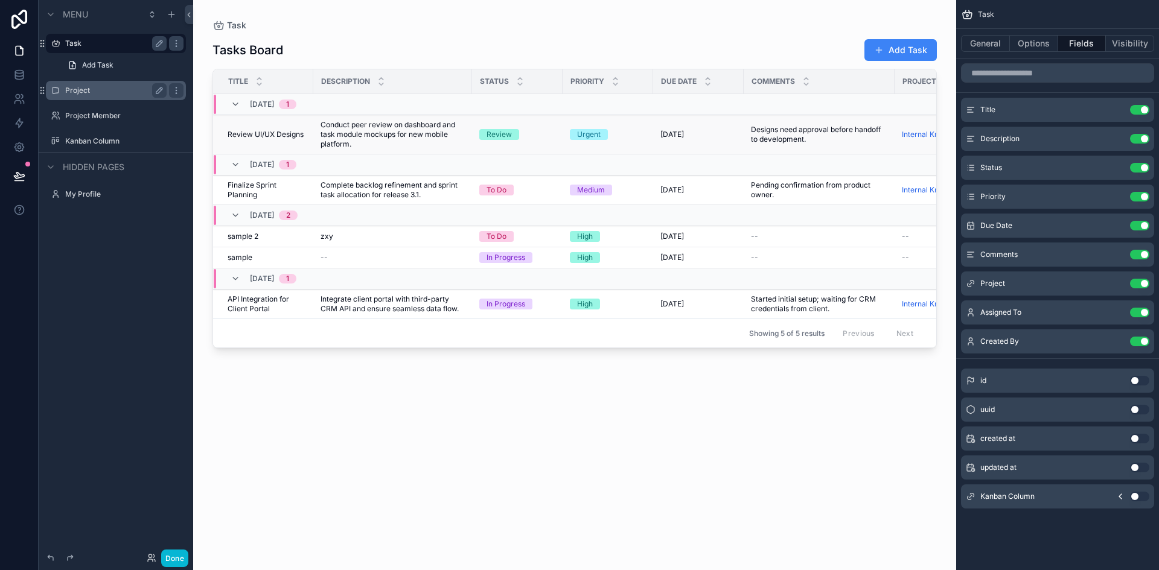
click at [361, 126] on span "Conduct peer review on dashboard and task module mockups for new mobile platfor…" at bounding box center [393, 134] width 144 height 29
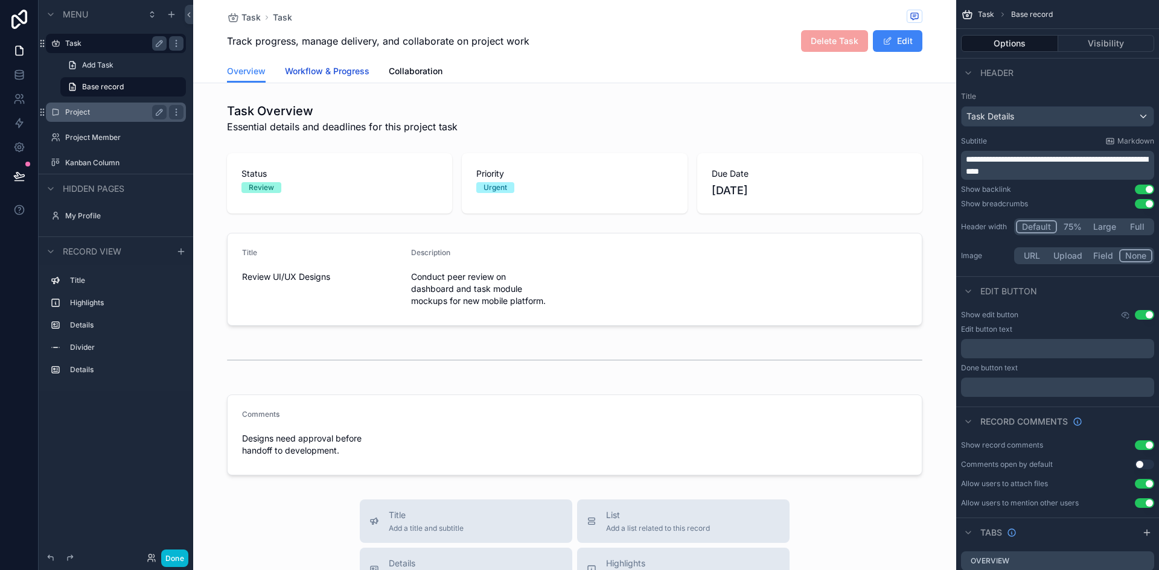
click at [331, 69] on span "Workflow & Progress" at bounding box center [327, 71] width 85 height 12
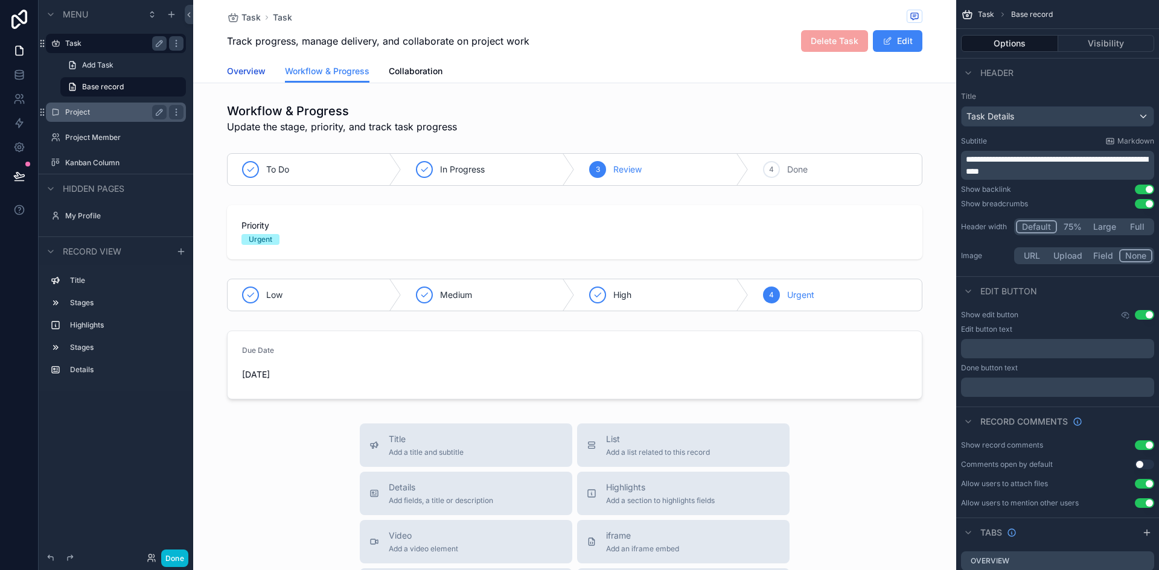
click at [237, 67] on span "Overview" at bounding box center [246, 71] width 39 height 12
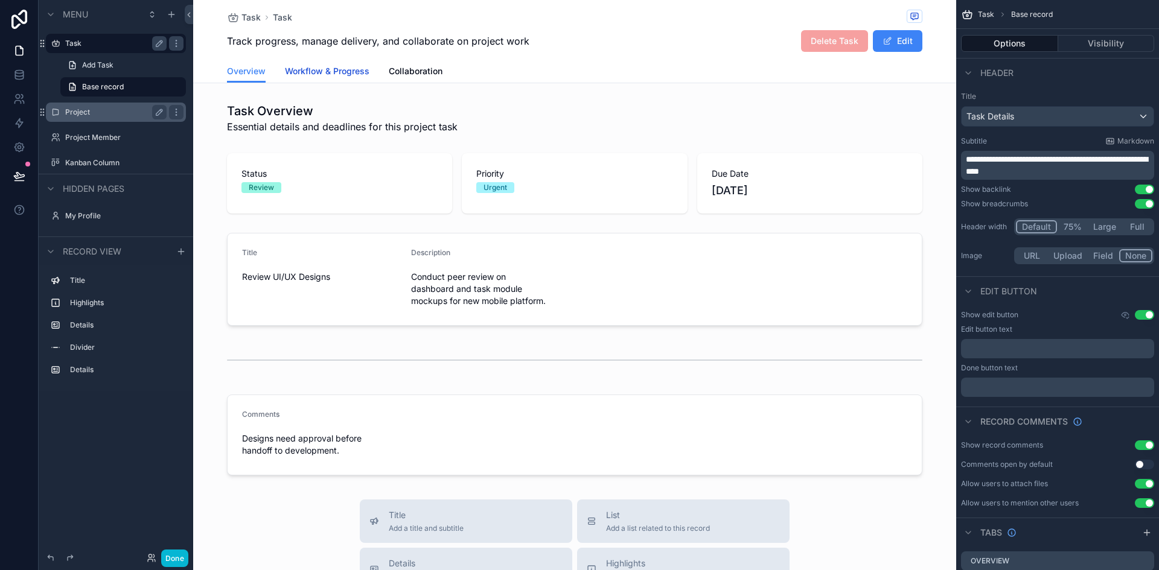
click at [317, 74] on span "Workflow & Progress" at bounding box center [327, 71] width 85 height 12
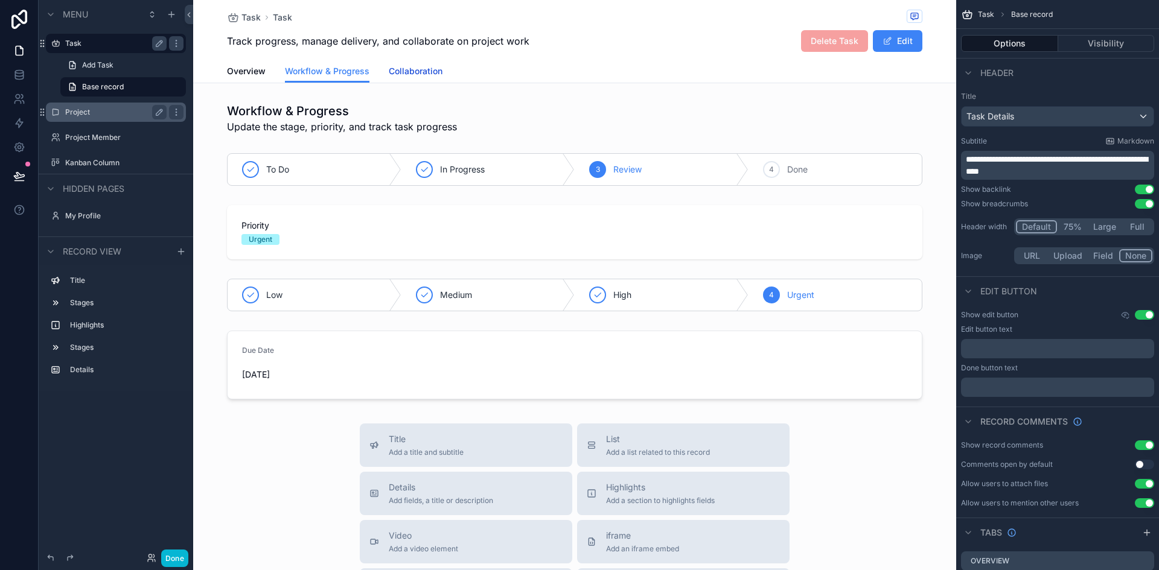
click at [404, 75] on span "Collaboration" at bounding box center [416, 71] width 54 height 12
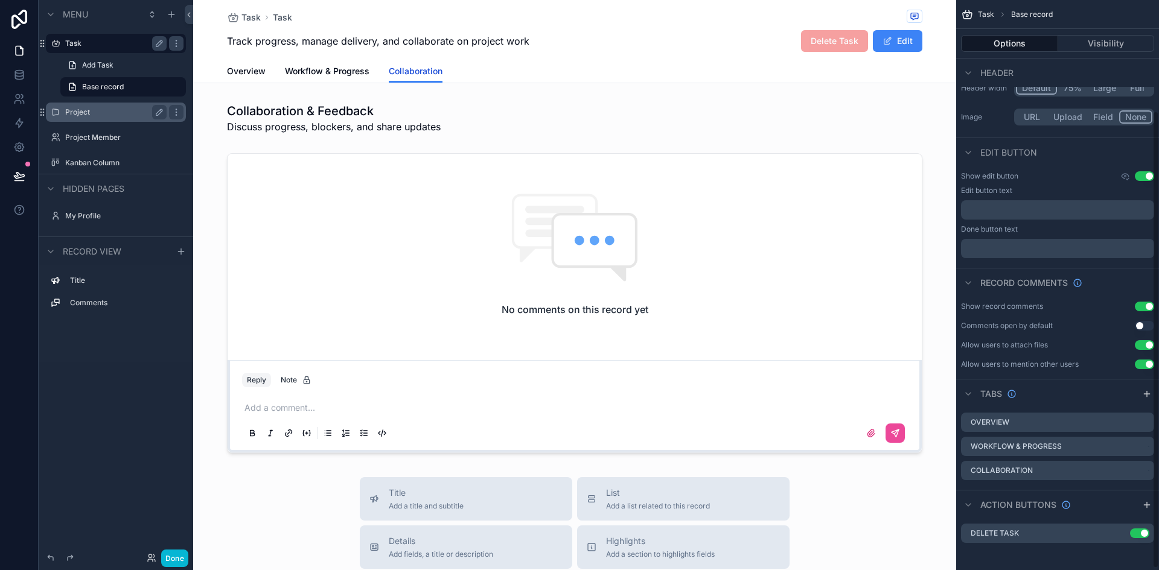
scroll to position [139, 0]
click at [1131, 471] on icon "scrollable content" at bounding box center [1130, 471] width 10 height 10
click at [1090, 490] on span "Remove tab and contents" at bounding box center [1078, 494] width 102 height 14
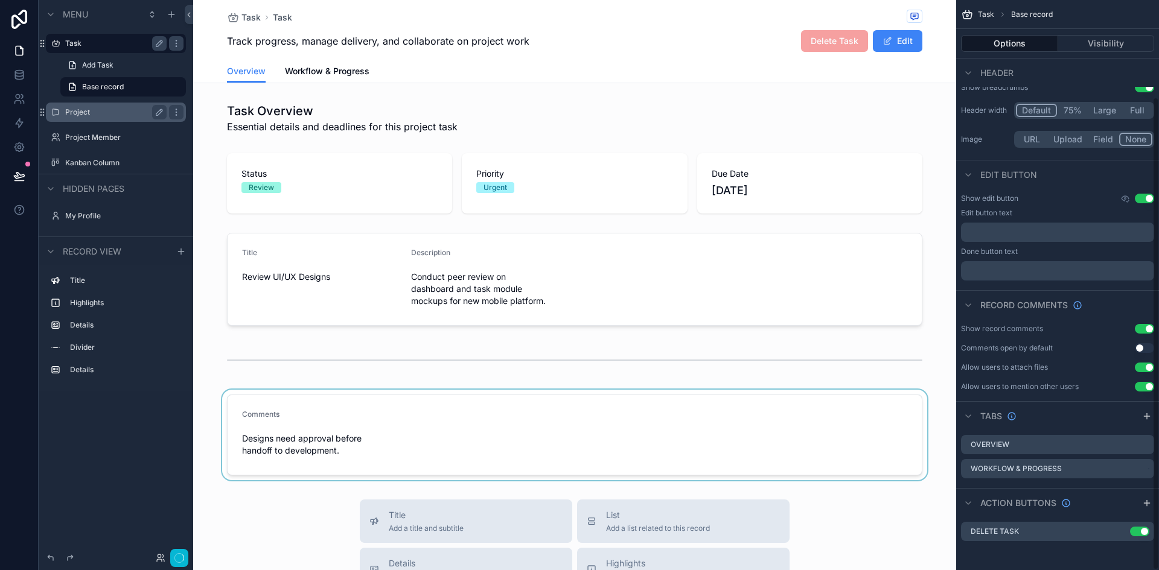
scroll to position [116, 0]
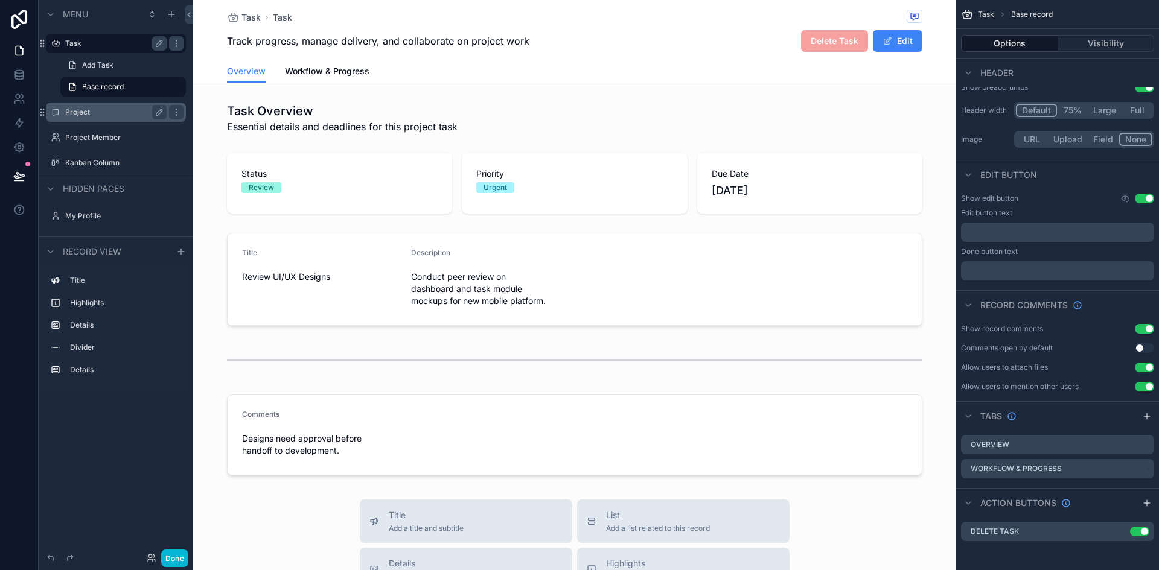
click at [109, 109] on label "Project" at bounding box center [113, 112] width 97 height 10
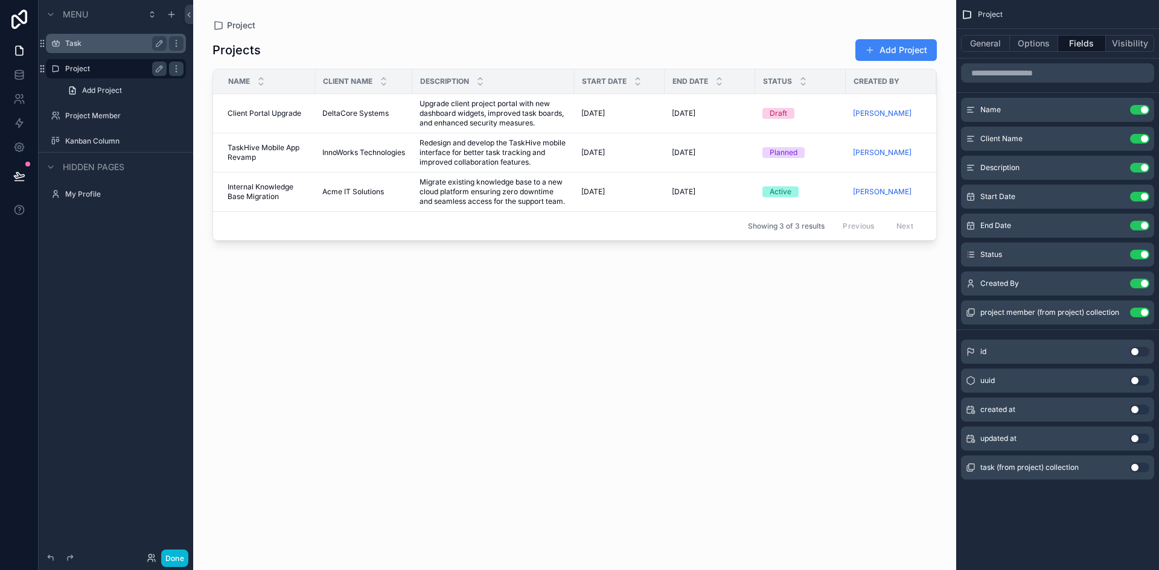
click at [462, 112] on div "scrollable content" at bounding box center [574, 278] width 763 height 556
click at [462, 112] on span "Upgrade client project portal with new dashboard widgets, improved task boards,…" at bounding box center [493, 113] width 147 height 29
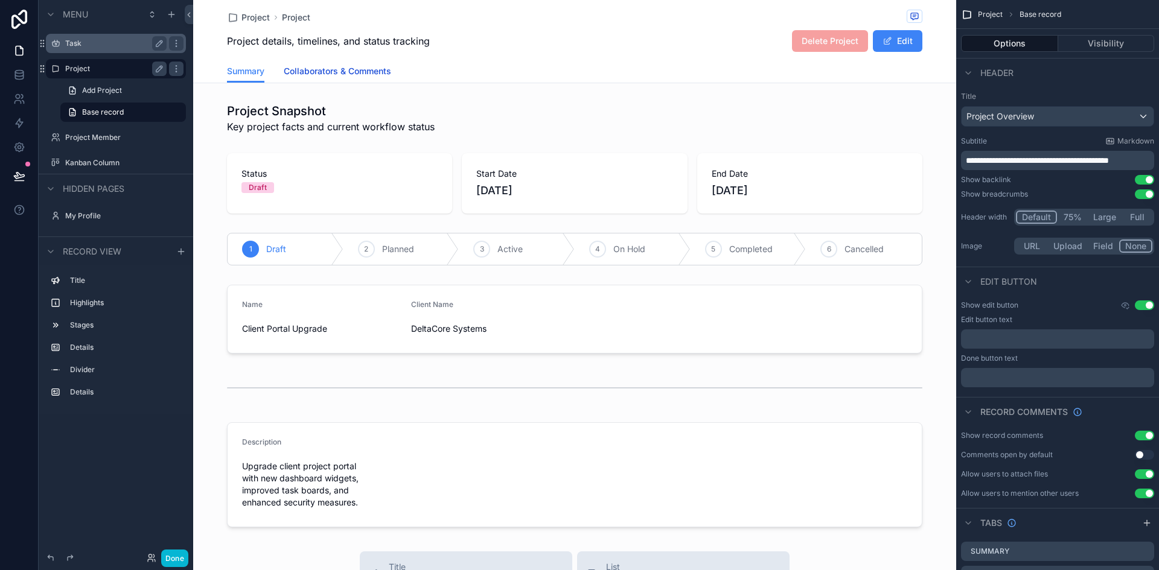
click at [366, 76] on span "Collaborators & Comments" at bounding box center [337, 71] width 107 height 12
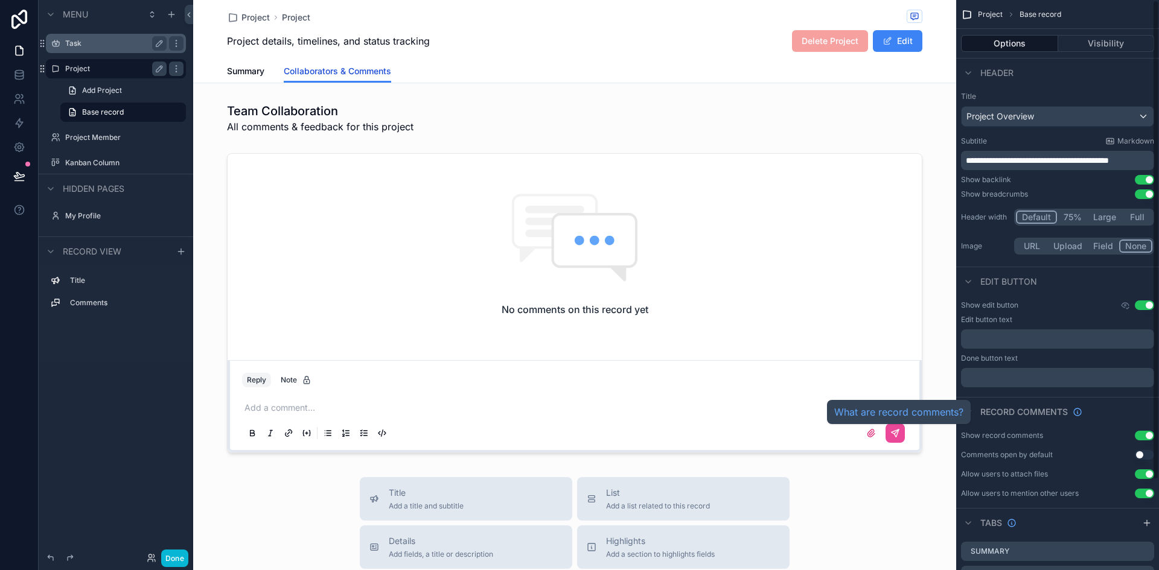
scroll to position [107, 0]
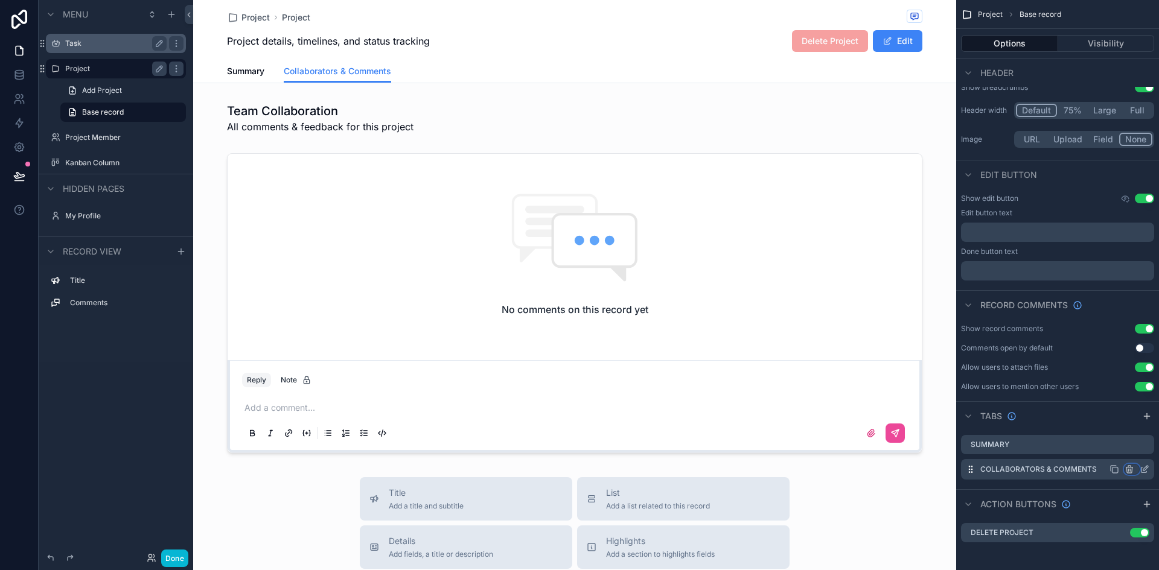
click at [1132, 469] on icon "scrollable content" at bounding box center [1128, 470] width 5 height 5
click at [1091, 492] on span "Remove tab and contents" at bounding box center [1078, 492] width 102 height 14
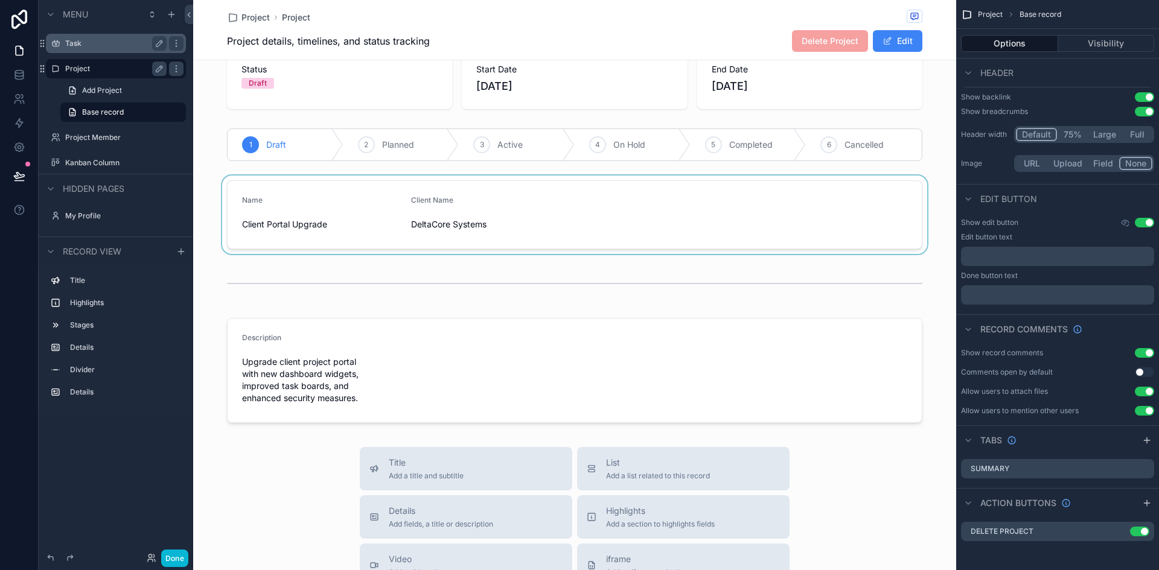
scroll to position [0, 0]
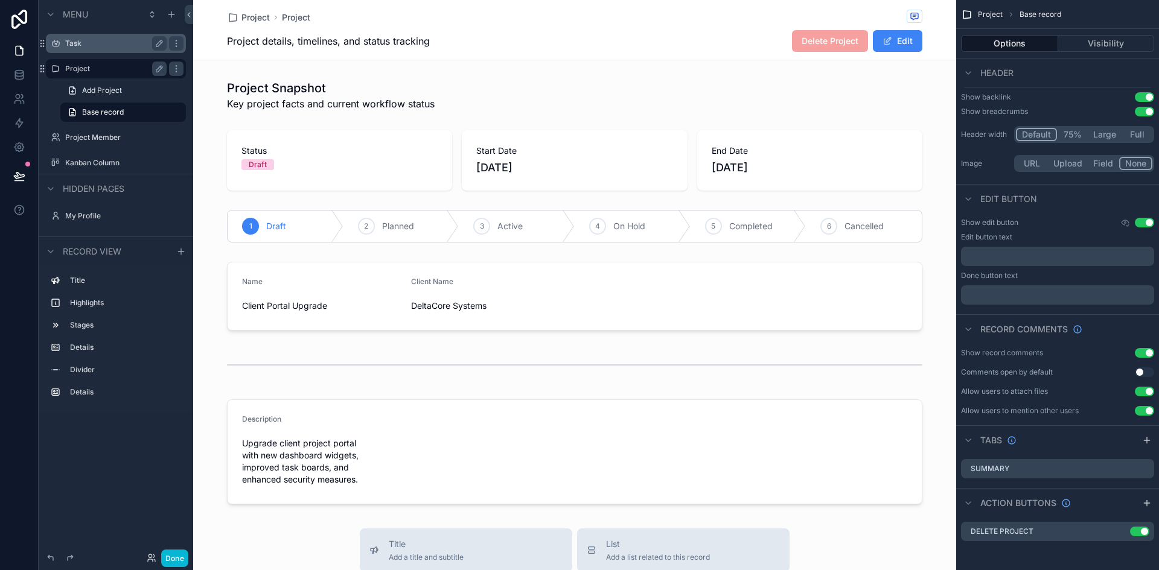
click at [583, 49] on div "Project details, timelines, and status tracking Delete Project Edit" at bounding box center [574, 41] width 695 height 23
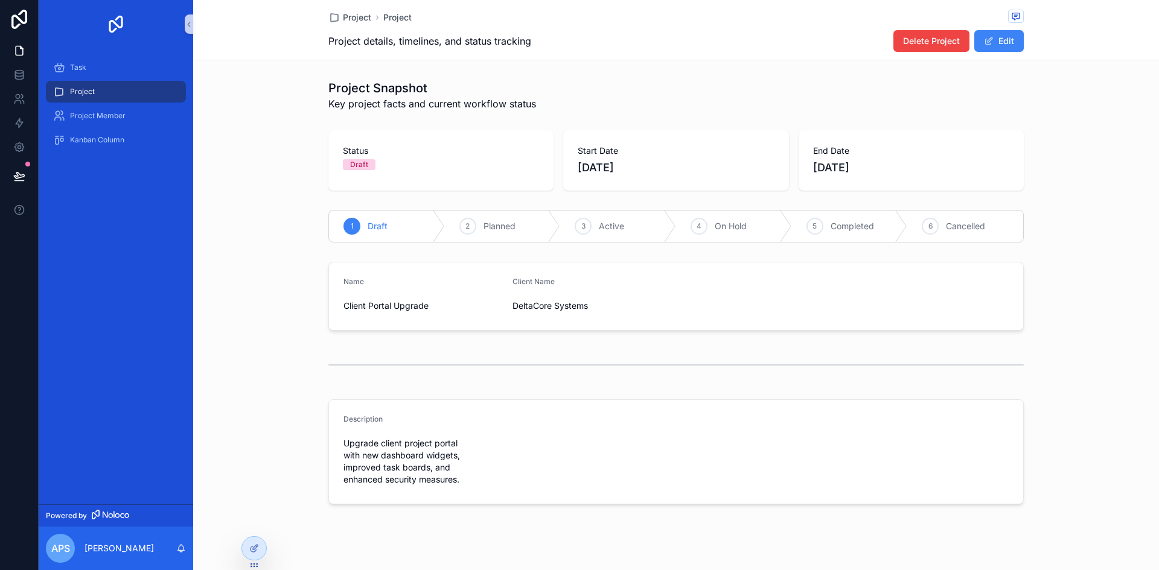
click at [252, 273] on div "Name Client Portal Upgrade Client Name DeltaCore Systems" at bounding box center [676, 296] width 966 height 78
click at [350, 18] on span "Project" at bounding box center [357, 17] width 28 height 12
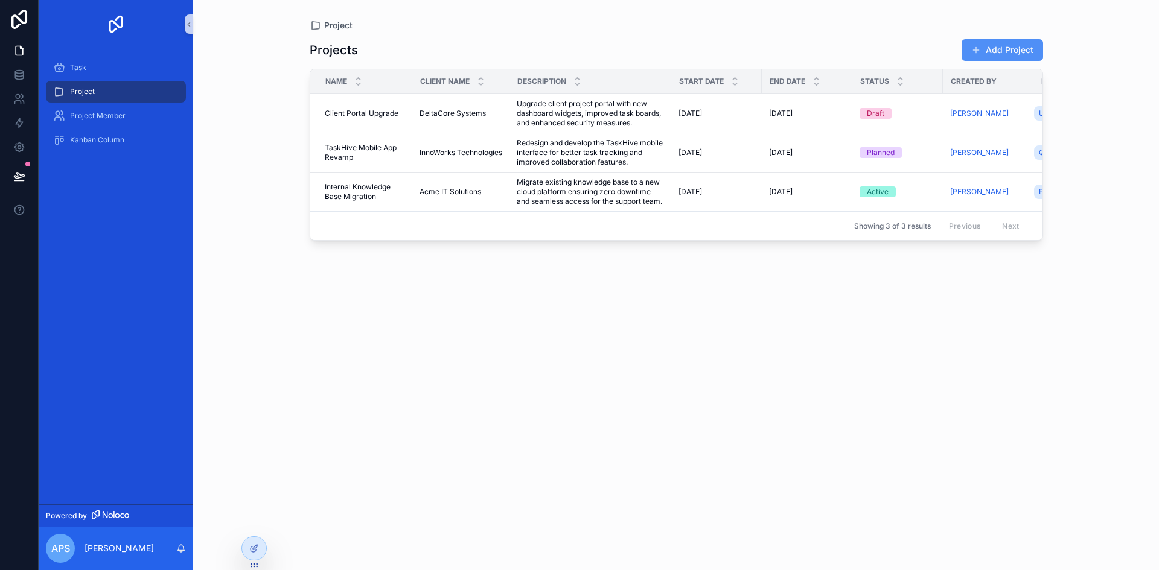
click at [1003, 49] on button "Add Project" at bounding box center [1002, 50] width 81 height 22
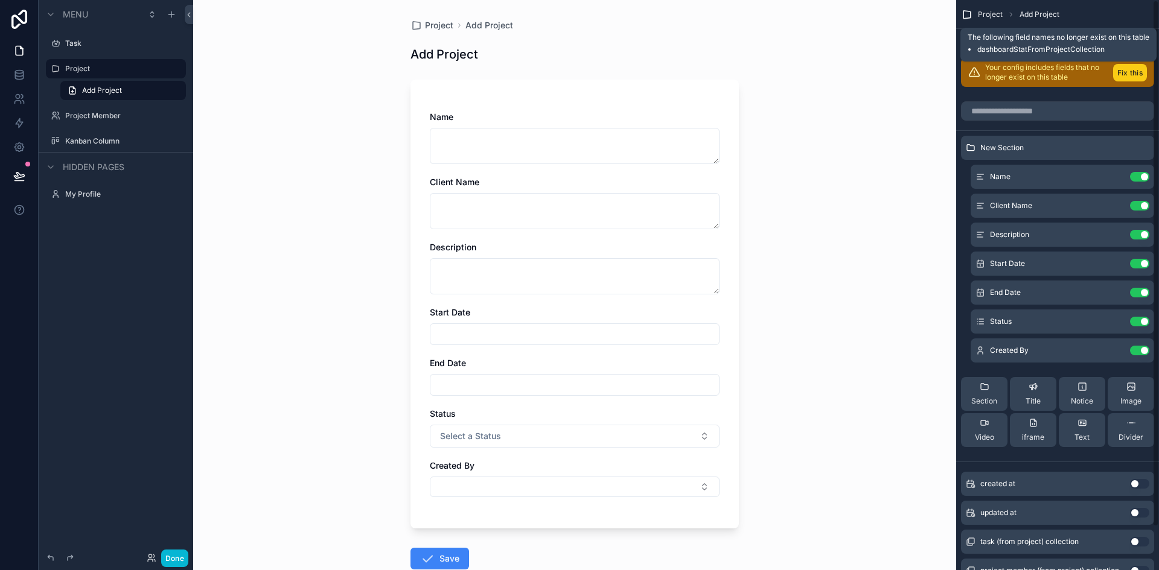
click at [1132, 76] on button "Fix this" at bounding box center [1130, 73] width 34 height 18
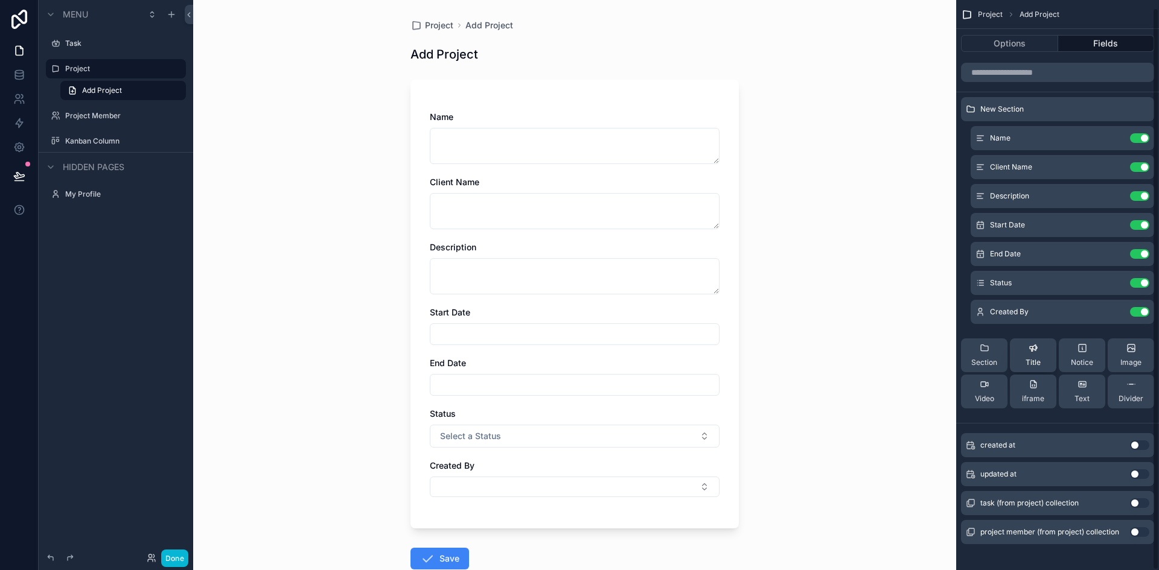
scroll to position [8, 0]
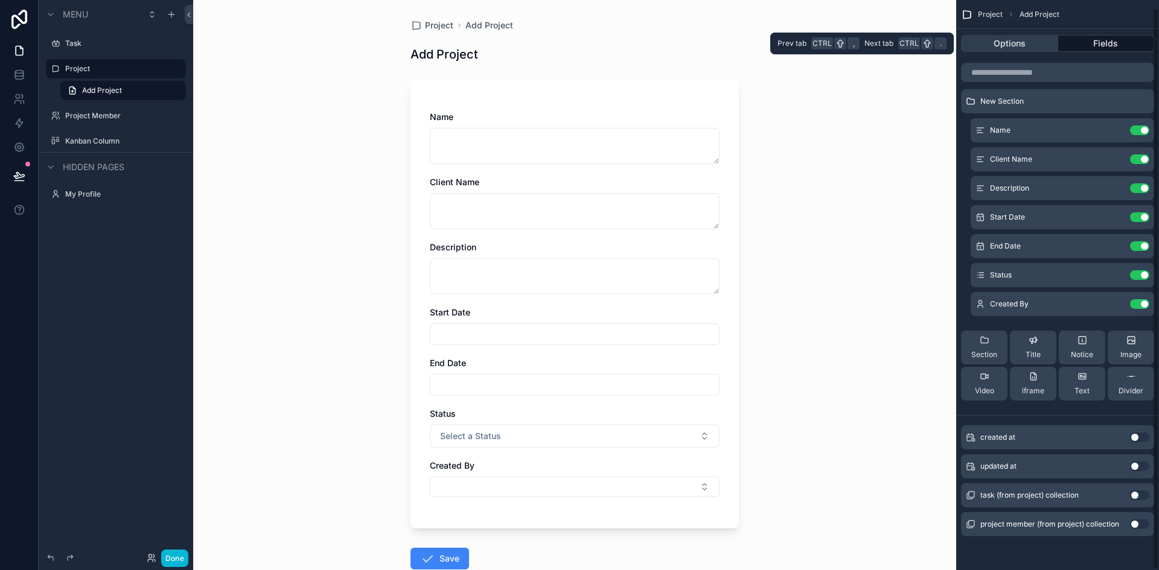
click at [1013, 43] on button "Options" at bounding box center [1009, 43] width 97 height 17
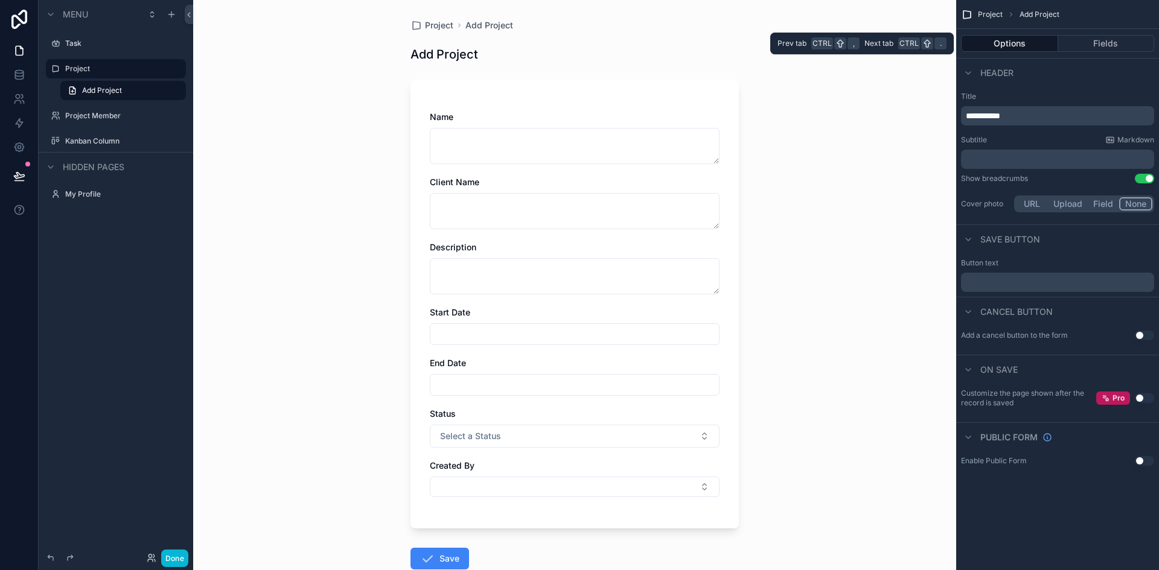
scroll to position [0, 0]
click at [1143, 333] on button "Use setting" at bounding box center [1144, 336] width 19 height 10
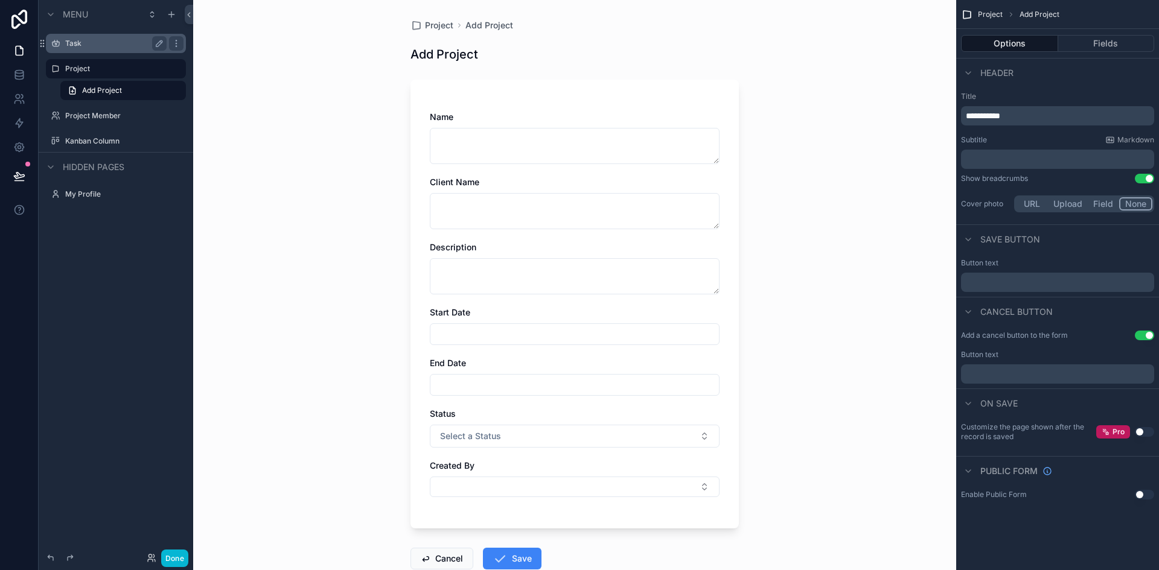
click at [82, 43] on label "Task" at bounding box center [113, 44] width 97 height 10
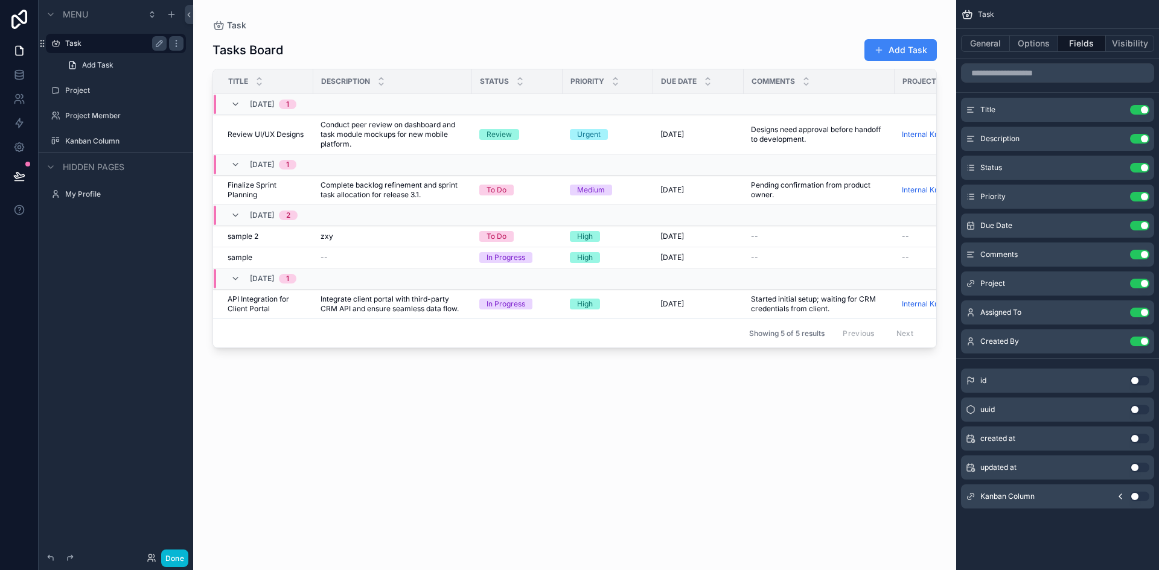
click at [881, 51] on div "scrollable content" at bounding box center [574, 278] width 763 height 556
click at [901, 52] on button "Add Task" at bounding box center [900, 50] width 72 height 22
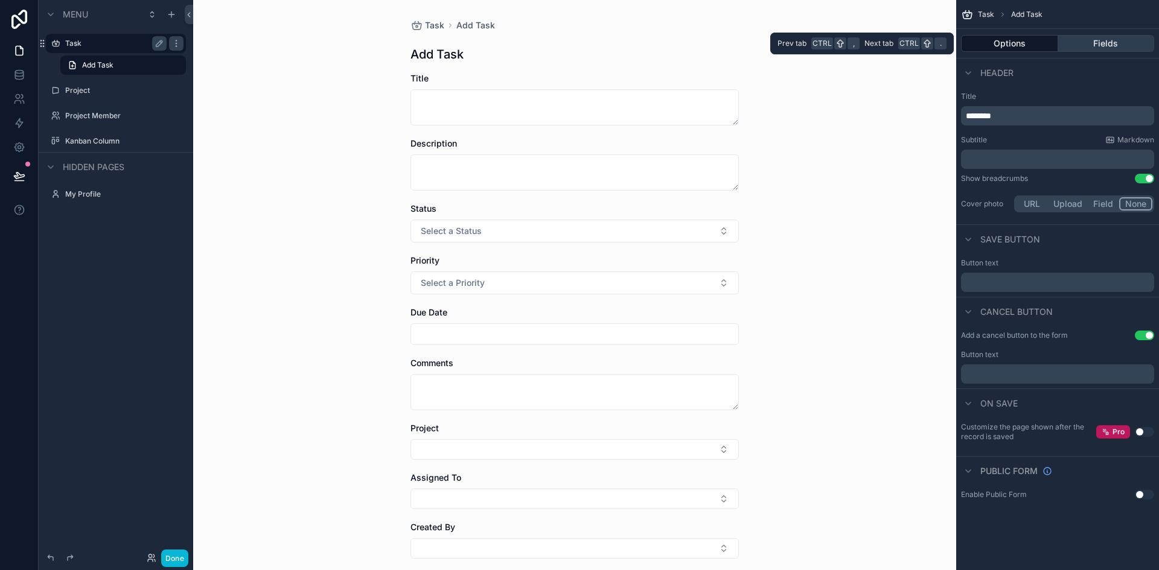
click at [1093, 46] on button "Fields" at bounding box center [1106, 43] width 97 height 17
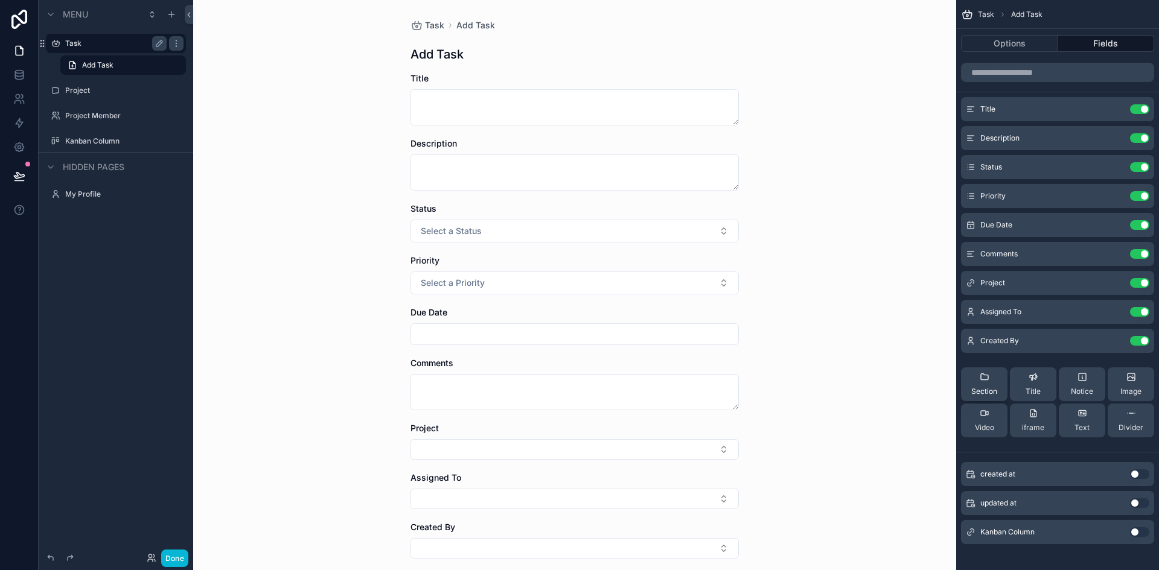
click at [984, 386] on div "Section" at bounding box center [984, 384] width 26 height 24
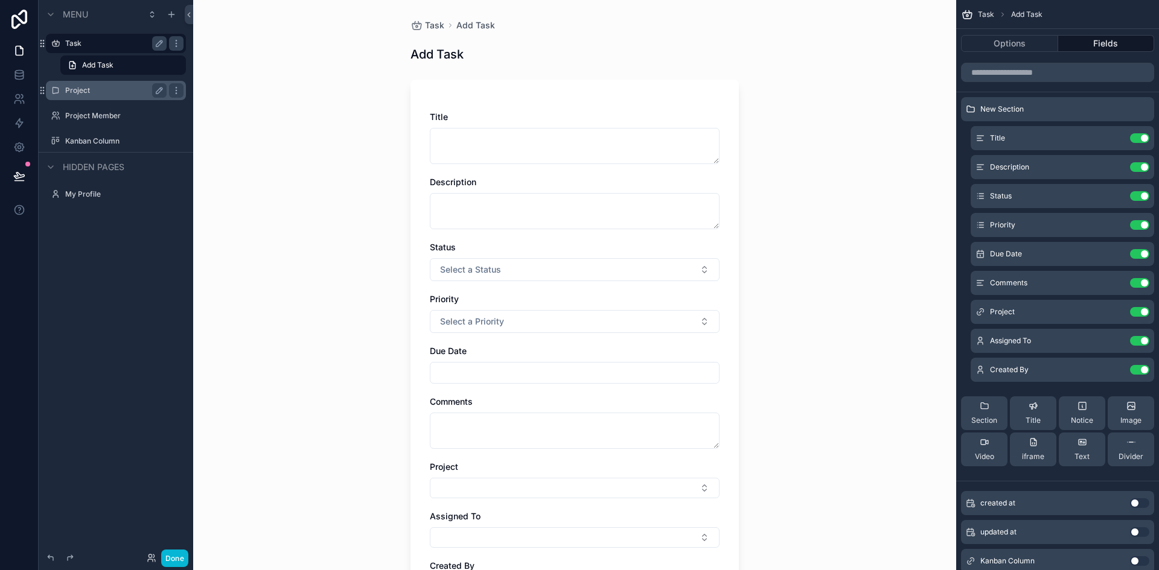
click at [97, 88] on label "Project" at bounding box center [113, 91] width 97 height 10
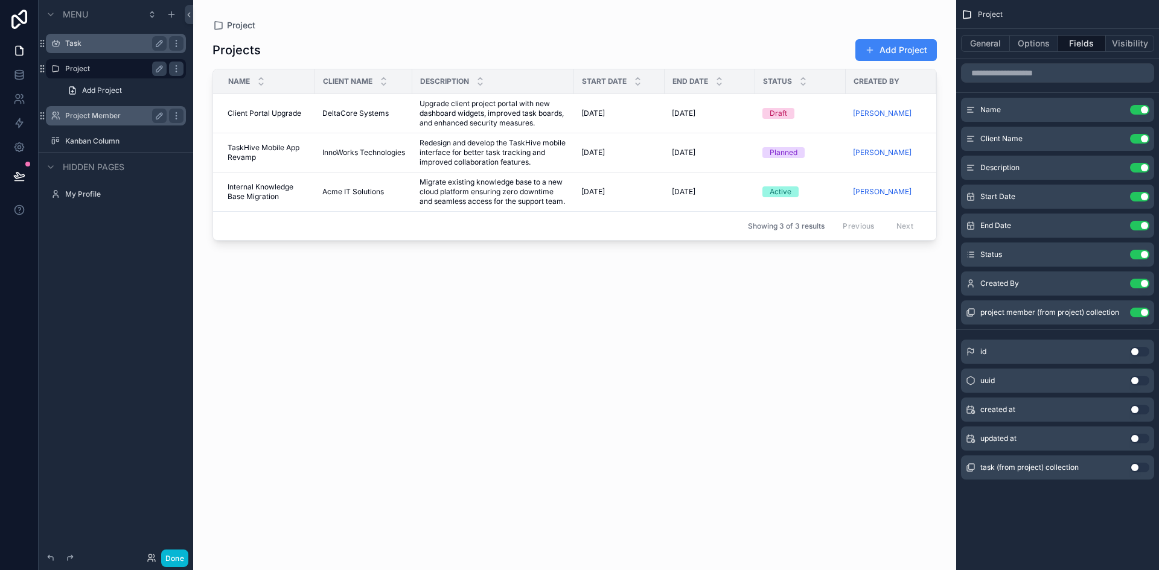
click at [94, 110] on div "Project Member" at bounding box center [115, 116] width 101 height 14
click at [93, 113] on label "Project Member" at bounding box center [113, 116] width 97 height 10
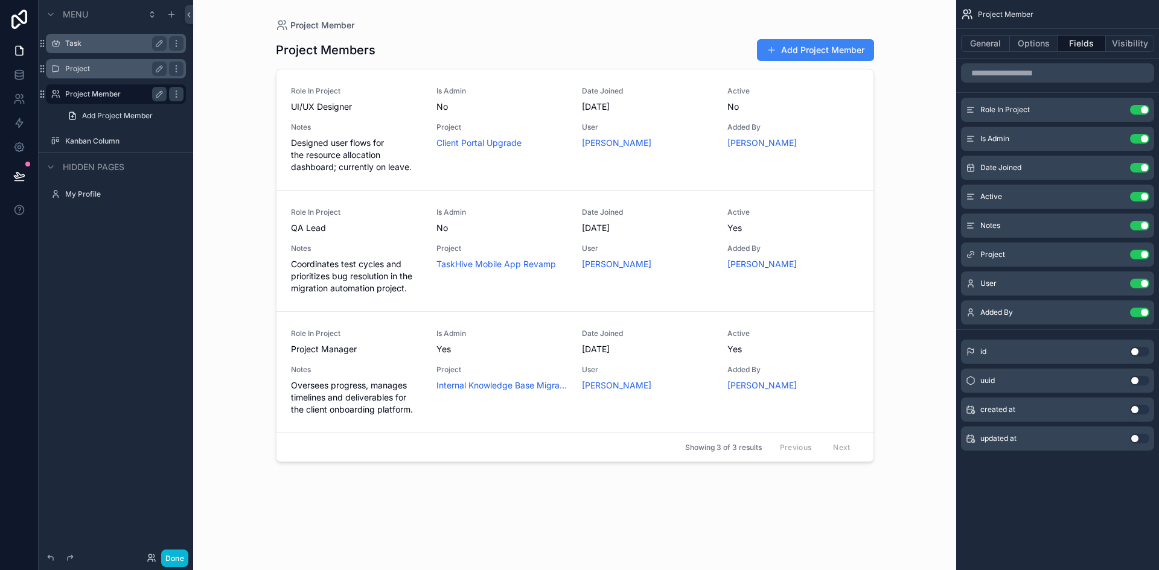
click at [800, 43] on div "scrollable content" at bounding box center [574, 278] width 617 height 556
click at [800, 43] on button "Add Project Member" at bounding box center [815, 50] width 117 height 22
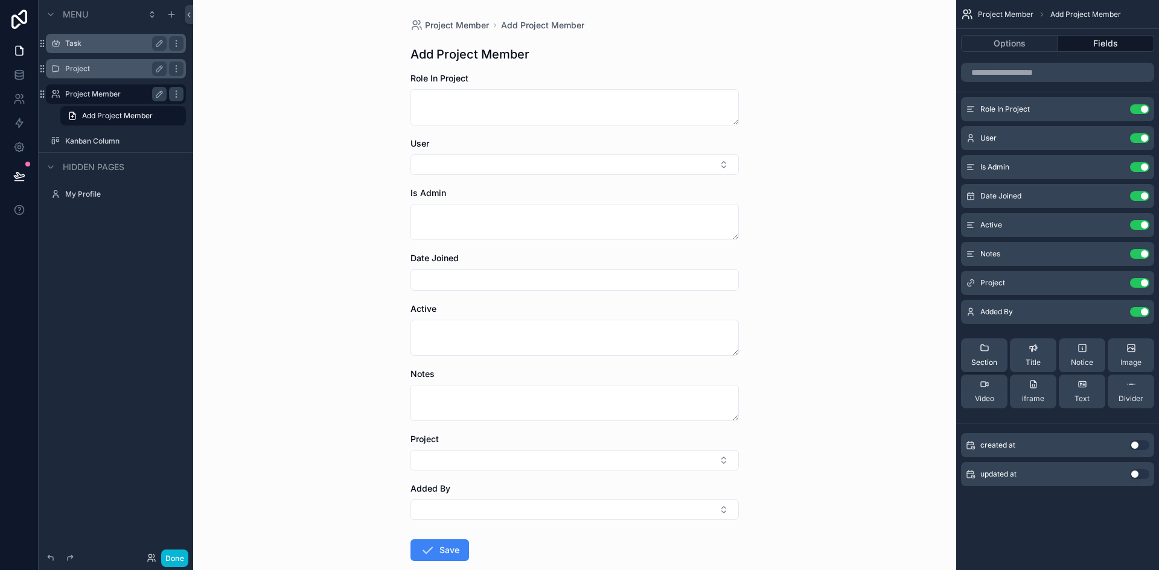
click at [990, 359] on span "Section" at bounding box center [984, 363] width 26 height 10
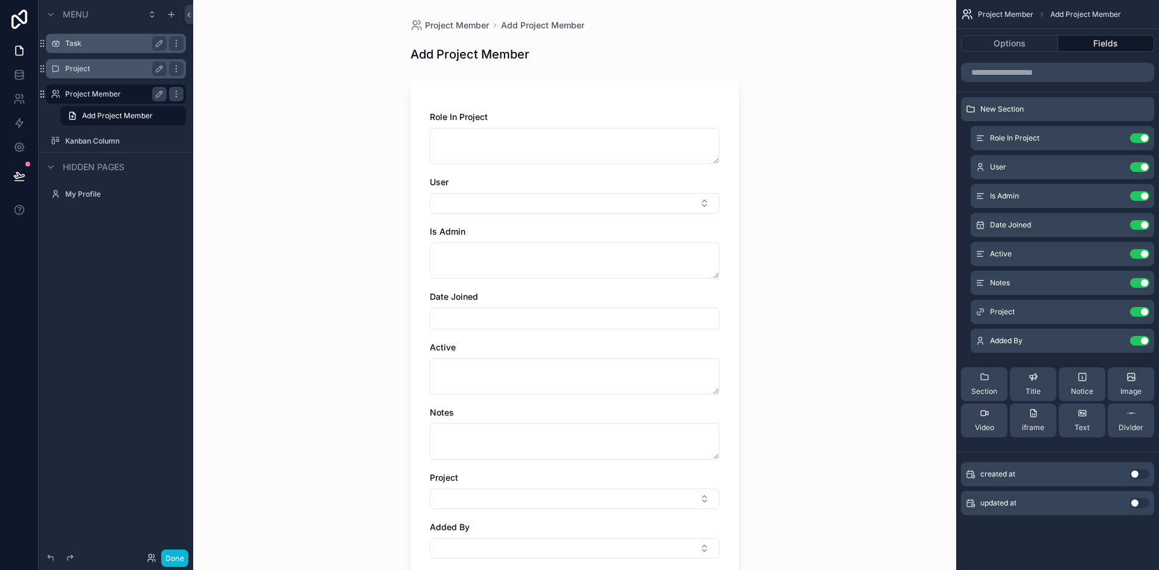
click at [102, 63] on div "Project" at bounding box center [115, 69] width 101 height 14
click at [96, 67] on label "Project" at bounding box center [113, 69] width 97 height 10
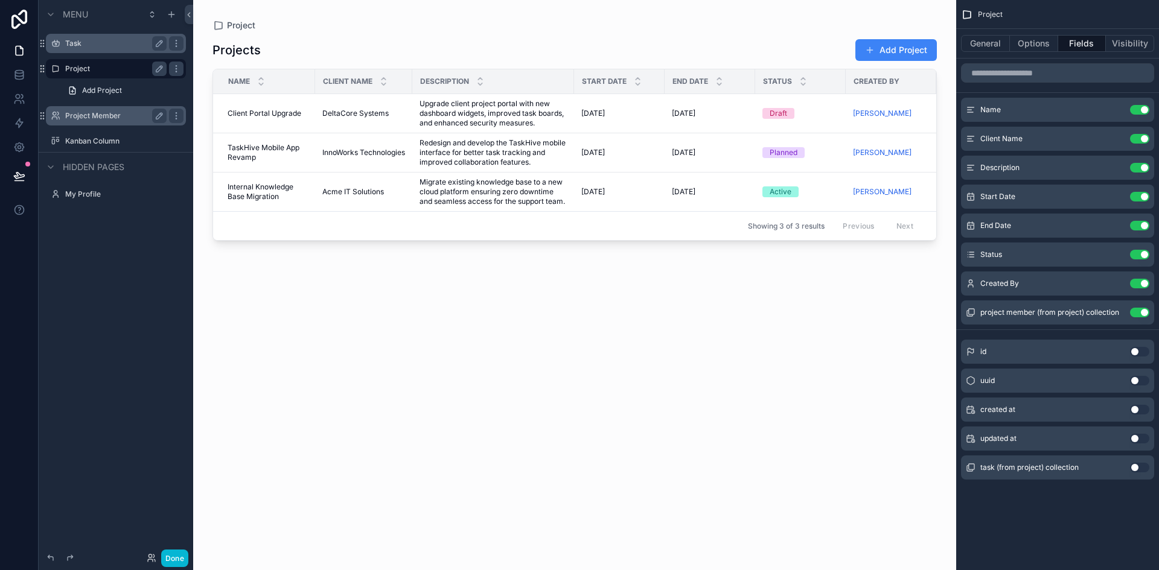
click at [895, 49] on div "scrollable content" at bounding box center [574, 278] width 763 height 556
click at [895, 49] on button "Add Project" at bounding box center [895, 50] width 81 height 22
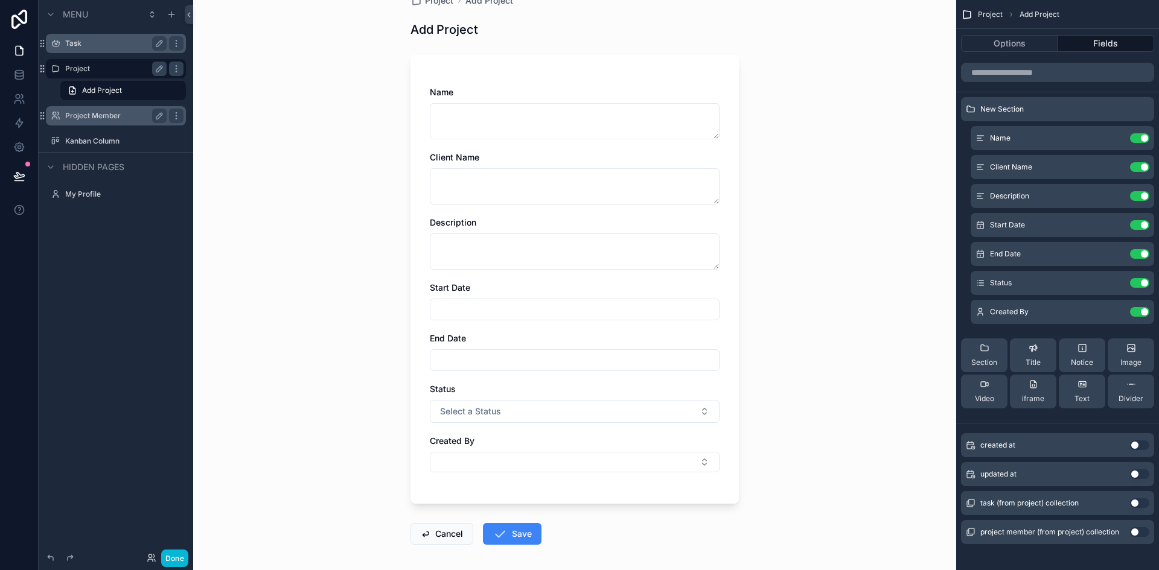
scroll to position [7, 0]
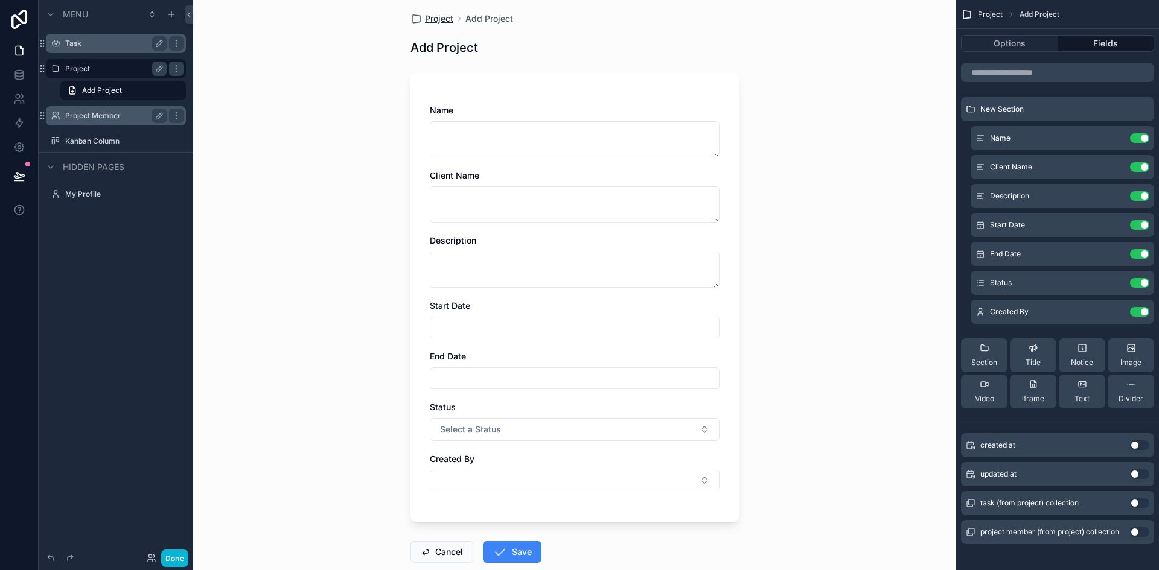
click at [433, 22] on span "Project" at bounding box center [439, 19] width 28 height 12
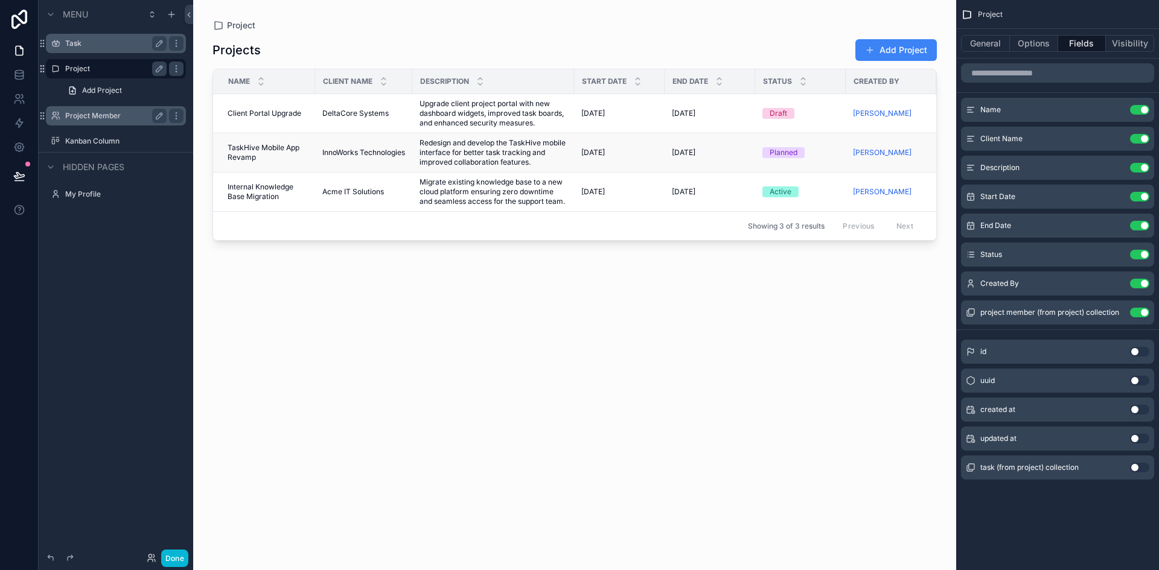
scroll to position [0, 93]
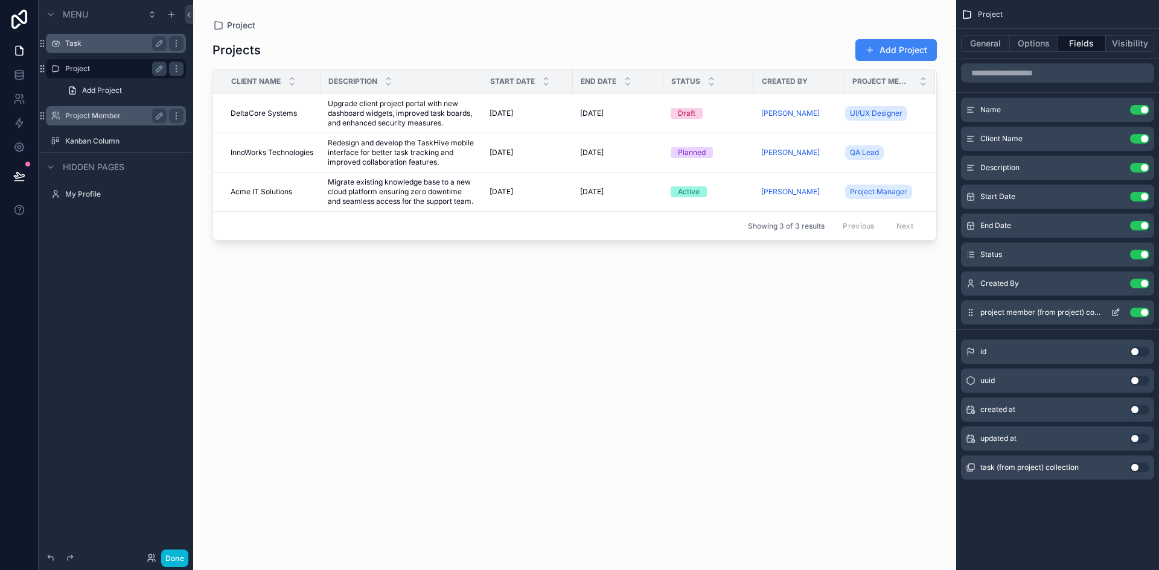
click at [1140, 310] on button "Use setting" at bounding box center [1139, 313] width 19 height 10
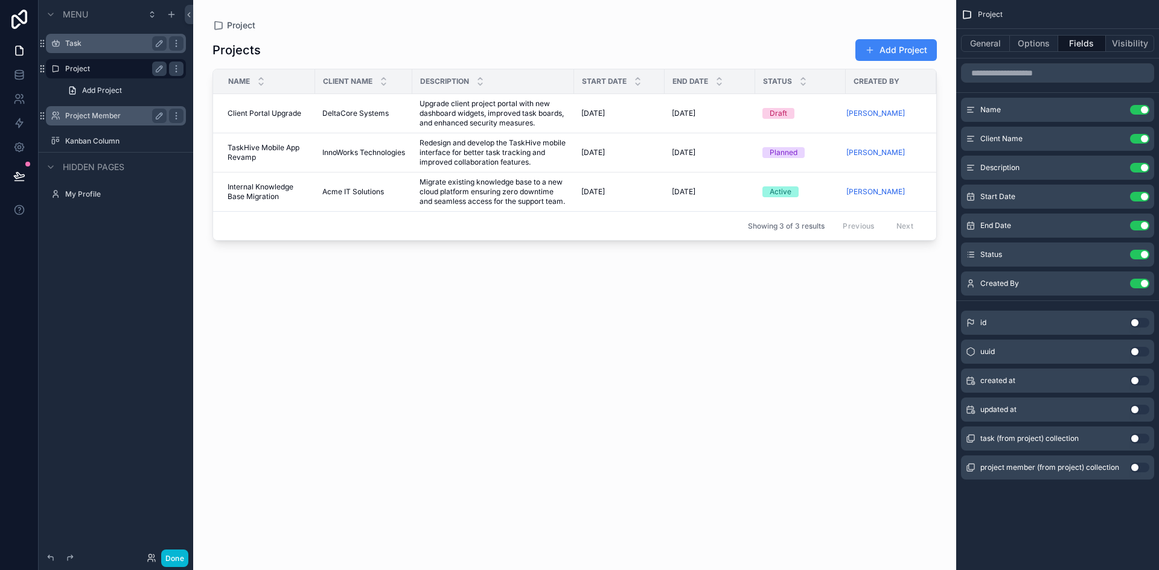
click at [102, 114] on label "Project Member" at bounding box center [113, 116] width 97 height 10
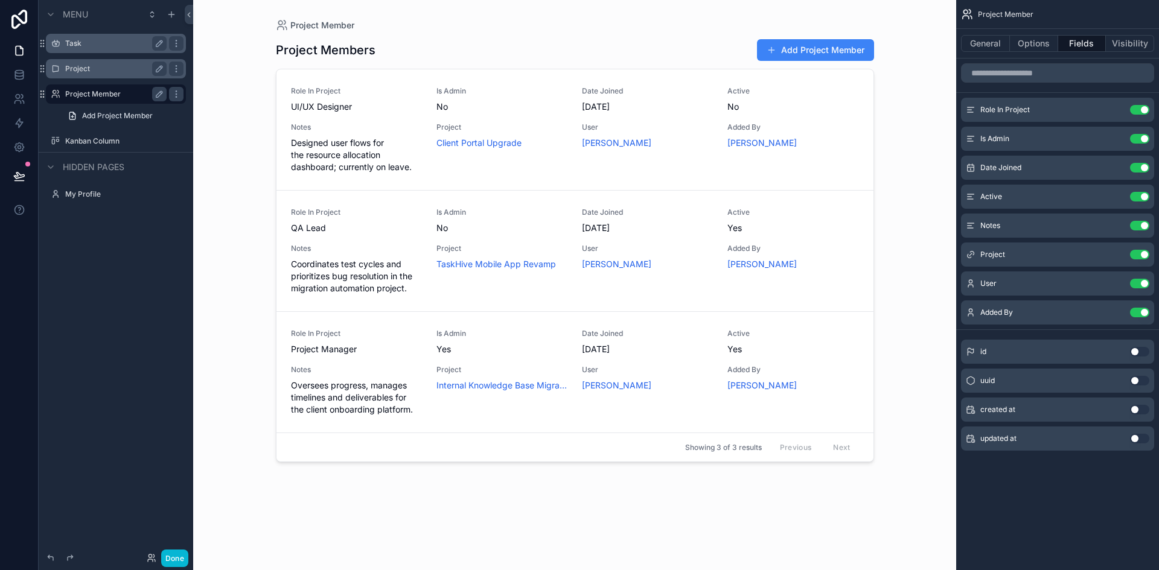
click at [89, 42] on label "Task" at bounding box center [113, 44] width 97 height 10
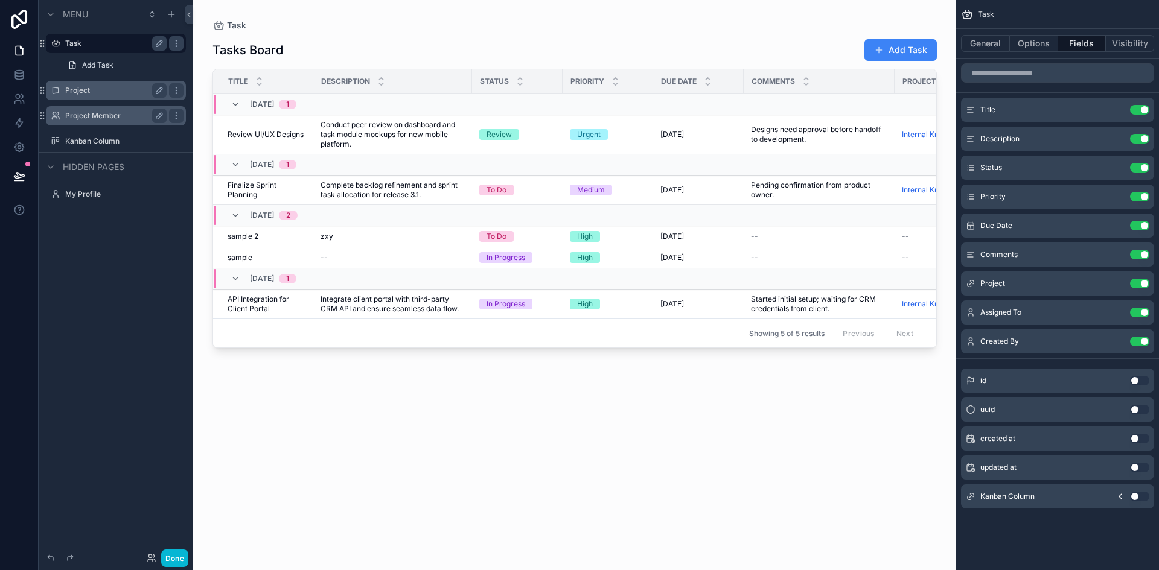
click at [95, 113] on label "Project Member" at bounding box center [113, 116] width 97 height 10
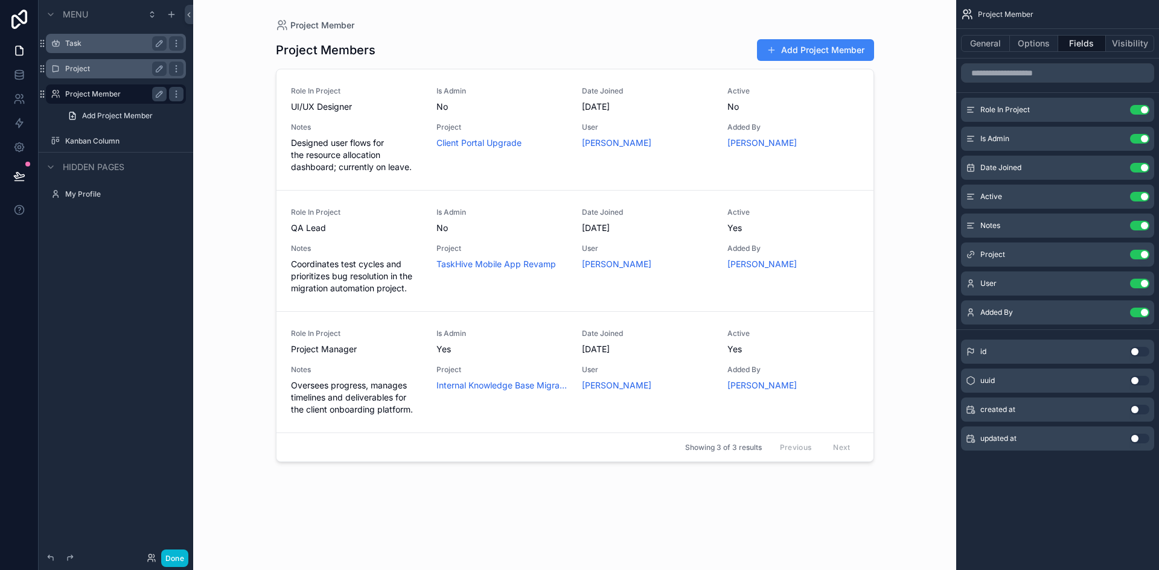
click at [109, 71] on label "Project" at bounding box center [113, 69] width 97 height 10
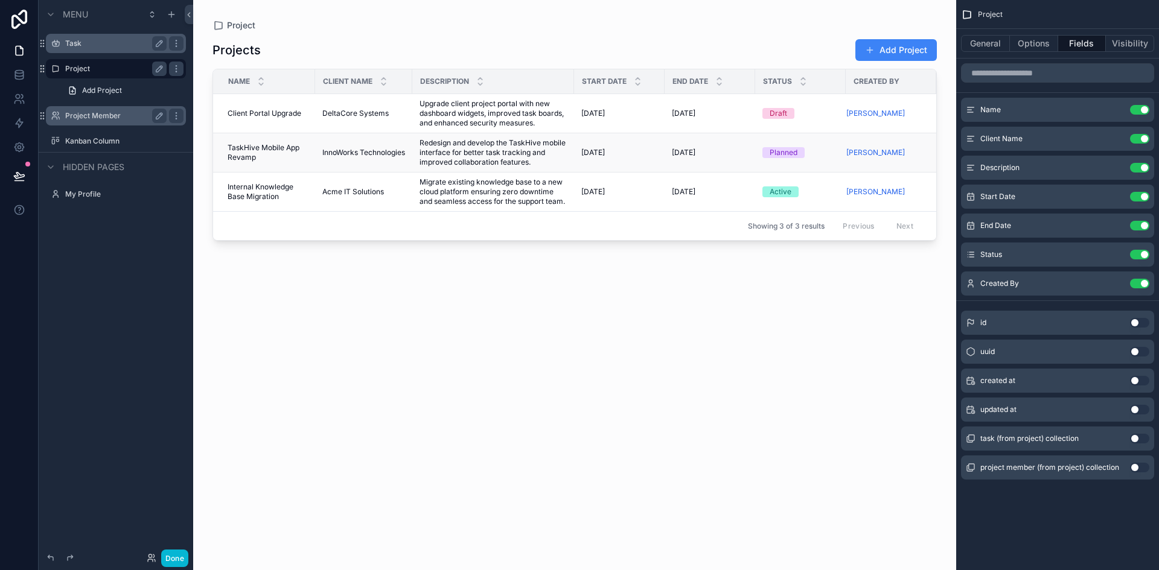
scroll to position [0, 2]
click at [92, 120] on label "Project Member" at bounding box center [113, 116] width 97 height 10
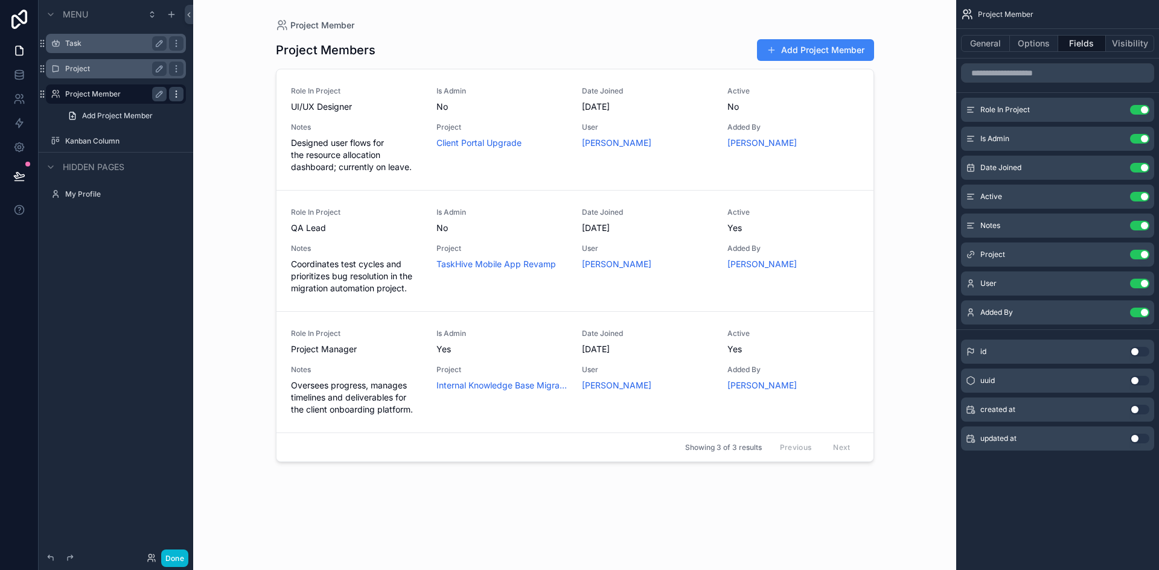
click at [175, 94] on icon "scrollable content" at bounding box center [176, 94] width 10 height 10
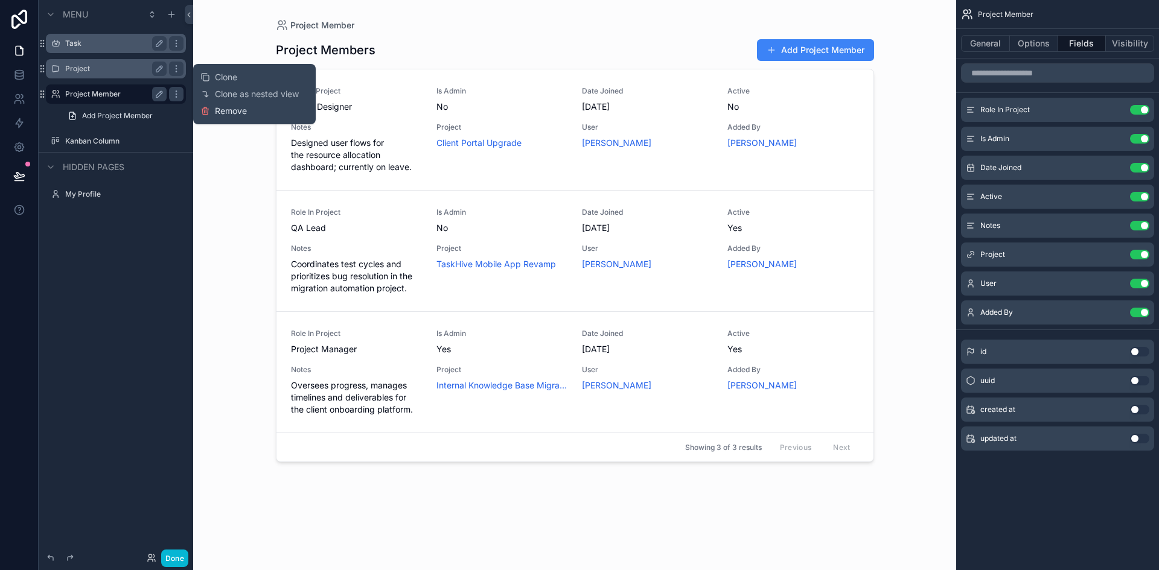
click at [221, 106] on span "Remove" at bounding box center [231, 111] width 32 height 12
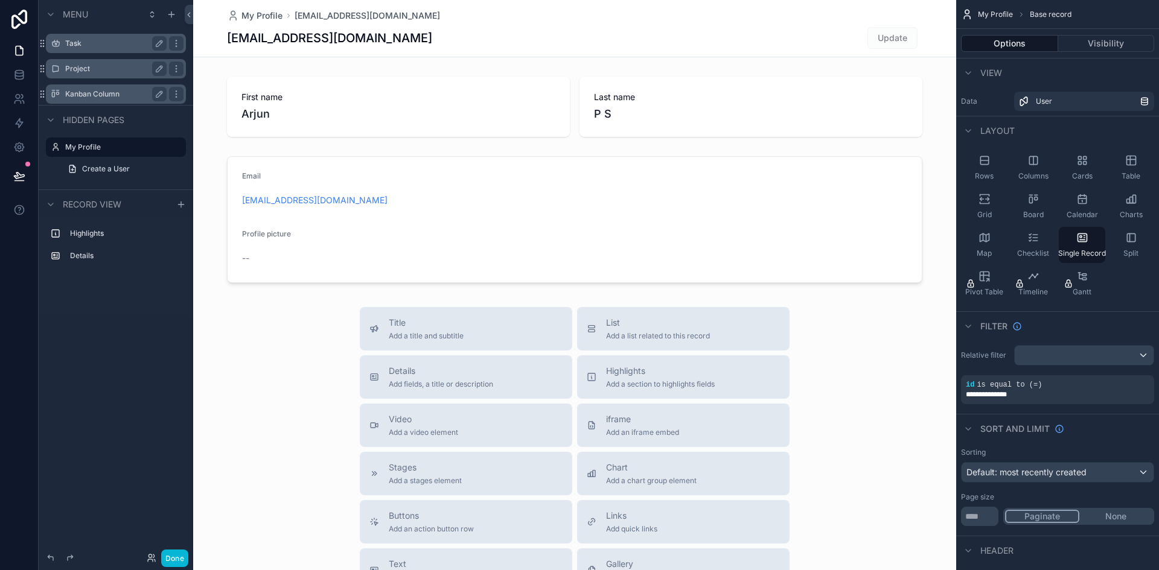
click at [133, 95] on label "Kanban Column" at bounding box center [113, 94] width 97 height 10
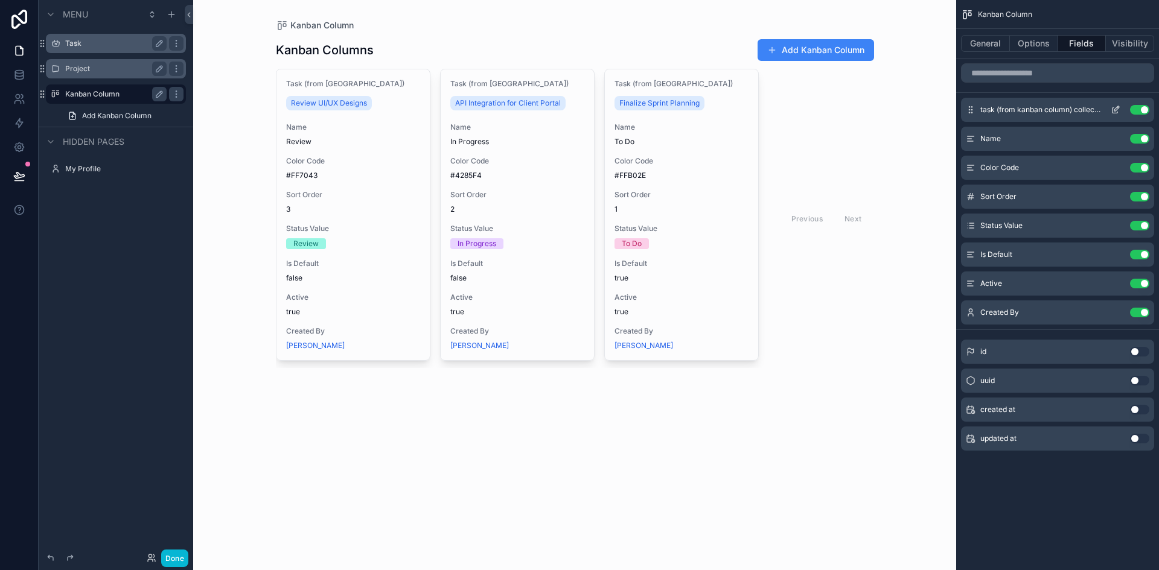
click at [1145, 108] on button "Use setting" at bounding box center [1139, 110] width 19 height 10
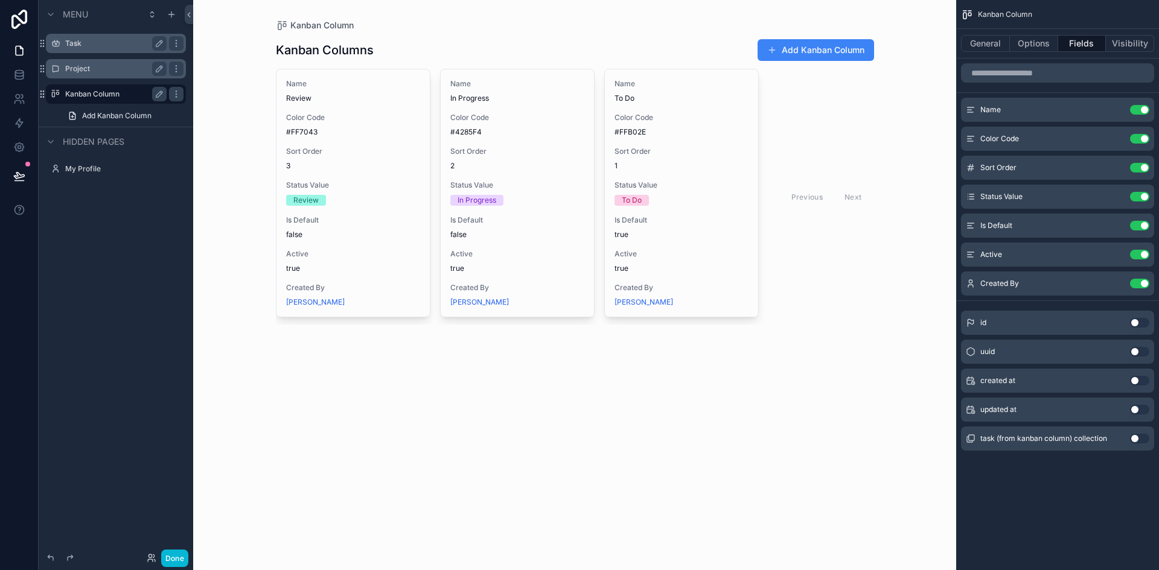
click at [801, 49] on div "scrollable content" at bounding box center [574, 181] width 617 height 363
click at [801, 49] on button "Add Kanban Column" at bounding box center [816, 50] width 116 height 22
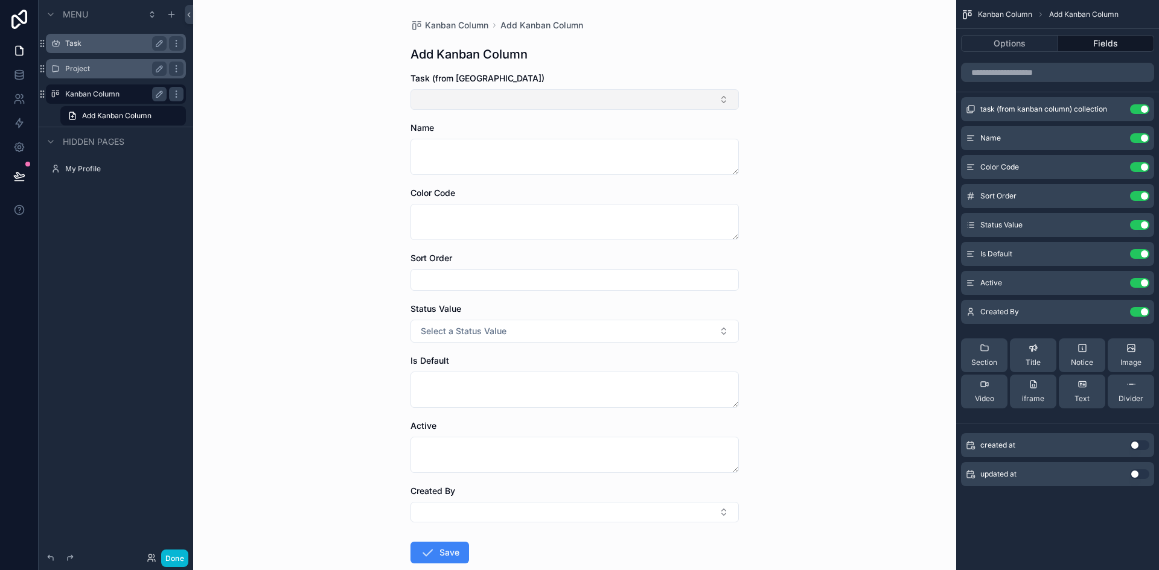
click at [663, 96] on button "Select Button" at bounding box center [574, 99] width 328 height 21
click at [323, 159] on div "Kanban Column Add Kanban Column Add Kanban Column Task (from Kanban Column) Nam…" at bounding box center [574, 285] width 763 height 570
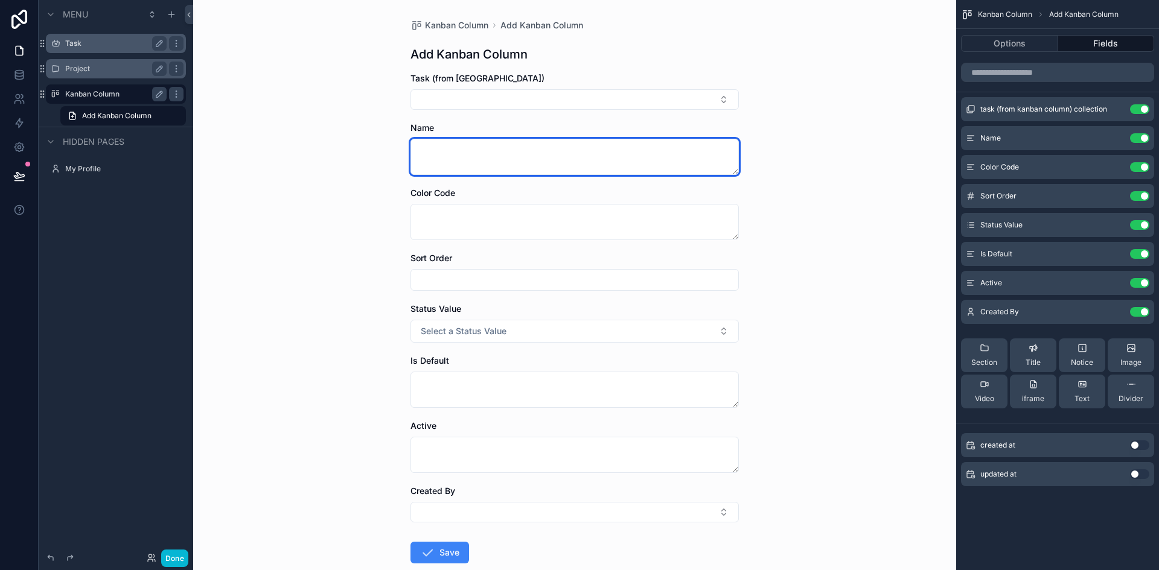
click at [437, 153] on textarea "scrollable content" at bounding box center [574, 157] width 328 height 36
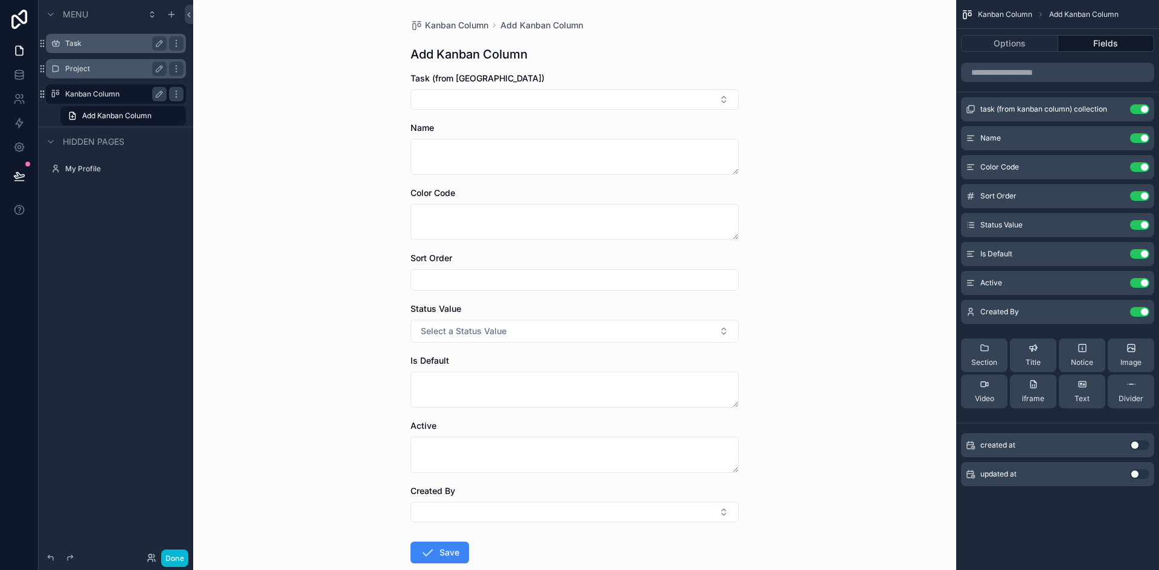
click at [376, 174] on div "Kanban Column Add Kanban Column Add Kanban Column Task (from Kanban Column) Nam…" at bounding box center [574, 285] width 763 height 570
click at [112, 65] on label "Project" at bounding box center [113, 69] width 97 height 10
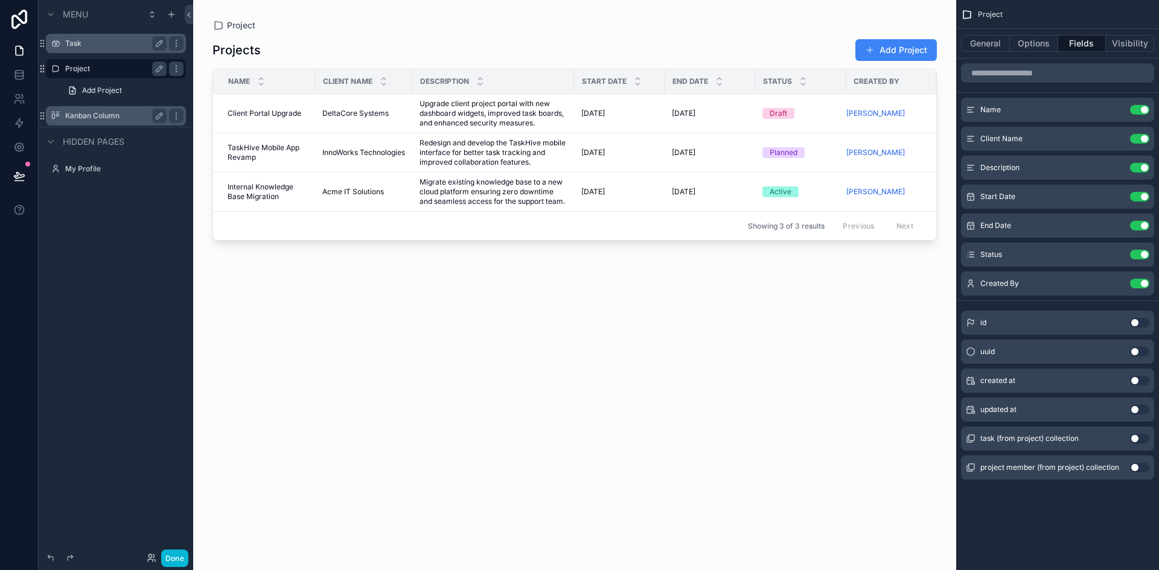
click at [1135, 435] on button "Use setting" at bounding box center [1139, 439] width 19 height 10
click at [80, 120] on label "Kanban Column" at bounding box center [113, 116] width 97 height 10
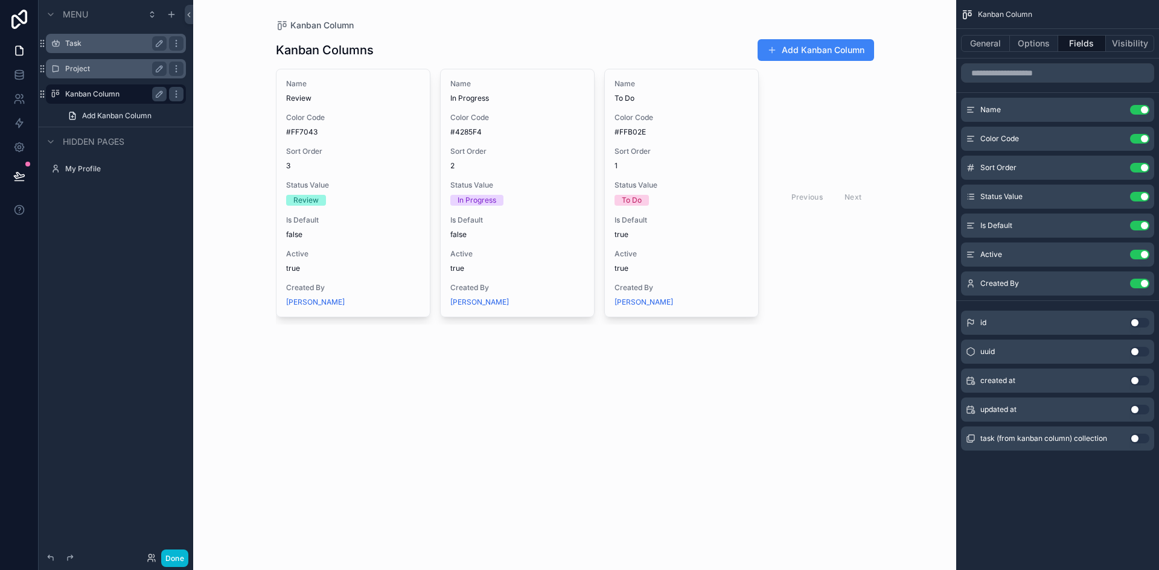
click at [1140, 437] on button "Use setting" at bounding box center [1139, 439] width 19 height 10
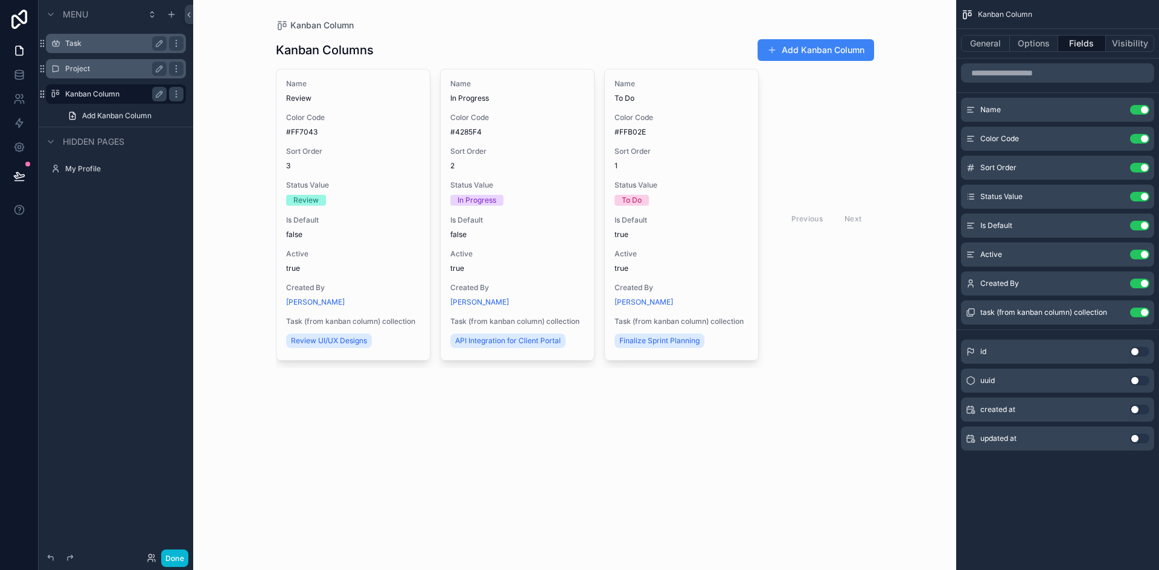
click at [751, 457] on div "Kanban Column Kanban Columns Add Kanban Column Name Review Color Code #FF7043 S…" at bounding box center [574, 285] width 763 height 570
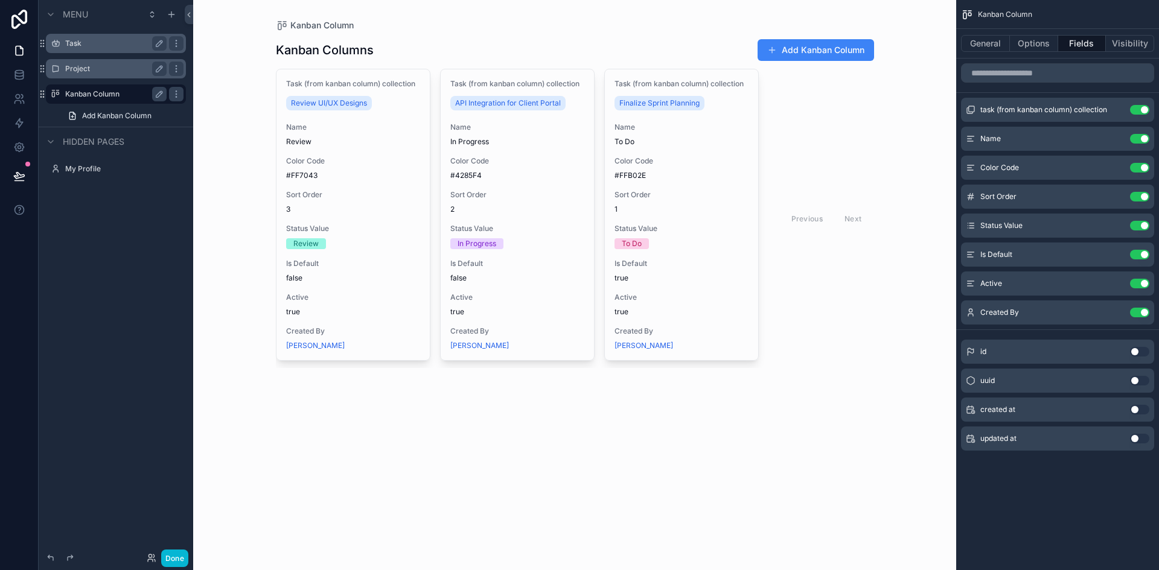
click at [493, 401] on div "Kanban Columns Add Kanban Column Task (from kanban column) collection Review UI…" at bounding box center [575, 218] width 598 height 375
click at [102, 61] on div "Project" at bounding box center [115, 68] width 135 height 19
click at [95, 35] on div "Task" at bounding box center [115, 43] width 135 height 19
click at [87, 41] on label "Task" at bounding box center [121, 44] width 113 height 10
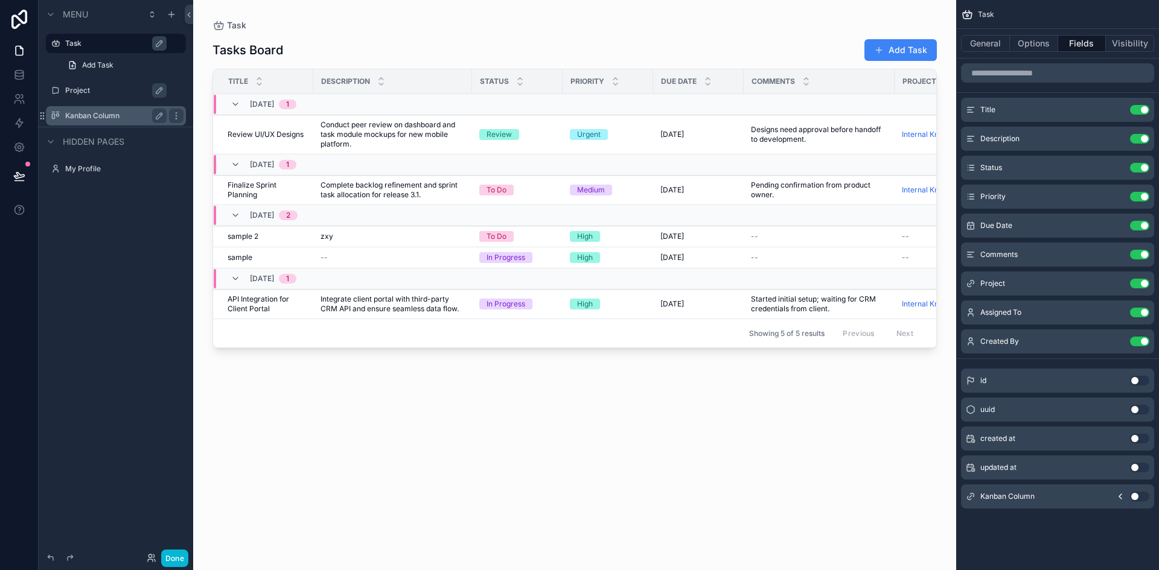
click at [70, 94] on label "Project" at bounding box center [121, 91] width 113 height 10
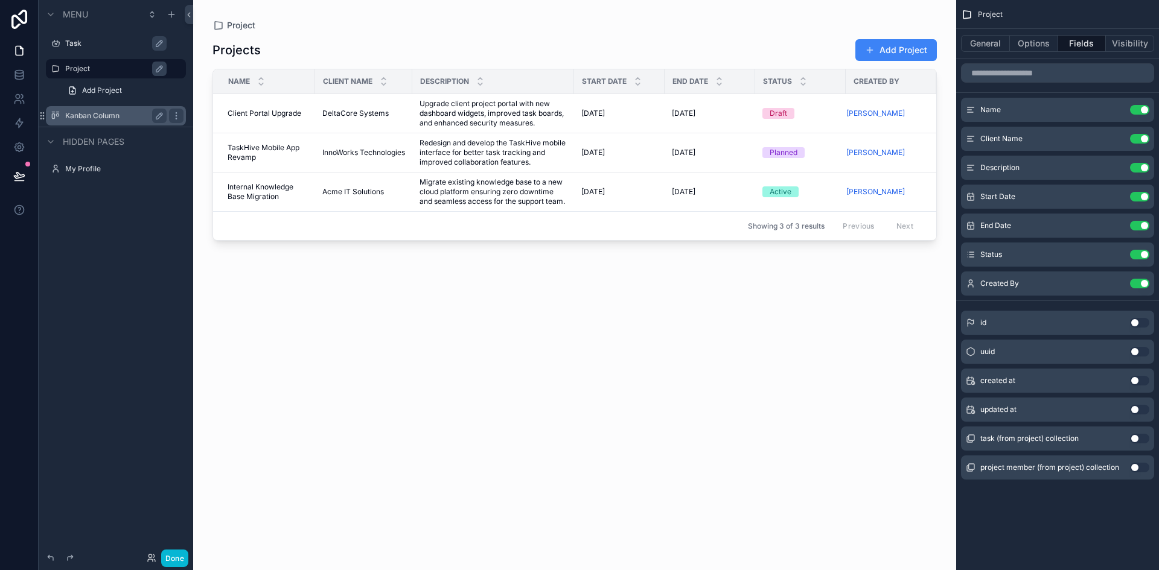
click at [887, 47] on div "scrollable content" at bounding box center [574, 278] width 763 height 556
click at [887, 47] on button "Add Project" at bounding box center [895, 50] width 81 height 22
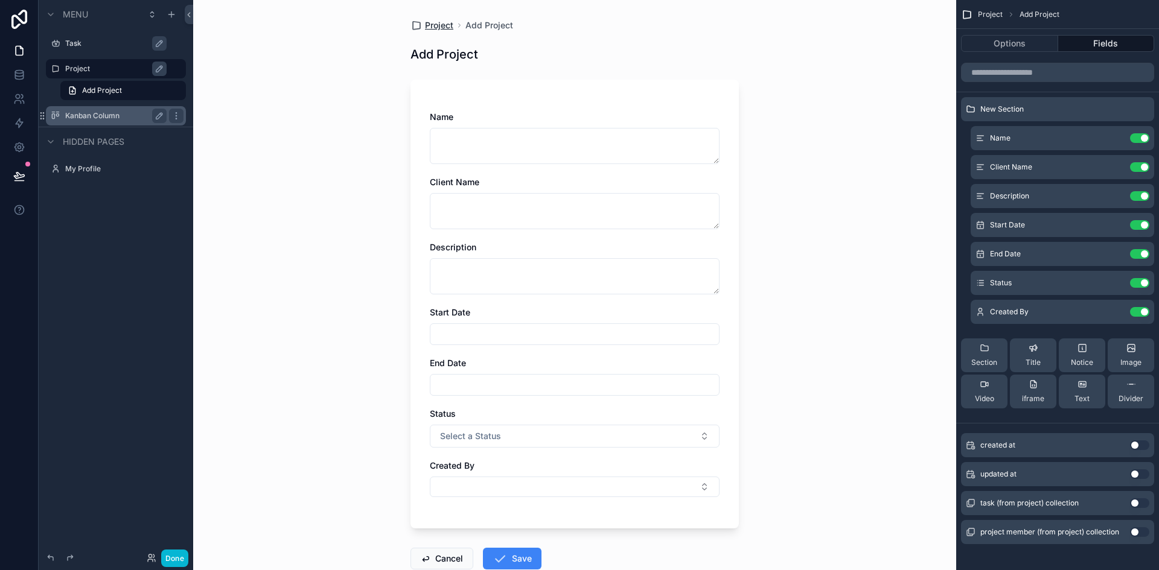
click at [431, 23] on span "Project" at bounding box center [439, 25] width 28 height 12
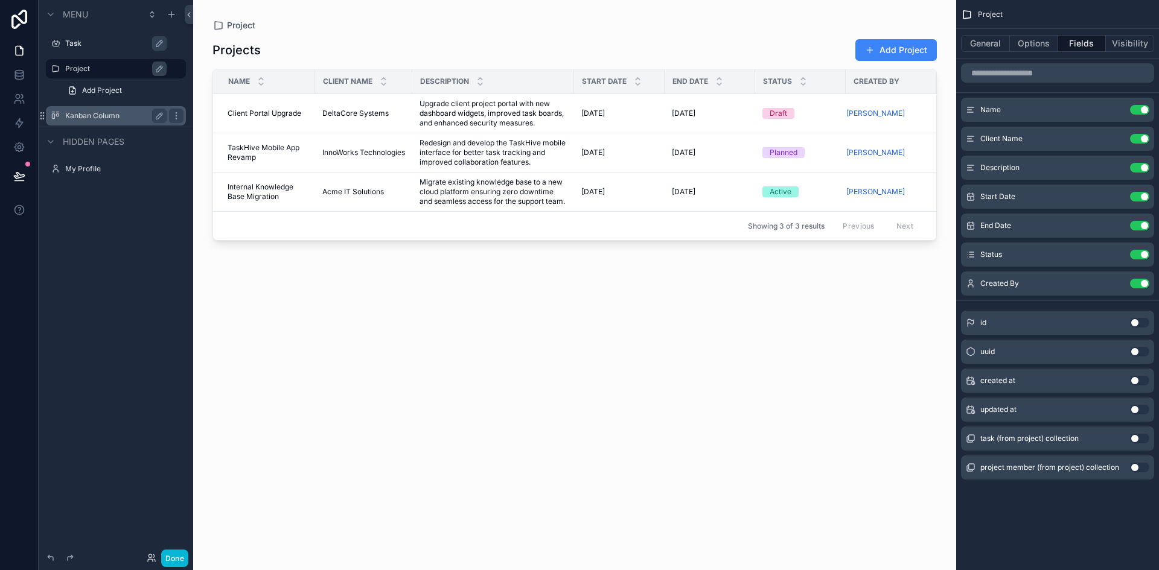
click at [124, 120] on label "Kanban Column" at bounding box center [113, 116] width 97 height 10
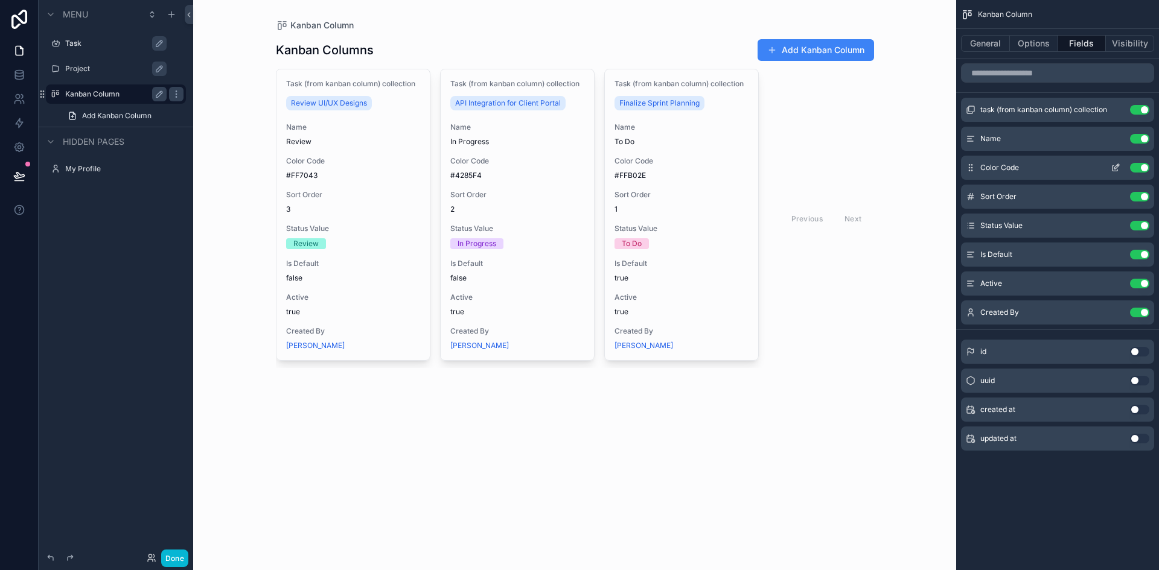
click at [1141, 166] on button "Use setting" at bounding box center [1139, 168] width 19 height 10
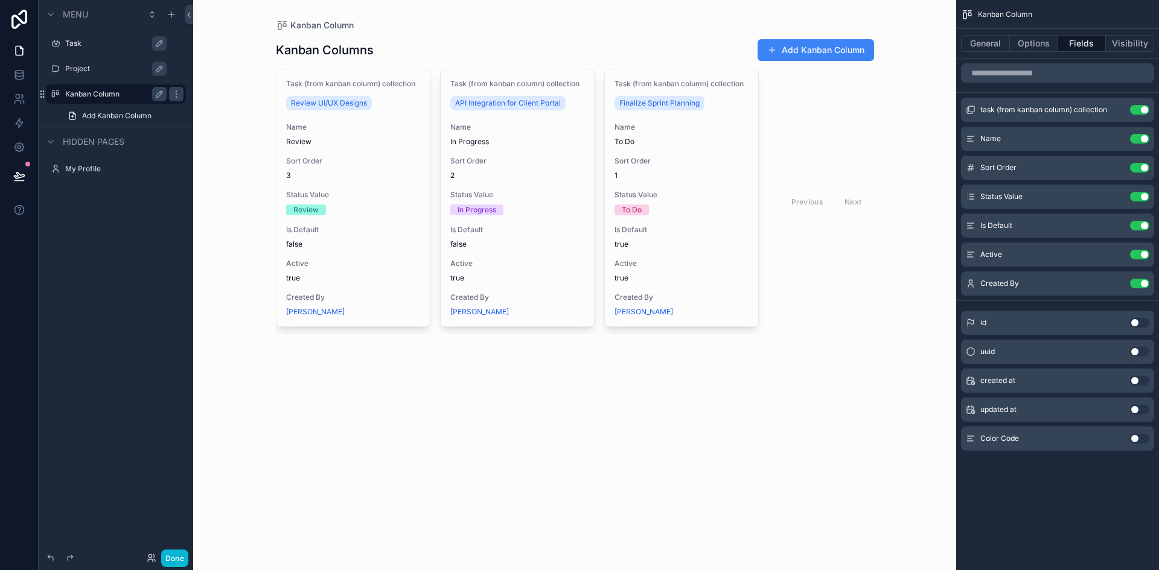
click at [1141, 166] on button "Use setting" at bounding box center [1139, 168] width 19 height 10
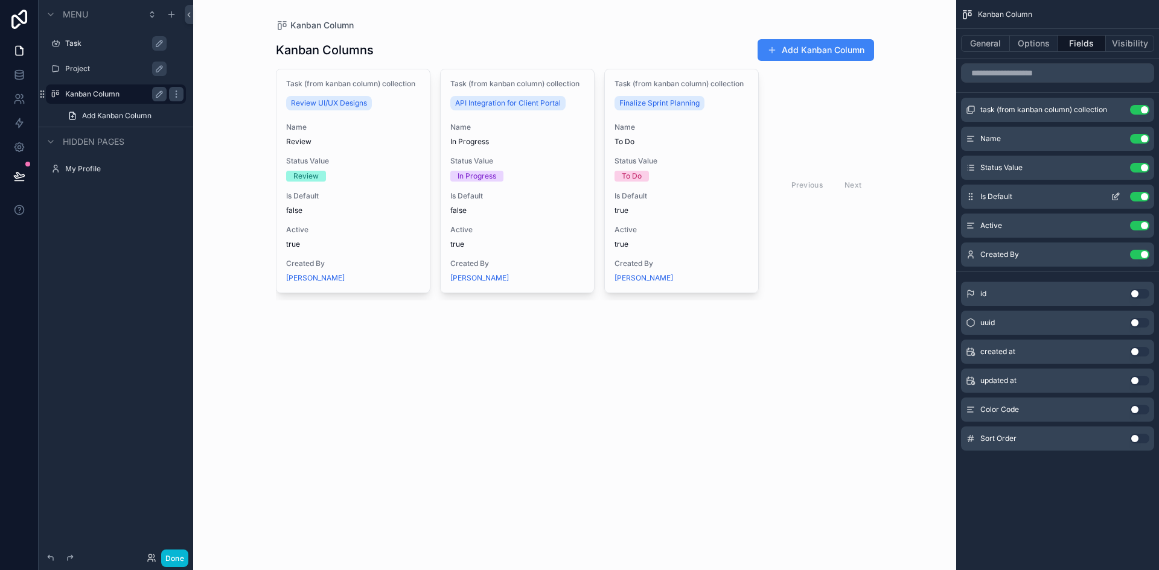
click at [1138, 195] on button "Use setting" at bounding box center [1139, 197] width 19 height 10
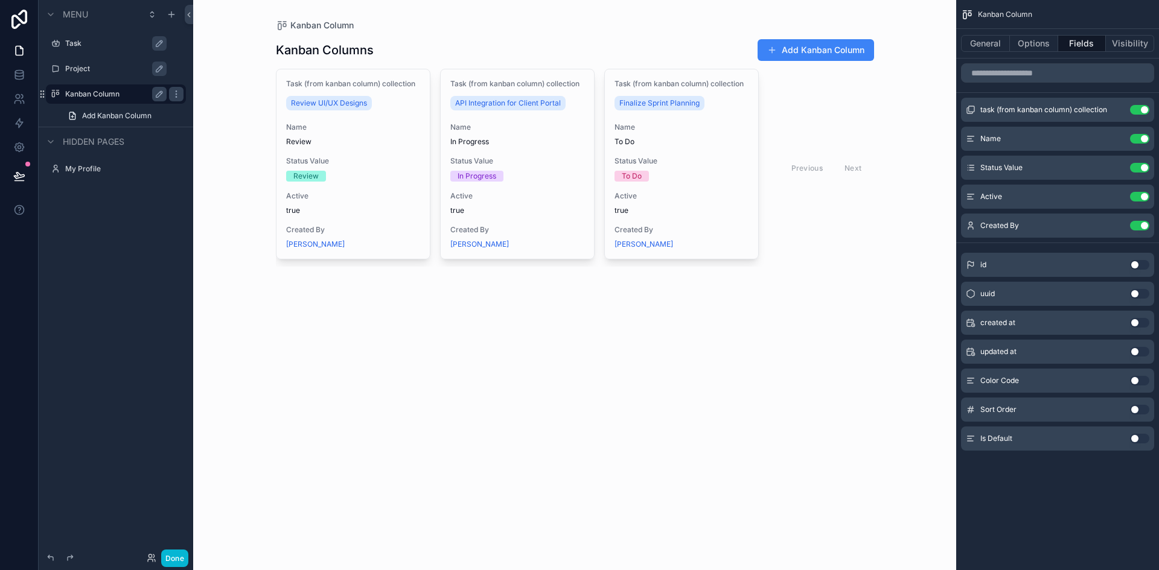
click at [824, 45] on div "scrollable content" at bounding box center [574, 152] width 617 height 305
click at [810, 47] on button "Add Kanban Column" at bounding box center [816, 50] width 116 height 22
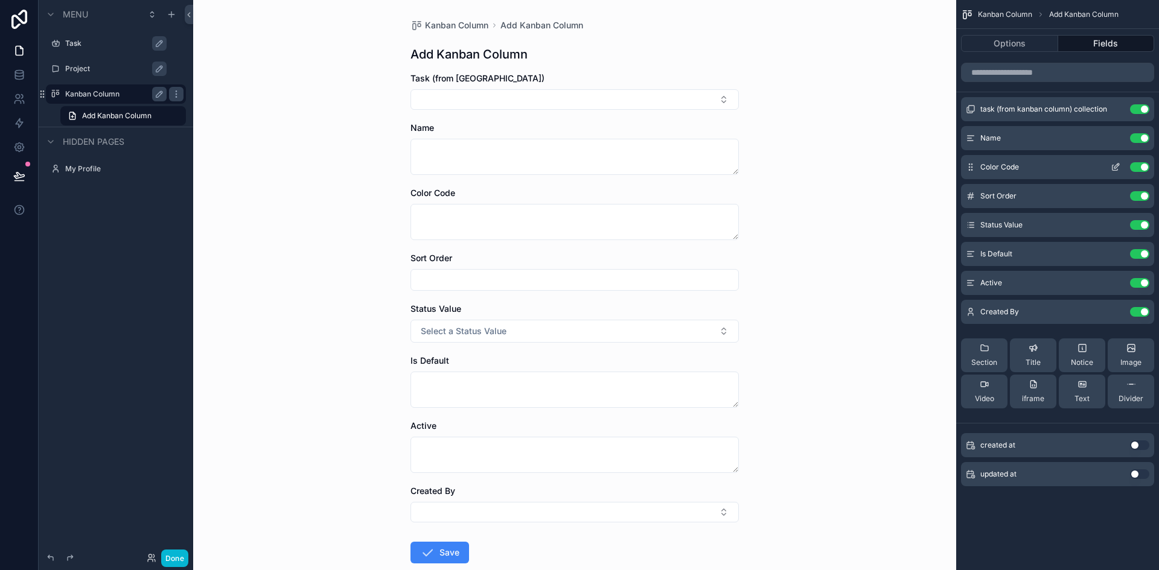
click at [1137, 166] on button "Use setting" at bounding box center [1139, 167] width 19 height 10
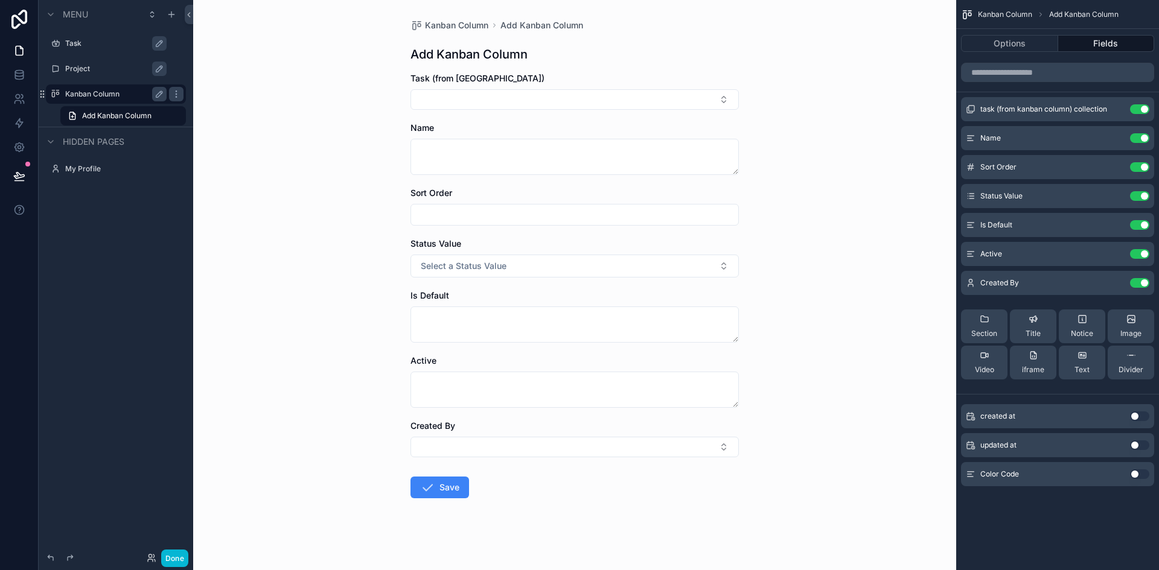
click at [1137, 166] on button "Use setting" at bounding box center [1139, 167] width 19 height 10
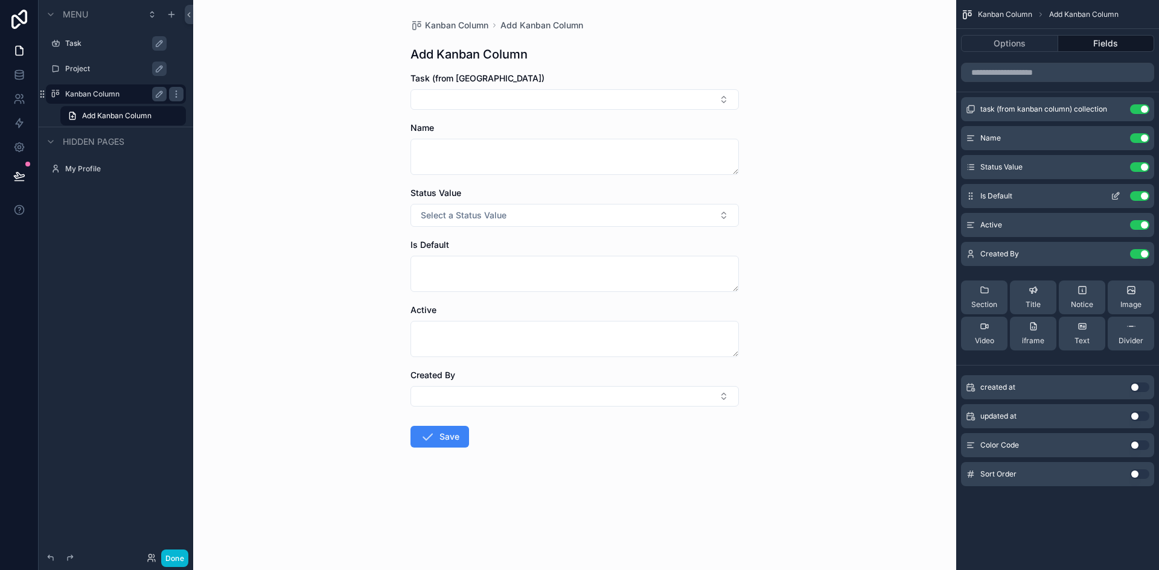
click at [1135, 199] on button "Use setting" at bounding box center [1139, 196] width 19 height 10
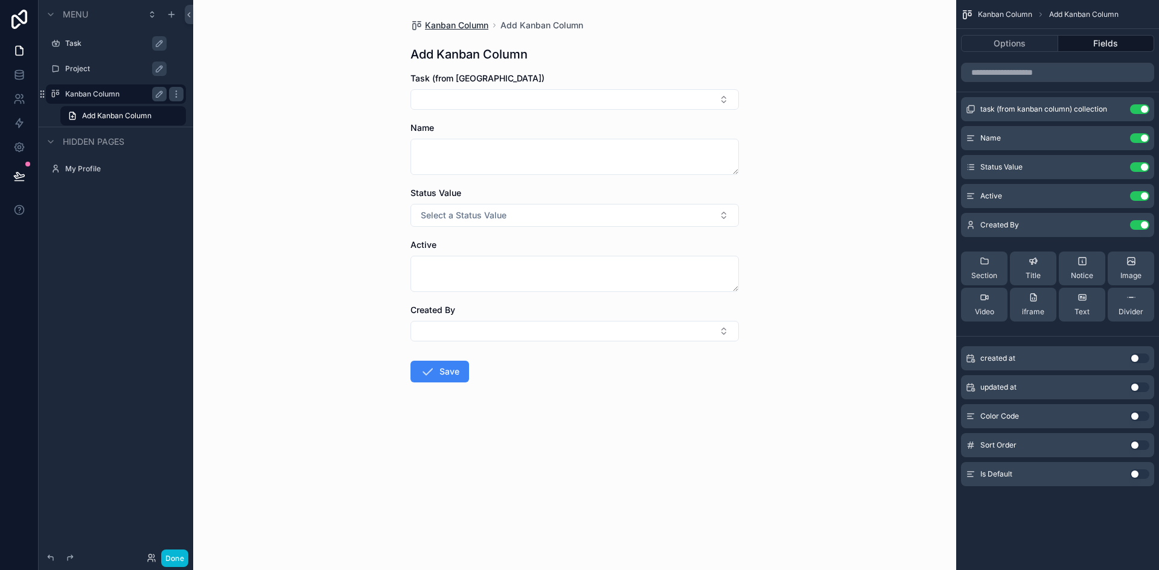
click at [447, 28] on span "Kanban Column" at bounding box center [456, 25] width 63 height 12
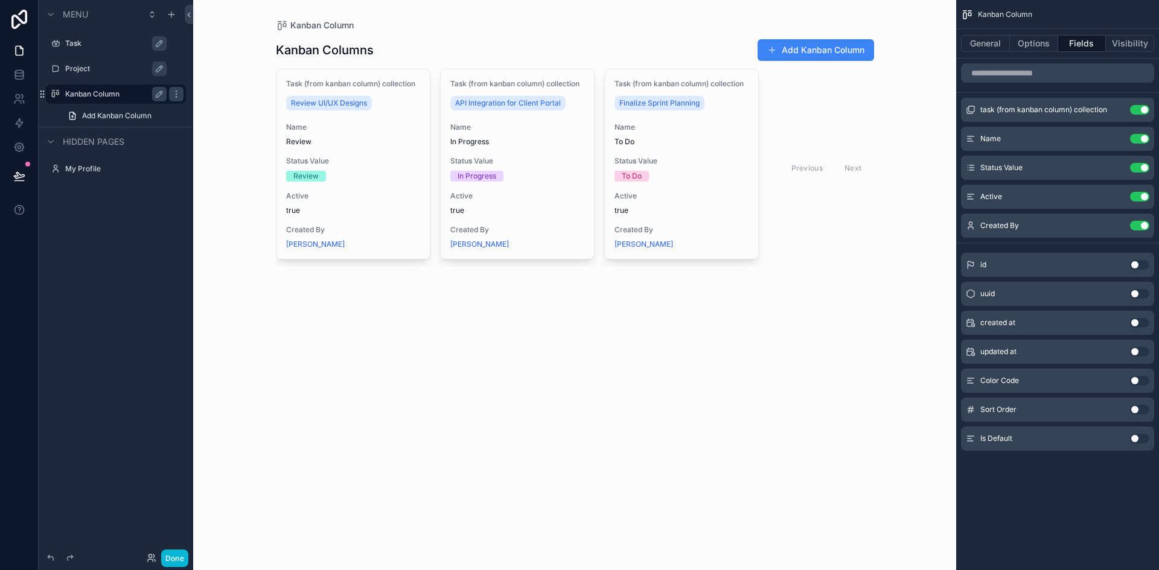
click at [82, 41] on label "Task" at bounding box center [121, 44] width 113 height 10
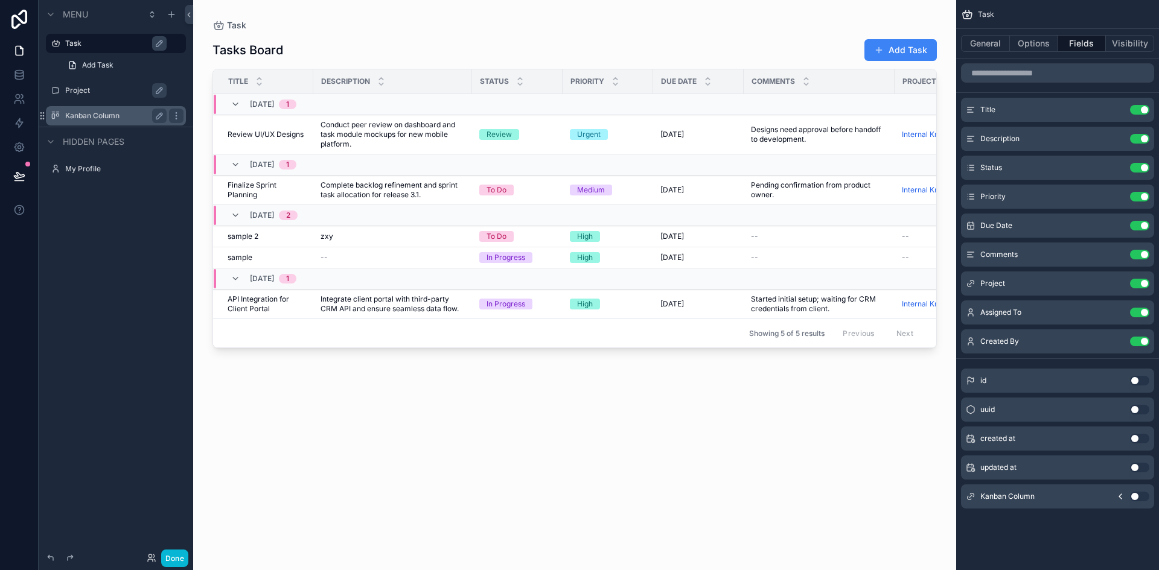
click at [899, 48] on div "scrollable content" at bounding box center [574, 278] width 763 height 556
click at [899, 48] on button "Add Task" at bounding box center [900, 50] width 72 height 22
click at [103, 122] on div "Kanban Column" at bounding box center [115, 116] width 101 height 14
click at [96, 114] on label "Kanban Column" at bounding box center [113, 116] width 97 height 10
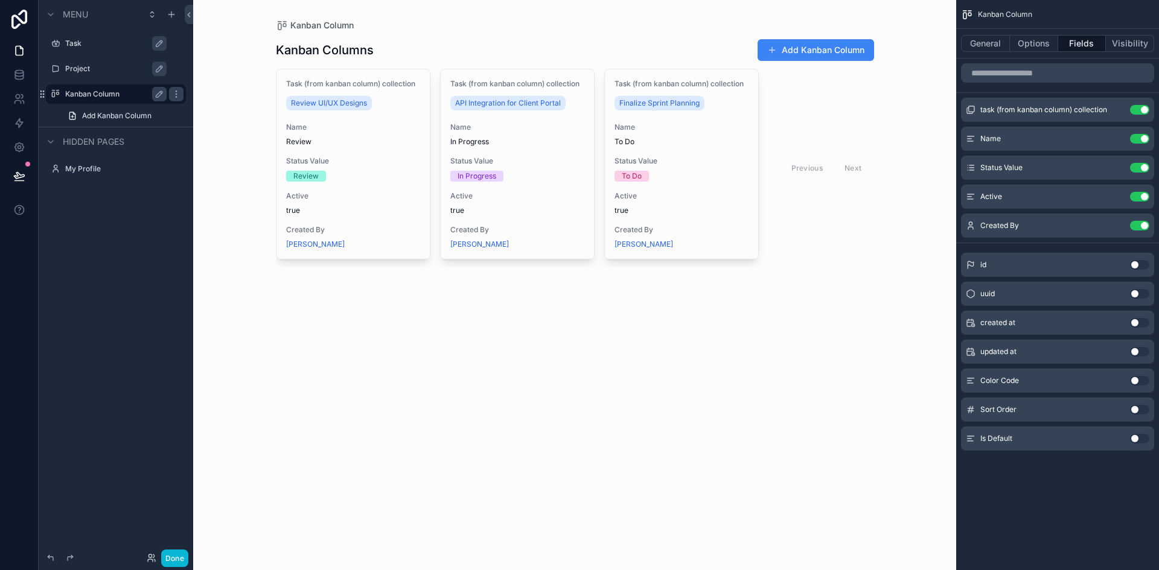
click at [76, 47] on label "Task" at bounding box center [121, 44] width 113 height 10
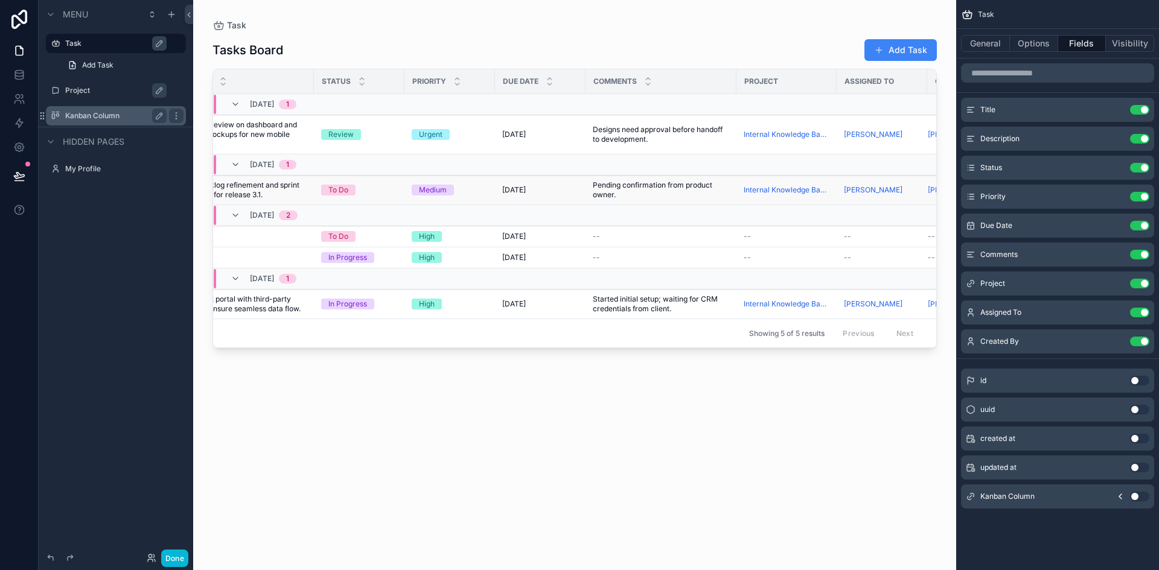
scroll to position [0, 241]
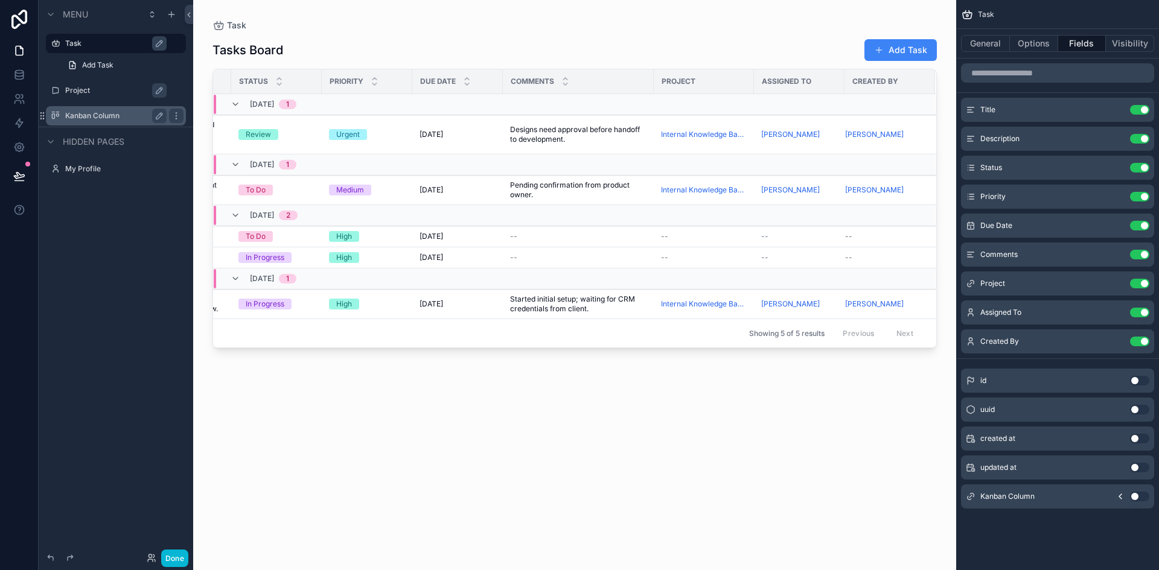
click at [1132, 495] on button "Use setting" at bounding box center [1139, 497] width 19 height 10
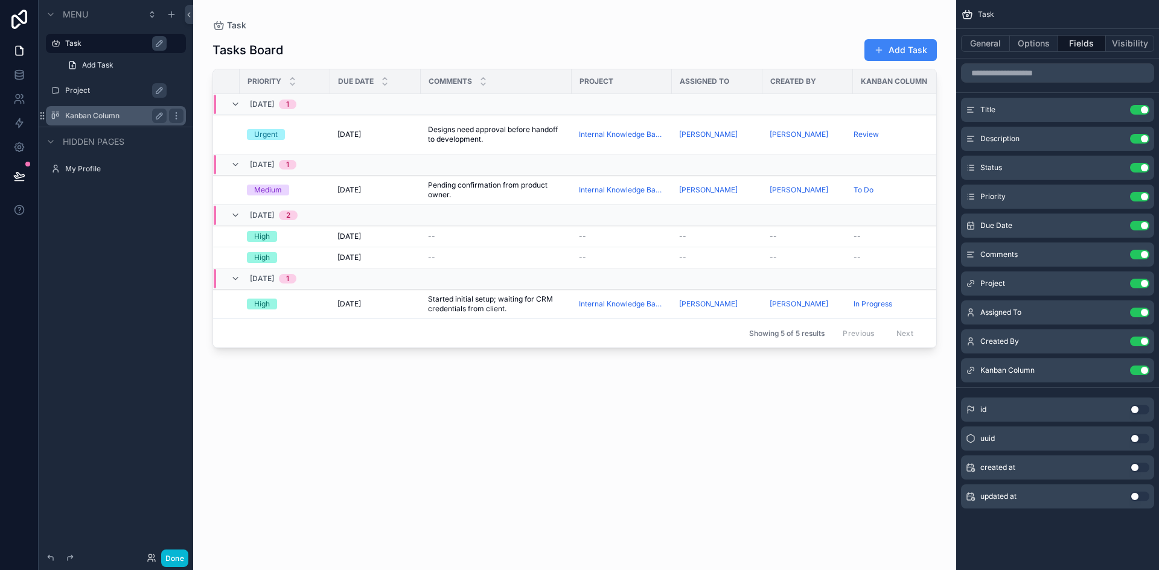
scroll to position [0, 331]
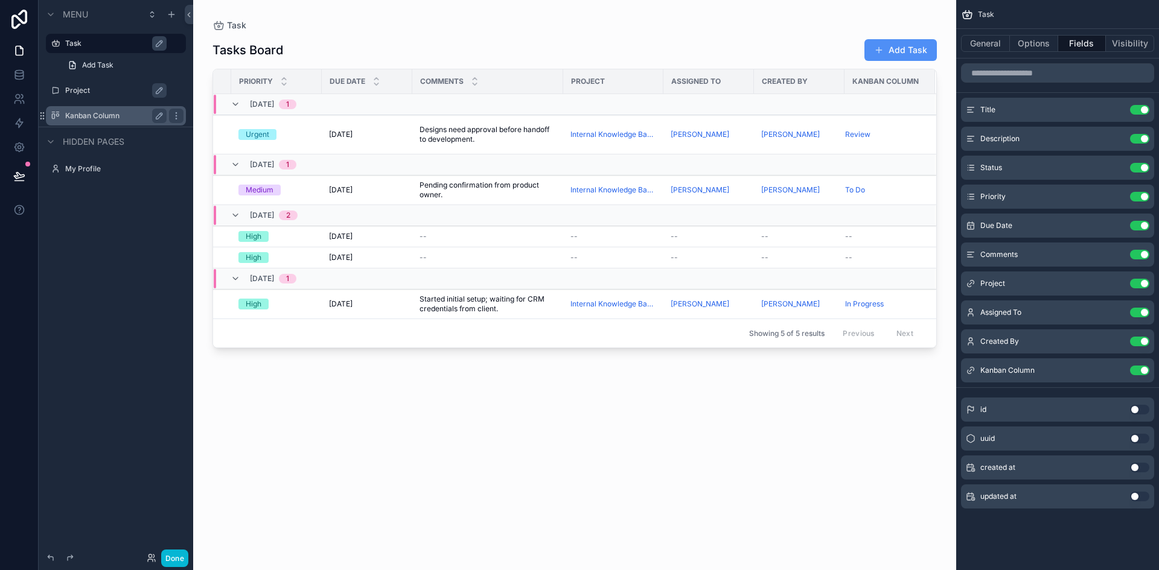
click at [894, 48] on button "Add Task" at bounding box center [900, 50] width 72 height 22
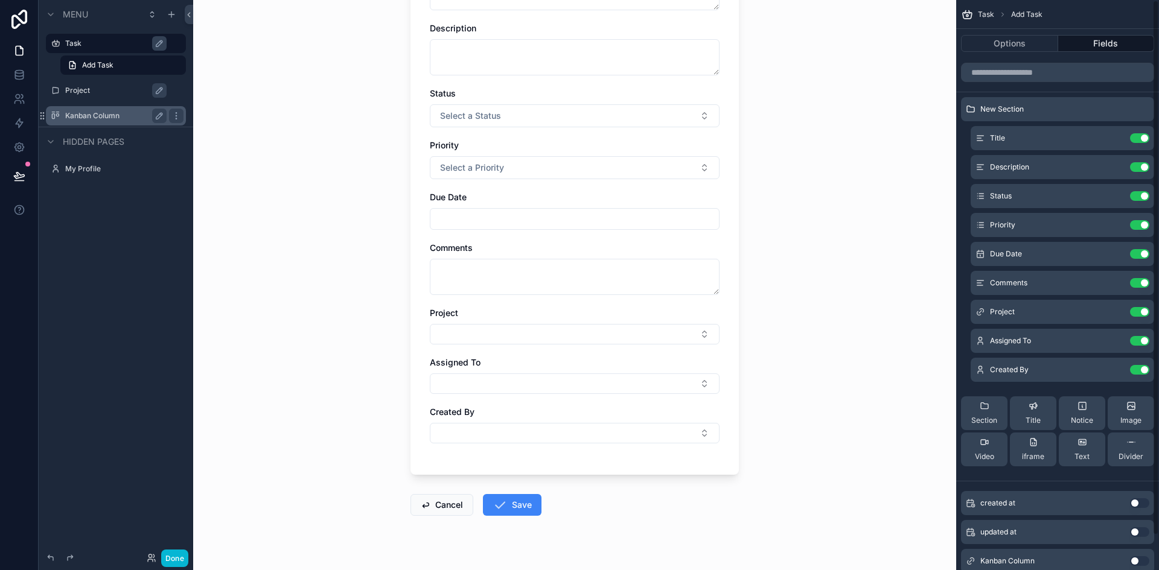
scroll to position [37, 0]
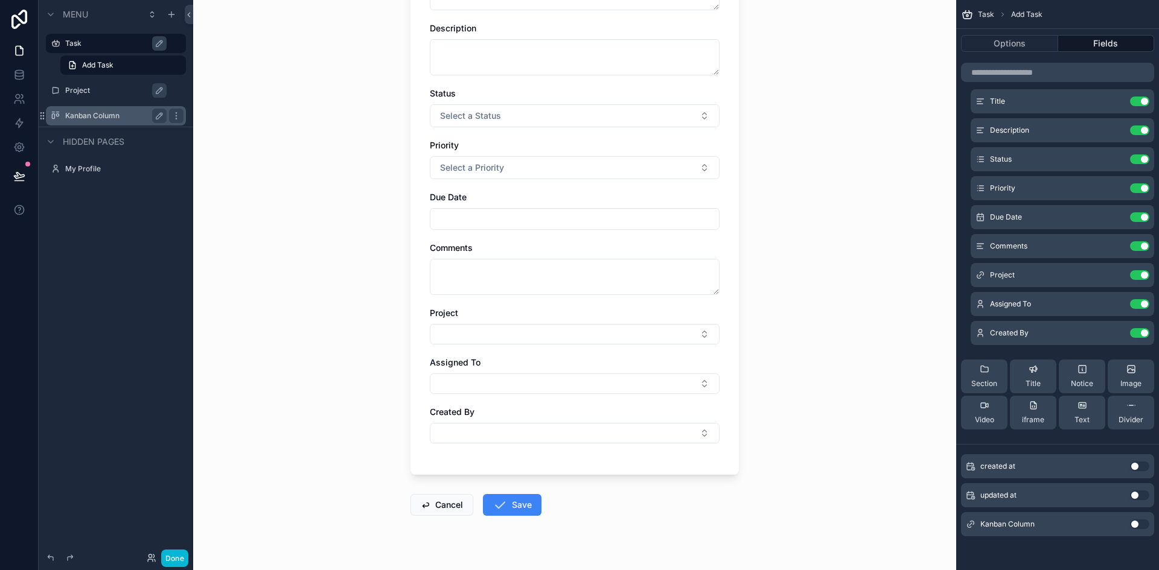
click at [1140, 521] on button "Use setting" at bounding box center [1139, 525] width 19 height 10
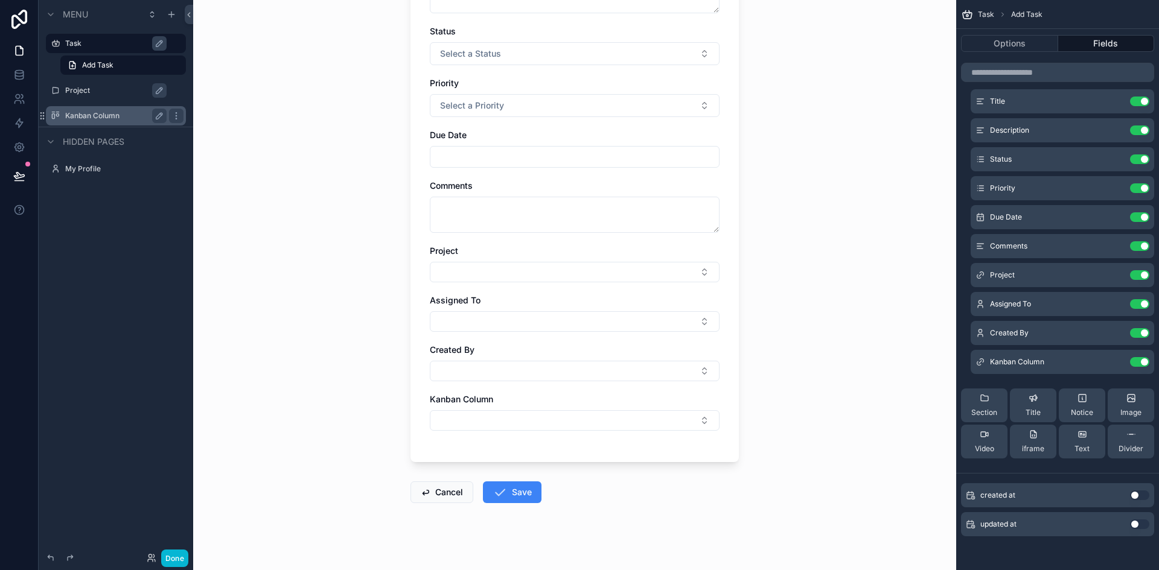
scroll to position [217, 0]
click at [680, 418] on button "Select Button" at bounding box center [575, 420] width 290 height 21
type input "*"
click at [791, 439] on div "Task Add Task Add Task Title Description Status Select a Status Priority Select…" at bounding box center [574, 285] width 763 height 570
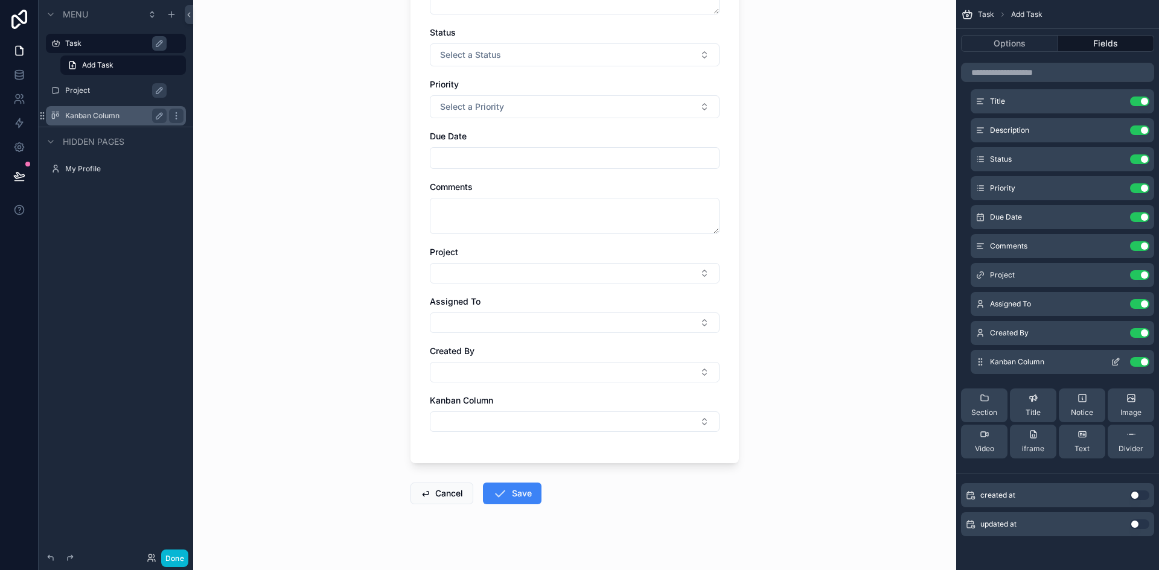
click at [1112, 360] on icon "scrollable content" at bounding box center [1114, 362] width 5 height 5
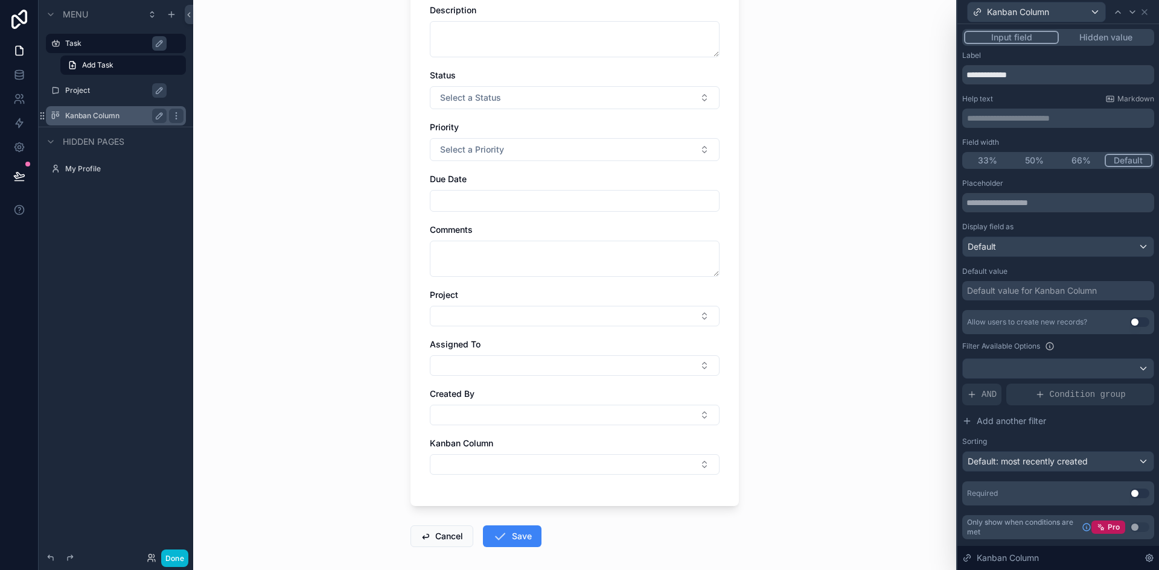
scroll to position [173, 0]
click at [1146, 14] on icon at bounding box center [1145, 12] width 10 height 10
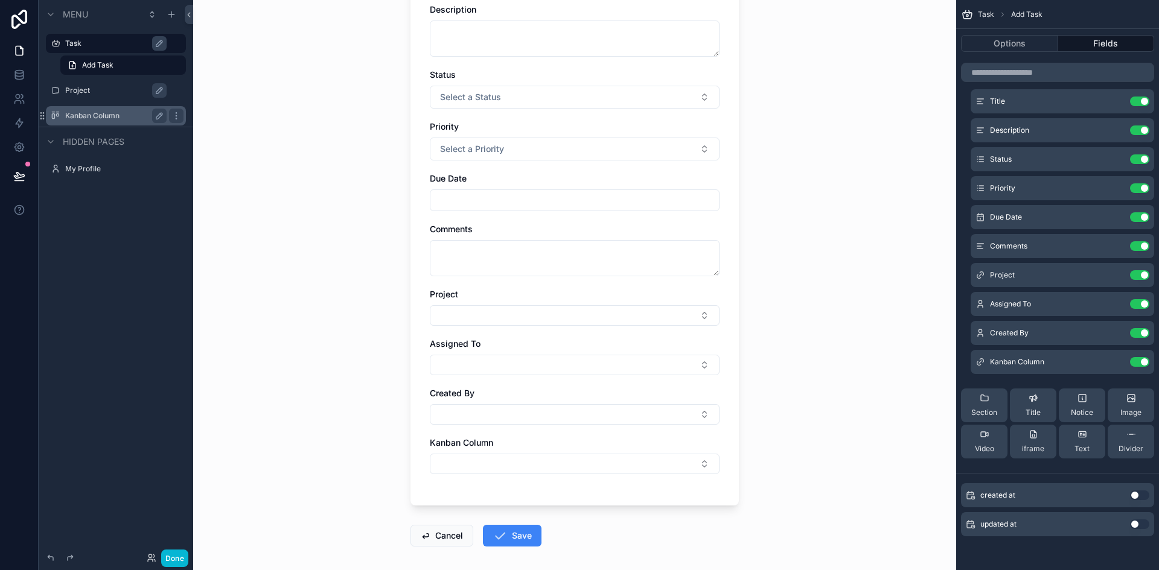
click at [86, 112] on label "Kanban Column" at bounding box center [113, 116] width 97 height 10
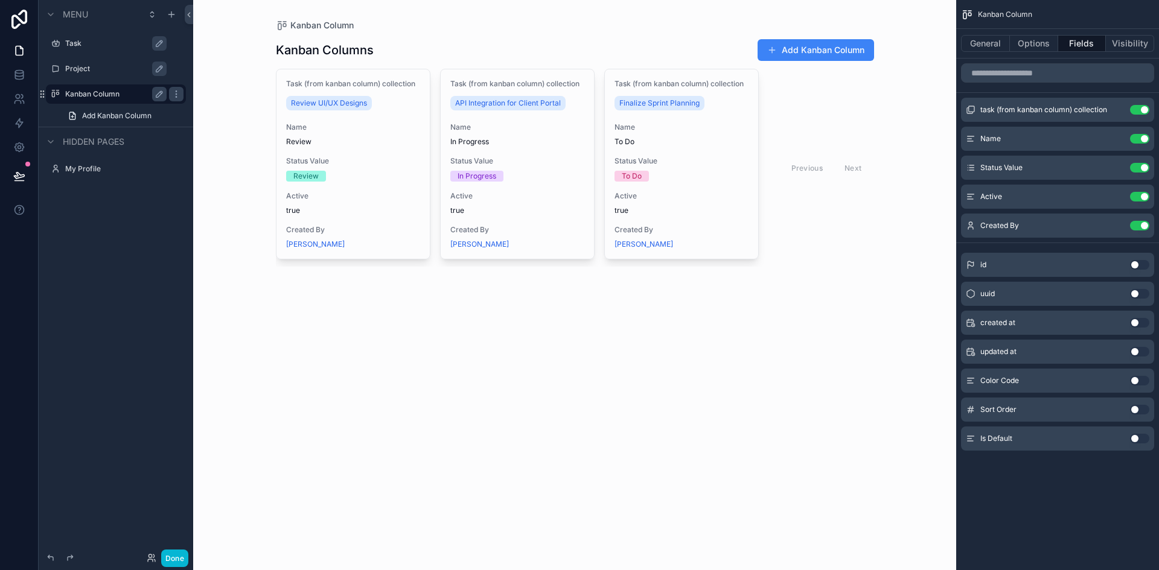
click at [806, 51] on div "scrollable content" at bounding box center [574, 152] width 617 height 305
click at [806, 51] on button "Add Kanban Column" at bounding box center [816, 50] width 116 height 22
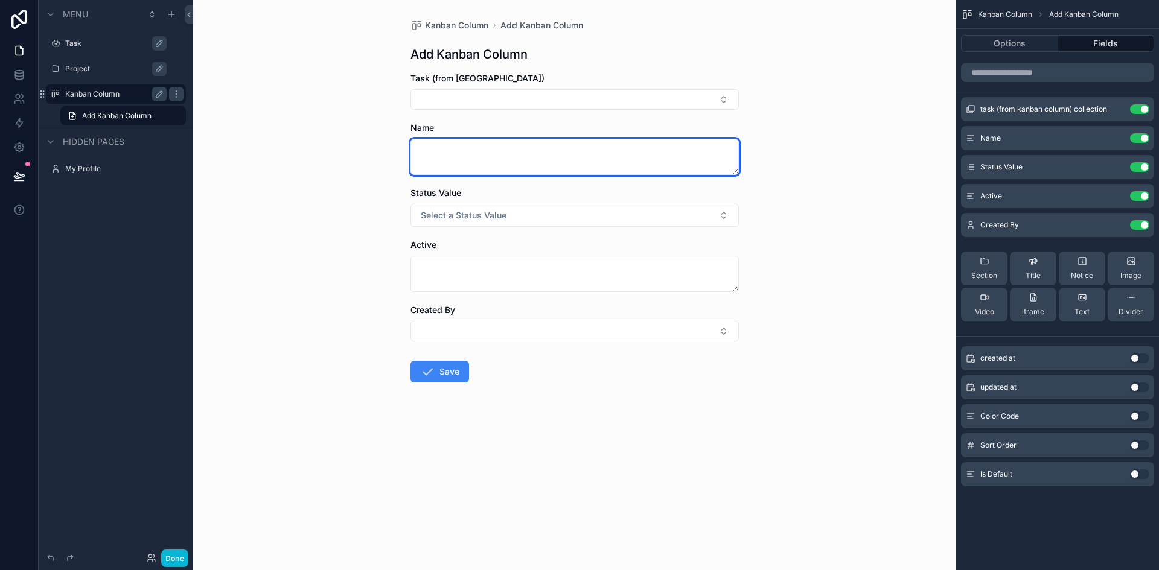
click at [636, 155] on textarea "scrollable content" at bounding box center [574, 157] width 328 height 36
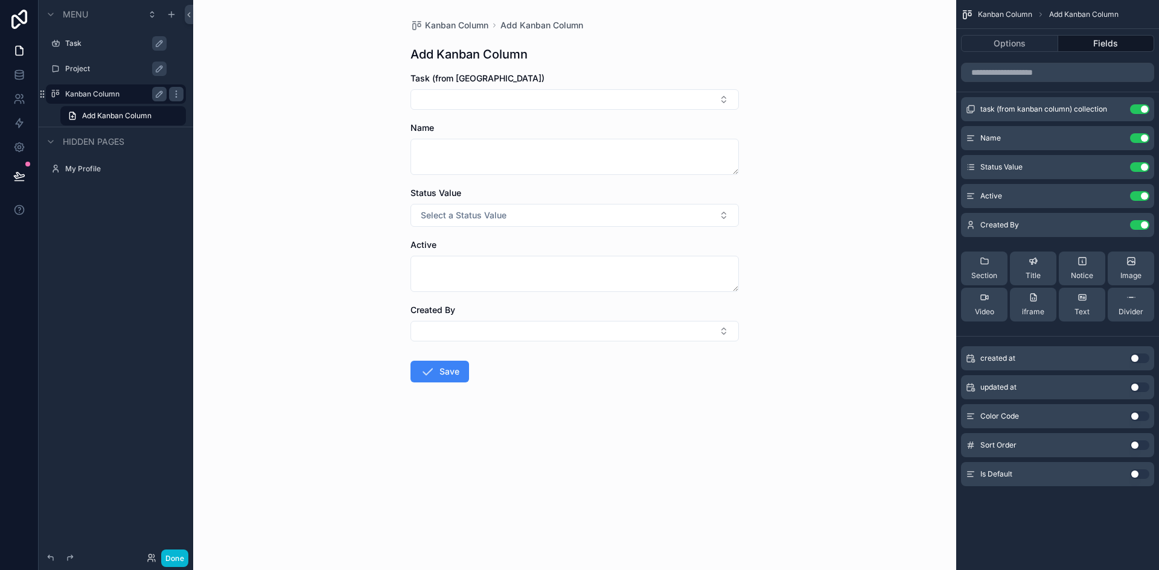
click at [855, 133] on div "Kanban Column Add Kanban Column Add Kanban Column Task (from Kanban Column) Nam…" at bounding box center [574, 285] width 763 height 570
click at [1114, 139] on icon "scrollable content" at bounding box center [1116, 137] width 5 height 5
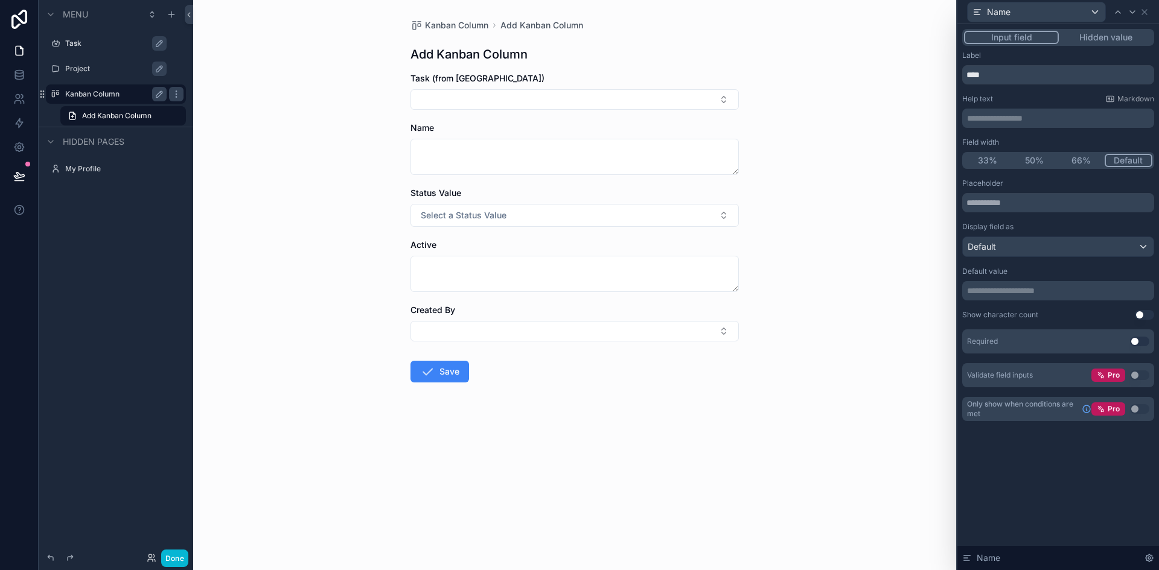
click at [1020, 121] on p "**********" at bounding box center [1059, 118] width 185 height 12
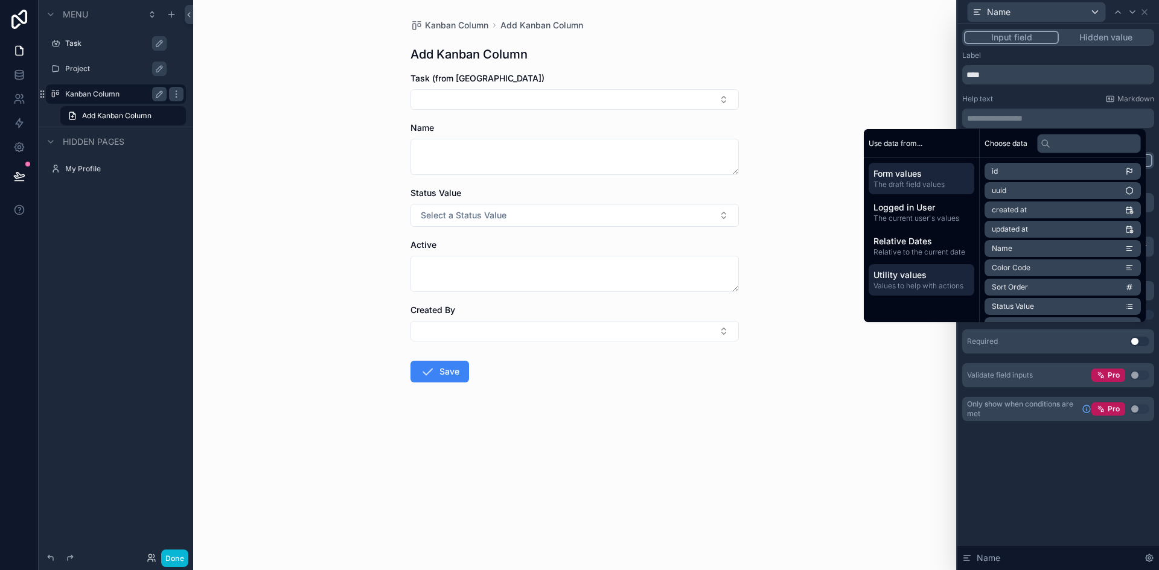
click at [902, 284] on span "Values to help with actions" at bounding box center [921, 286] width 96 height 10
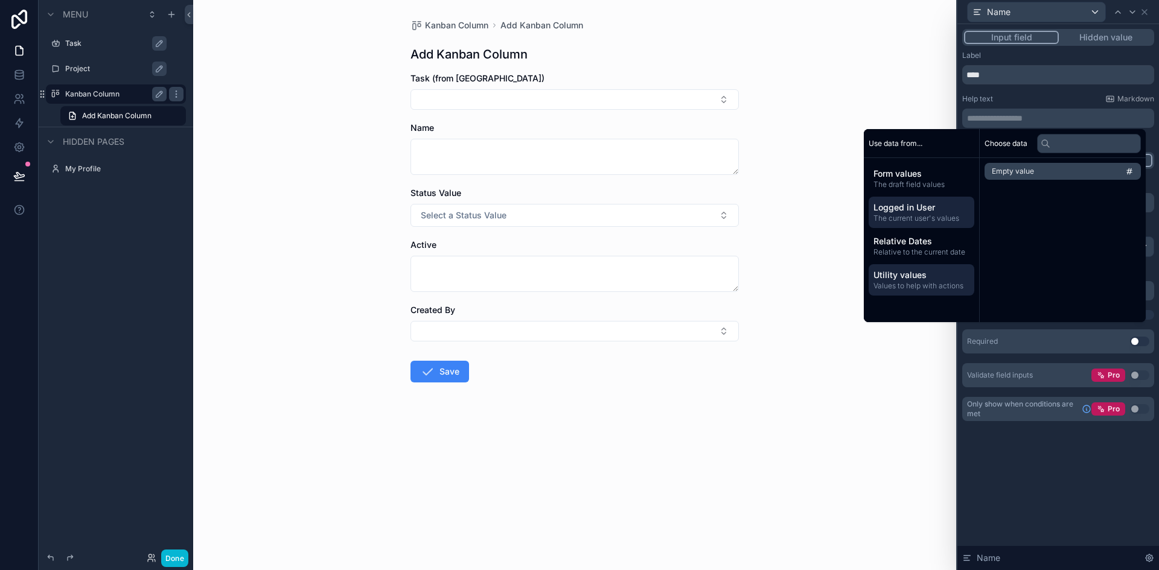
click at [905, 216] on span "The current user's values" at bounding box center [921, 219] width 96 height 10
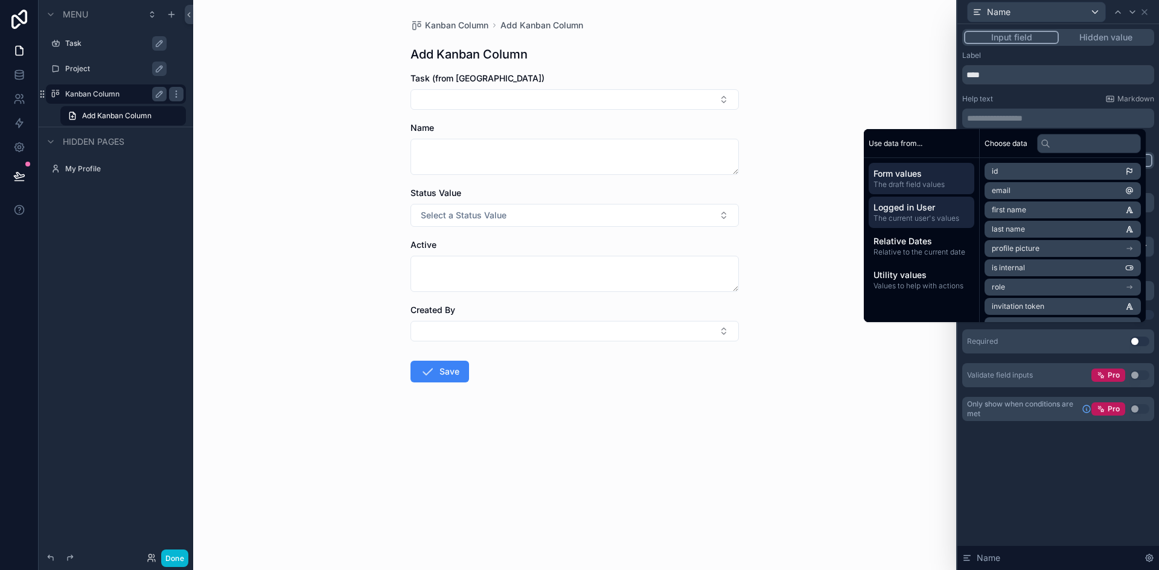
click at [912, 168] on span "Form values" at bounding box center [921, 174] width 96 height 12
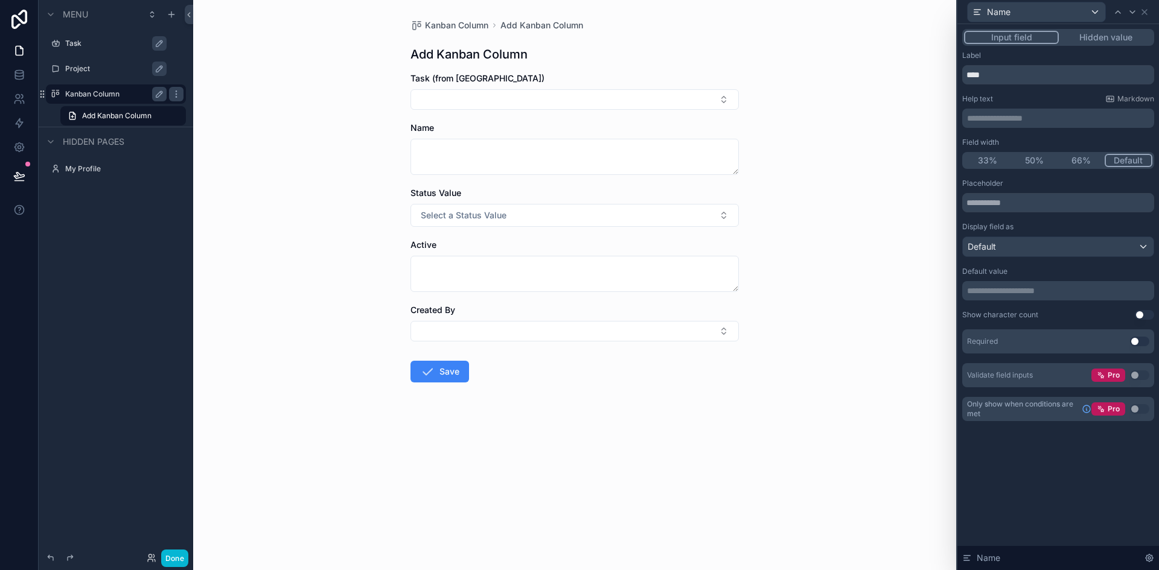
click at [898, 77] on div "Kanban Column Add Kanban Column Add Kanban Column Task (from Kanban Column) Nam…" at bounding box center [574, 285] width 763 height 570
click at [1118, 97] on span "Markdown" at bounding box center [1135, 99] width 37 height 10
click at [1146, 8] on icon at bounding box center [1145, 12] width 10 height 10
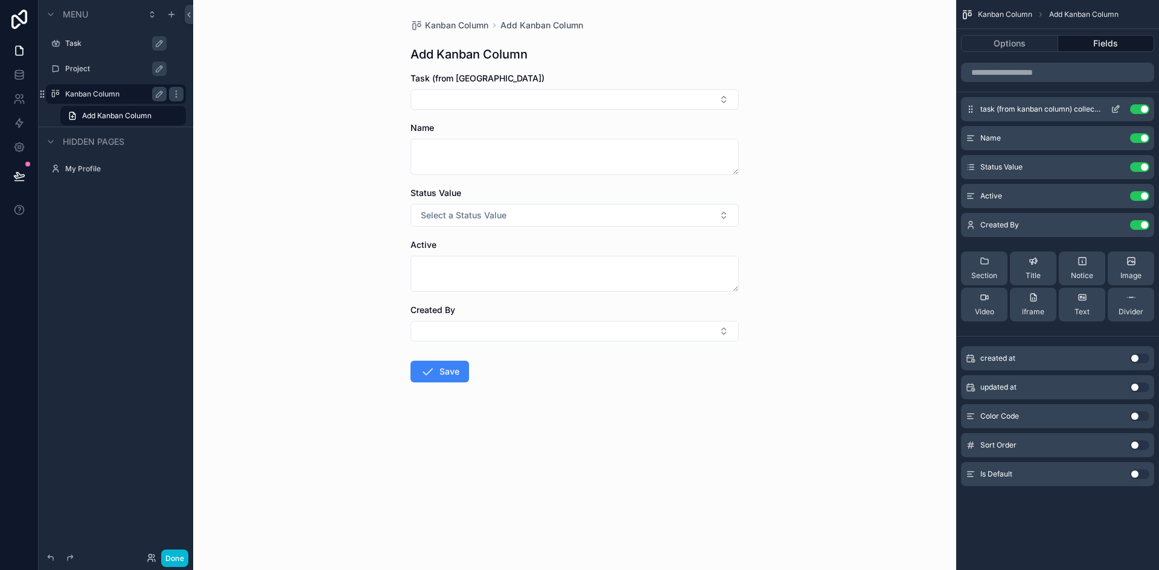
click at [1134, 106] on button "Use setting" at bounding box center [1139, 109] width 19 height 10
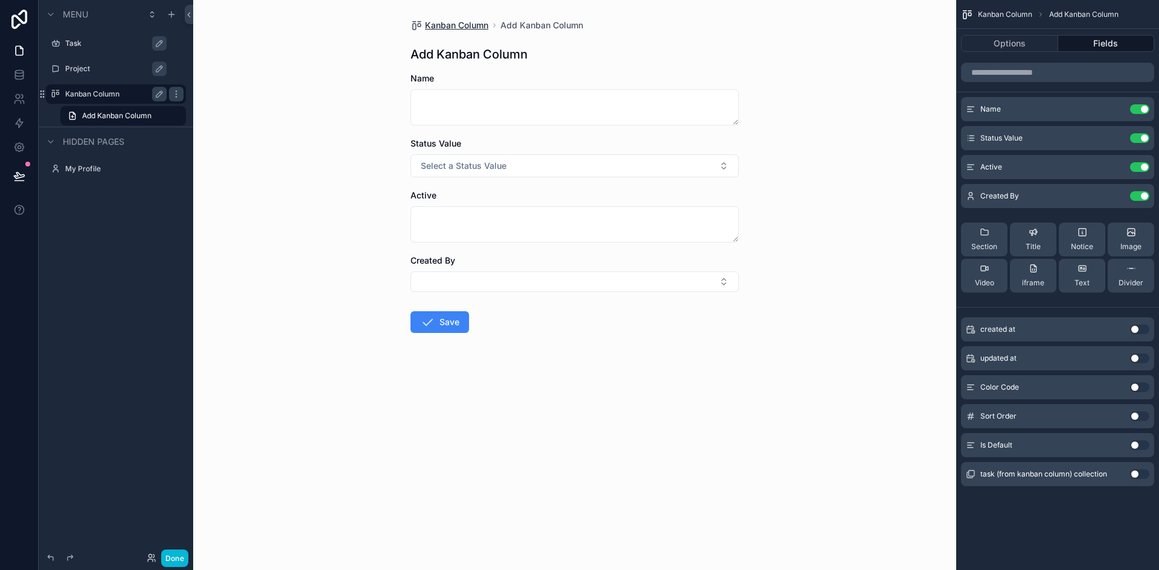
click at [443, 21] on span "Kanban Column" at bounding box center [456, 25] width 63 height 12
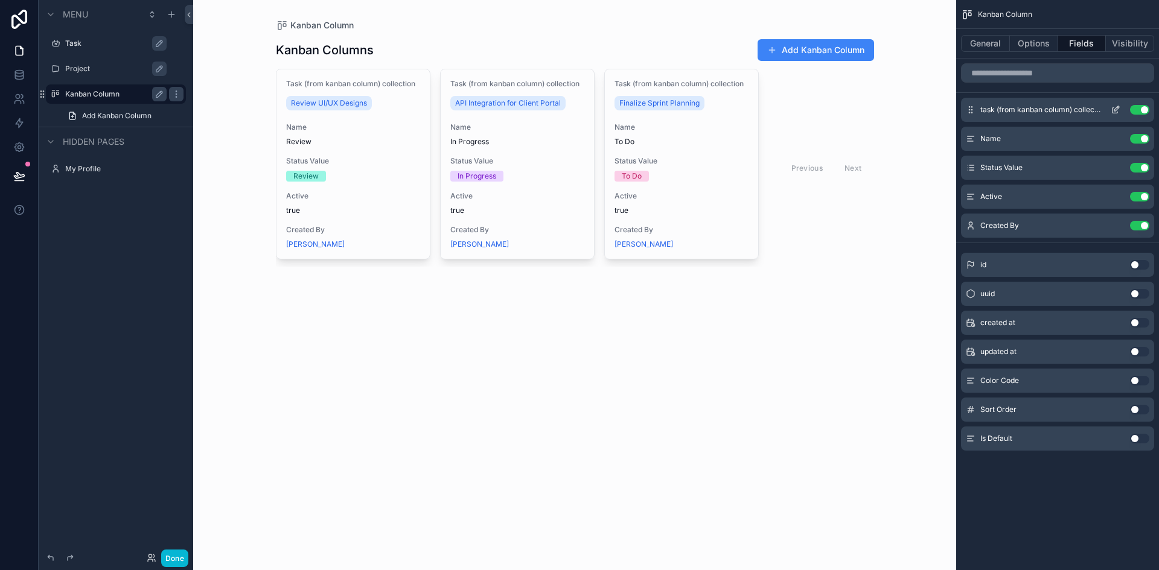
click at [1141, 110] on button "Use setting" at bounding box center [1139, 110] width 19 height 10
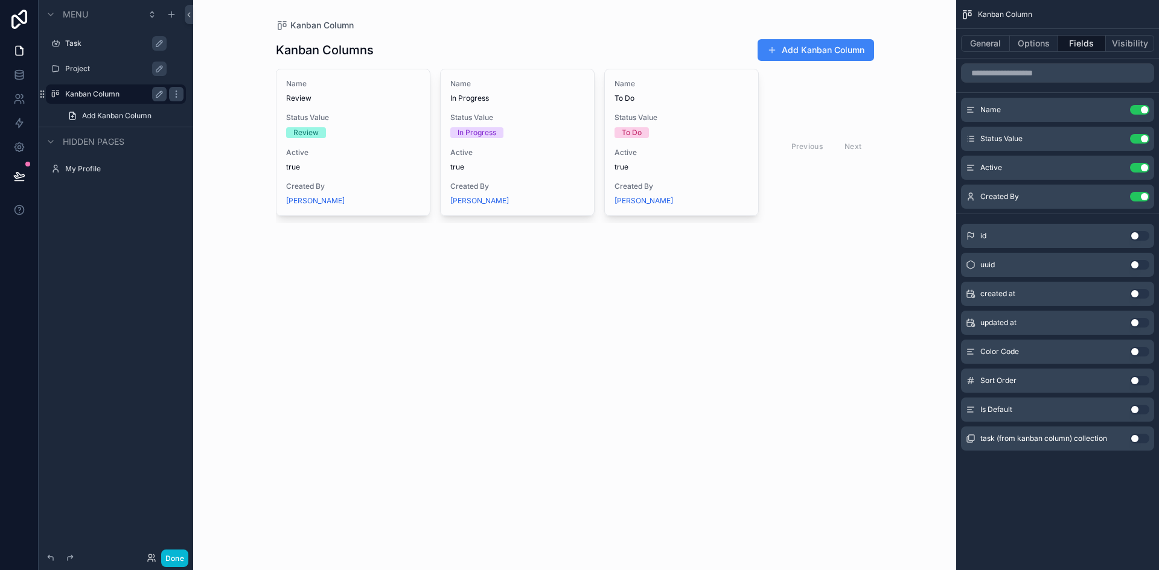
click at [72, 40] on label "Task" at bounding box center [121, 44] width 113 height 10
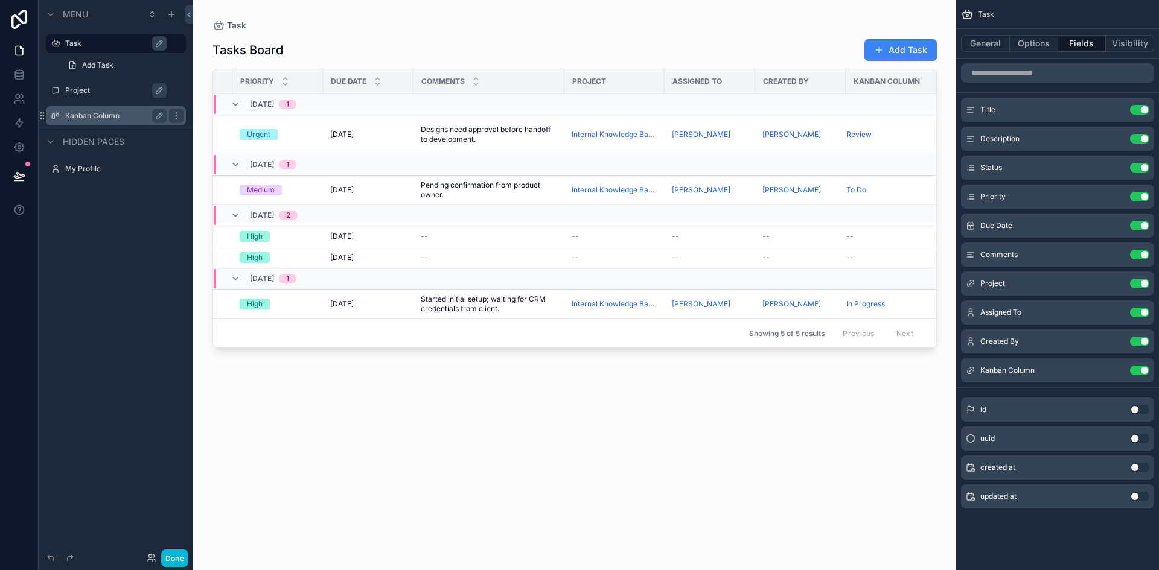
scroll to position [0, 331]
click at [1134, 369] on button "Use setting" at bounding box center [1139, 371] width 19 height 10
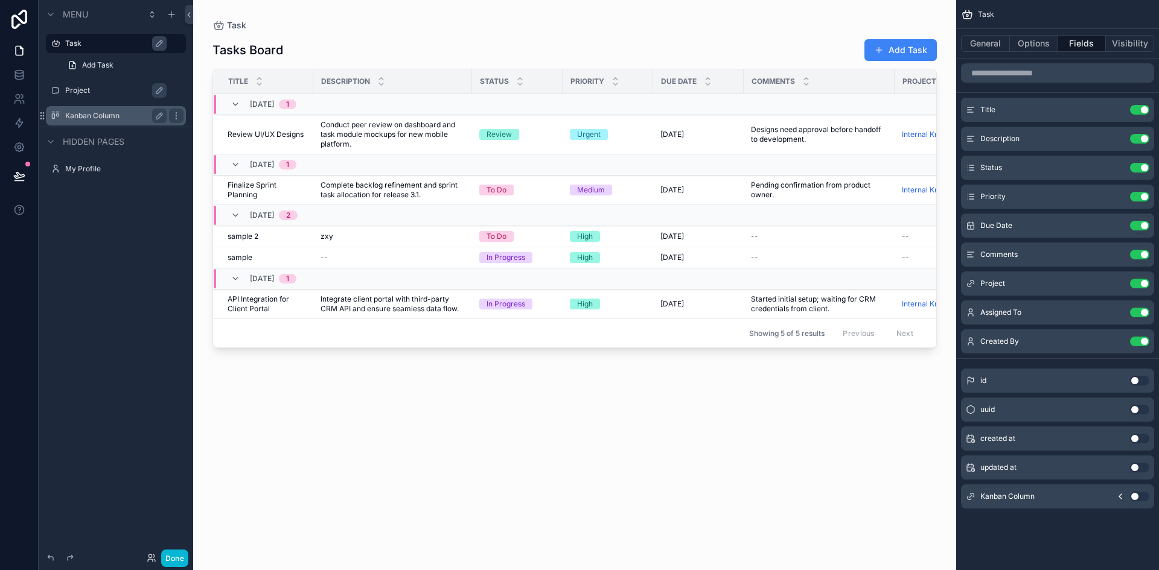
click at [900, 48] on div "scrollable content" at bounding box center [574, 278] width 763 height 556
click at [900, 48] on button "Add Task" at bounding box center [900, 50] width 72 height 22
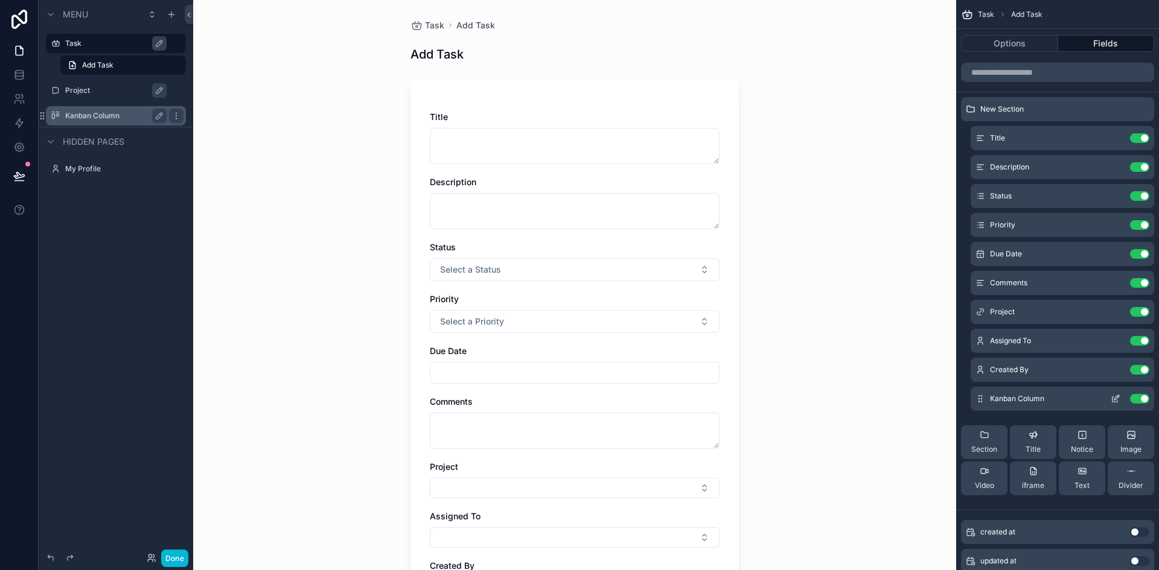
click at [1138, 395] on button "Use setting" at bounding box center [1139, 399] width 19 height 10
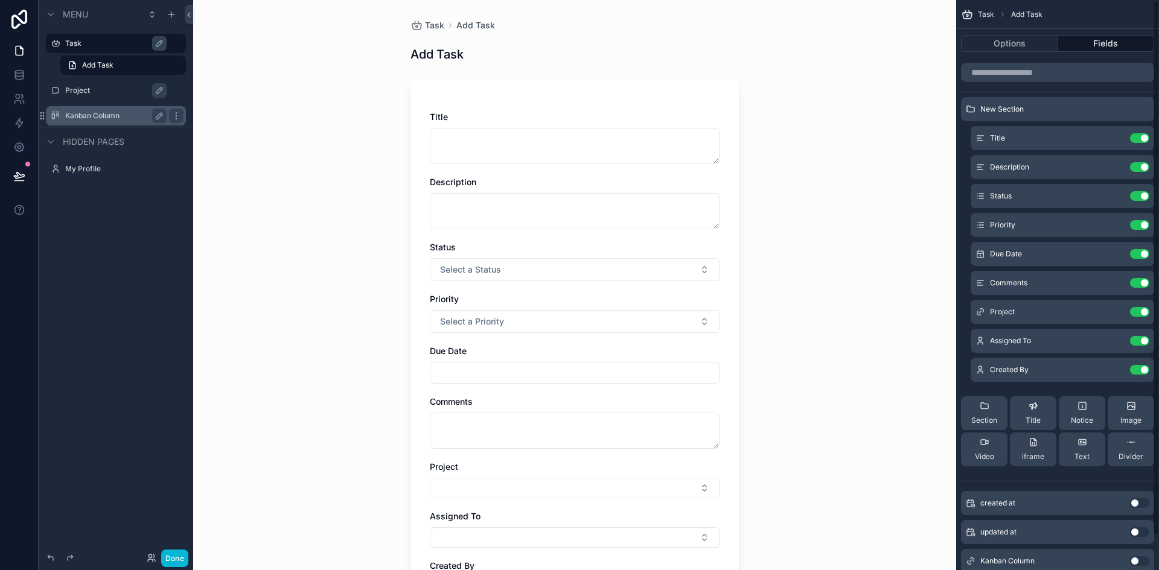
click at [734, 308] on div "Title Description Status Select a Status Priority Select a Priority Due Date Co…" at bounding box center [574, 354] width 328 height 549
click at [101, 112] on label "Kanban Column" at bounding box center [113, 116] width 97 height 10
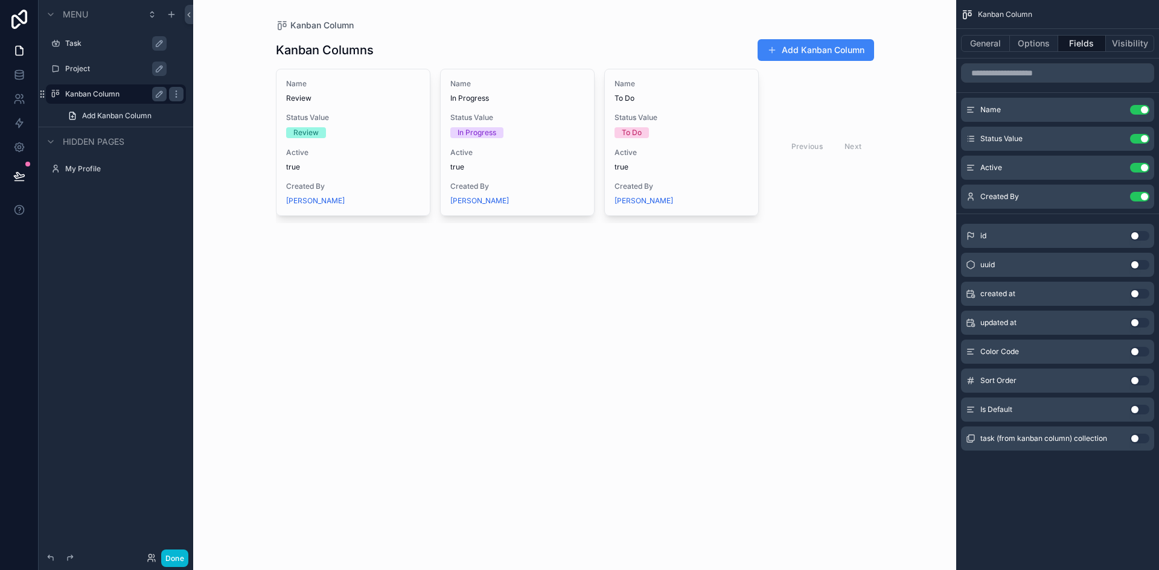
click at [800, 48] on div "scrollable content" at bounding box center [574, 131] width 617 height 262
click at [800, 48] on button "Add Kanban Column" at bounding box center [816, 50] width 116 height 22
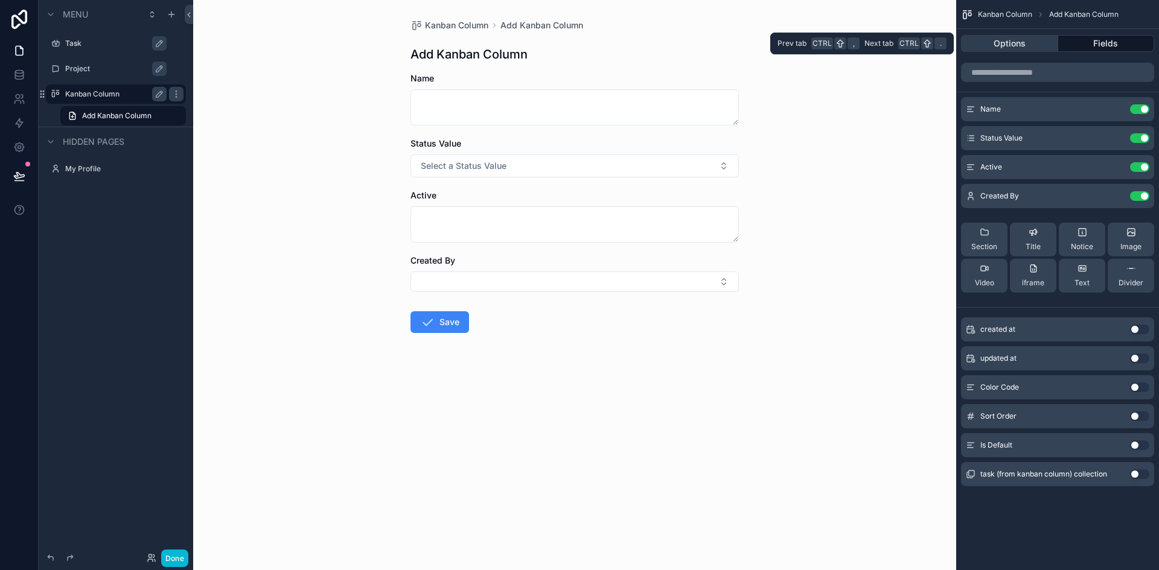
click at [1012, 43] on button "Options" at bounding box center [1009, 43] width 97 height 17
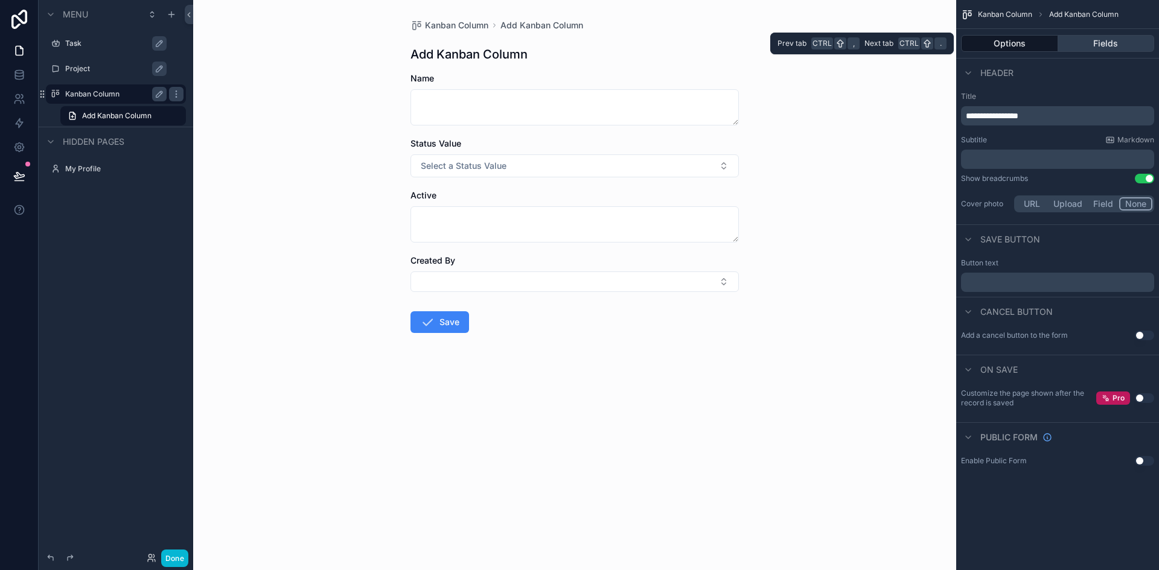
click at [1105, 40] on button "Fields" at bounding box center [1106, 43] width 97 height 17
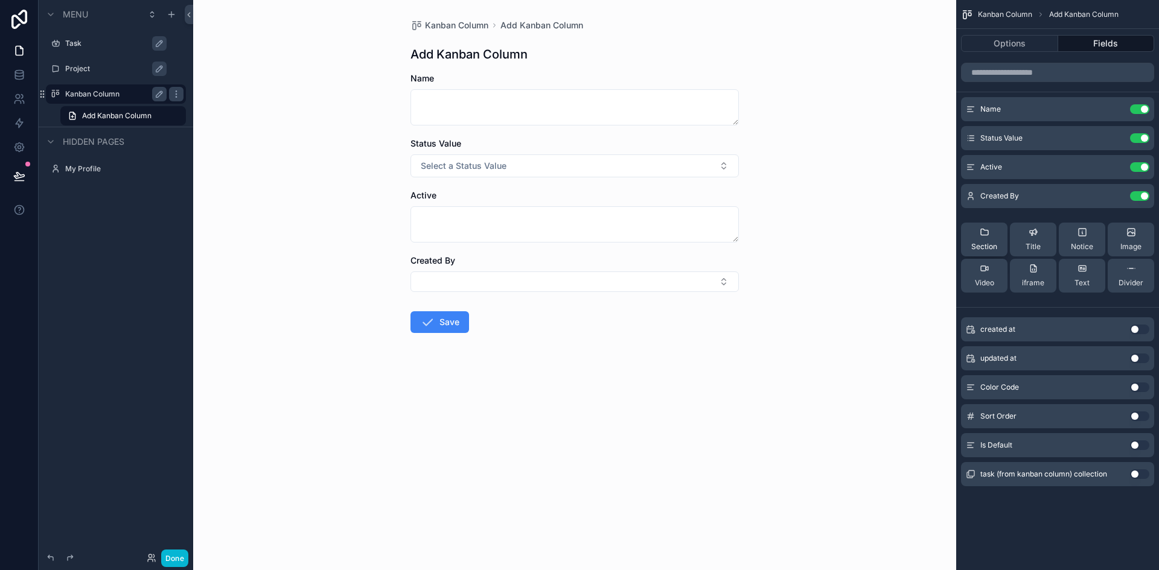
click at [996, 228] on div "Section" at bounding box center [984, 240] width 26 height 24
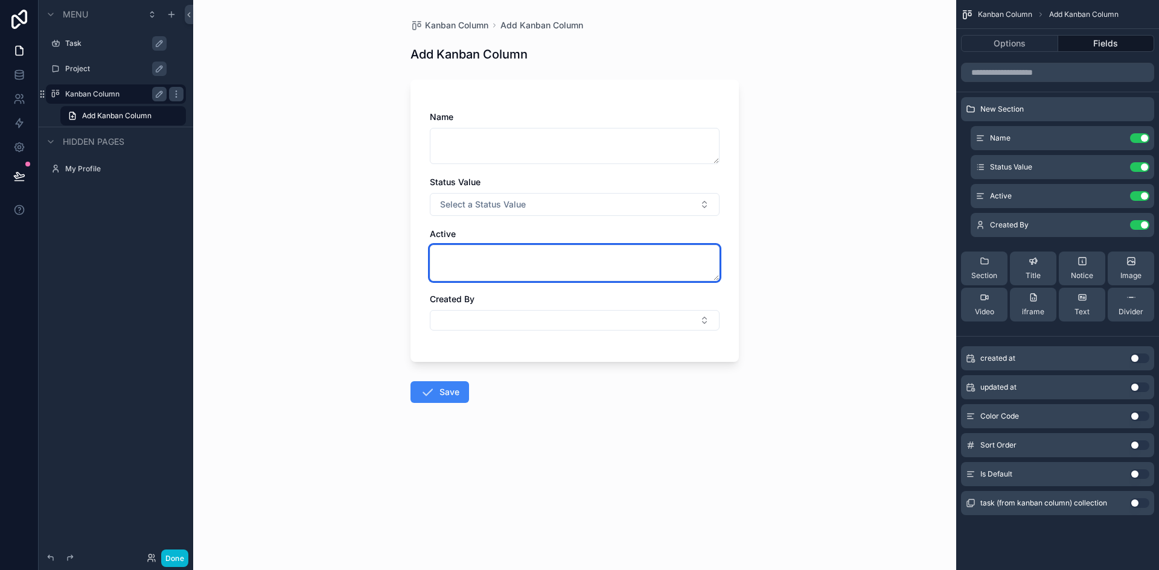
click at [529, 250] on textarea "scrollable content" at bounding box center [575, 263] width 290 height 36
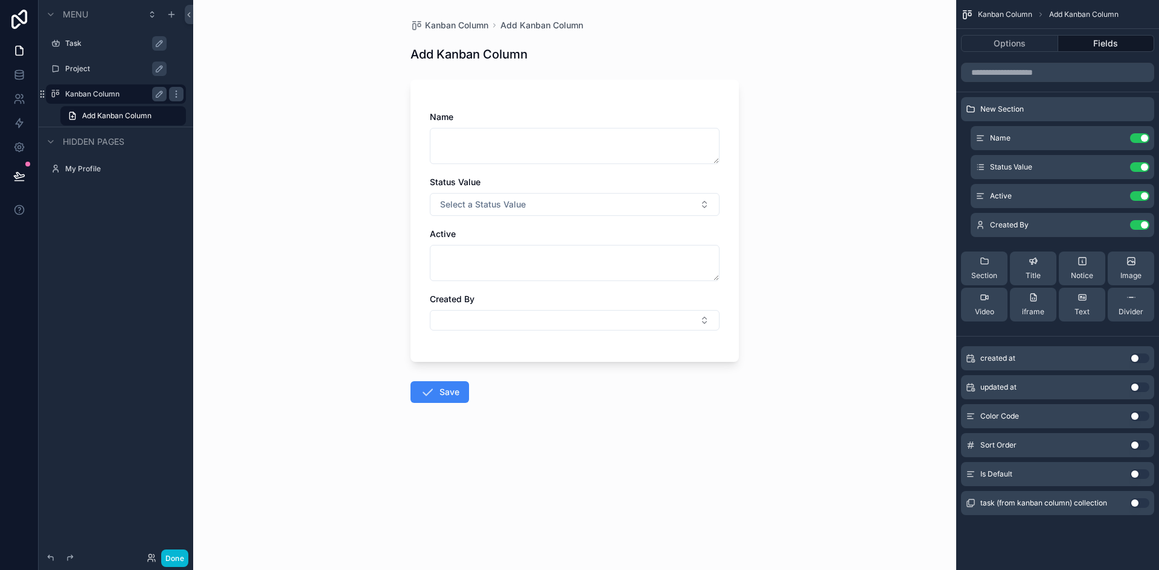
click at [356, 205] on div "Kanban Column Add Kanban Column Add Kanban Column Name Status Value Select a St…" at bounding box center [574, 285] width 763 height 570
click at [1111, 196] on icon "scrollable content" at bounding box center [1116, 196] width 10 height 10
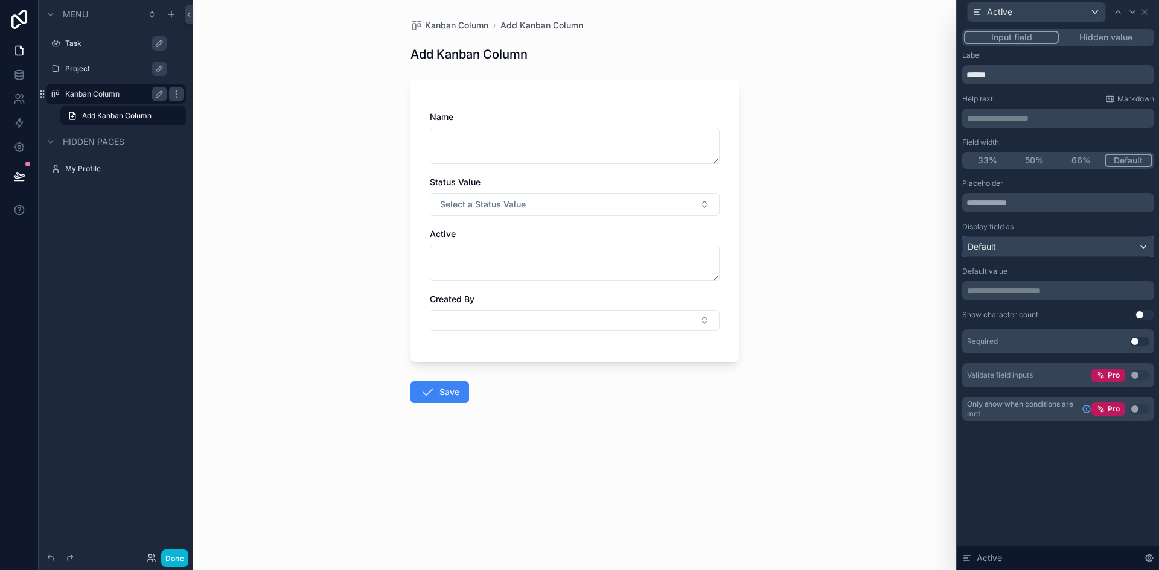
click at [1106, 244] on div "Default" at bounding box center [1058, 246] width 191 height 19
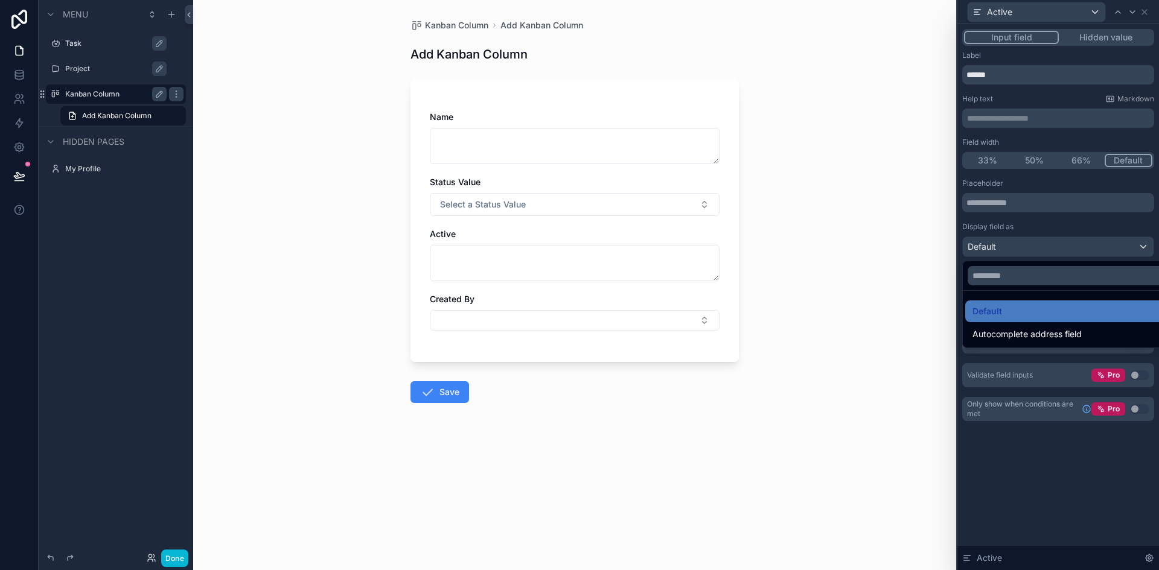
click at [906, 220] on div "Kanban Column Add Kanban Column Add Kanban Column Name Status Value Select a St…" at bounding box center [574, 285] width 763 height 570
click at [1145, 9] on div at bounding box center [1058, 285] width 202 height 570
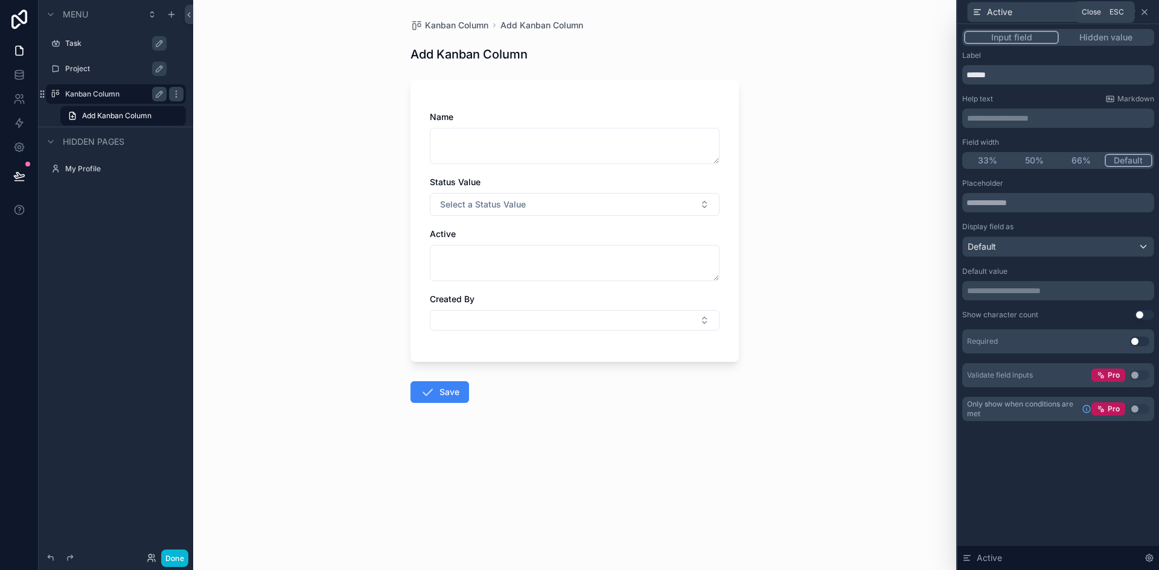
click at [1144, 10] on icon at bounding box center [1145, 12] width 10 height 10
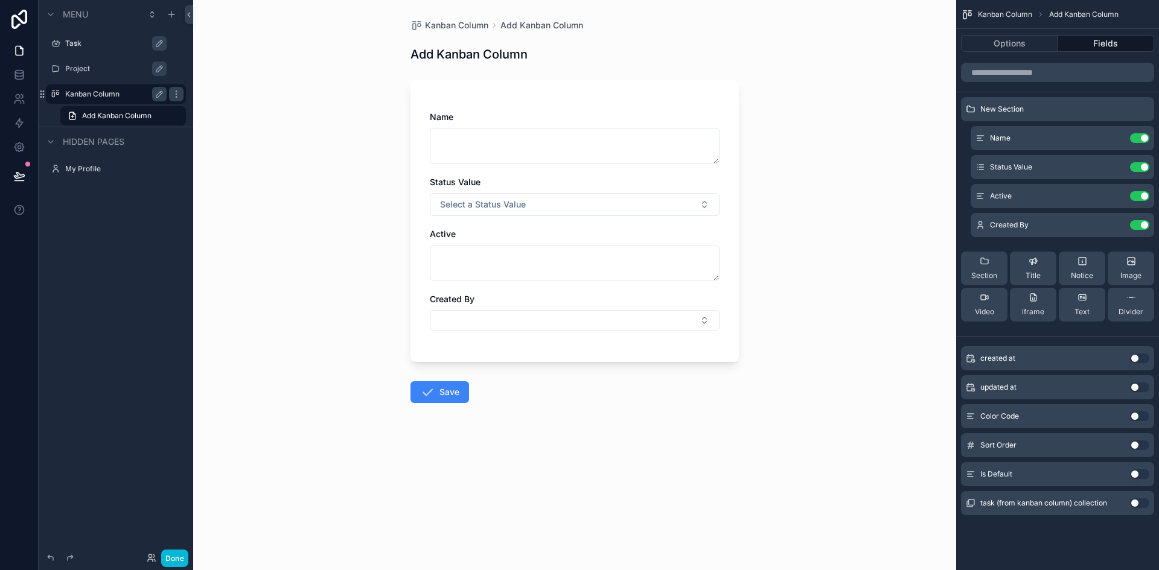
click at [814, 164] on div "Kanban Column Add Kanban Column Add Kanban Column Name Status Value Select a St…" at bounding box center [574, 285] width 763 height 570
click at [1014, 45] on button "Options" at bounding box center [1009, 43] width 97 height 17
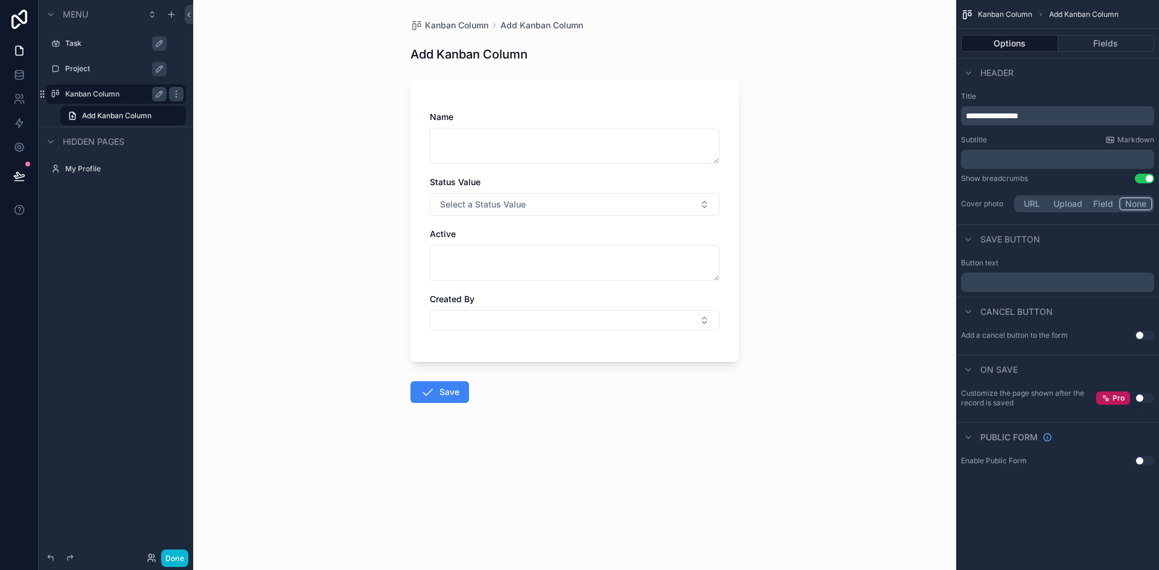
click at [1139, 335] on button "Use setting" at bounding box center [1144, 336] width 19 height 10
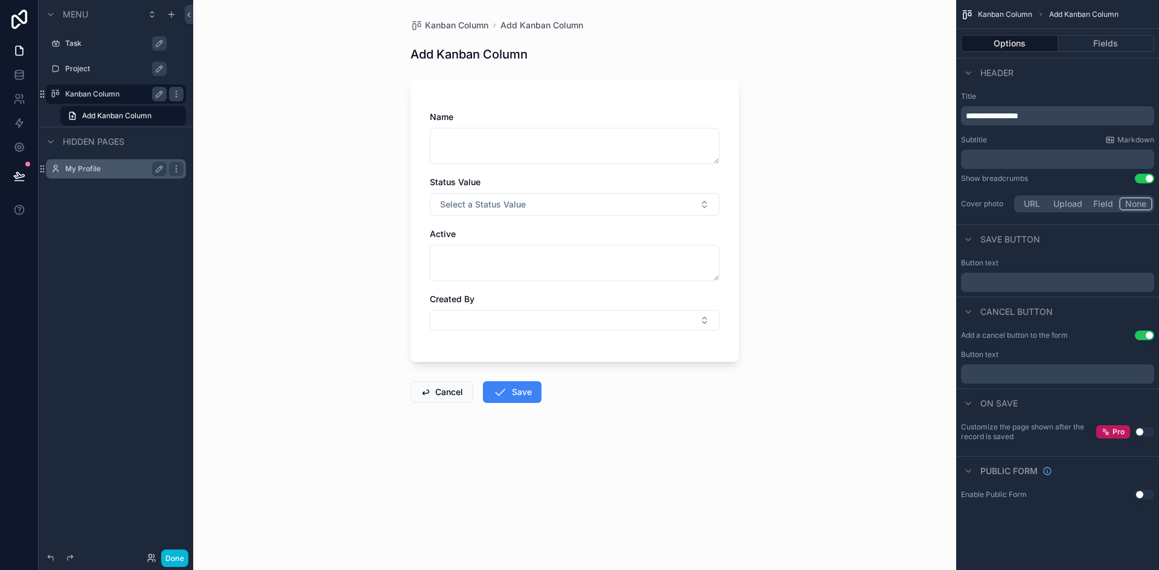
click at [92, 162] on div "My Profile" at bounding box center [115, 169] width 101 height 14
click at [93, 166] on label "My Profile" at bounding box center [113, 169] width 97 height 10
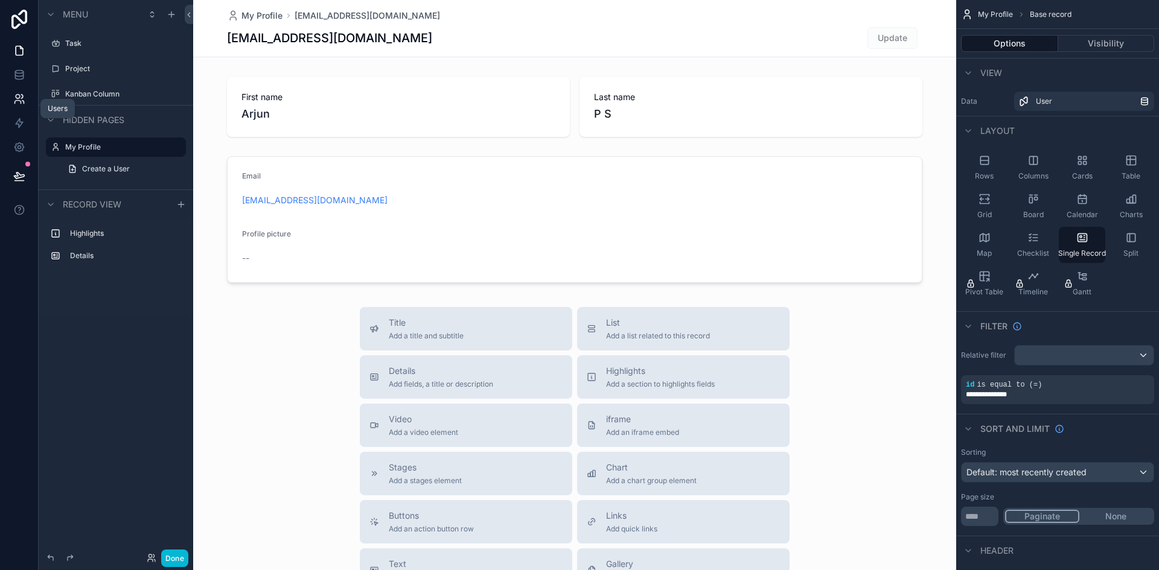
click at [15, 98] on icon at bounding box center [19, 99] width 12 height 12
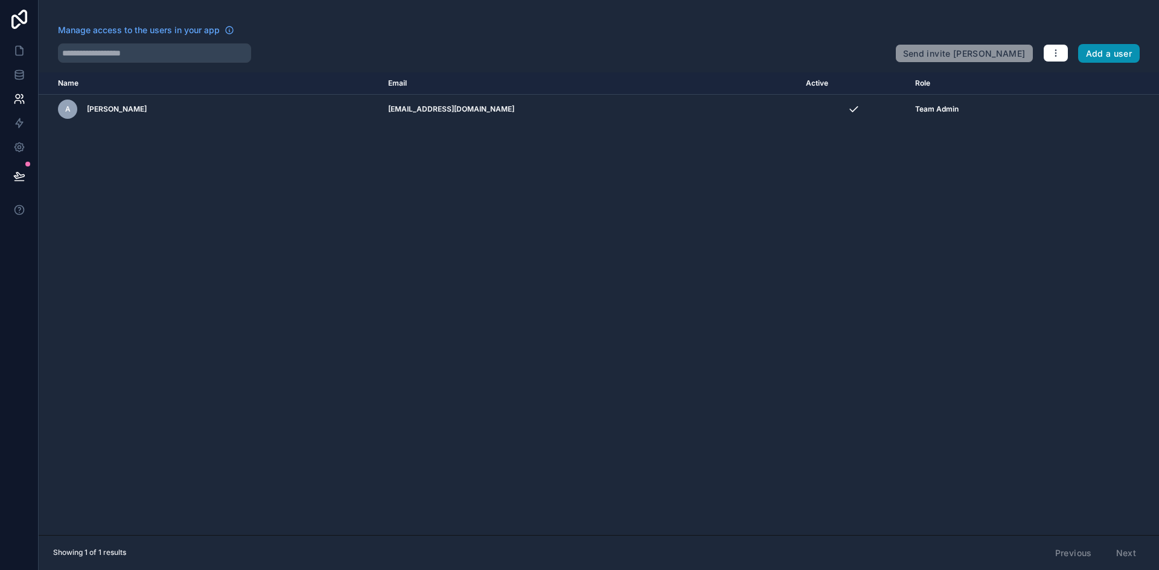
click at [1096, 50] on button "Add a user" at bounding box center [1109, 53] width 62 height 19
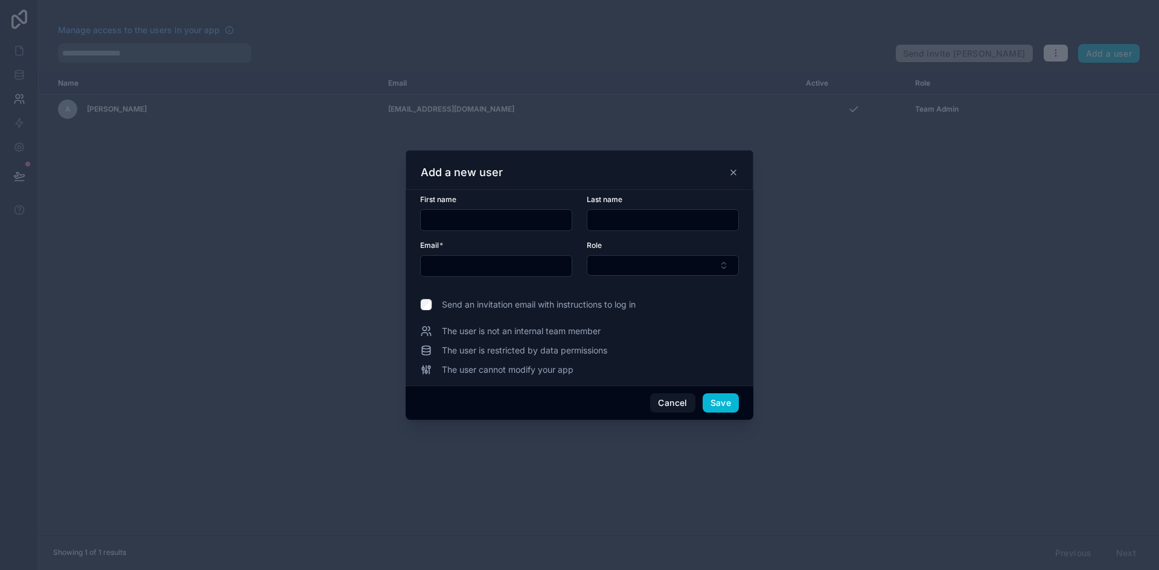
click at [733, 168] on icon at bounding box center [734, 173] width 10 height 10
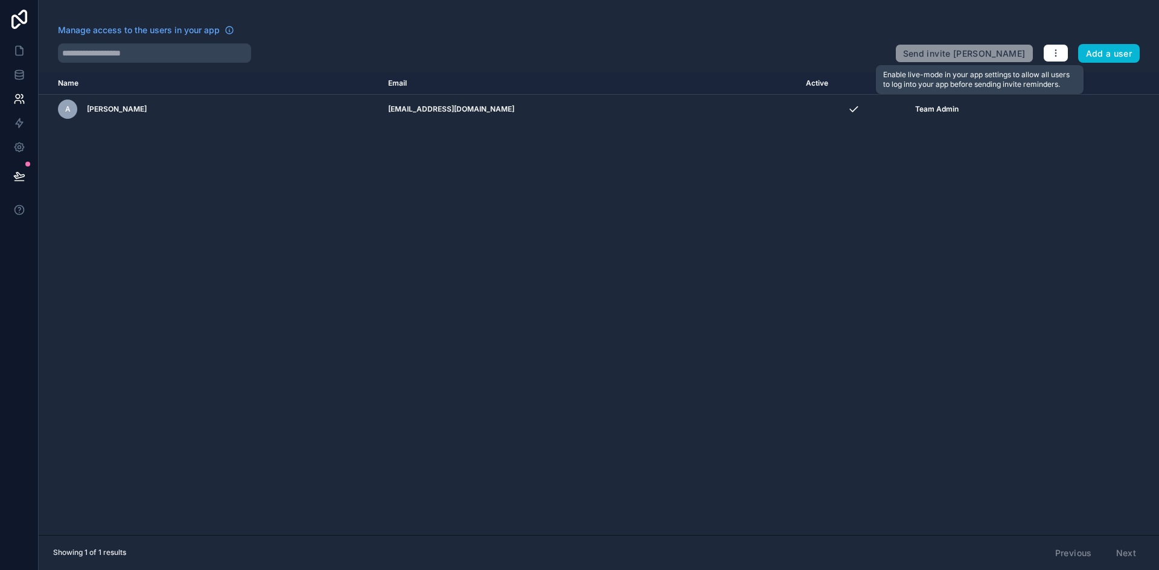
click at [980, 56] on span "Send invite [PERSON_NAME]" at bounding box center [964, 51] width 138 height 24
click at [1055, 49] on icon "button" at bounding box center [1056, 53] width 10 height 10
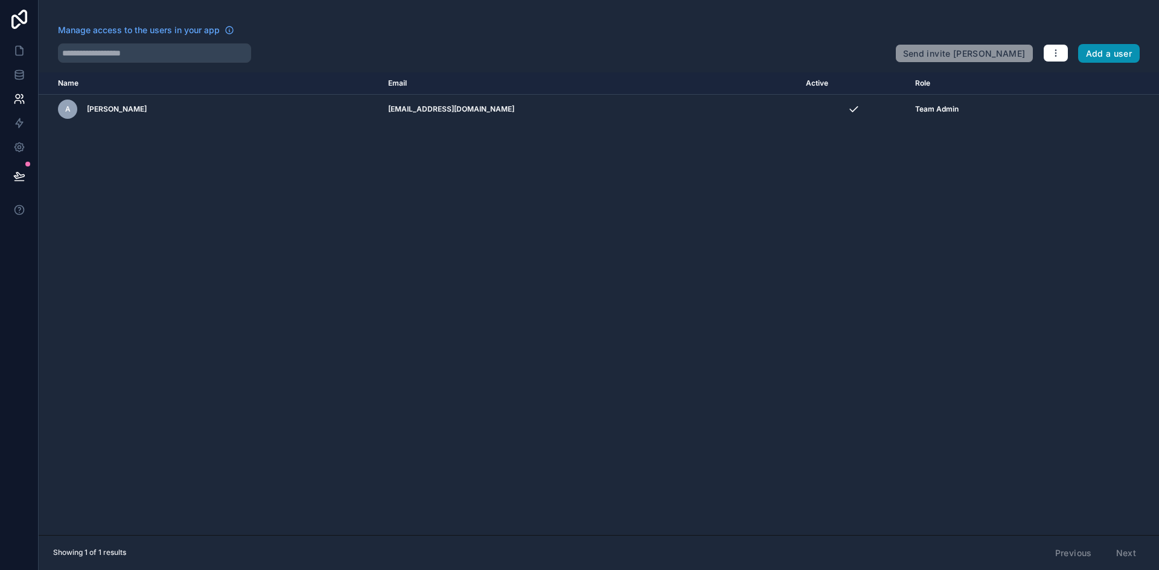
click at [1114, 46] on button "Add a user" at bounding box center [1109, 53] width 62 height 19
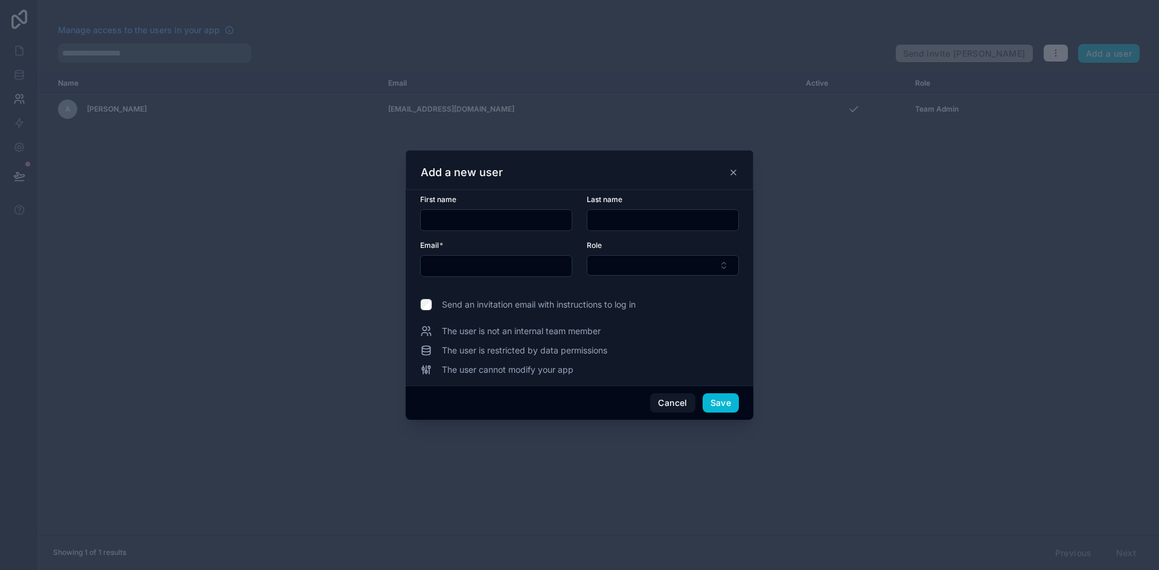
click at [471, 269] on input "text" at bounding box center [496, 266] width 151 height 17
paste input "**********"
type input "**********"
click at [703, 270] on button "Select Button" at bounding box center [663, 265] width 152 height 21
click at [633, 333] on div "User" at bounding box center [663, 332] width 146 height 19
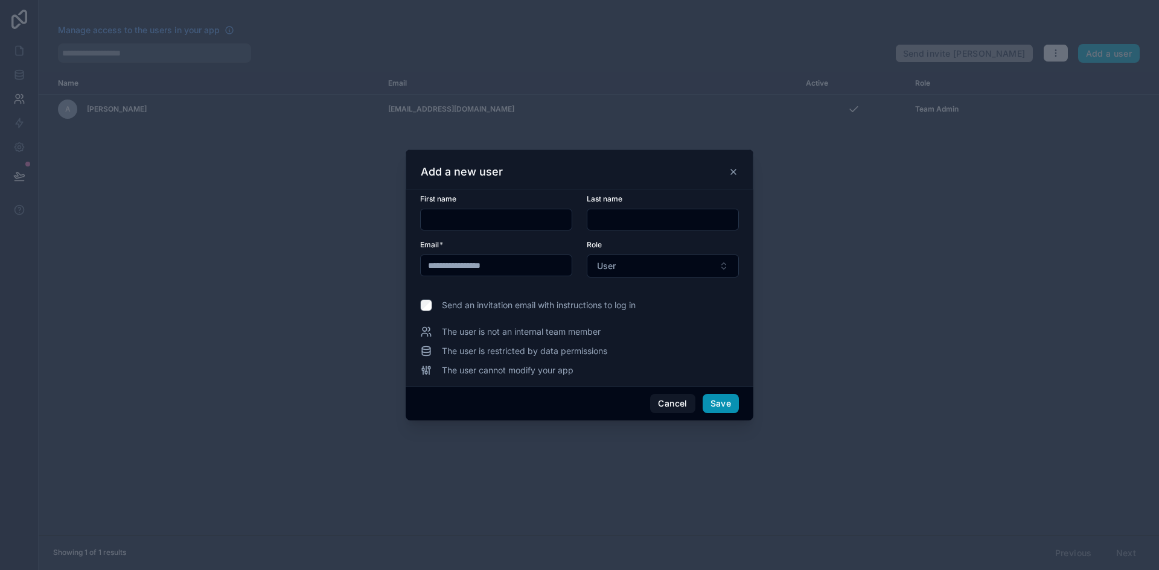
click at [716, 401] on button "Save" at bounding box center [721, 403] width 36 height 19
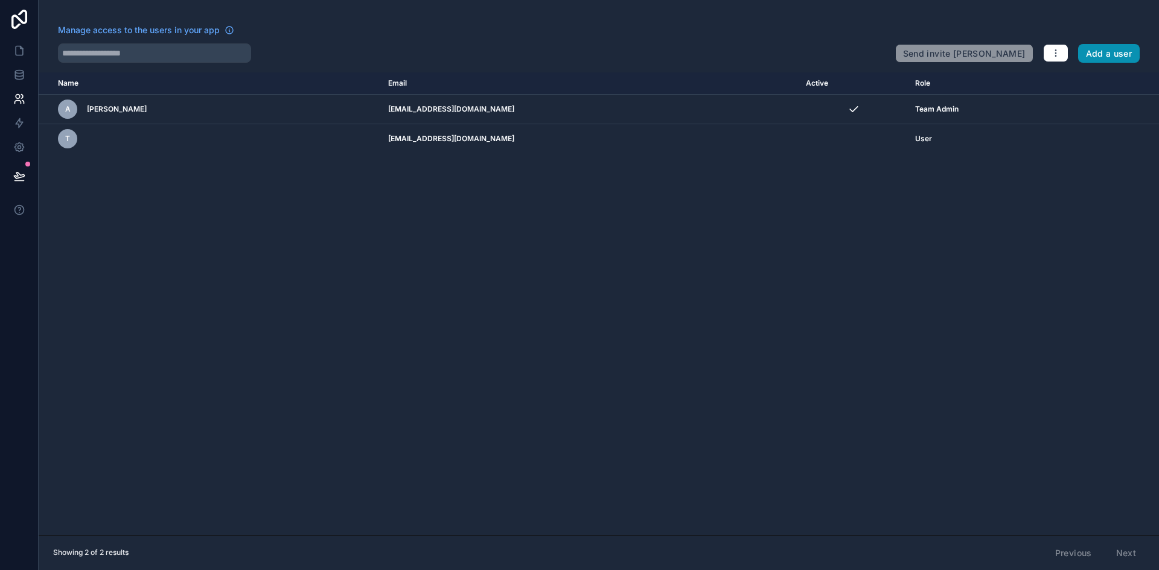
click at [1119, 53] on button "Add a user" at bounding box center [1109, 53] width 62 height 19
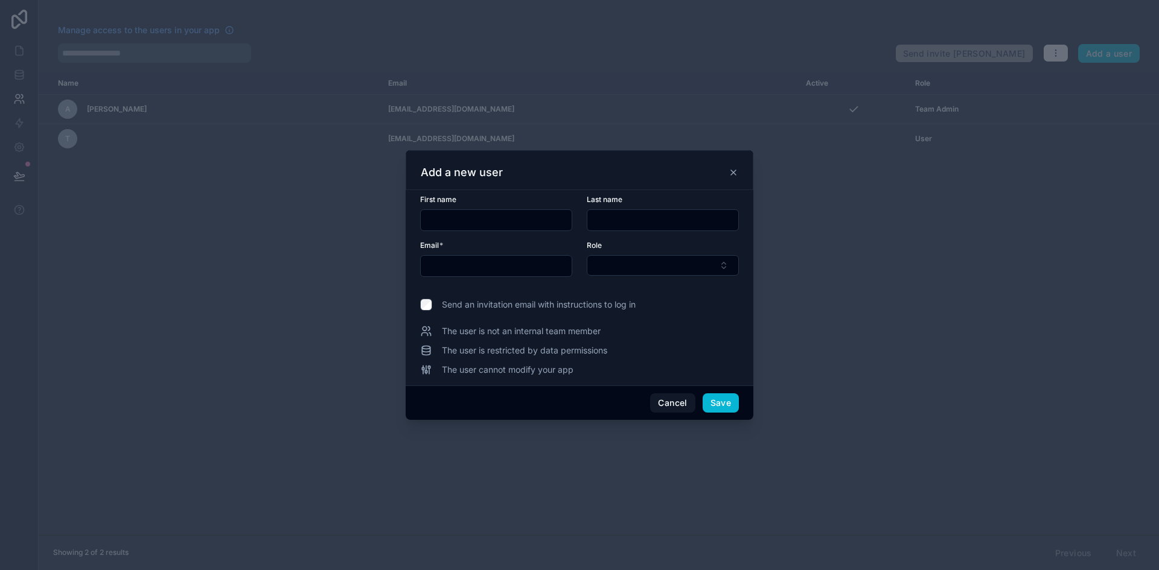
click at [523, 269] on input "text" at bounding box center [496, 266] width 151 height 17
type input "**********"
click at [713, 400] on button "Save" at bounding box center [721, 403] width 36 height 19
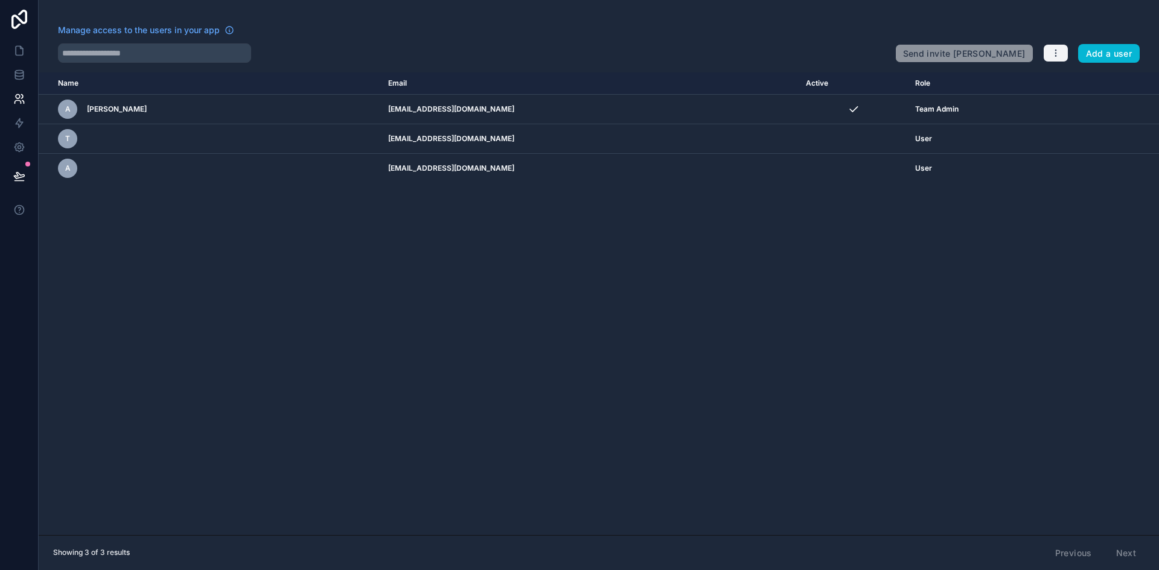
click at [1056, 50] on icon "button" at bounding box center [1055, 50] width 1 height 1
click at [443, 331] on div "Name Email Active Role [DOMAIN_NAME] A Arjun P S [EMAIL_ADDRESS][DOMAIN_NAME] T…" at bounding box center [599, 303] width 1120 height 463
click at [17, 154] on link at bounding box center [19, 147] width 38 height 24
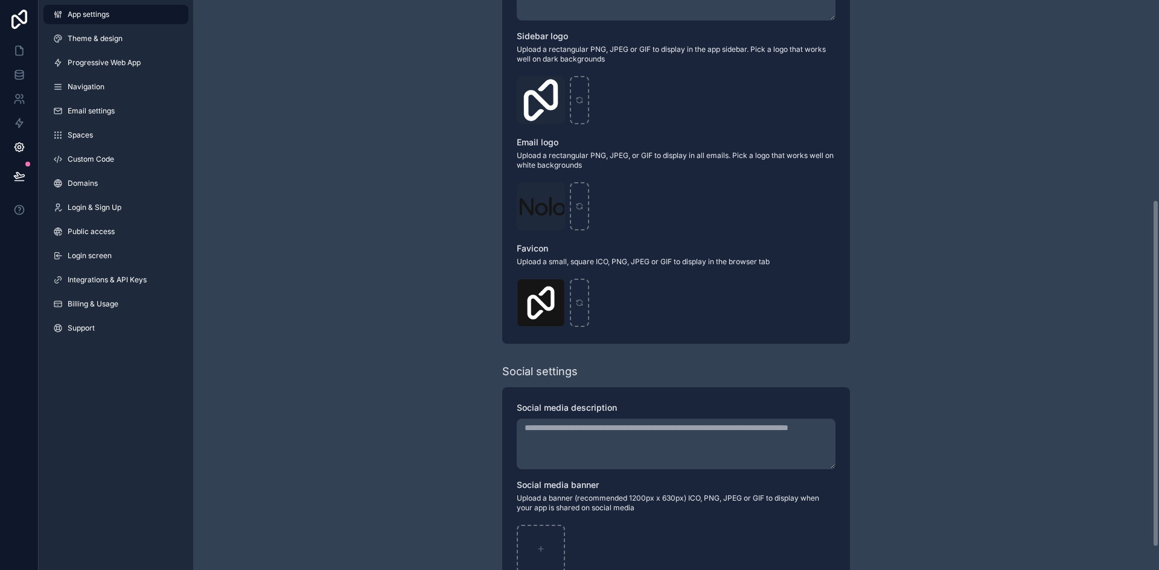
scroll to position [364, 0]
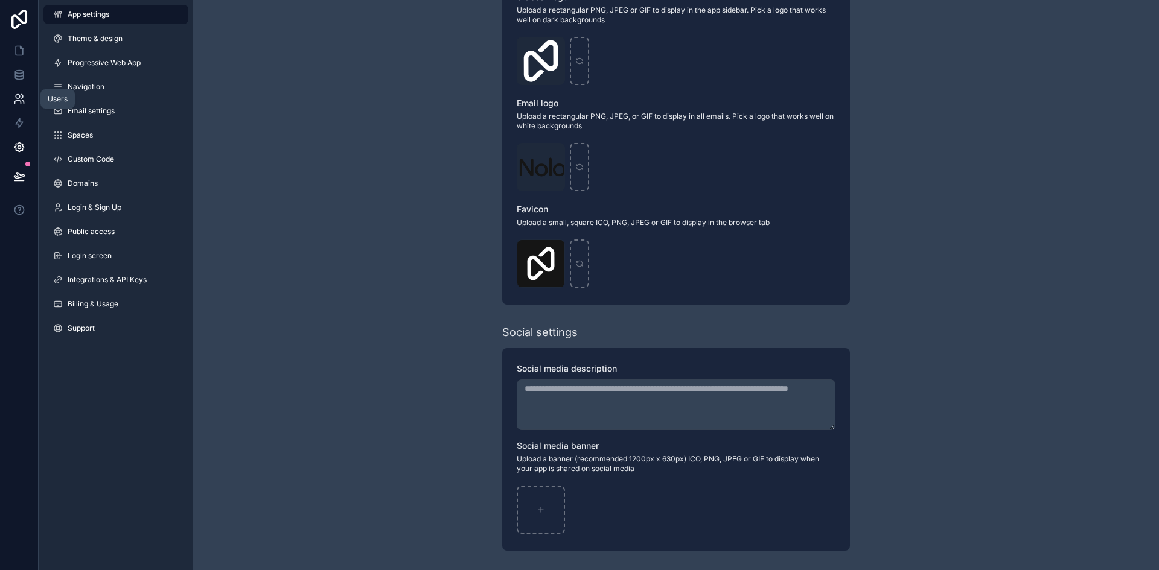
click at [21, 98] on icon at bounding box center [19, 99] width 12 height 12
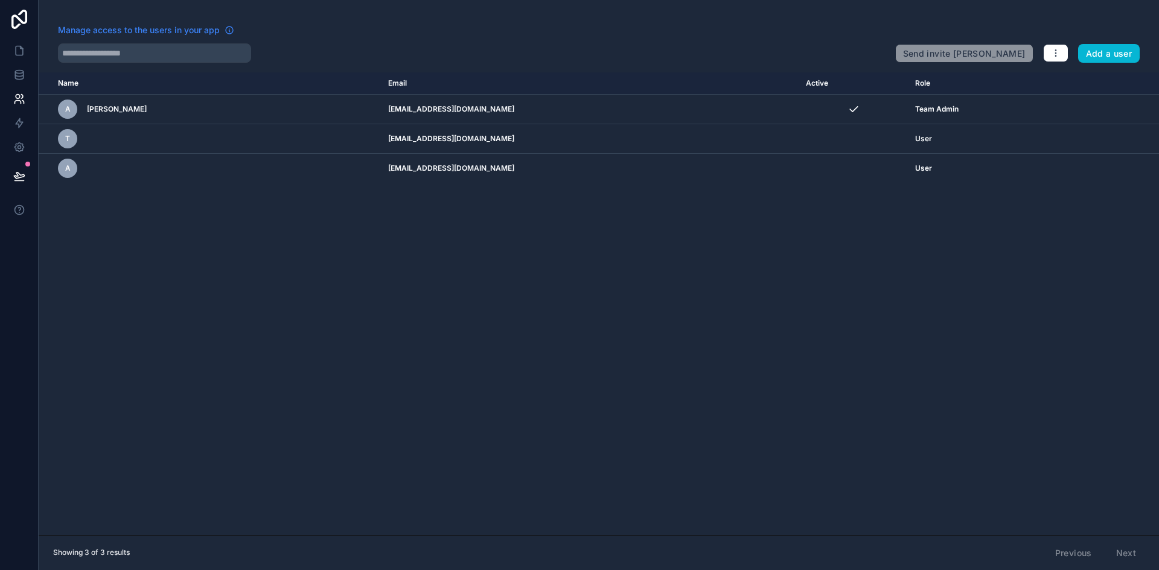
click at [182, 28] on span "Manage access to the users in your app" at bounding box center [139, 30] width 162 height 12
click at [15, 121] on icon at bounding box center [19, 123] width 12 height 12
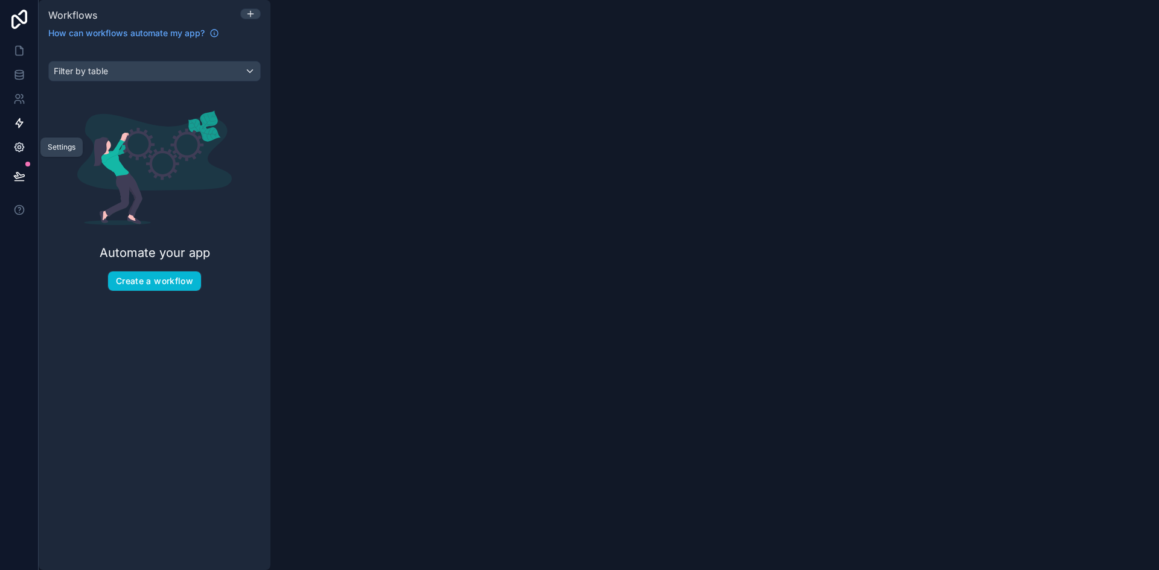
click at [18, 147] on icon at bounding box center [19, 147] width 3 height 3
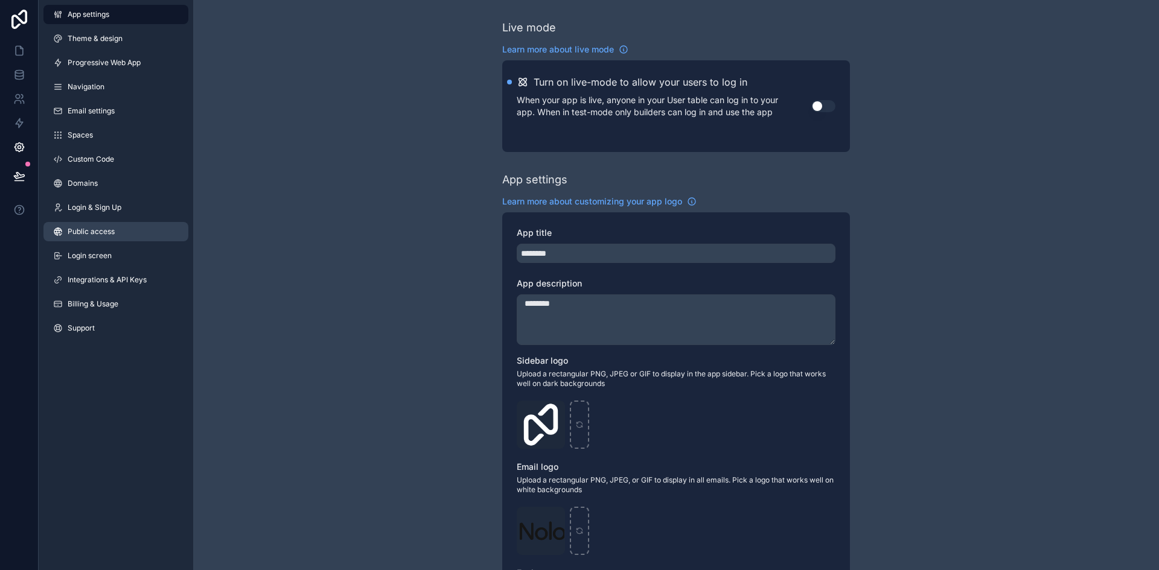
click at [118, 229] on link "Public access" at bounding box center [115, 231] width 145 height 19
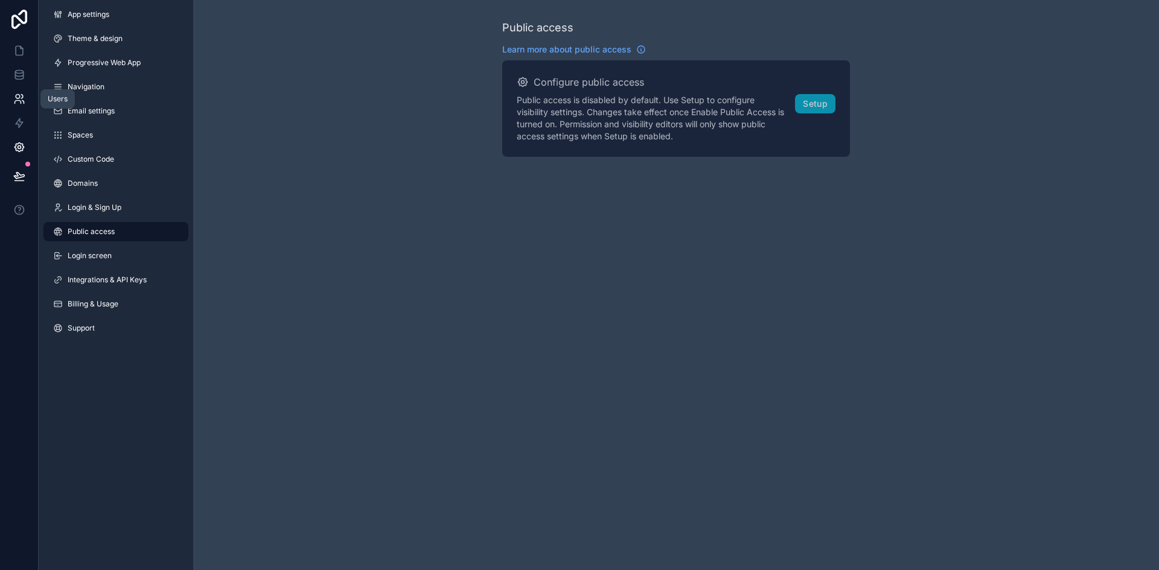
click at [21, 101] on icon at bounding box center [19, 99] width 12 height 12
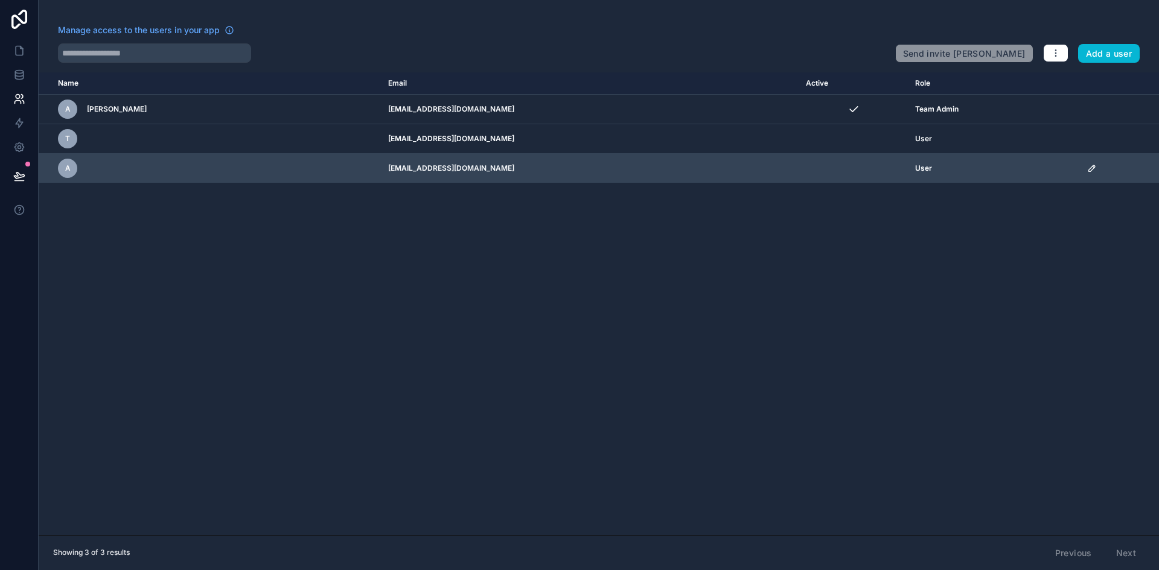
click at [1087, 166] on icon "scrollable content" at bounding box center [1092, 169] width 10 height 10
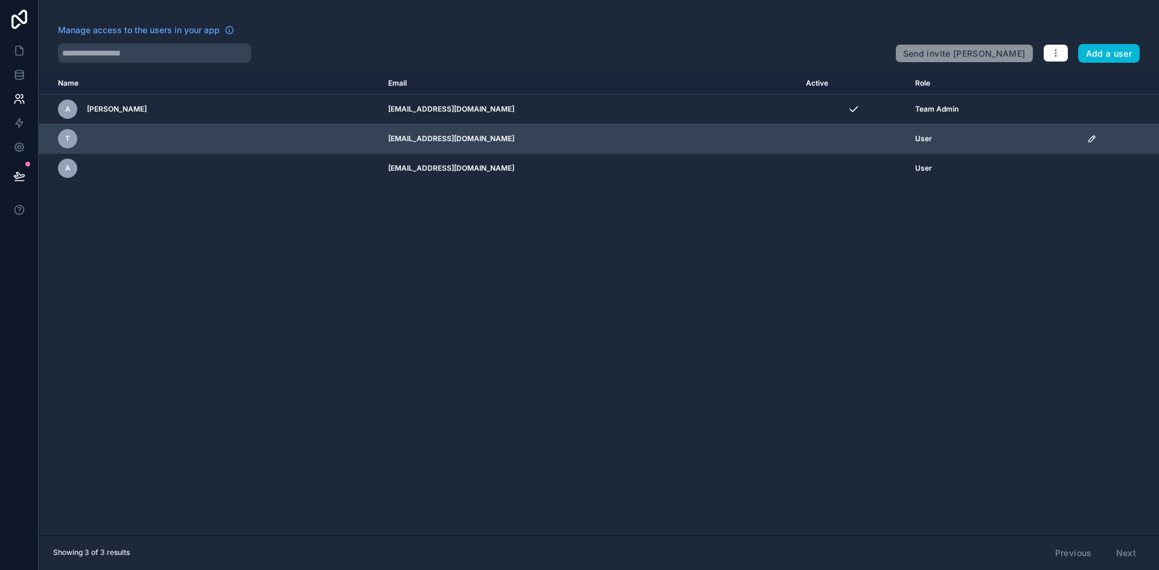
click at [1089, 138] on icon "scrollable content" at bounding box center [1092, 139] width 6 height 6
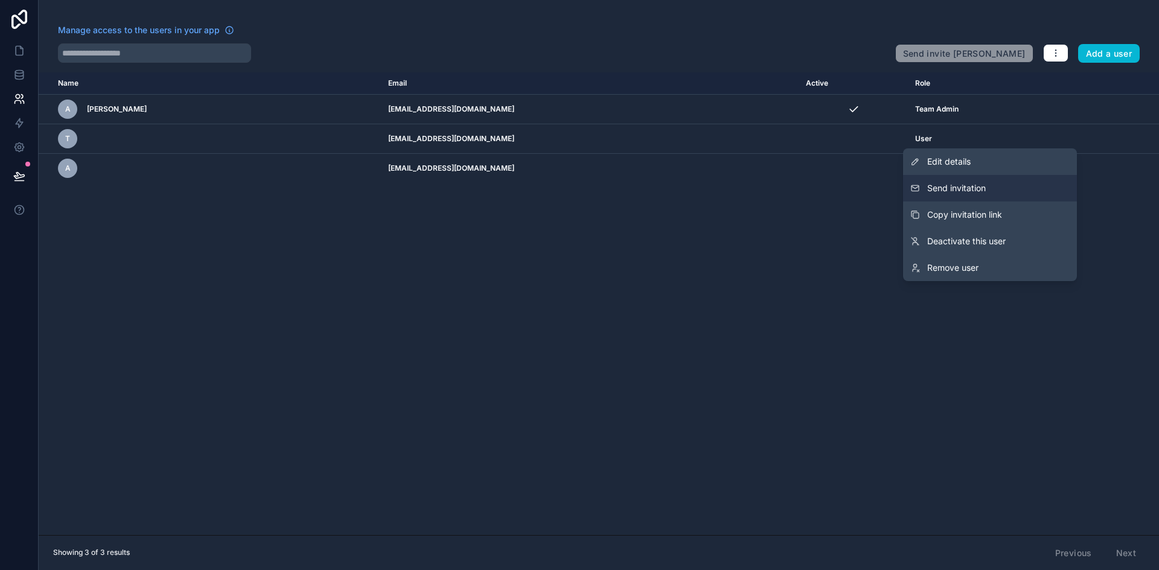
click at [998, 184] on button "Send invitation" at bounding box center [990, 188] width 174 height 27
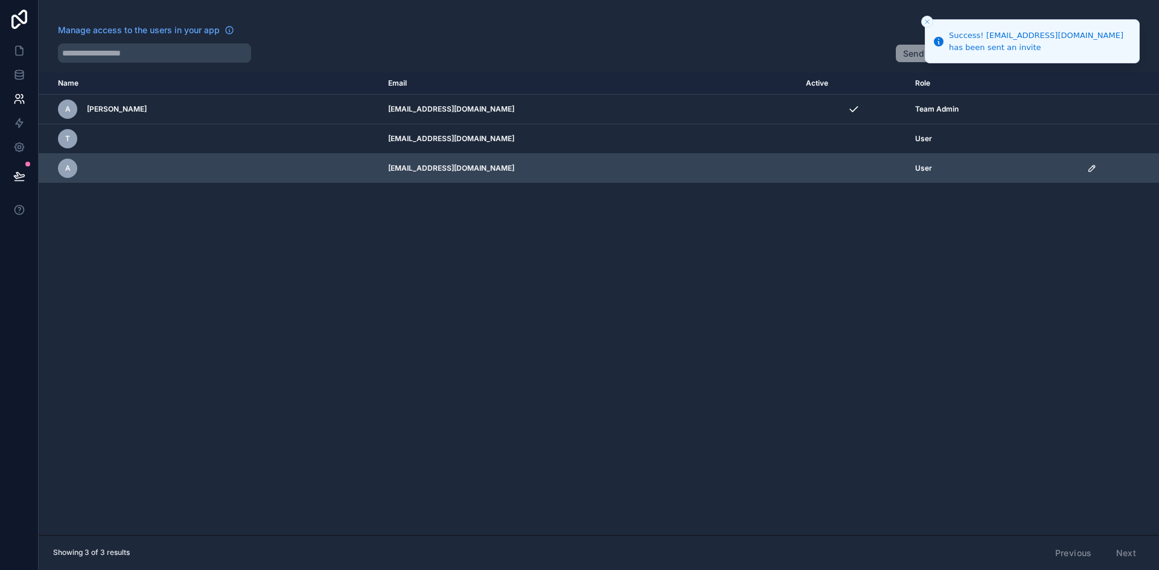
click at [1087, 168] on icon "scrollable content" at bounding box center [1092, 169] width 10 height 10
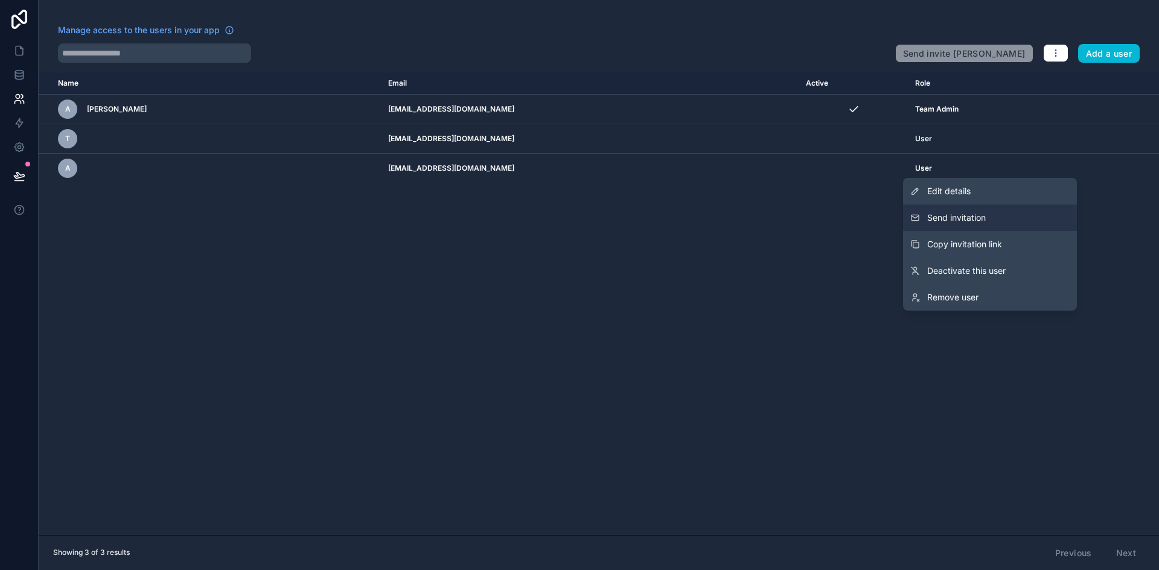
click at [994, 212] on button "Send invitation" at bounding box center [990, 218] width 174 height 27
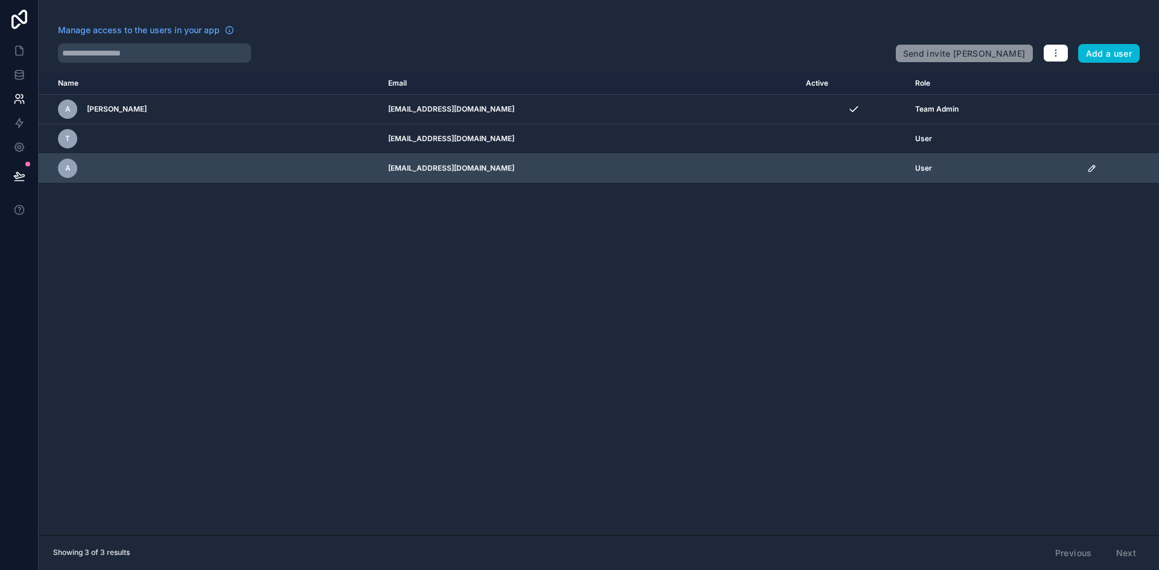
click at [1089, 170] on icon "scrollable content" at bounding box center [1092, 168] width 6 height 6
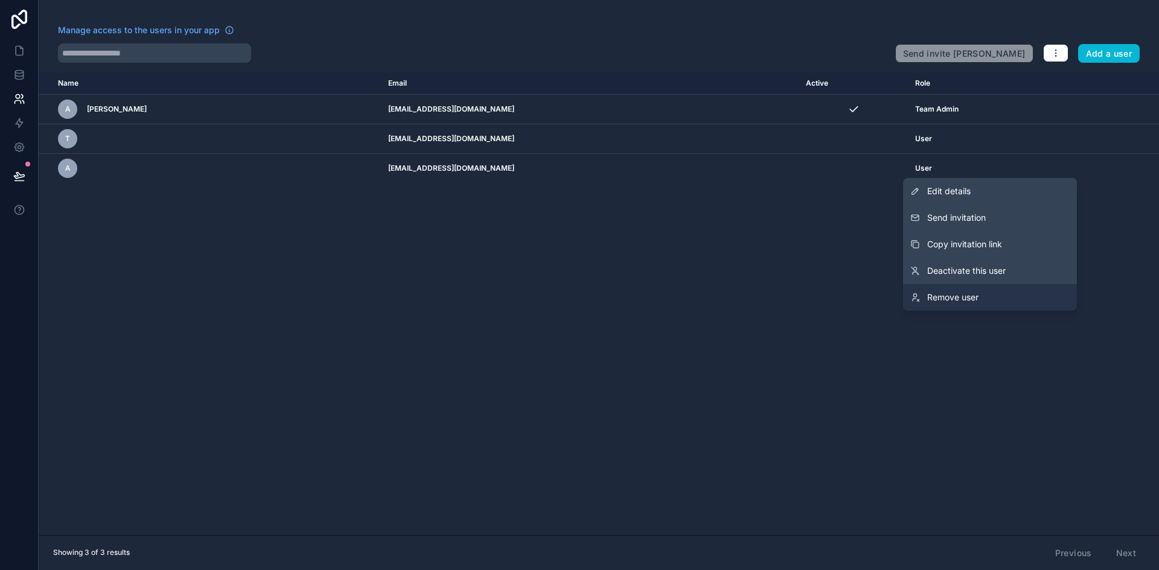
click at [966, 294] on span "Remove user" at bounding box center [952, 298] width 51 height 12
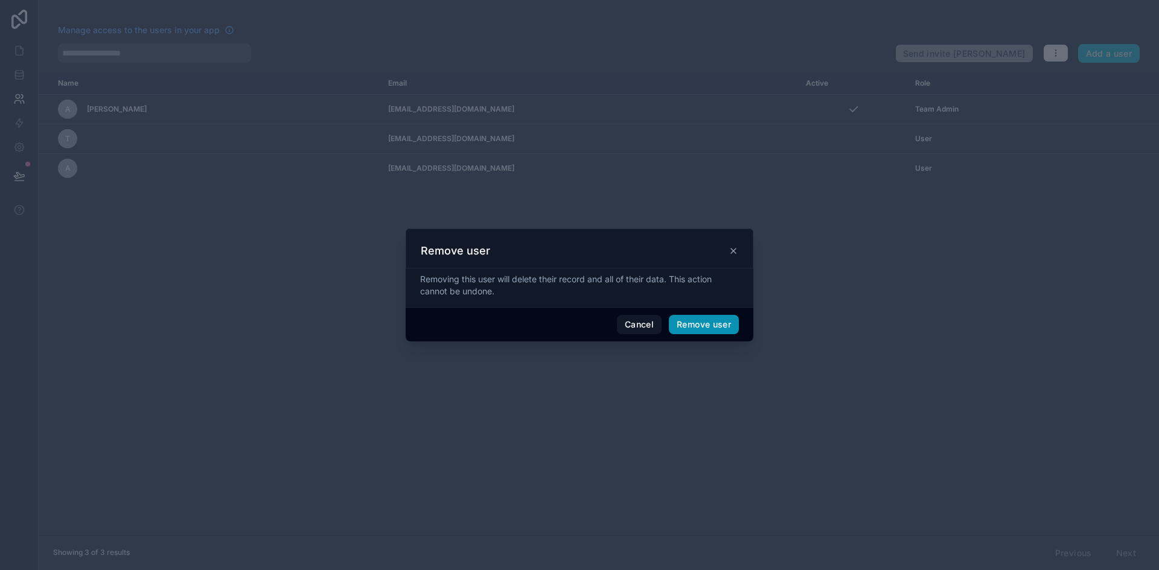
click at [713, 326] on button "Remove user" at bounding box center [704, 324] width 70 height 19
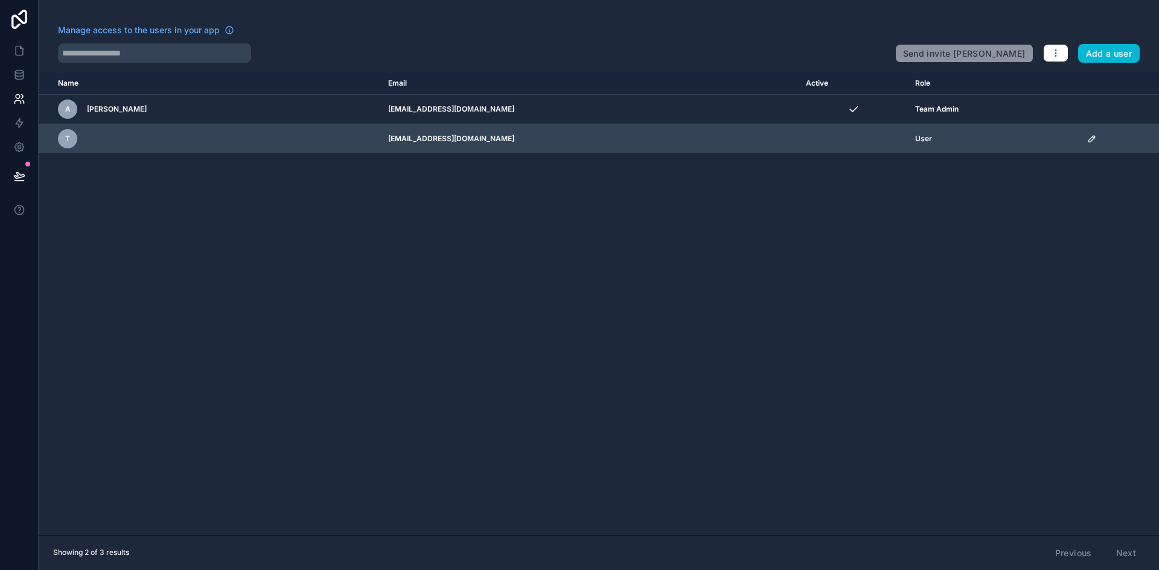
click at [1087, 135] on icon "scrollable content" at bounding box center [1092, 139] width 10 height 10
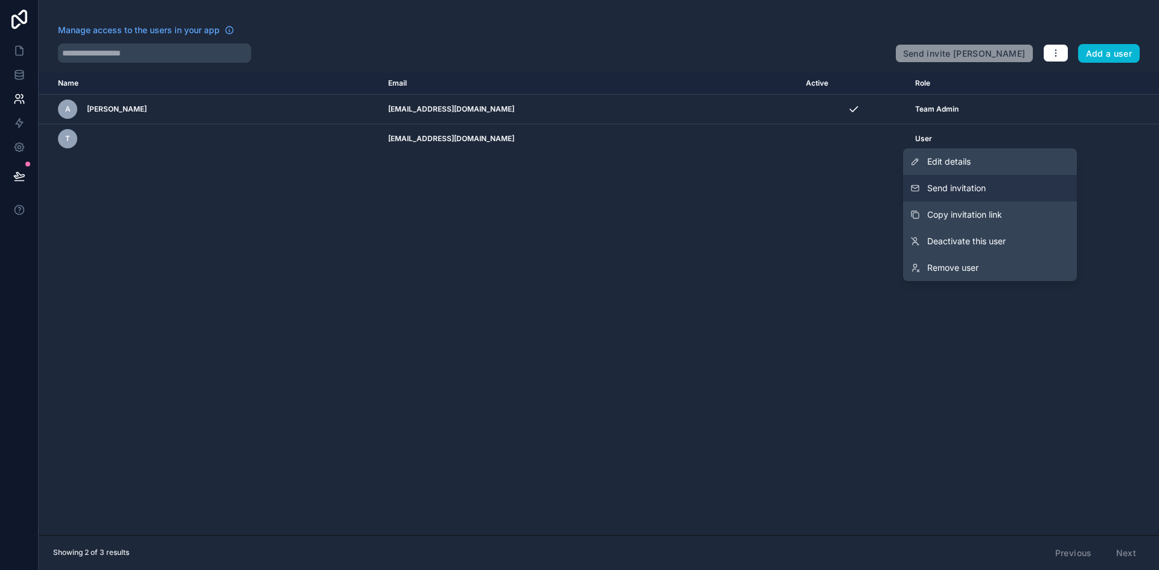
click at [969, 187] on span "Send invitation" at bounding box center [956, 188] width 59 height 12
